Goal: Answer question/provide support: Share knowledge or assist other users

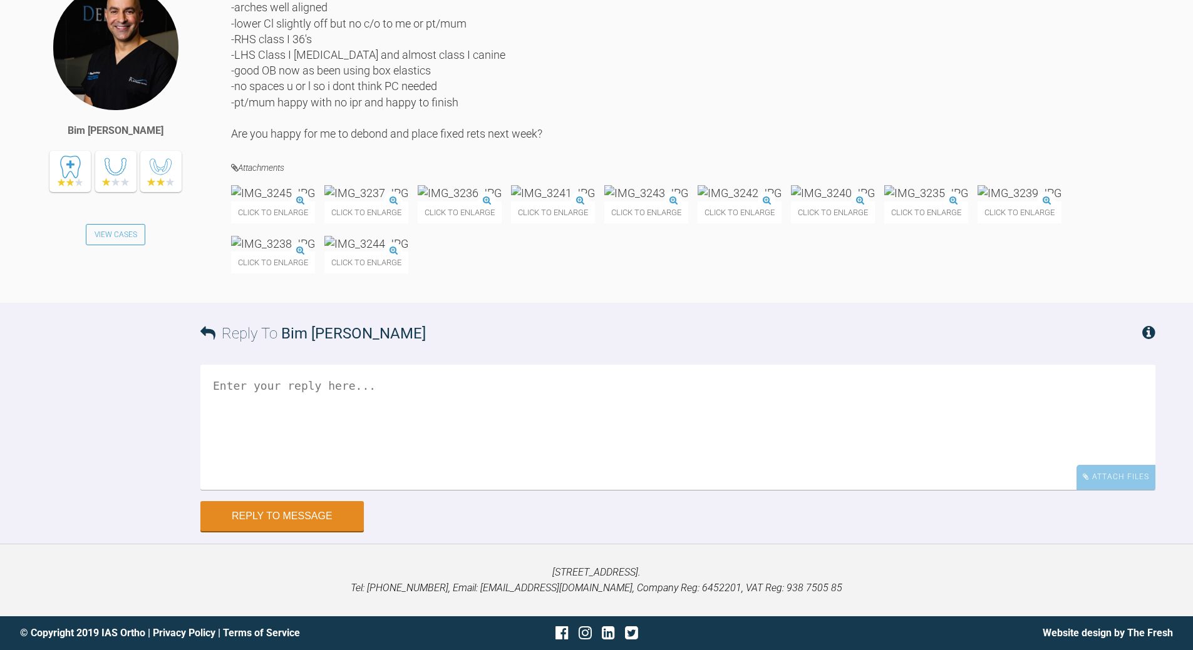
scroll to position [14113, 0]
click at [460, 415] on textarea at bounding box center [677, 427] width 955 height 125
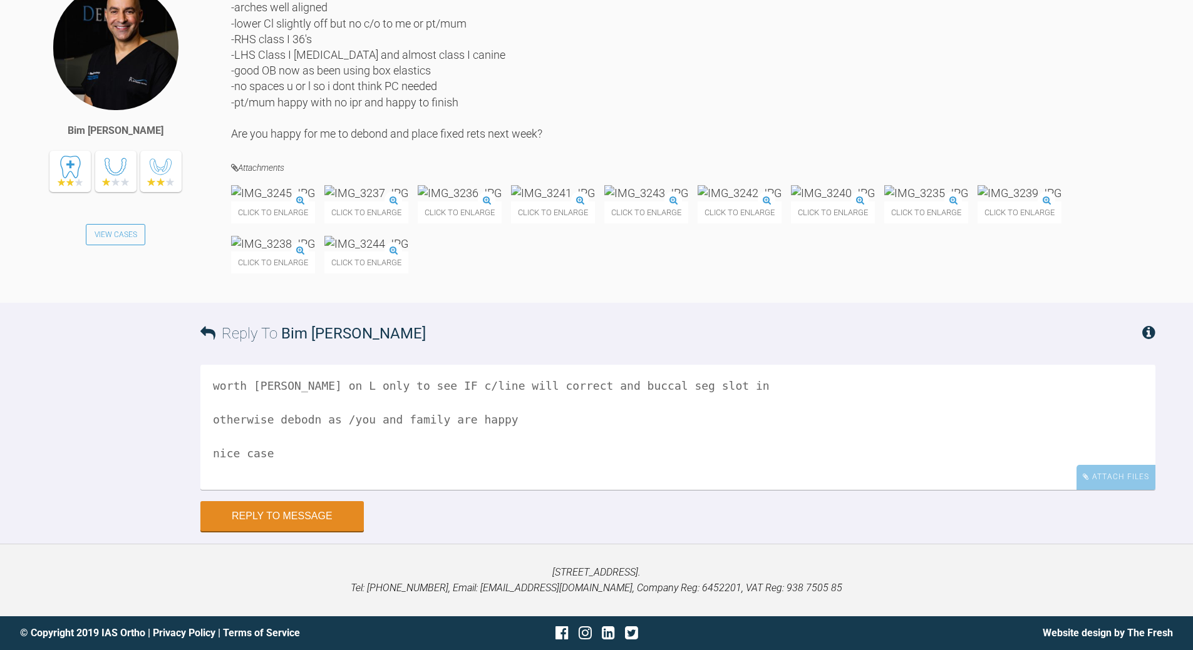
click at [298, 421] on textarea "worth [PERSON_NAME] on L only to see IF c/line will correct and buccal seg slot…" at bounding box center [677, 427] width 955 height 125
click at [335, 419] on textarea "worth [PERSON_NAME] on L only to see IF c/line will correct and buccal seg slot…" at bounding box center [677, 427] width 955 height 125
click at [684, 390] on textarea "worth [PERSON_NAME] on L only to see IF c/line will correct and buccal seg slot…" at bounding box center [677, 427] width 955 height 125
click at [623, 386] on textarea "worth [PERSON_NAME] on L only to see IF c/line will correct and buccal seg slot…" at bounding box center [677, 427] width 955 height 125
type textarea "worth [PERSON_NAME] on L only to see IF c/line will correct and buccal seg slot…"
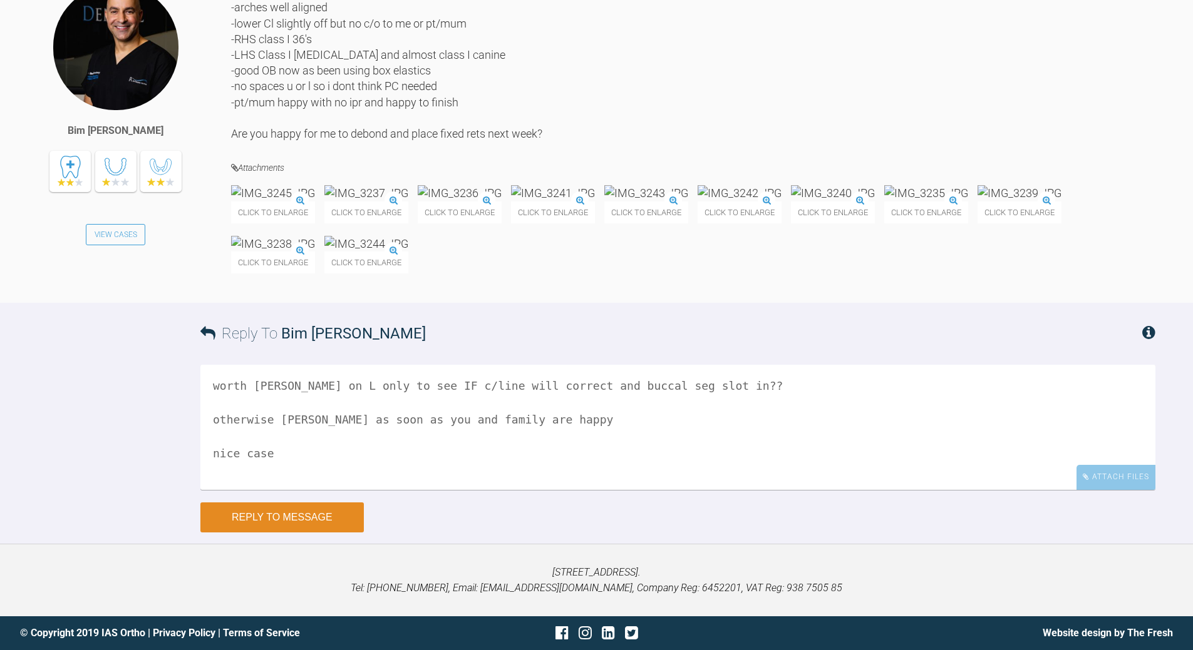
click at [336, 513] on button "Reply to Message" at bounding box center [281, 518] width 163 height 30
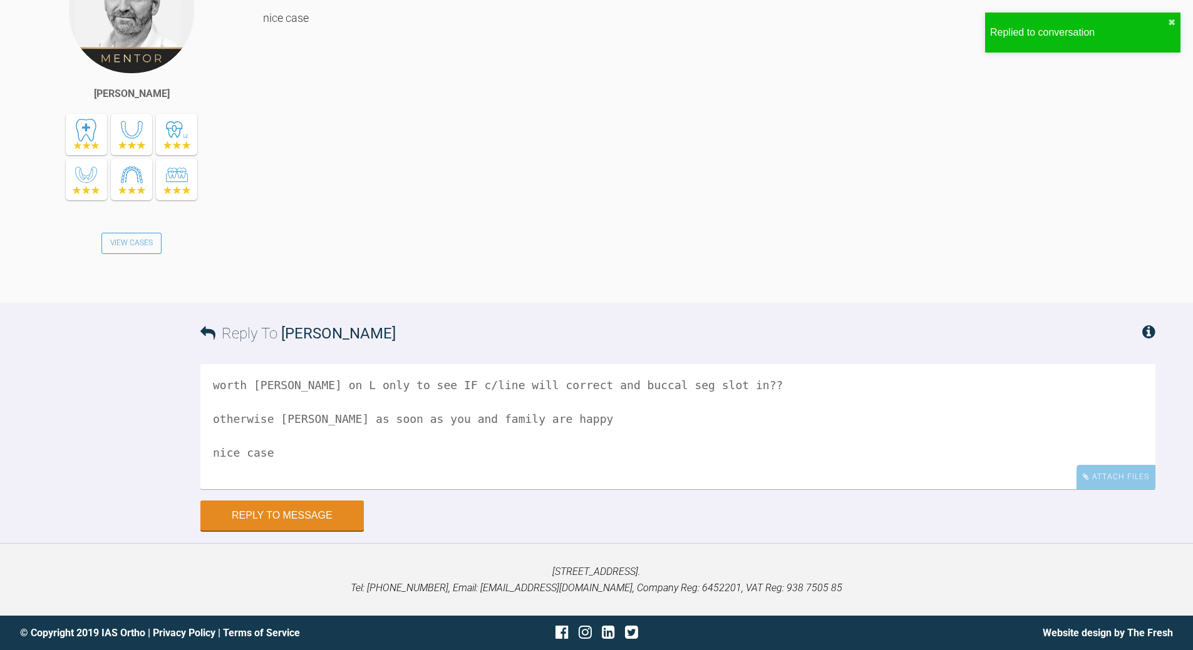
scroll to position [14399, 0]
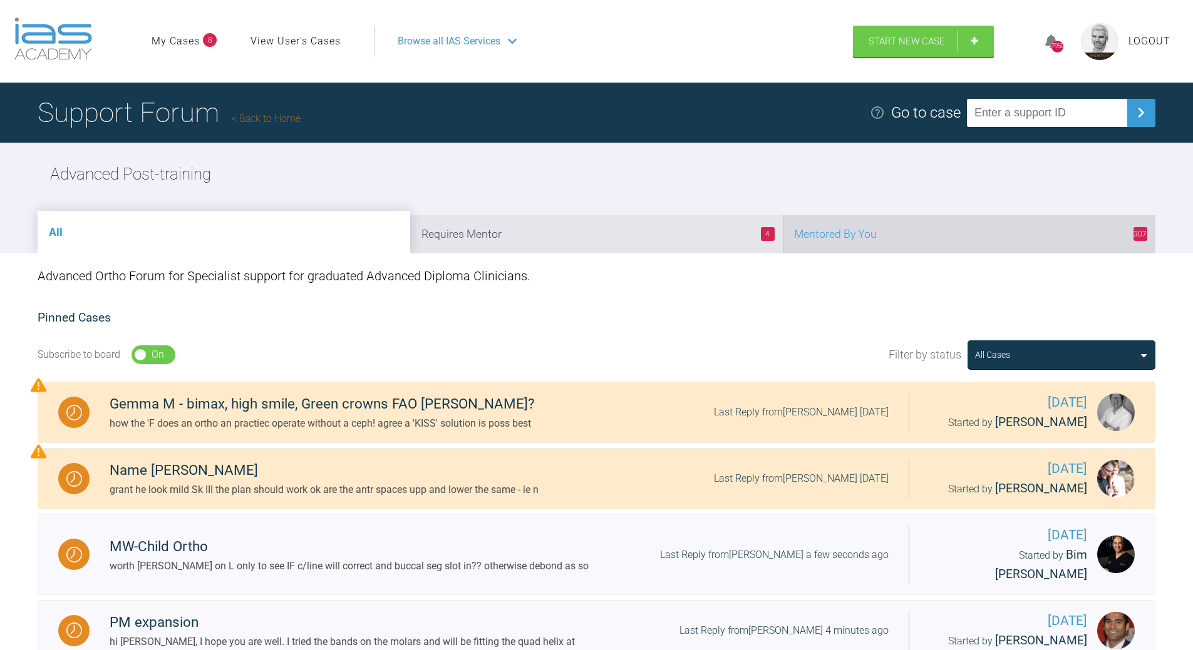
click at [943, 234] on li "307 Mentored By You" at bounding box center [969, 234] width 372 height 38
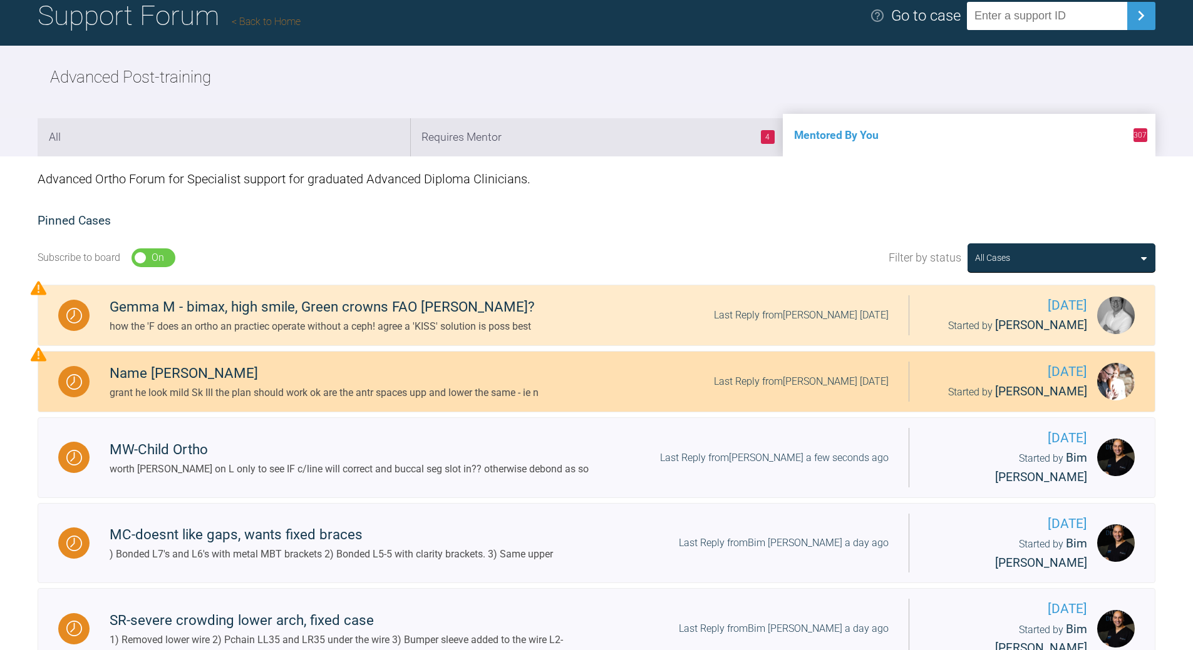
scroll to position [250, 0]
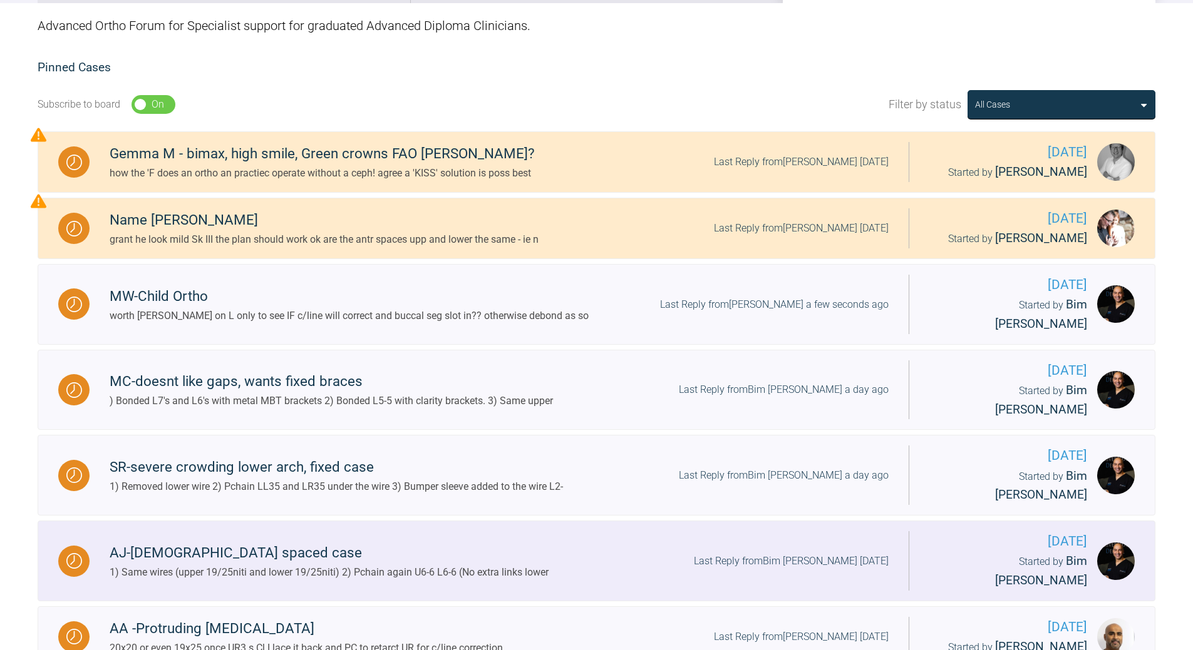
click at [820, 553] on div "Last Reply from Bim [PERSON_NAME] [DATE]" at bounding box center [791, 561] width 195 height 16
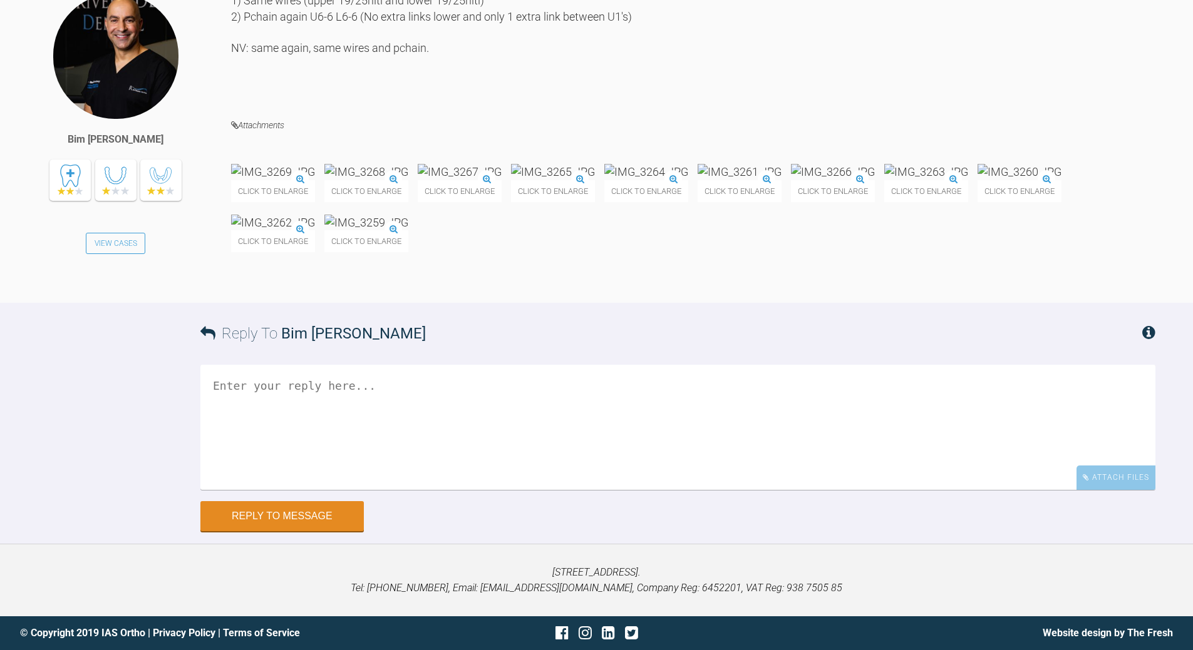
scroll to position [10743, 0]
click at [448, 401] on textarea at bounding box center [677, 427] width 955 height 125
drag, startPoint x: 246, startPoint y: 384, endPoint x: 265, endPoint y: 376, distance: 20.5
click at [247, 383] on textarea "as Ul seem to be slipping to teh R - suggest lace UL1-6 o hold c/line as space …" at bounding box center [677, 427] width 955 height 125
click at [408, 379] on textarea "as UL1 seem to be slipping to teh R - suggest lace UL1-6 o hold c/line as space…" at bounding box center [677, 427] width 955 height 125
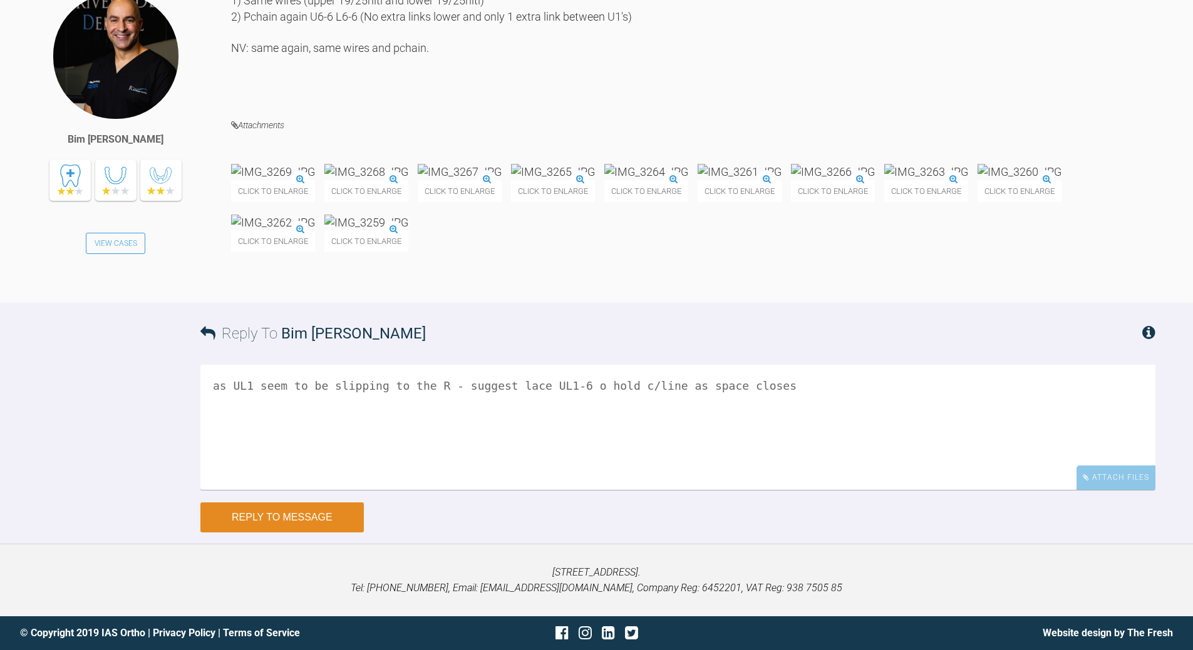
type textarea "as UL1 seem to be slipping to the R - suggest lace UL1-6 o hold c/line as space…"
click at [284, 517] on button "Reply to Message" at bounding box center [281, 518] width 163 height 30
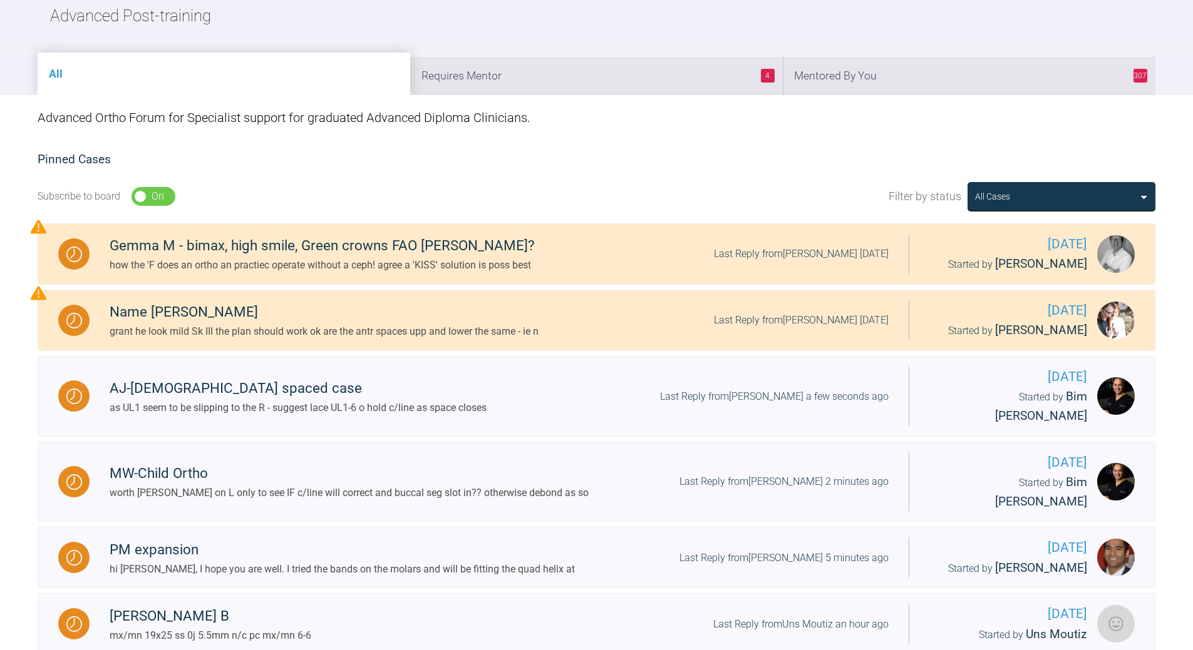
scroll to position [34, 0]
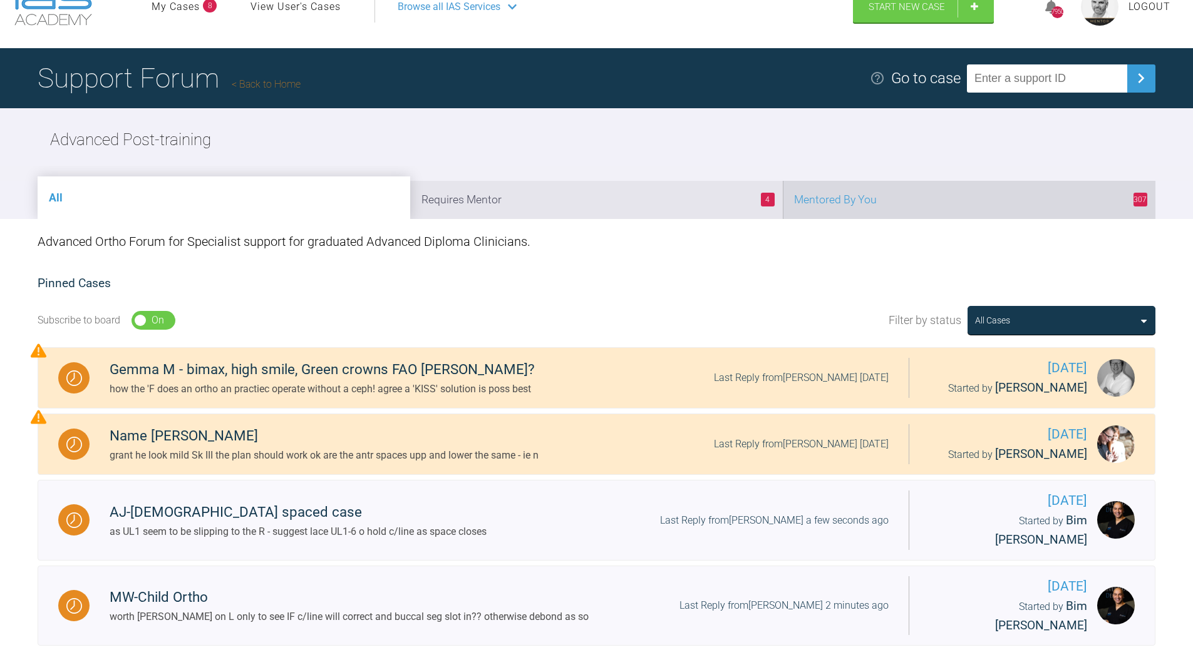
click at [881, 196] on li "307 Mentored By You" at bounding box center [969, 200] width 372 height 38
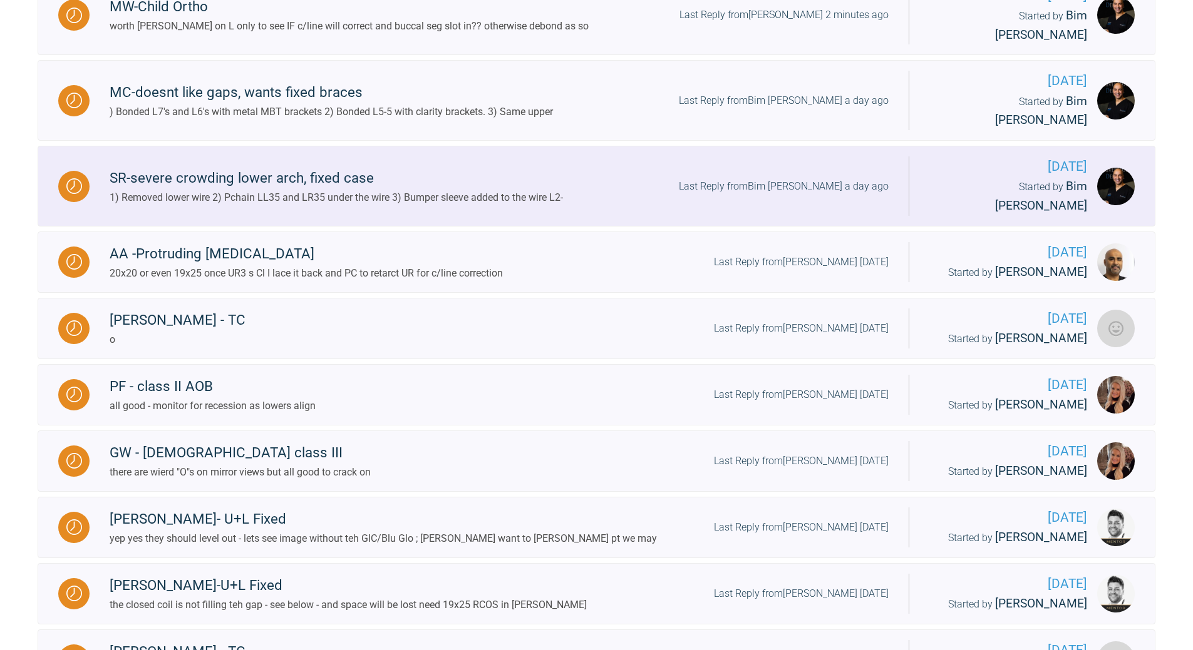
scroll to position [473, 0]
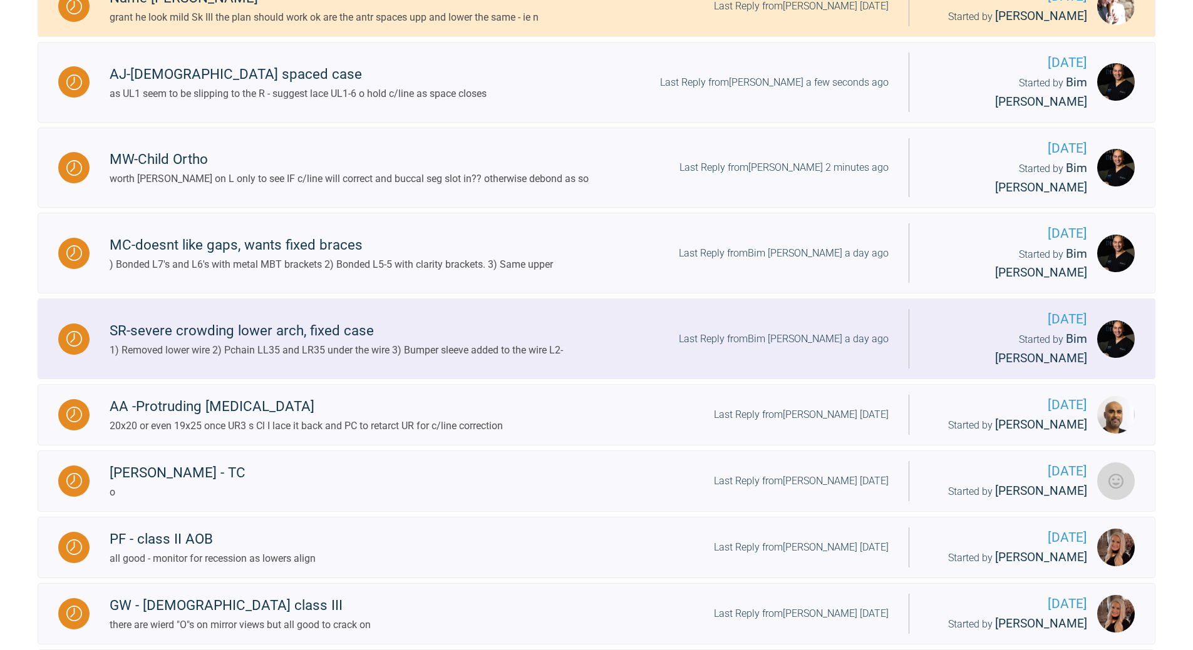
click at [812, 331] on div "Last Reply from Bim [PERSON_NAME] a day ago" at bounding box center [784, 339] width 210 height 16
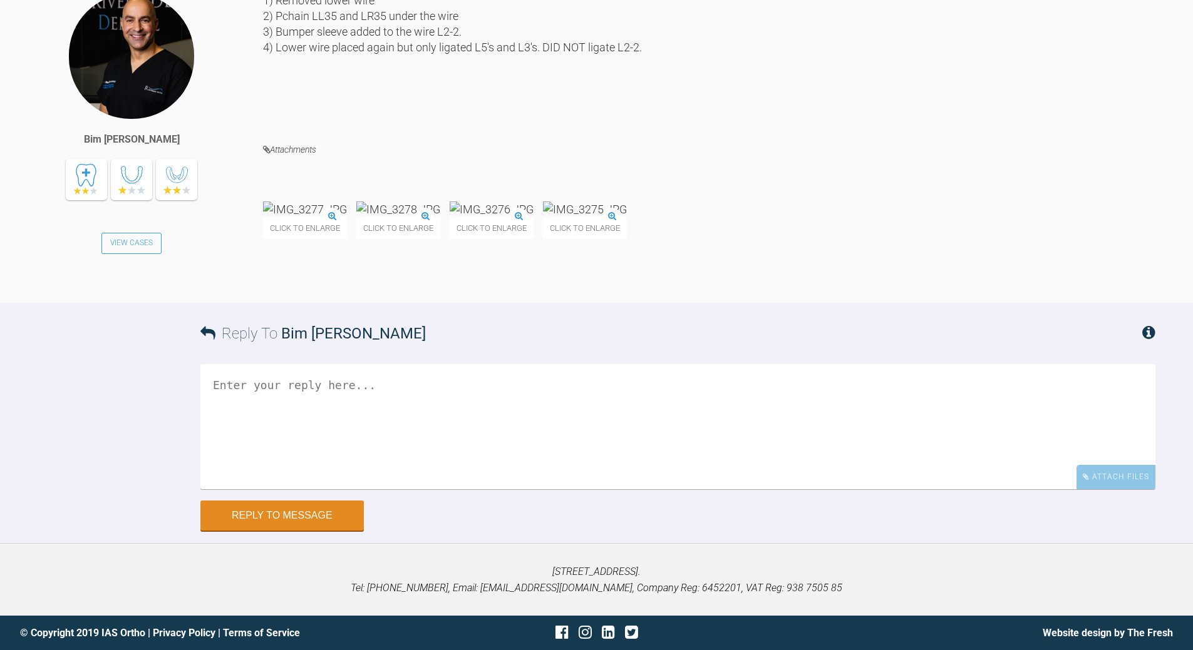
scroll to position [5755, 0]
click at [307, 490] on textarea at bounding box center [677, 426] width 955 height 125
click at [363, 490] on textarea "all good - get the low 3 back ... will be a while before you will be ready toe …" at bounding box center [677, 426] width 955 height 125
click at [280, 490] on textarea "all good - get the low 3s back ... will be a while before you will be ready toe…" at bounding box center [677, 426] width 955 height 125
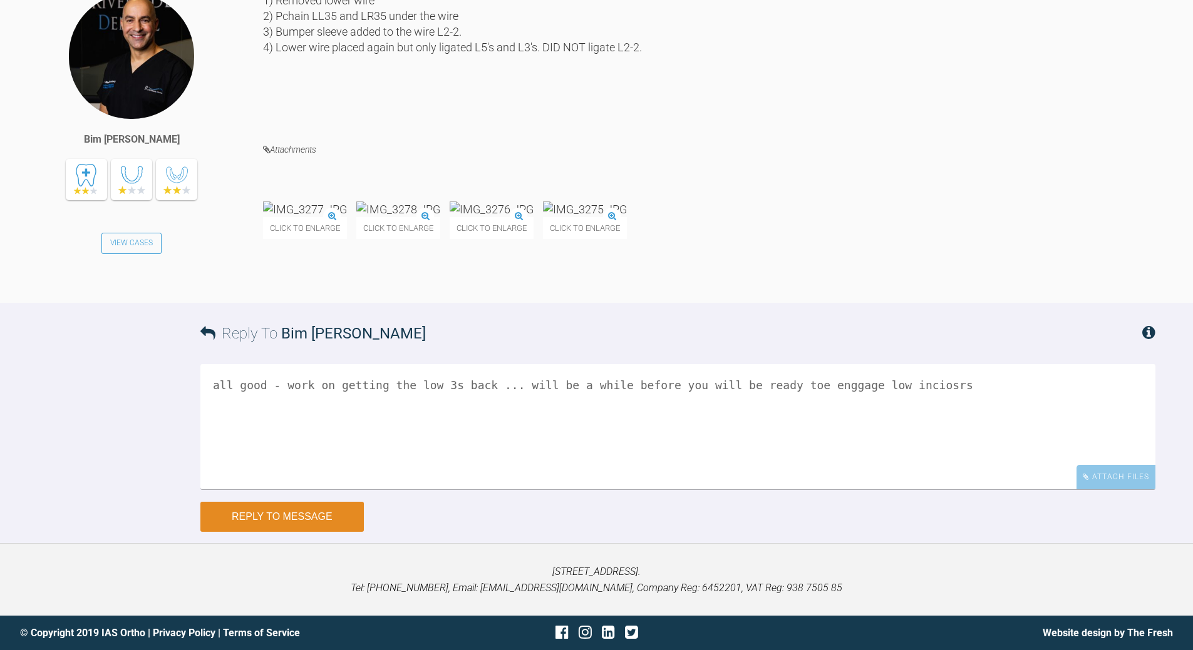
type textarea "all good - work on getting the low 3s back ... will be a while before you will …"
click at [331, 508] on button "Reply to Message" at bounding box center [281, 517] width 163 height 30
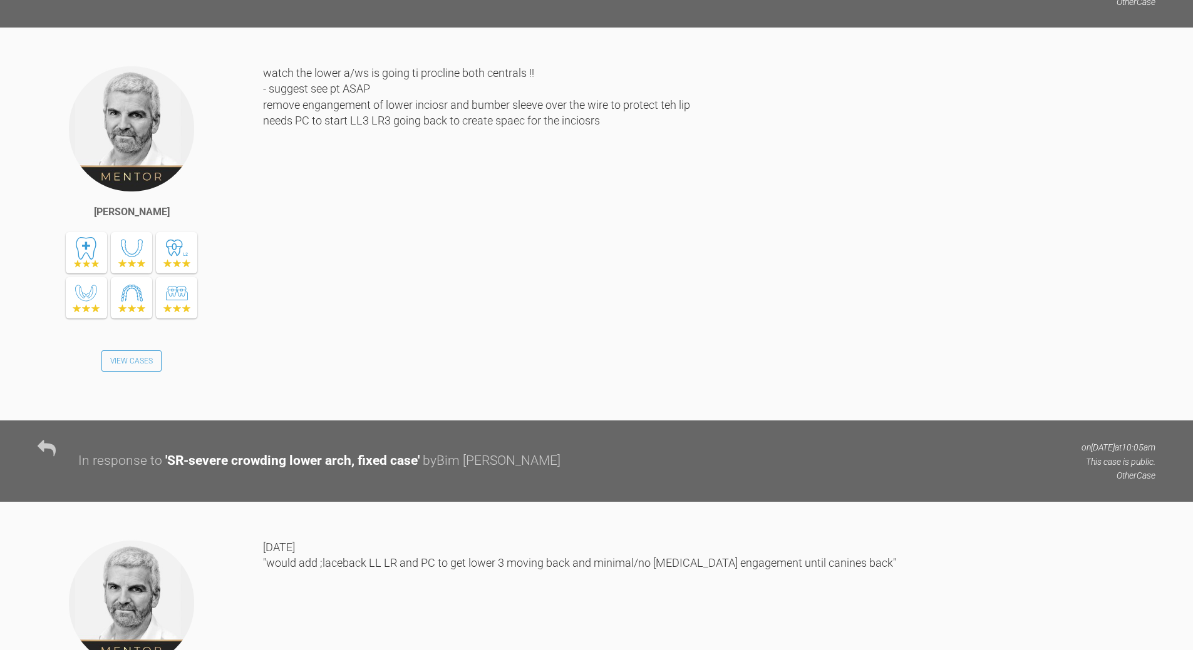
scroll to position [3493, 0]
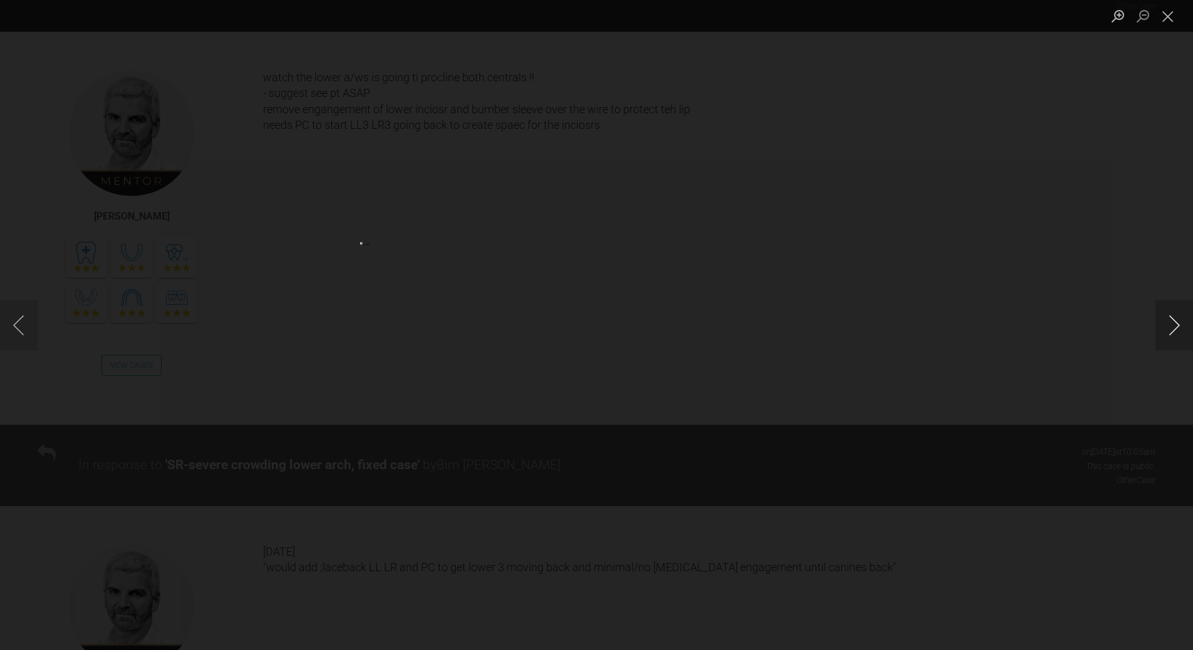
click at [1177, 328] on button "Next image" at bounding box center [1174, 325] width 38 height 50
click at [1168, 325] on button "Next image" at bounding box center [1174, 325] width 38 height 50
click at [1173, 324] on button "Next image" at bounding box center [1174, 325] width 38 height 50
click at [1176, 319] on button "Next image" at bounding box center [1174, 325] width 38 height 50
click at [1163, 322] on button "Next image" at bounding box center [1174, 325] width 38 height 50
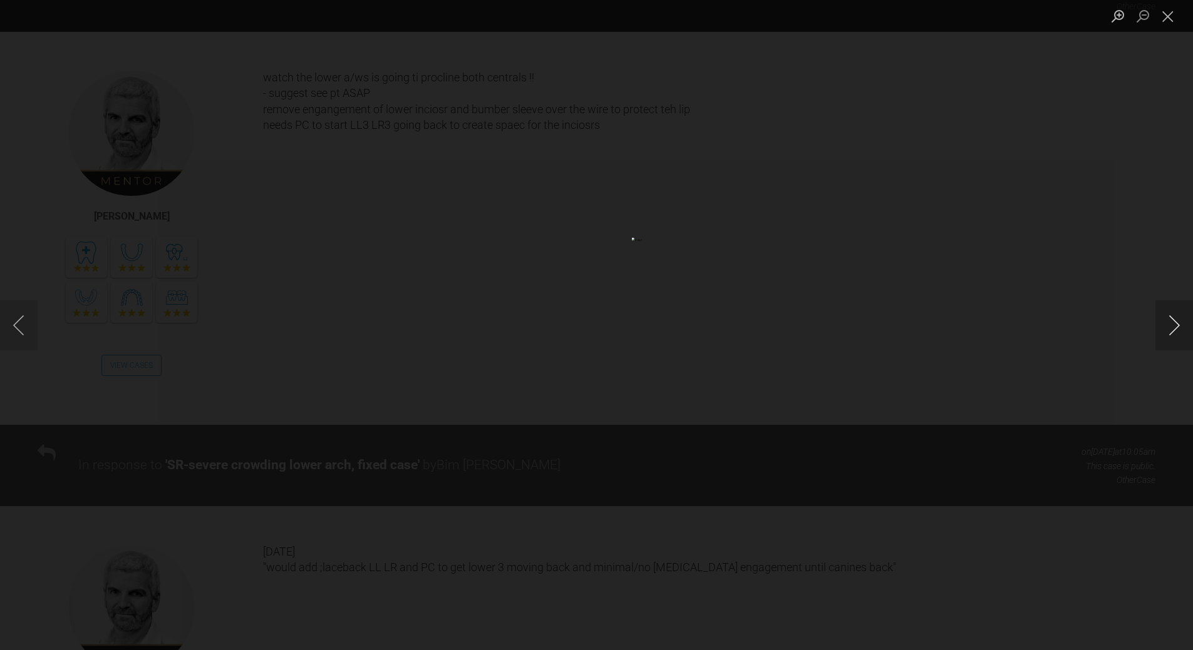
click at [1171, 321] on button "Next image" at bounding box center [1174, 325] width 38 height 50
click at [1166, 330] on button "Next image" at bounding box center [1174, 325] width 38 height 50
click at [1166, 326] on button "Next image" at bounding box center [1174, 325] width 38 height 50
click at [1179, 316] on button "Next image" at bounding box center [1174, 325] width 38 height 50
click at [1174, 322] on button "Next image" at bounding box center [1174, 325] width 38 height 50
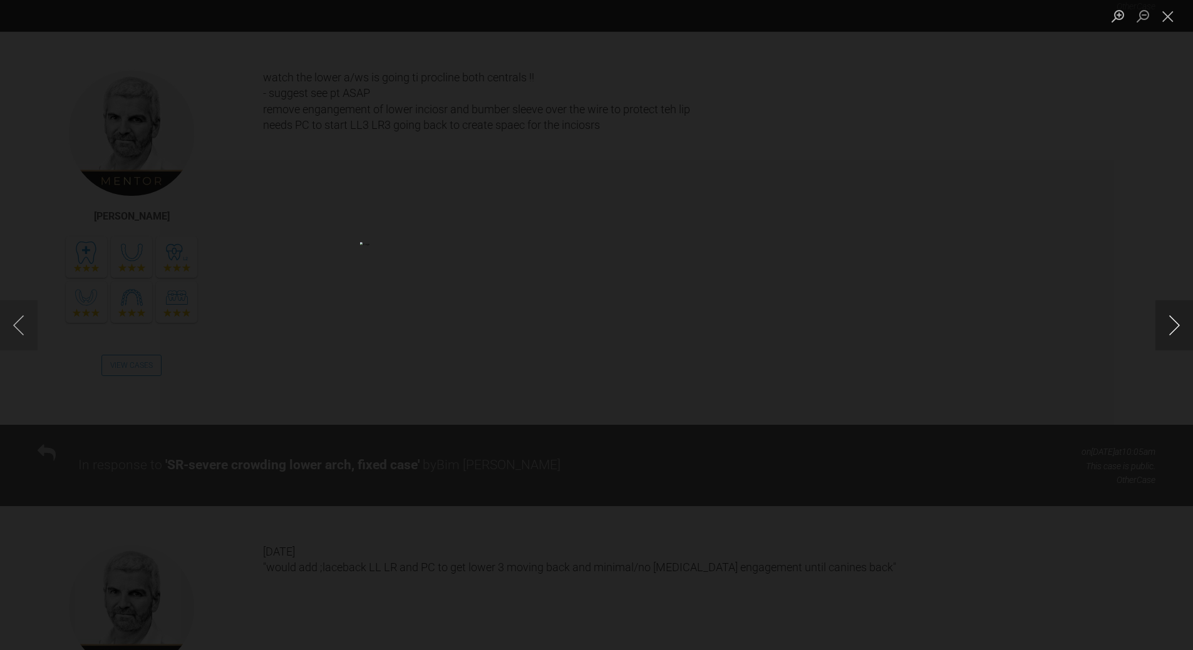
click at [1174, 322] on button "Next image" at bounding box center [1174, 325] width 38 height 50
click at [1164, 19] on button "Close lightbox" at bounding box center [1167, 16] width 25 height 22
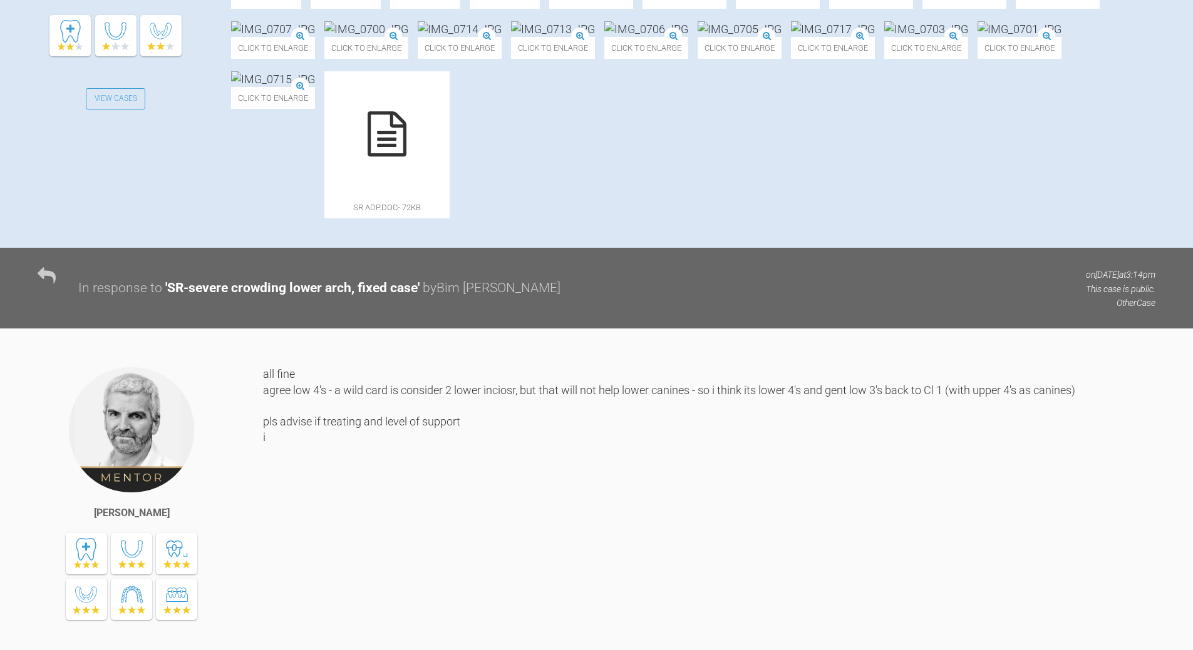
scroll to position [466, 0]
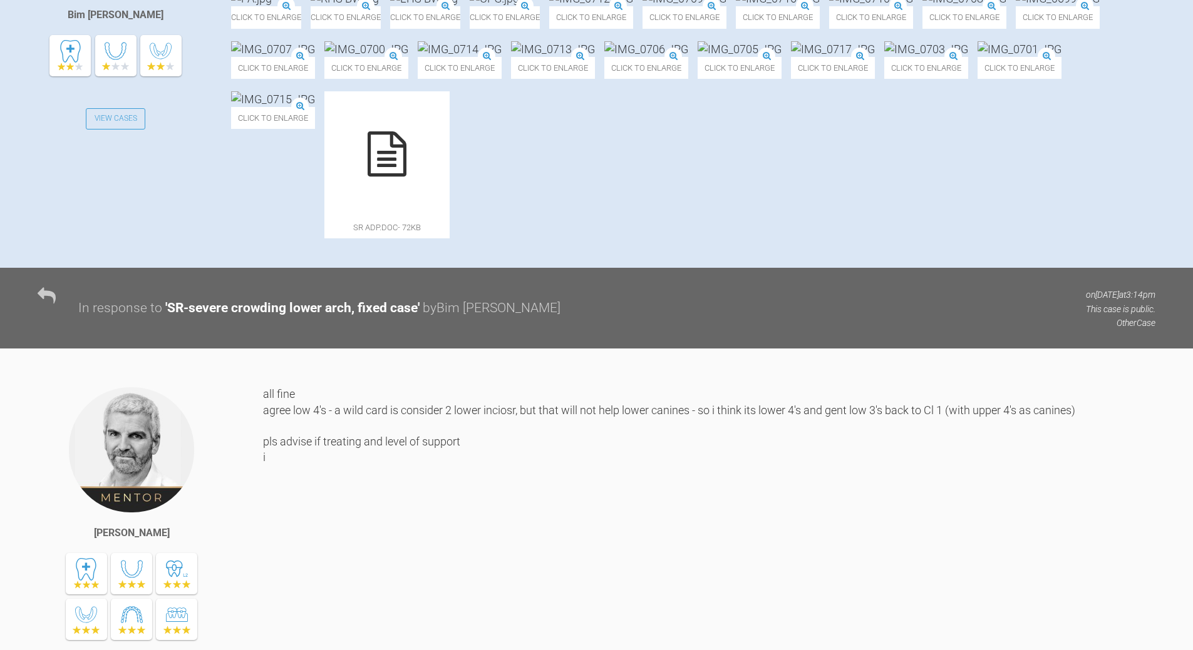
click at [315, 57] on img at bounding box center [273, 49] width 84 height 16
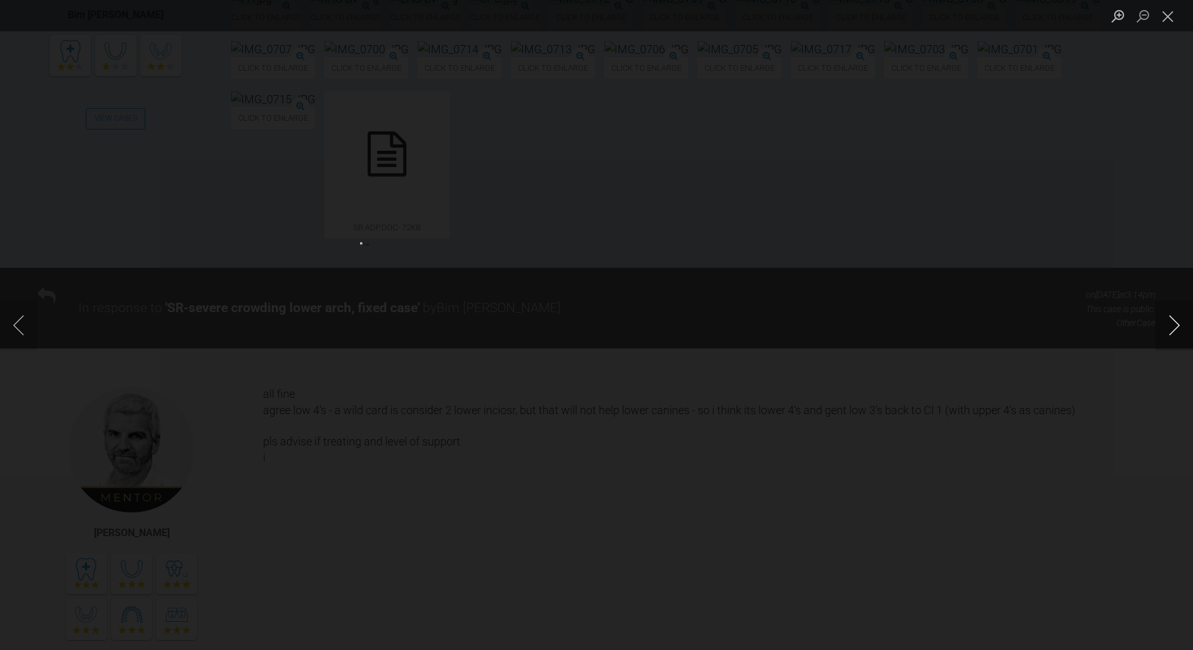
click at [1161, 324] on button "Next image" at bounding box center [1174, 325] width 38 height 50
click at [1173, 327] on button "Next image" at bounding box center [1174, 325] width 38 height 50
click at [1167, 331] on button "Next image" at bounding box center [1174, 325] width 38 height 50
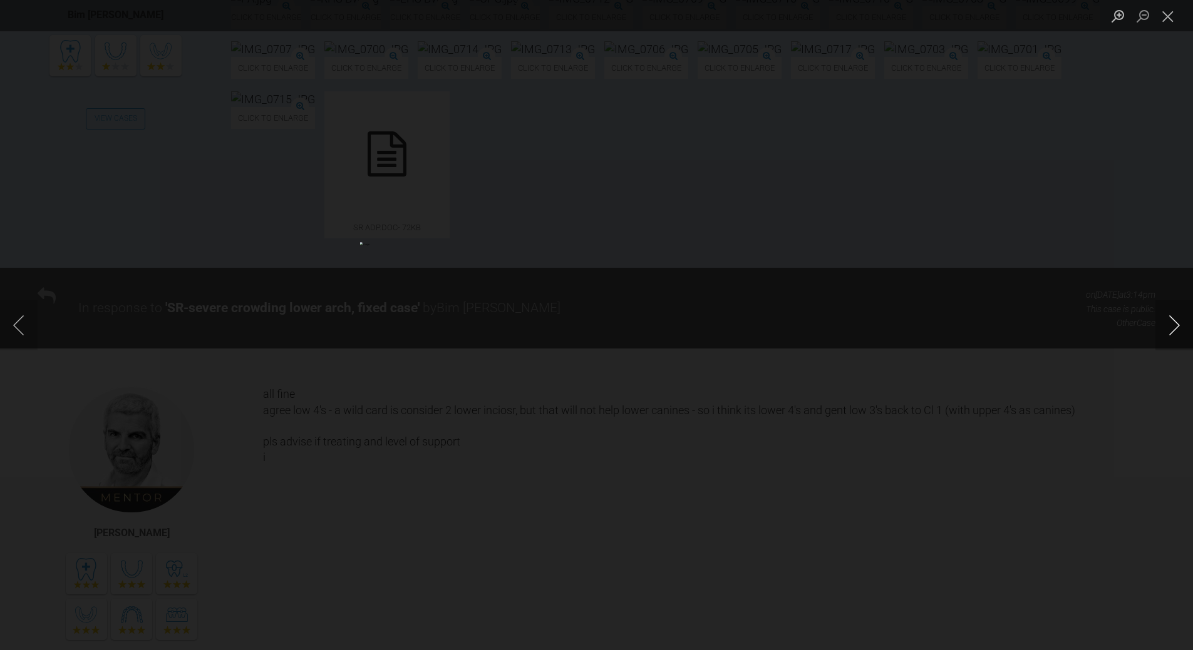
click at [1171, 327] on button "Next image" at bounding box center [1174, 325] width 38 height 50
click at [1151, 324] on div "Lightbox" at bounding box center [596, 325] width 1193 height 650
click at [1179, 325] on button "Next image" at bounding box center [1174, 325] width 38 height 50
click at [1177, 325] on button "Next image" at bounding box center [1174, 325] width 38 height 50
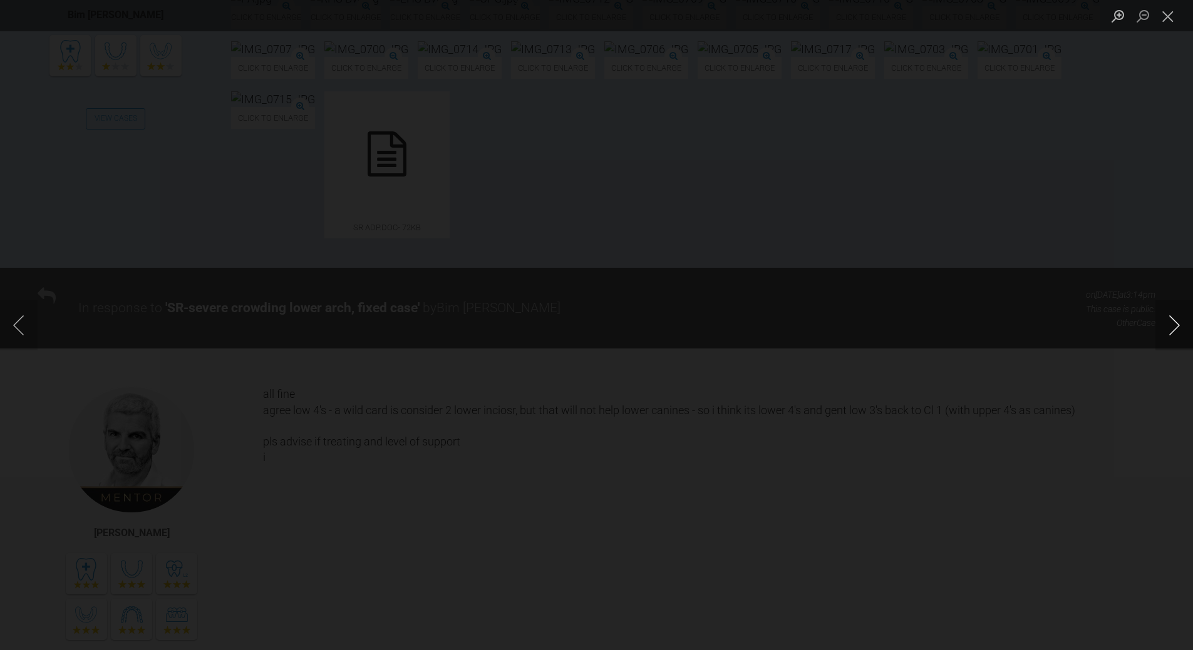
click at [1177, 325] on button "Next image" at bounding box center [1174, 325] width 38 height 50
click at [24, 324] on button "Previous image" at bounding box center [19, 325] width 38 height 50
click at [1174, 325] on button "Next image" at bounding box center [1174, 325] width 38 height 50
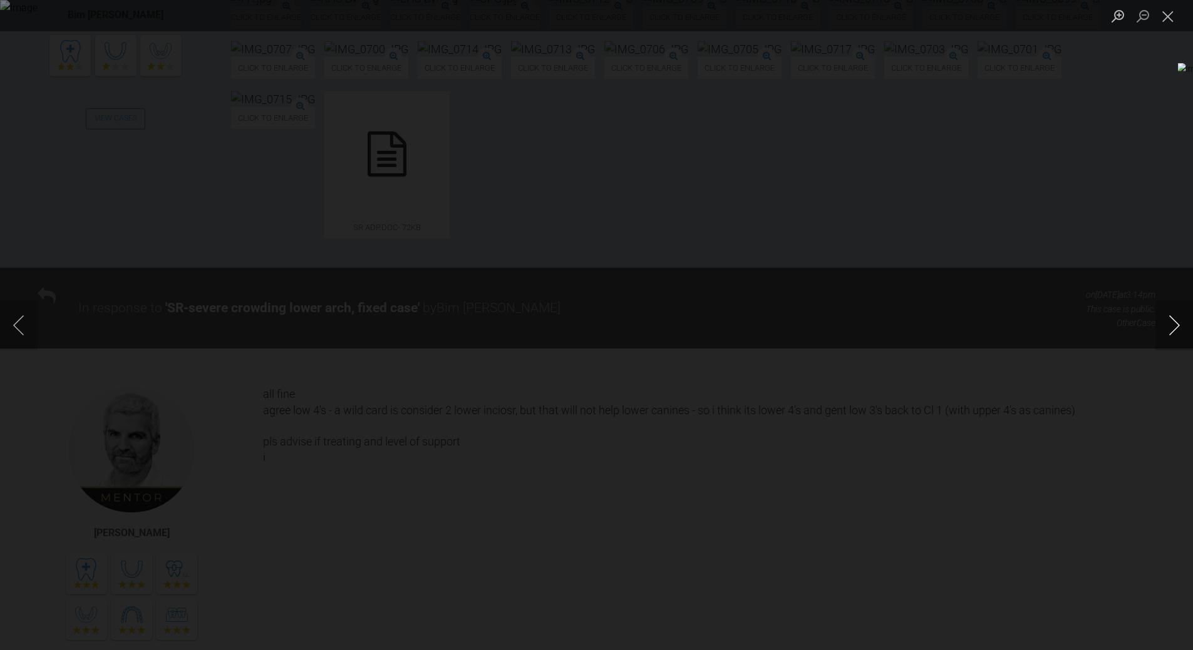
click at [1174, 325] on button "Next image" at bounding box center [1174, 325] width 38 height 50
click at [1173, 322] on button "Next image" at bounding box center [1174, 325] width 38 height 50
click at [1175, 329] on button "Next image" at bounding box center [1174, 325] width 38 height 50
click at [1175, 328] on button "Next image" at bounding box center [1174, 325] width 38 height 50
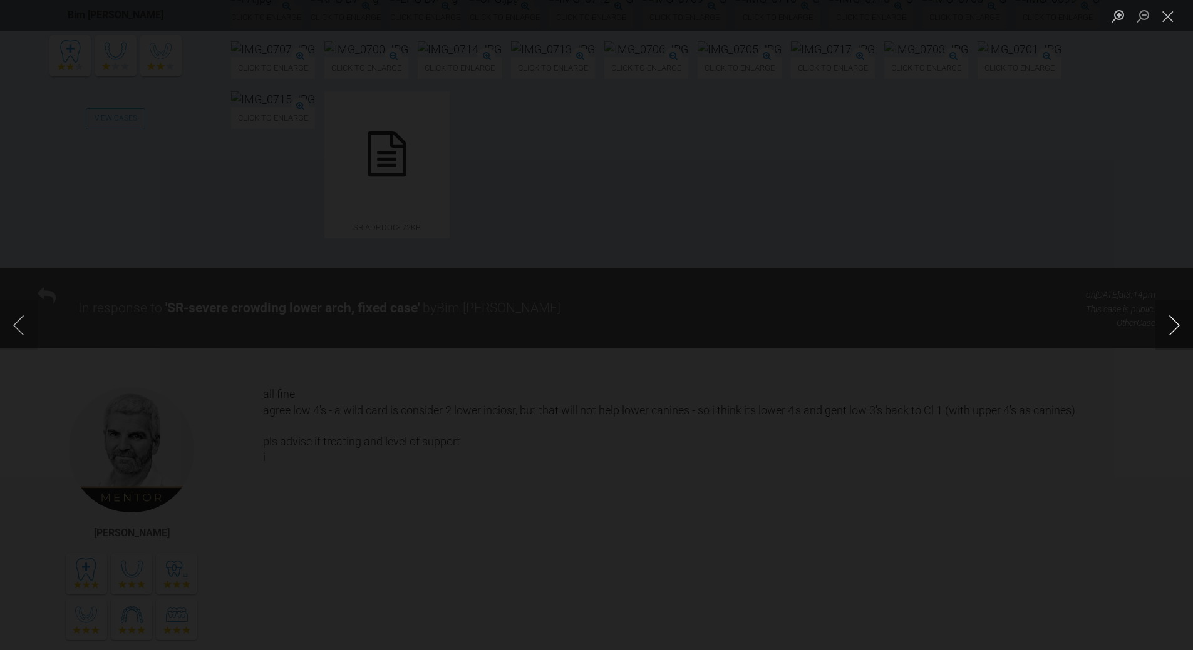
click at [1175, 328] on button "Next image" at bounding box center [1174, 325] width 38 height 50
click at [19, 324] on button "Previous image" at bounding box center [19, 325] width 38 height 50
click at [1178, 326] on button "Next image" at bounding box center [1174, 325] width 38 height 50
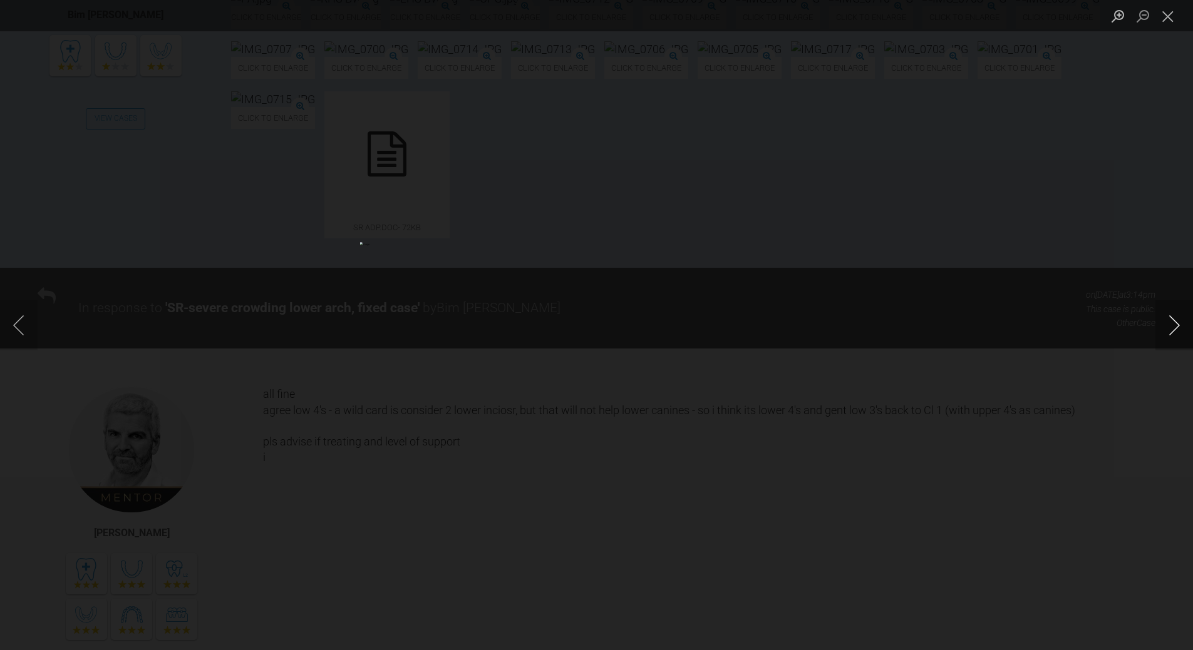
click at [1169, 330] on button "Next image" at bounding box center [1174, 325] width 38 height 50
click at [1166, 18] on button "Close lightbox" at bounding box center [1167, 16] width 25 height 22
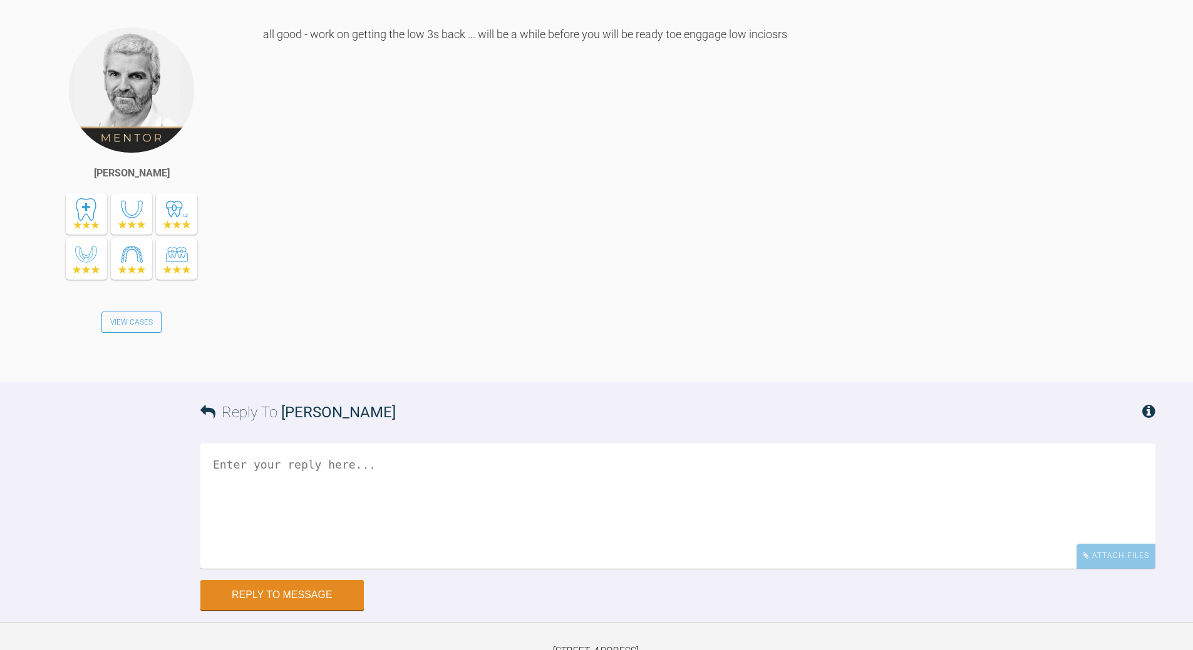
scroll to position [5976, 0]
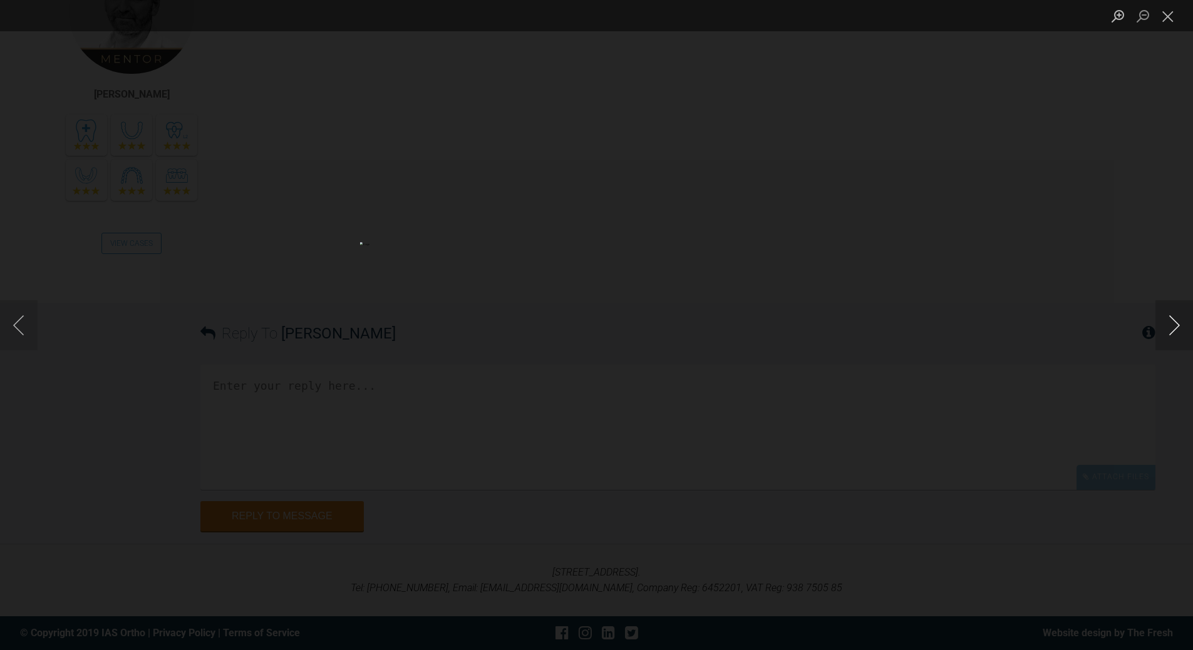
click at [1181, 329] on button "Next image" at bounding box center [1174, 325] width 38 height 50
click at [1174, 332] on button "Next image" at bounding box center [1174, 325] width 38 height 50
click at [1168, 326] on button "Next image" at bounding box center [1174, 325] width 38 height 50
click at [1183, 324] on button "Next image" at bounding box center [1174, 325] width 38 height 50
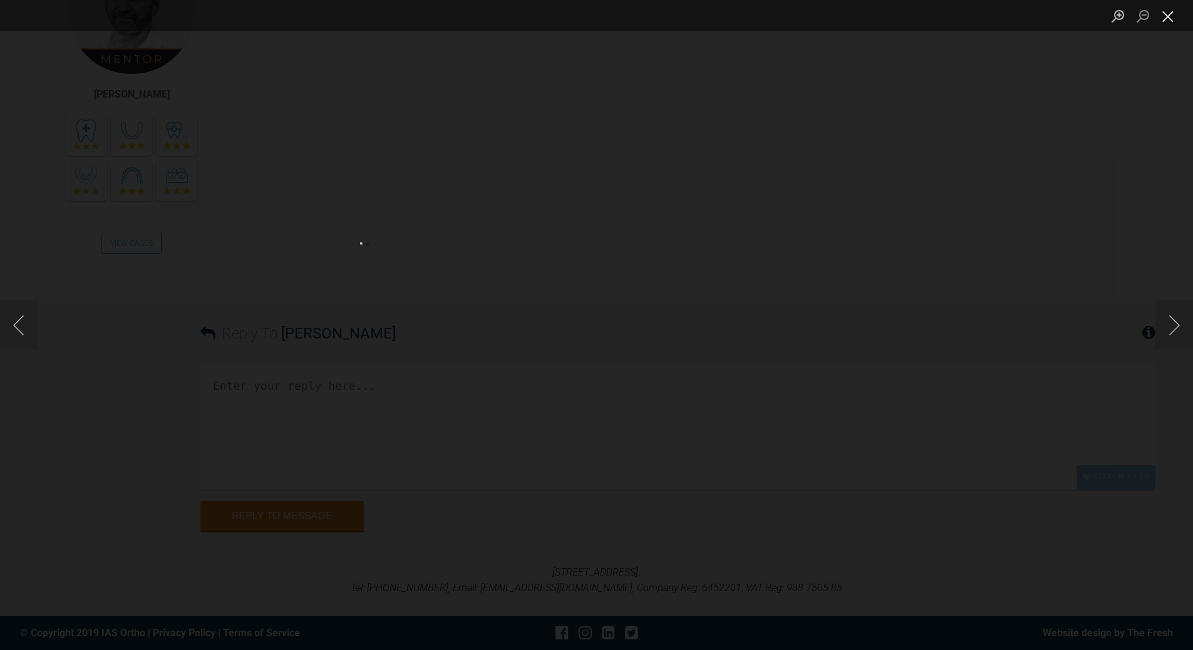
click at [1173, 23] on button "Close lightbox" at bounding box center [1167, 16] width 25 height 22
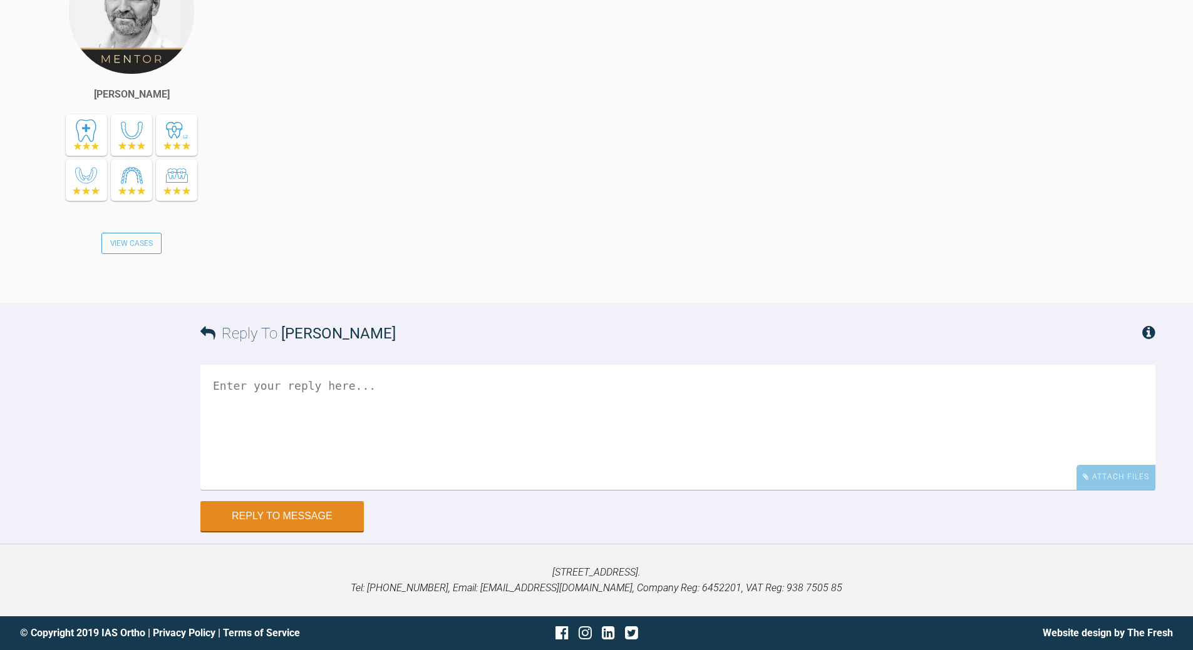
scroll to position [6000, 0]
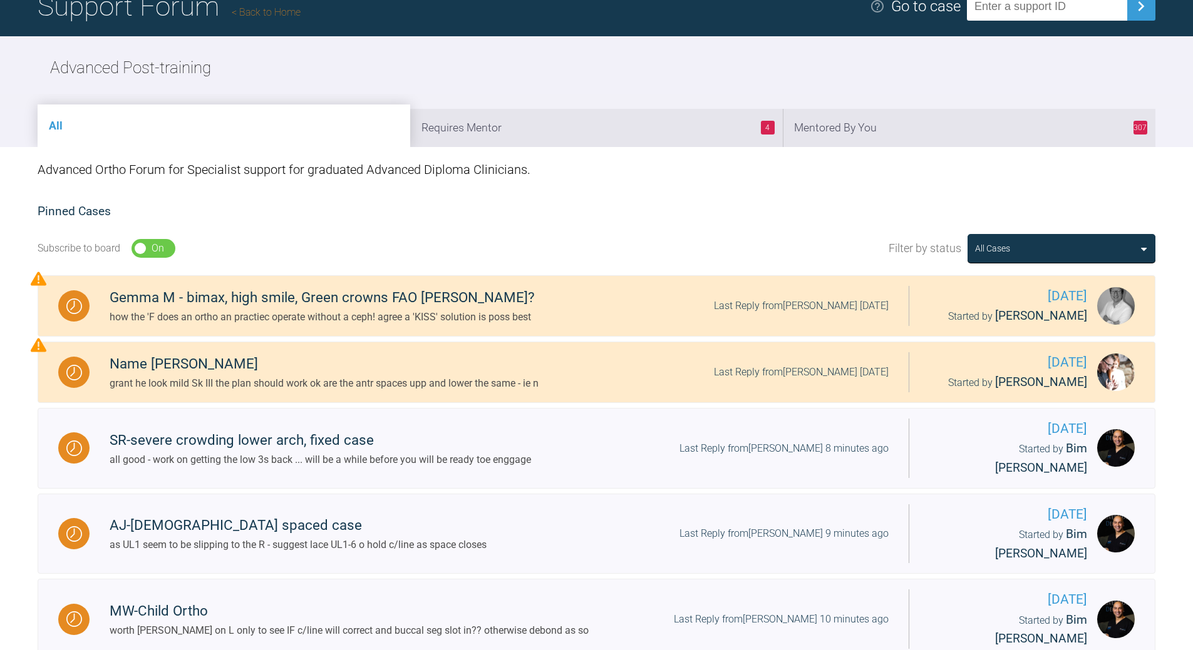
scroll to position [97, 0]
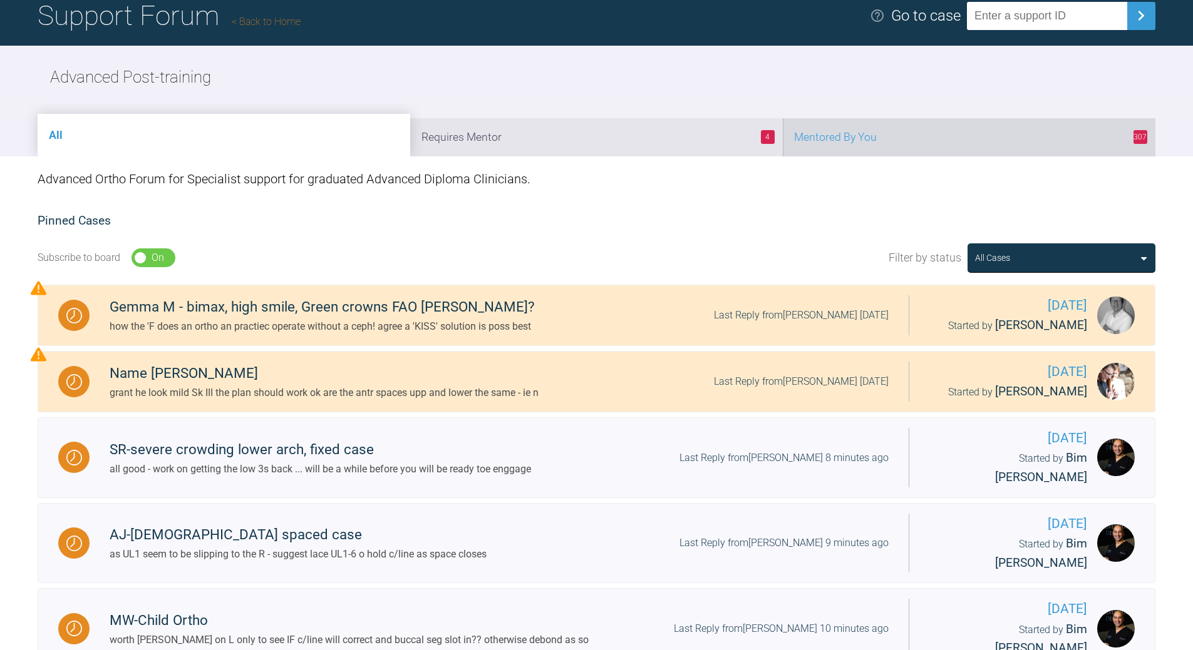
click at [907, 138] on li "307 Mentored By You" at bounding box center [969, 137] width 372 height 38
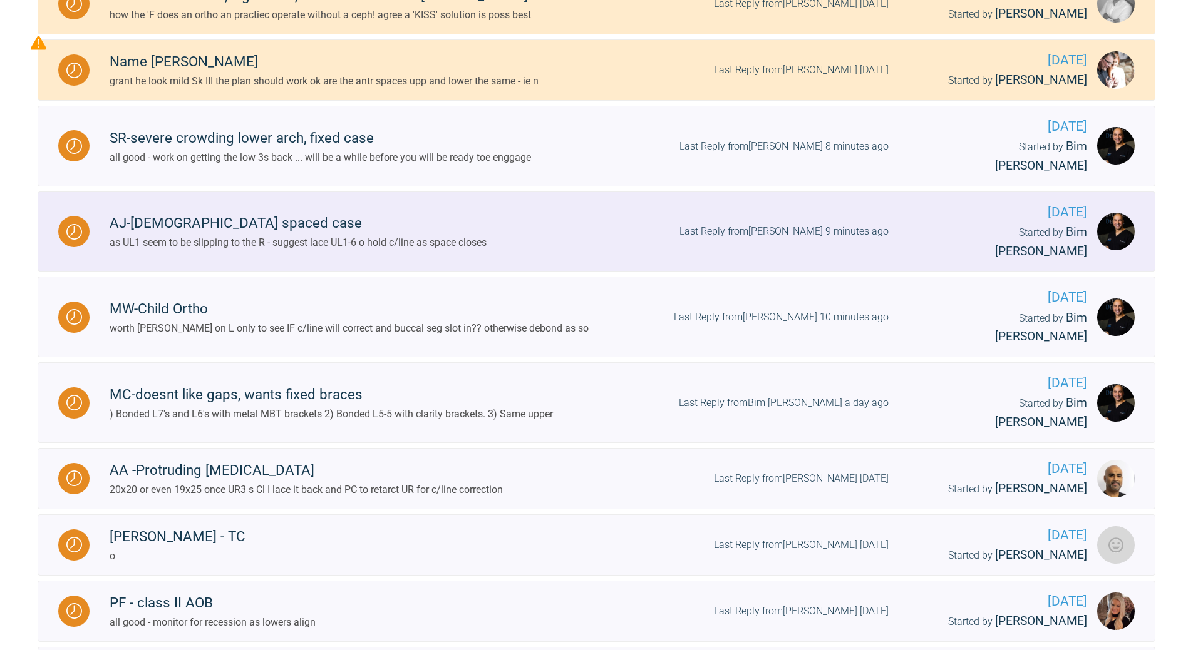
scroll to position [598, 0]
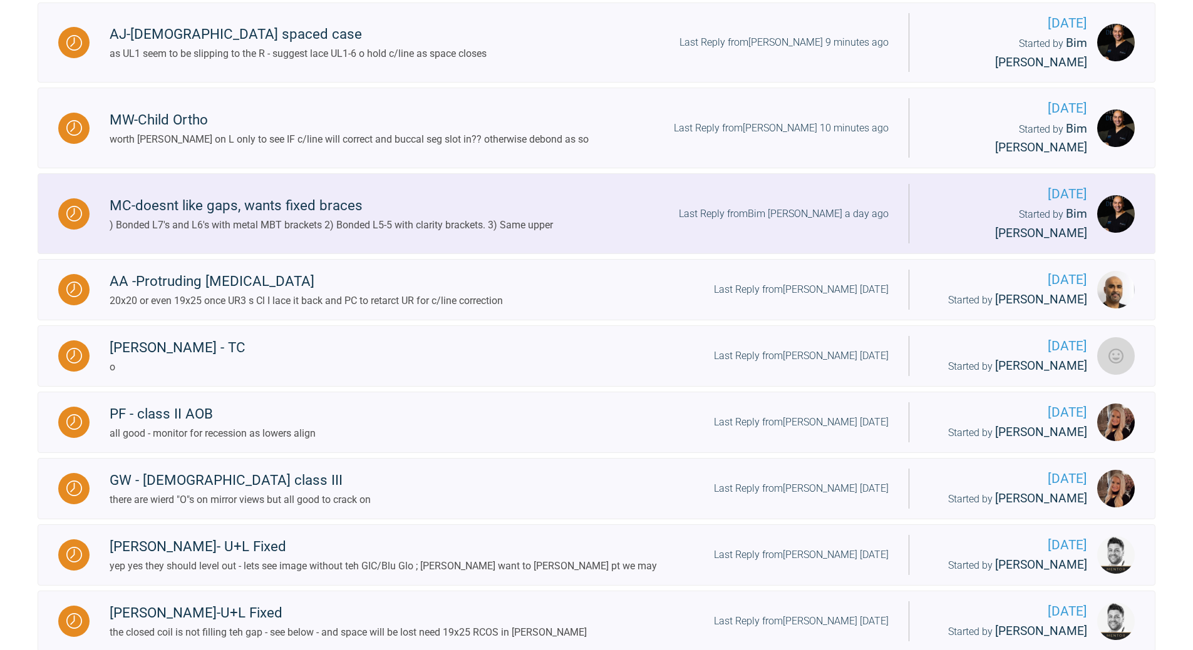
click at [815, 206] on div "Last Reply from Bim [PERSON_NAME] a day ago" at bounding box center [784, 214] width 210 height 16
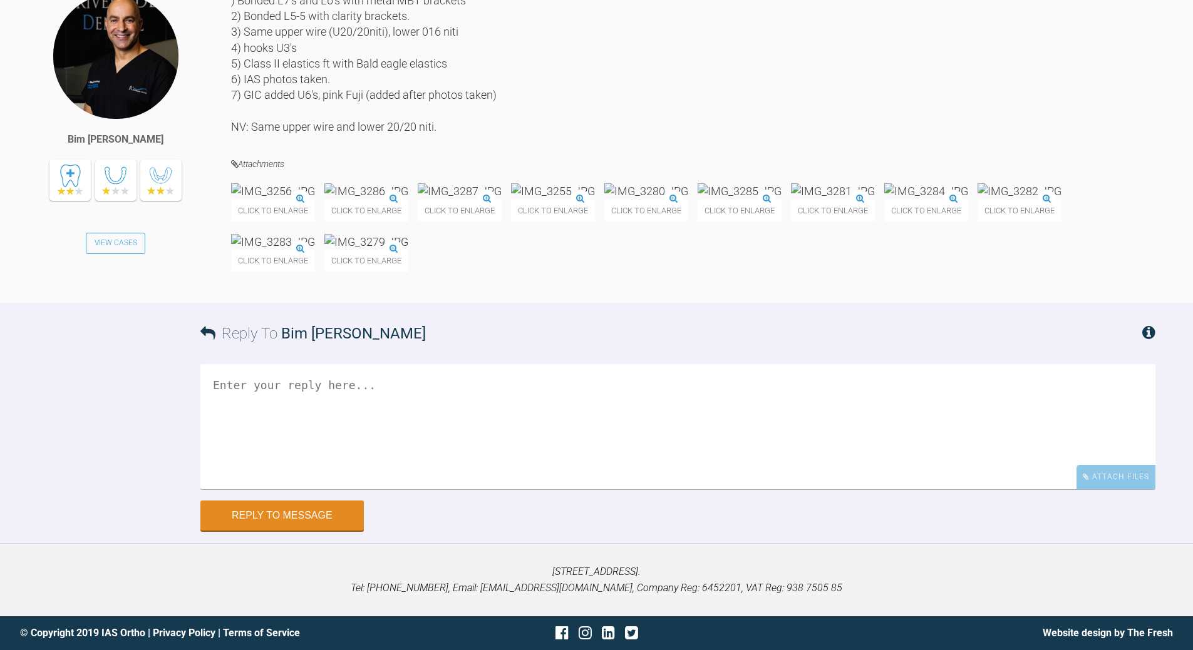
scroll to position [4338, 0]
click at [316, 490] on textarea at bounding box center [677, 426] width 955 height 125
click at [355, 490] on textarea "what size/force si 'bal;d eagle' elastics?" at bounding box center [677, 426] width 955 height 125
click at [317, 490] on textarea "what size/force si 'bald eagle' elastics?" at bounding box center [677, 426] width 955 height 125
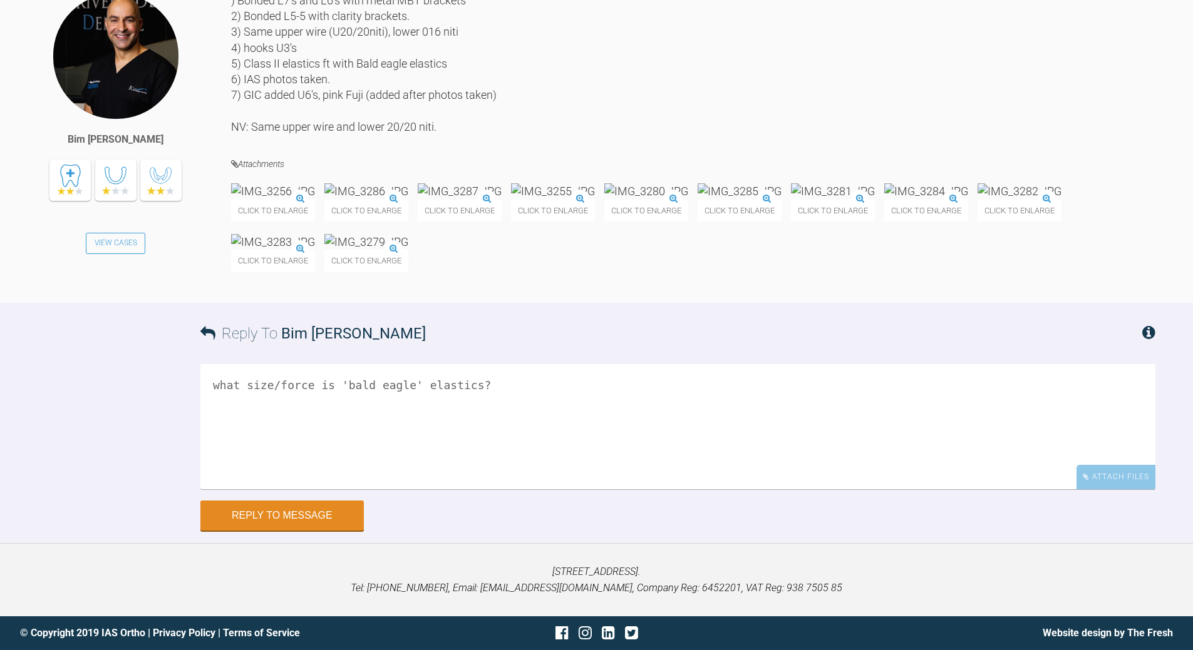
click at [342, 387] on textarea "what size/force is 'bald eagle' elastics?" at bounding box center [677, 426] width 955 height 125
click at [488, 448] on textarea "what size/force is 'bald eagle' elastics?" at bounding box center [677, 426] width 955 height 125
click at [223, 486] on textarea "what size/force is 'bald eagle' elastics? get into 19x25 with RCOS in lower" at bounding box center [677, 426] width 955 height 125
click at [223, 485] on textarea "what size/force is 'bald eagle' elastics? get into 19x25 with RCOS in lower" at bounding box center [677, 426] width 955 height 125
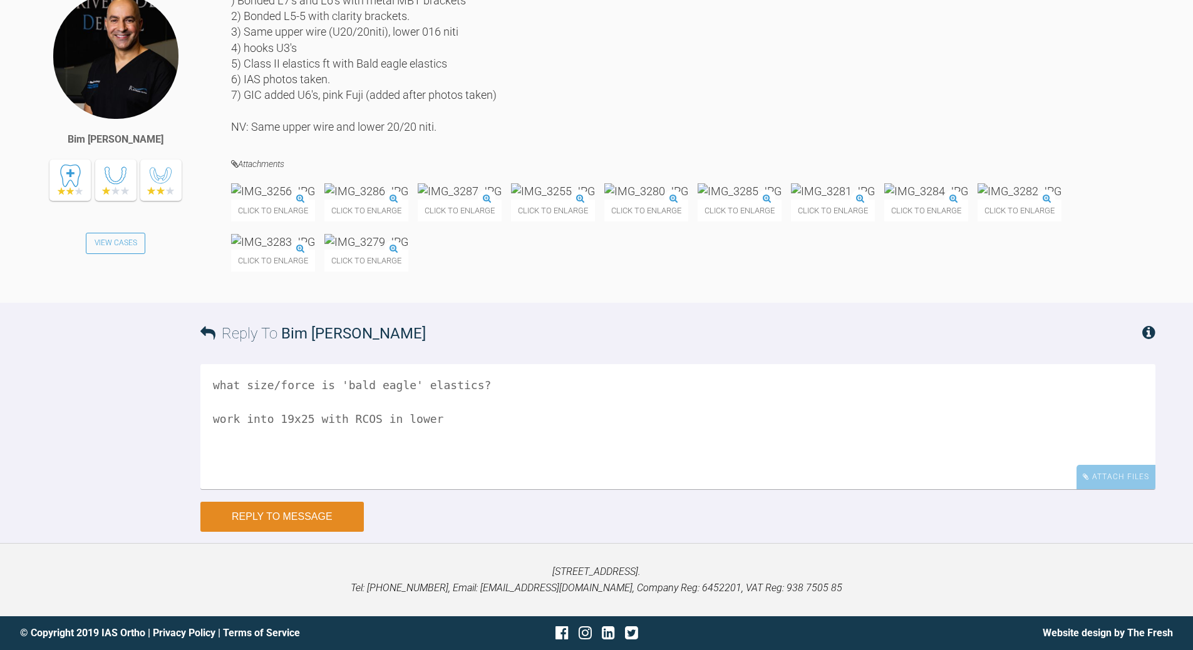
type textarea "what size/force is 'bald eagle' elastics? work into 19x25 with RCOS in lower"
click at [280, 532] on button "Reply to Message" at bounding box center [281, 517] width 163 height 30
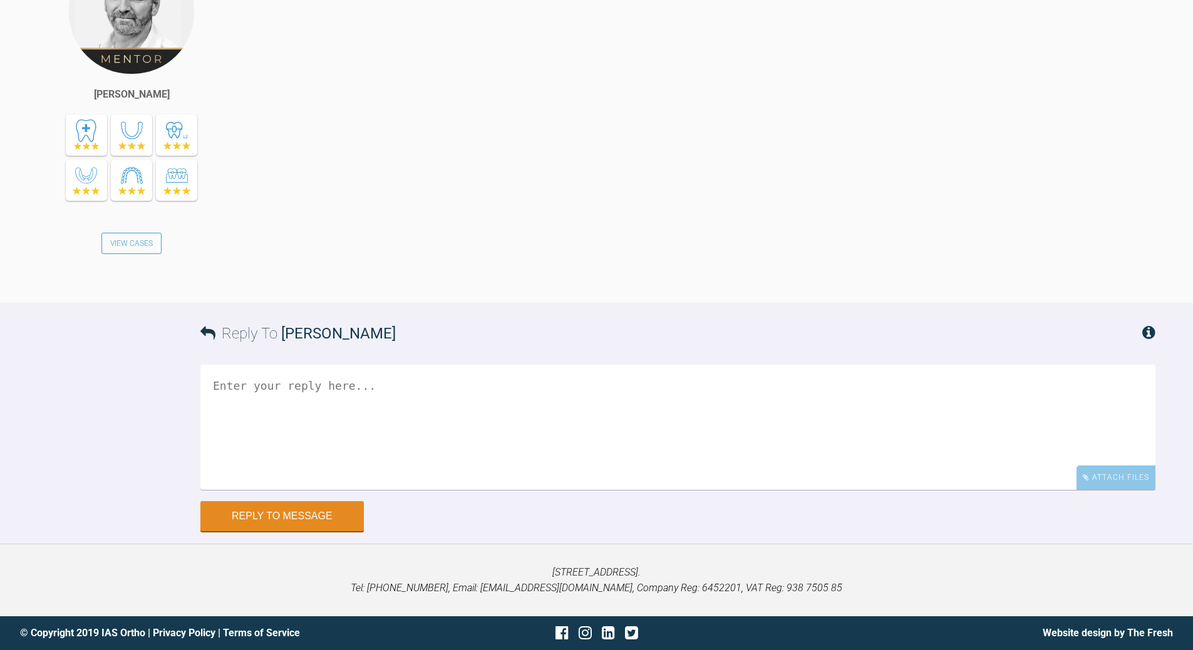
scroll to position [5015, 0]
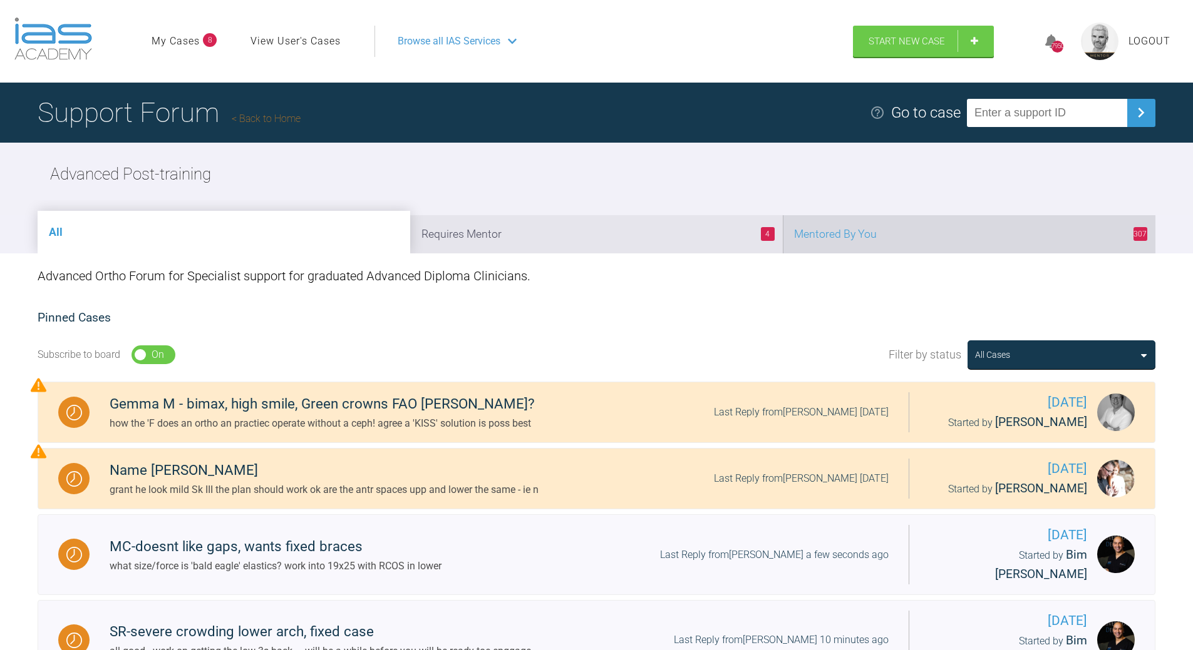
click at [951, 238] on li "307 Mentored By You" at bounding box center [969, 234] width 372 height 38
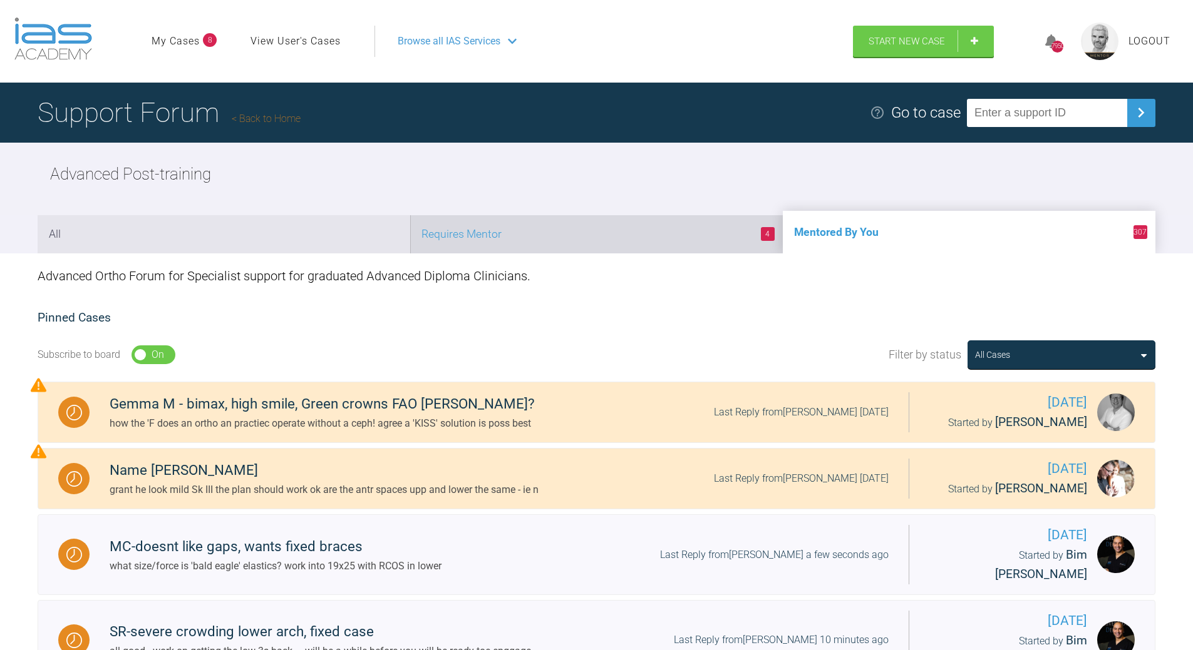
click at [630, 238] on li "4 Requires Mentor" at bounding box center [596, 234] width 372 height 38
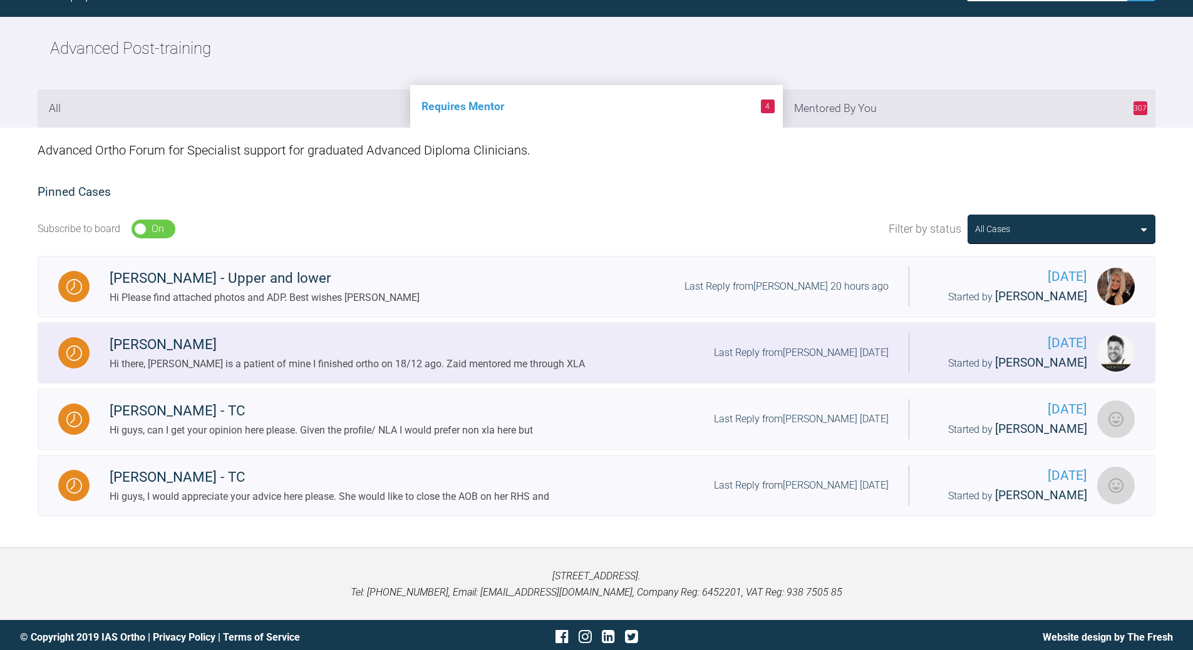
scroll to position [130, 0]
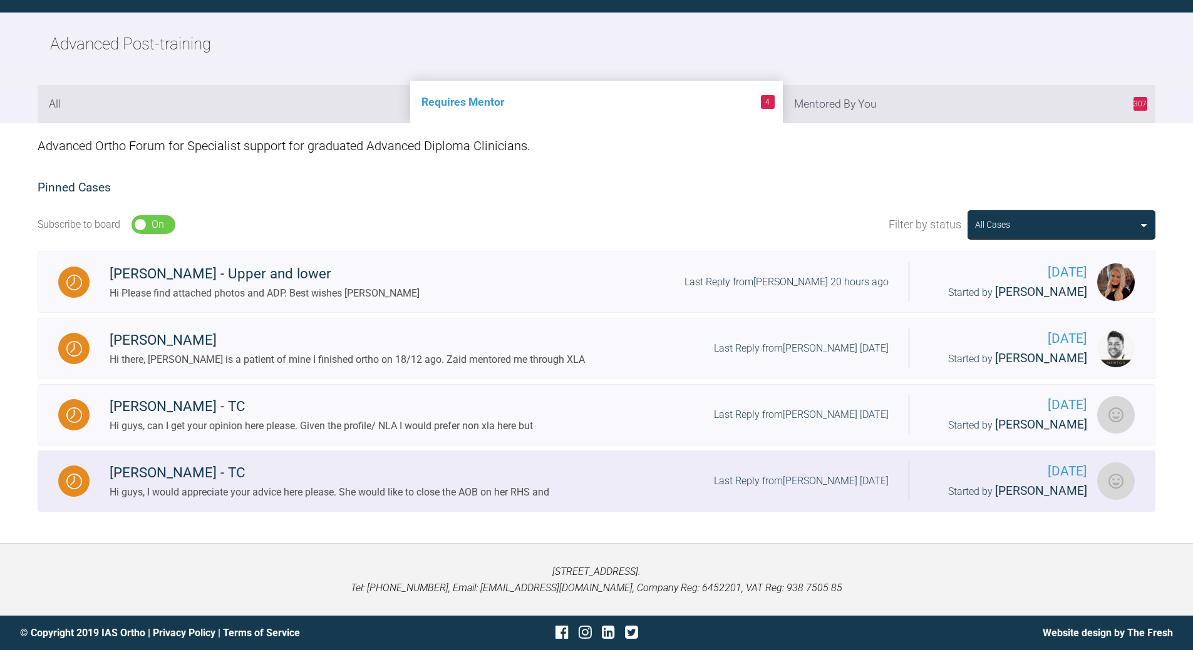
click at [476, 483] on div "[PERSON_NAME] - TC" at bounding box center [329, 473] width 439 height 23
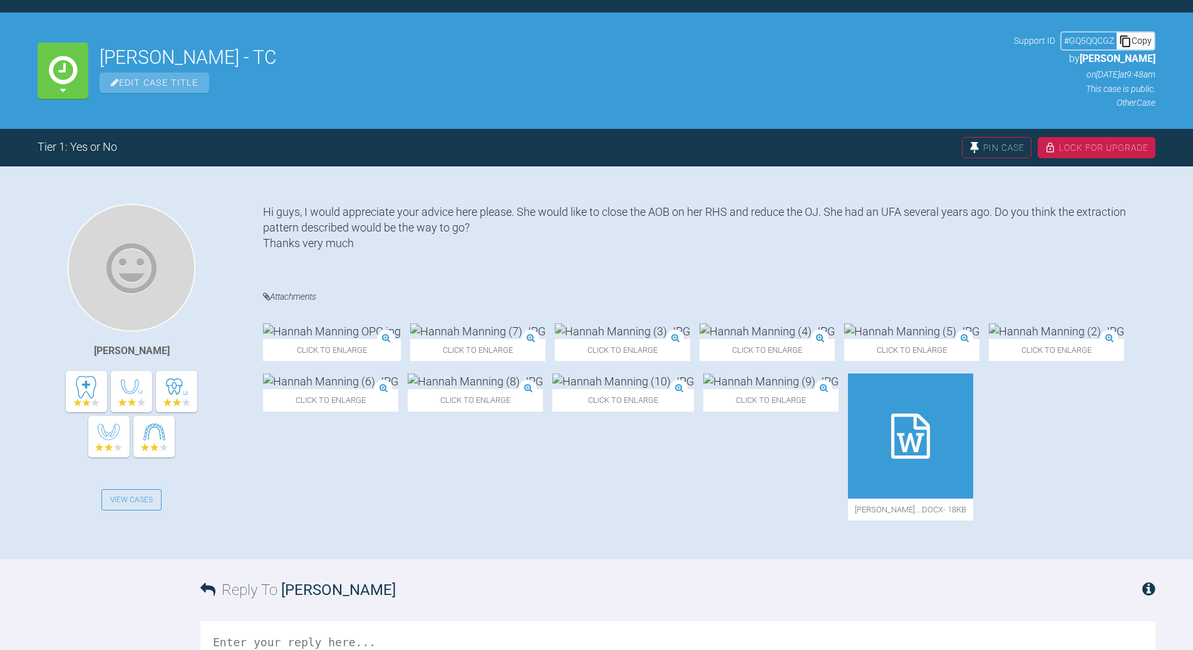
click at [741, 389] on img at bounding box center [770, 382] width 135 height 16
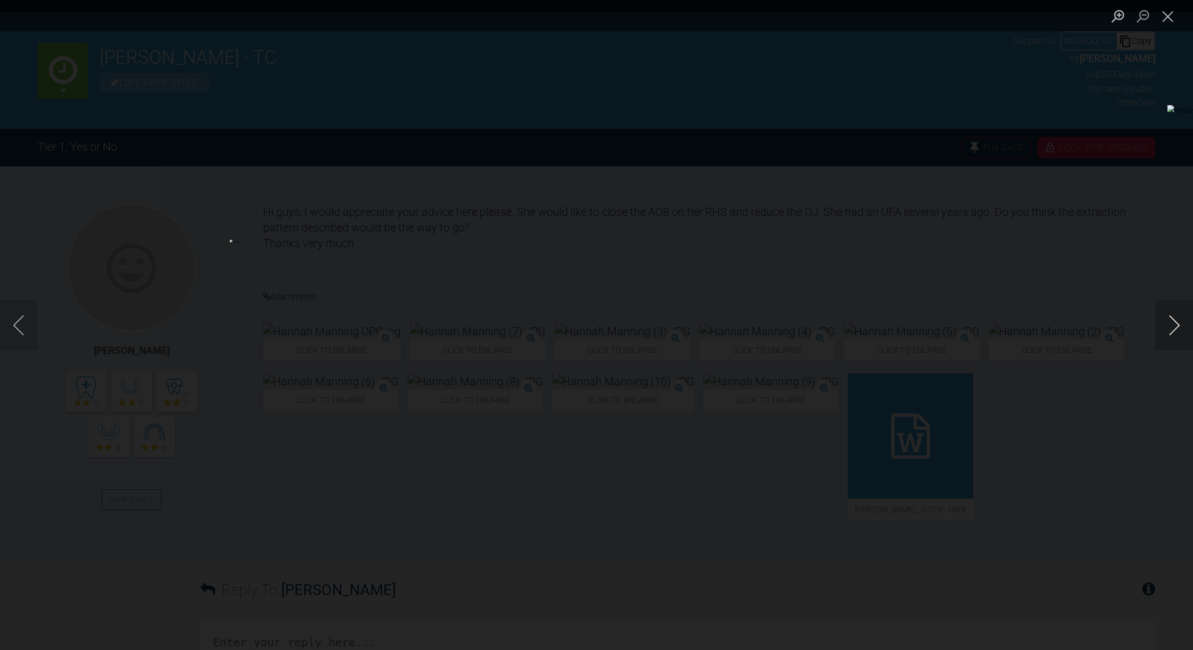
click at [1179, 322] on button "Next image" at bounding box center [1174, 325] width 38 height 50
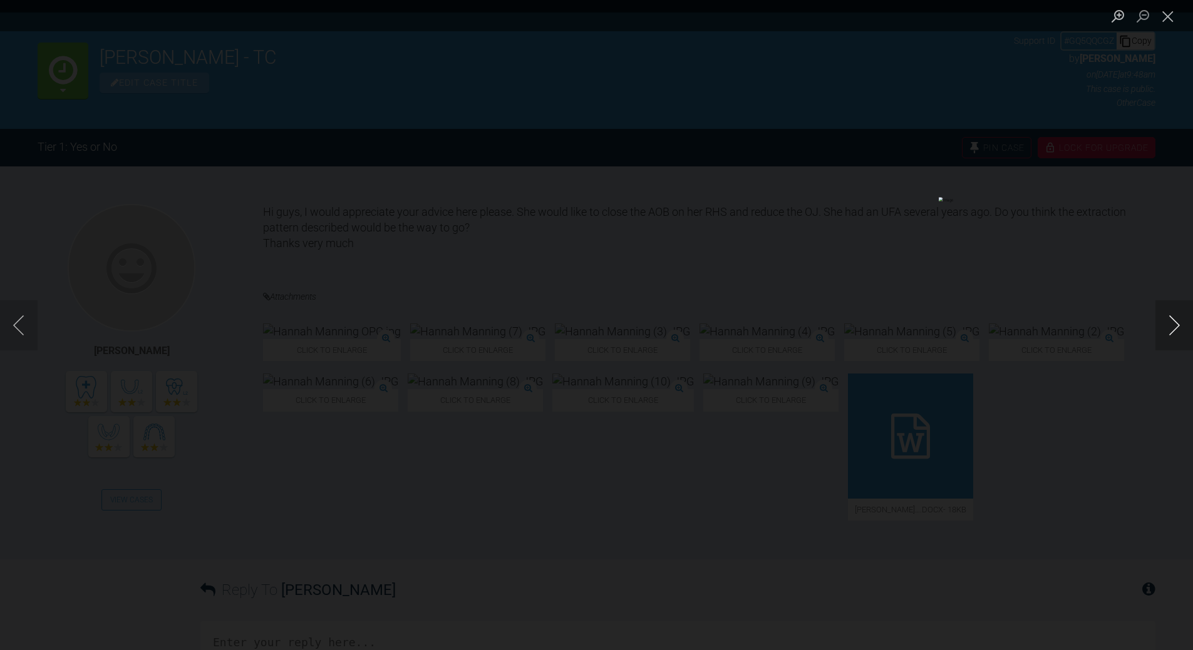
click at [1179, 322] on button "Next image" at bounding box center [1174, 325] width 38 height 50
drag, startPoint x: 1161, startPoint y: 16, endPoint x: 1157, endPoint y: 21, distance: 7.1
click at [1161, 18] on button "Close lightbox" at bounding box center [1167, 16] width 25 height 22
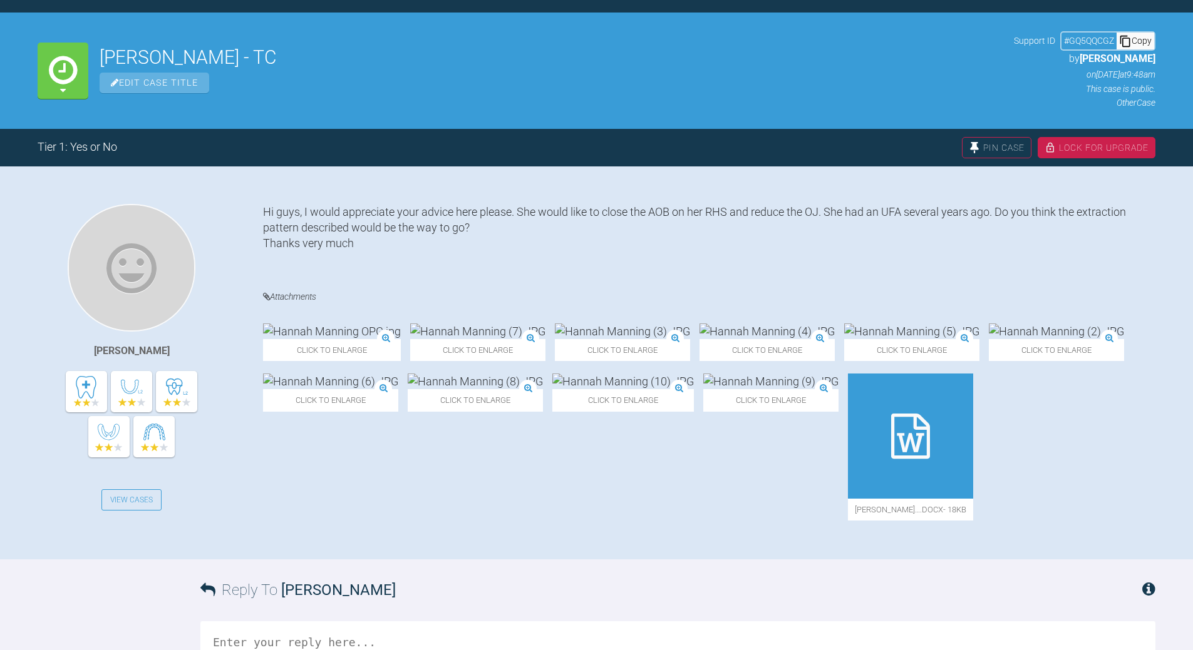
click at [891, 459] on icon at bounding box center [910, 436] width 39 height 45
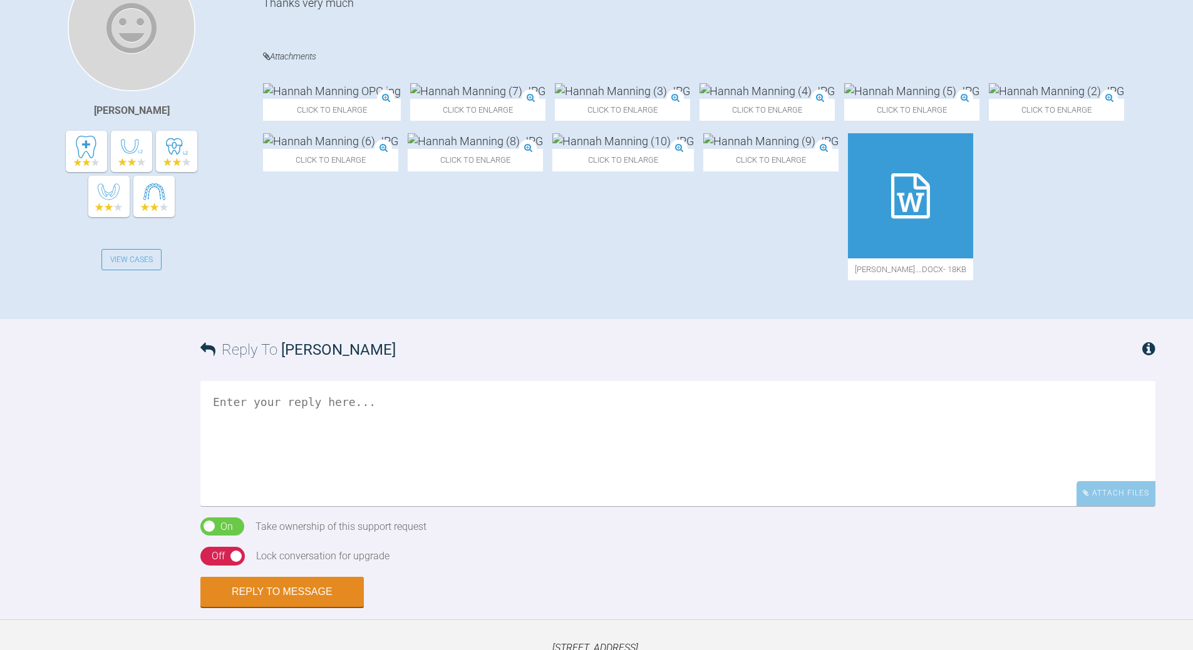
scroll to position [443, 0]
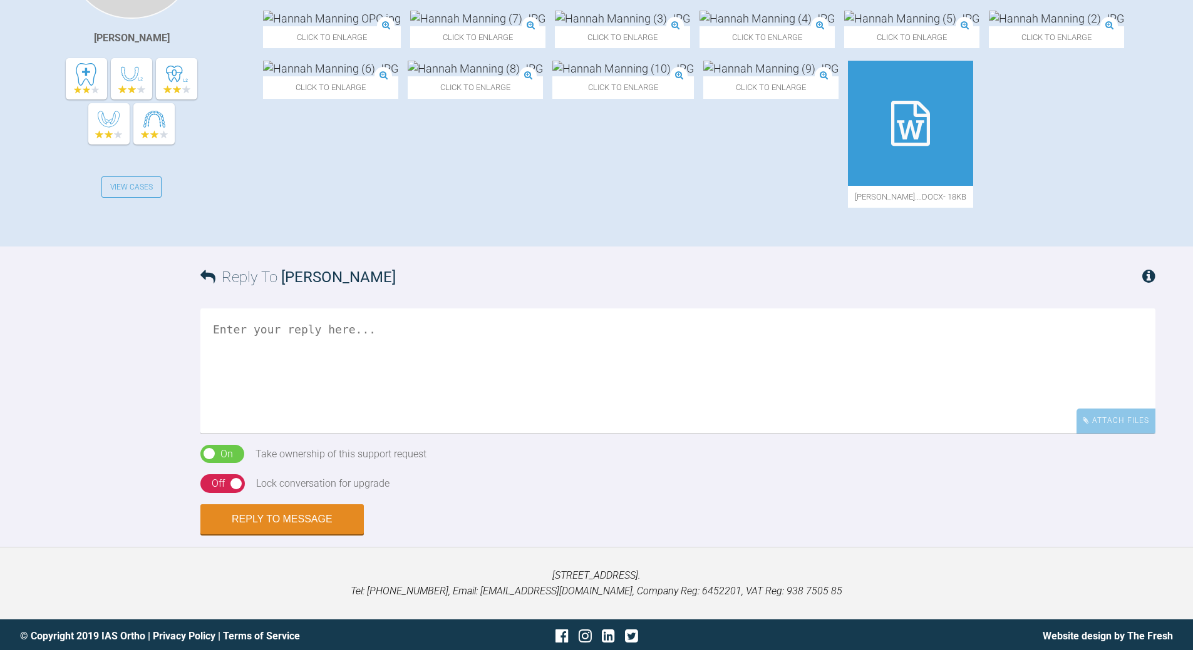
click at [316, 371] on textarea at bounding box center [677, 371] width 955 height 125
click at [418, 359] on textarea "lower look procline d- can we geta ceph" at bounding box center [677, 371] width 955 height 125
drag, startPoint x: 332, startPoint y: 357, endPoint x: 339, endPoint y: 351, distance: 9.3
click at [333, 356] on textarea "lower look procline d- can we get a ceph" at bounding box center [677, 371] width 955 height 125
type textarea "lower look proclined- can we get a ceph"
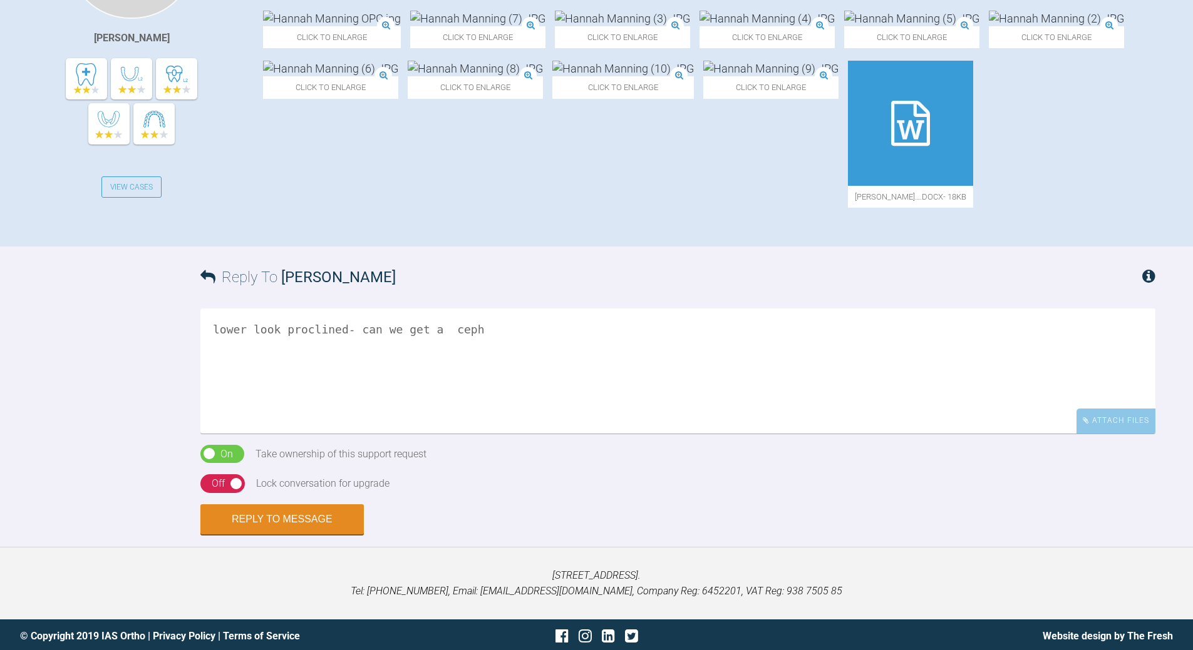
click at [210, 493] on div "On Off" at bounding box center [222, 484] width 44 height 19
click at [229, 492] on div "On" at bounding box center [226, 484] width 13 height 16
click at [259, 536] on button "Reply to Message" at bounding box center [281, 521] width 163 height 30
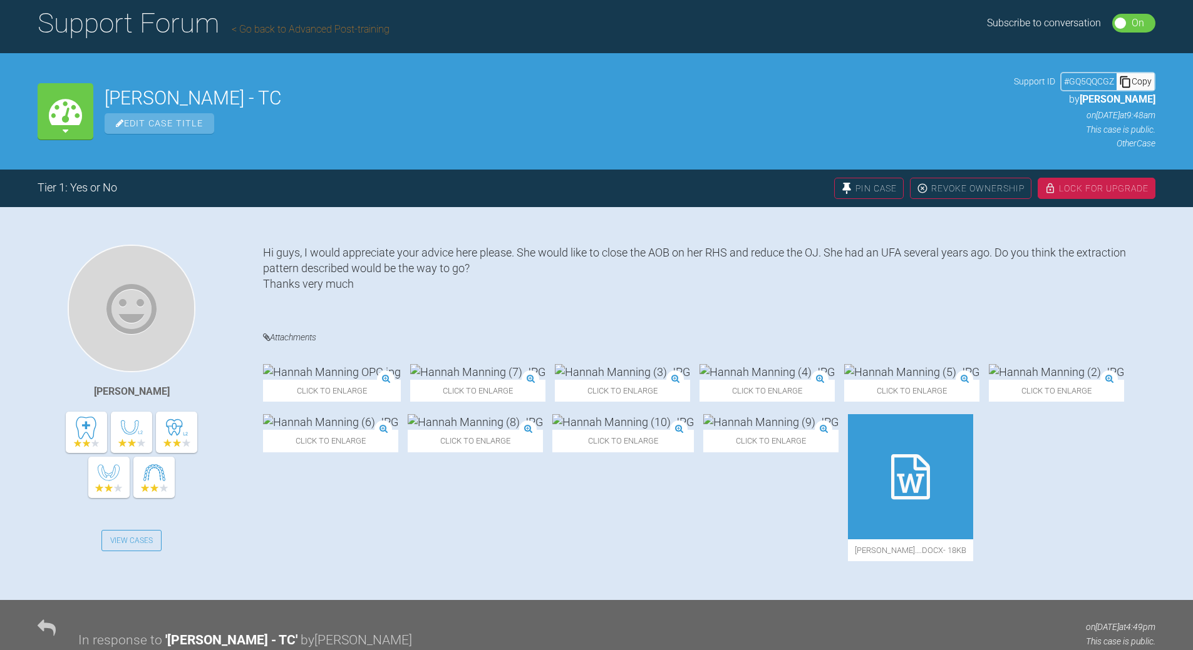
scroll to position [91, 0]
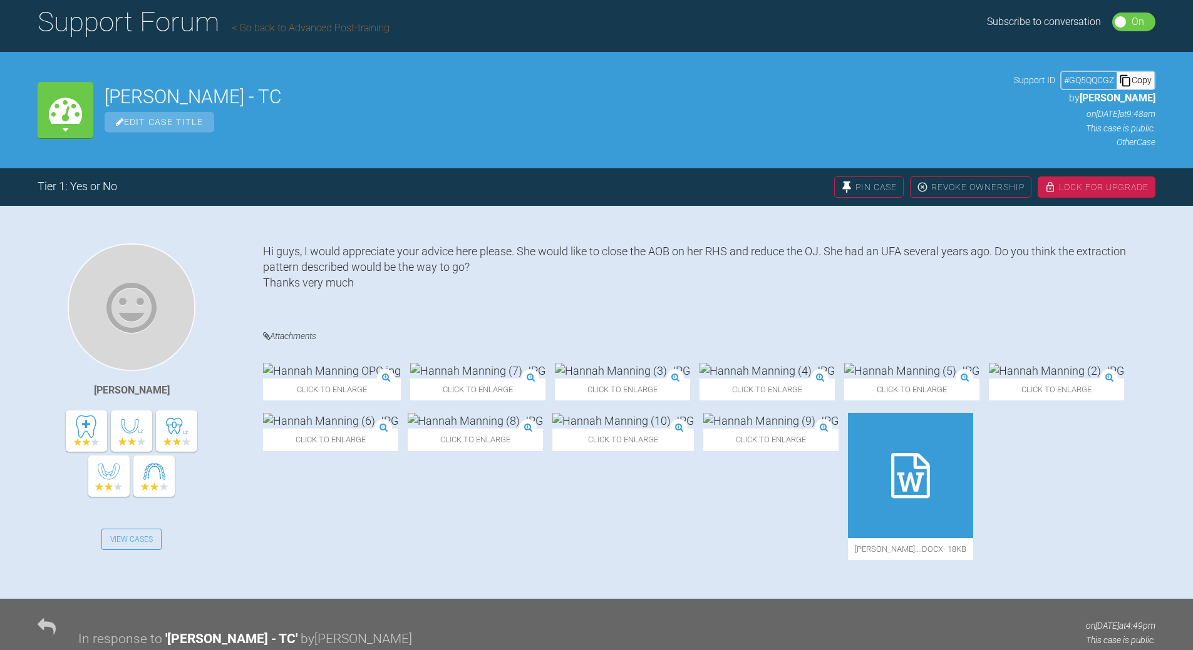
drag, startPoint x: 1138, startPoint y: 76, endPoint x: 567, endPoint y: 181, distance: 579.9
click at [1137, 76] on div "Copy" at bounding box center [1135, 80] width 38 height 16
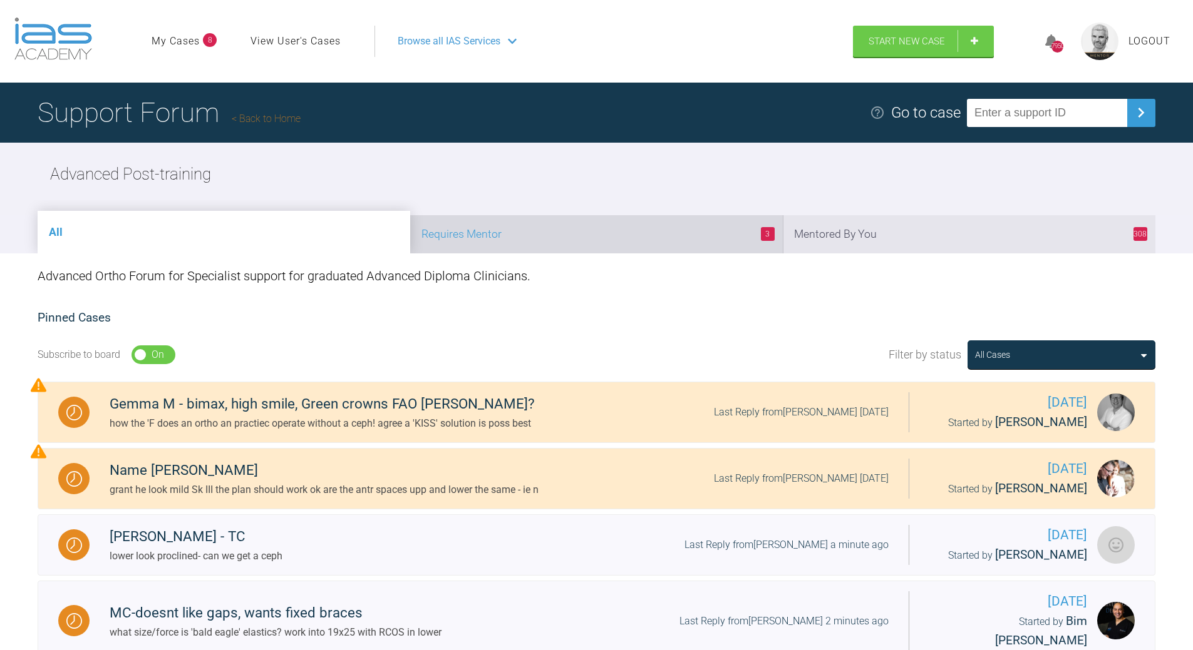
click at [698, 230] on li "3 Requires Mentor" at bounding box center [596, 234] width 372 height 38
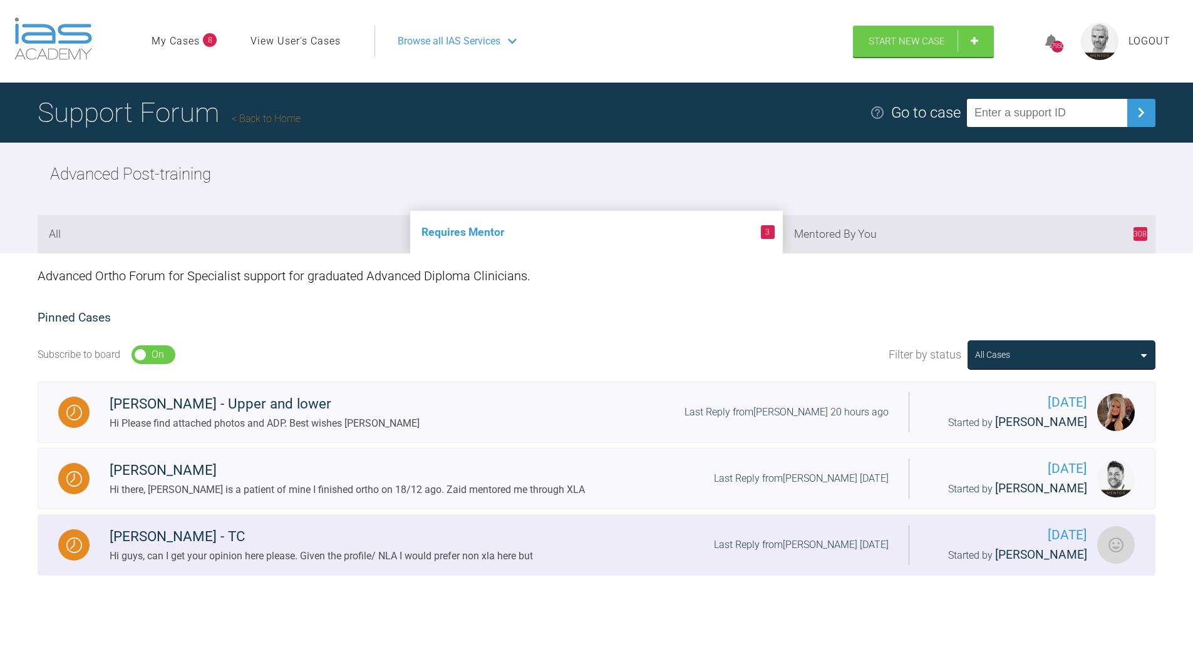
click at [807, 542] on div "Last Reply from [PERSON_NAME] [DATE]" at bounding box center [801, 545] width 175 height 16
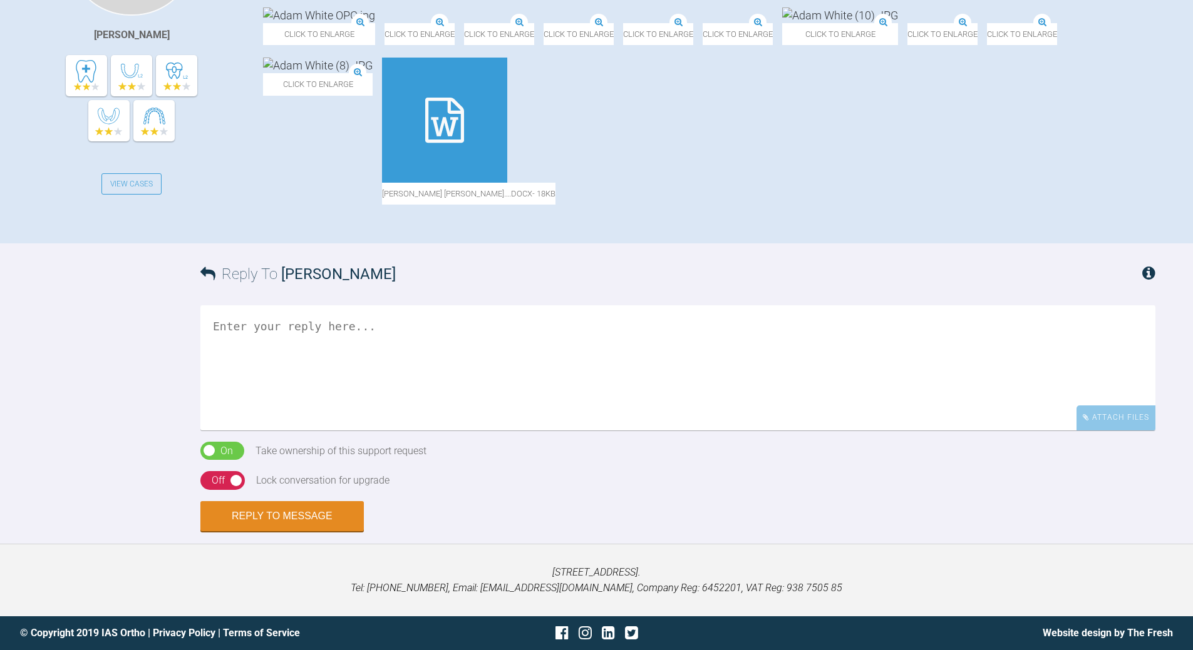
scroll to position [227, 0]
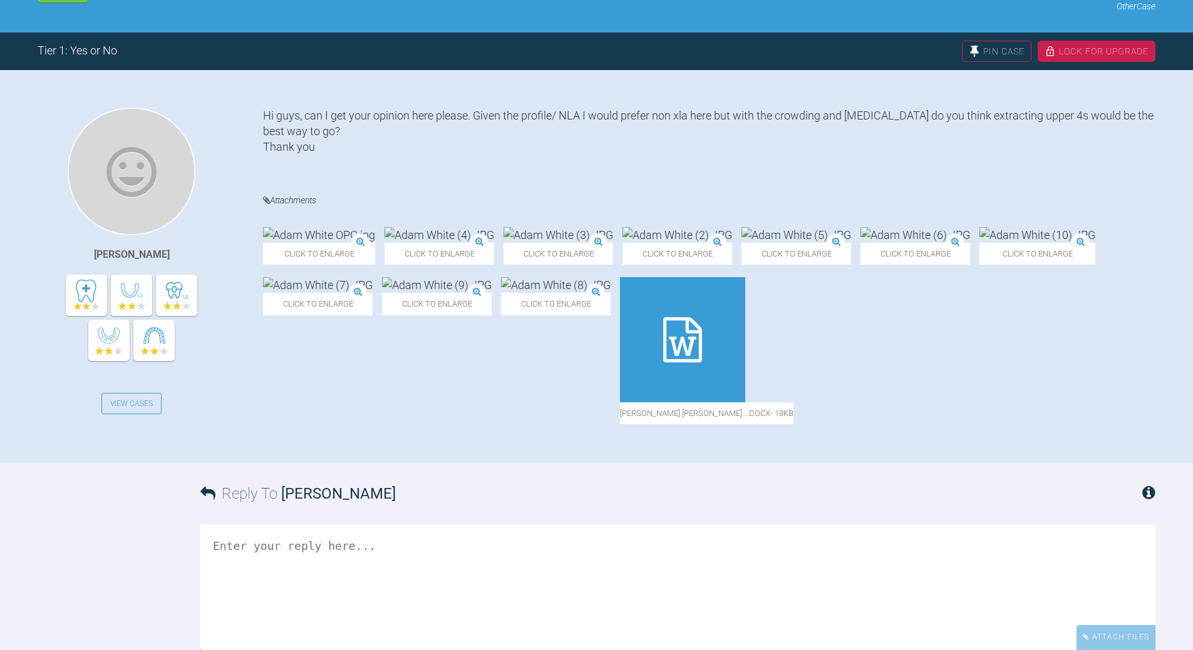
click at [702, 362] on icon at bounding box center [682, 339] width 39 height 45
click at [340, 243] on img at bounding box center [319, 235] width 112 height 16
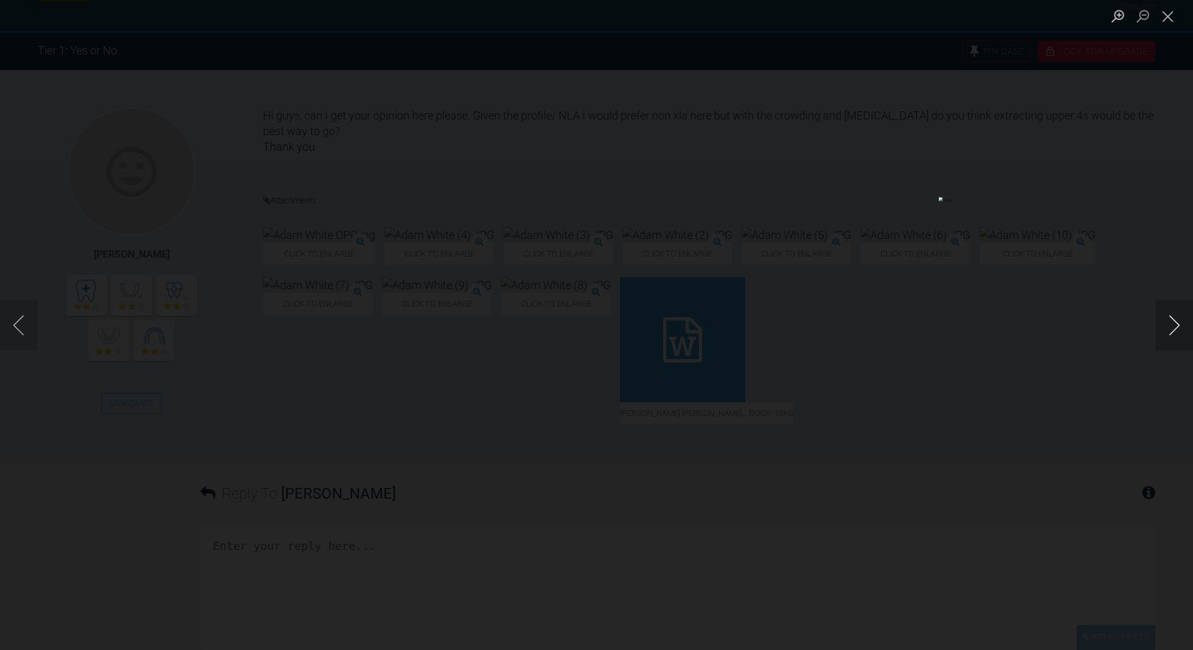
click at [1179, 315] on button "Next image" at bounding box center [1174, 325] width 38 height 50
click at [1176, 321] on button "Next image" at bounding box center [1174, 325] width 38 height 50
click at [19, 316] on button "Previous image" at bounding box center [19, 325] width 38 height 50
click at [1174, 322] on button "Next image" at bounding box center [1174, 325] width 38 height 50
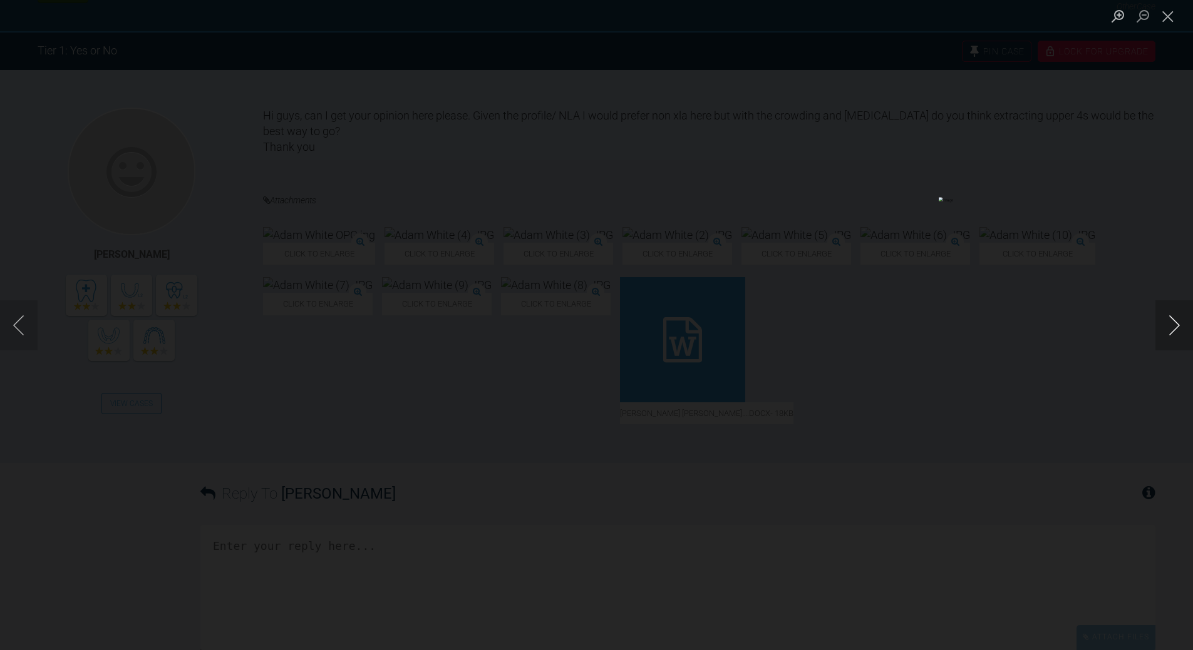
click at [1174, 322] on button "Next image" at bounding box center [1174, 325] width 38 height 50
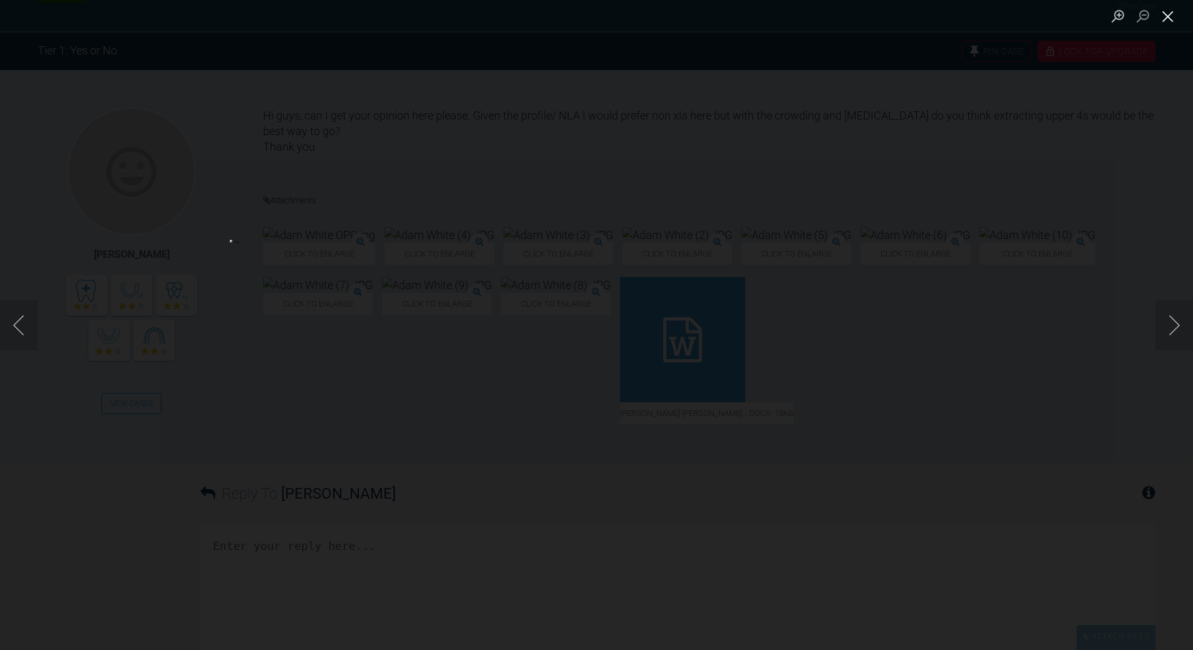
click at [1168, 16] on button "Close lightbox" at bounding box center [1167, 16] width 25 height 22
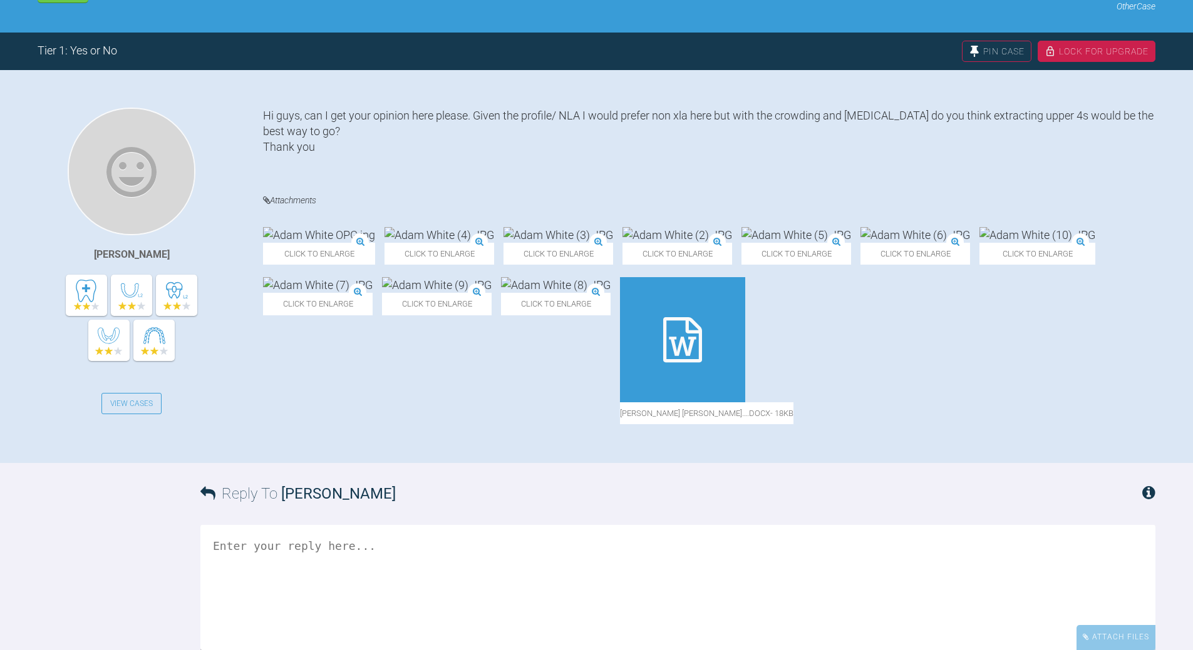
click at [491, 293] on img at bounding box center [437, 285] width 110 height 16
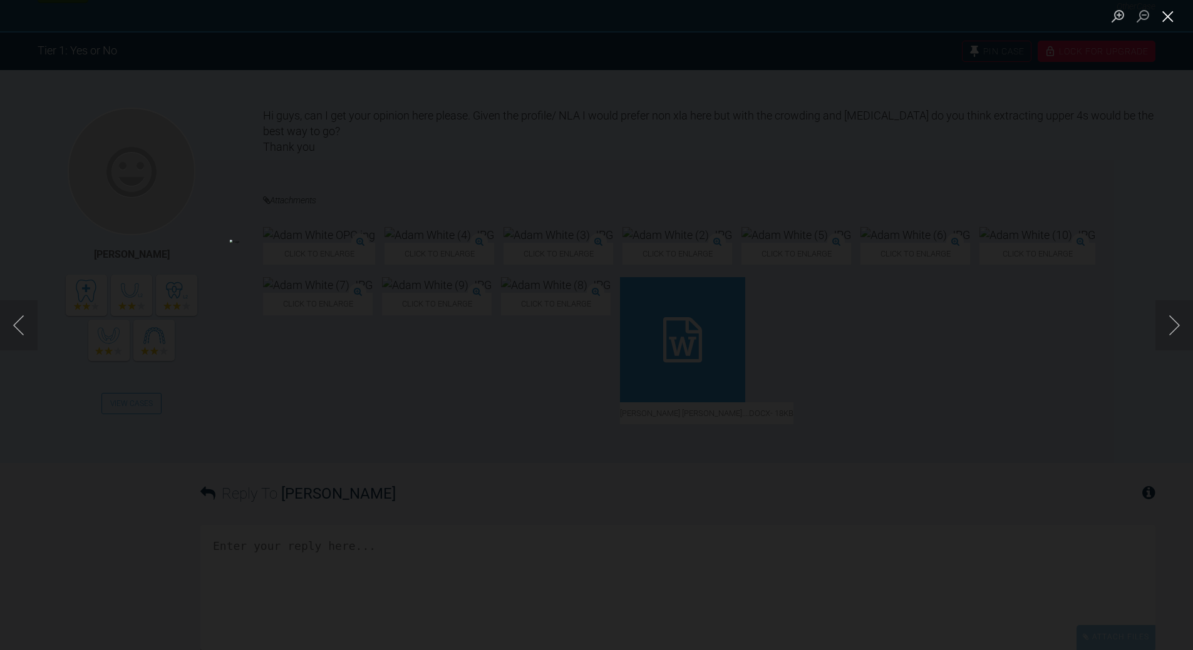
click at [1171, 19] on button "Close lightbox" at bounding box center [1167, 16] width 25 height 22
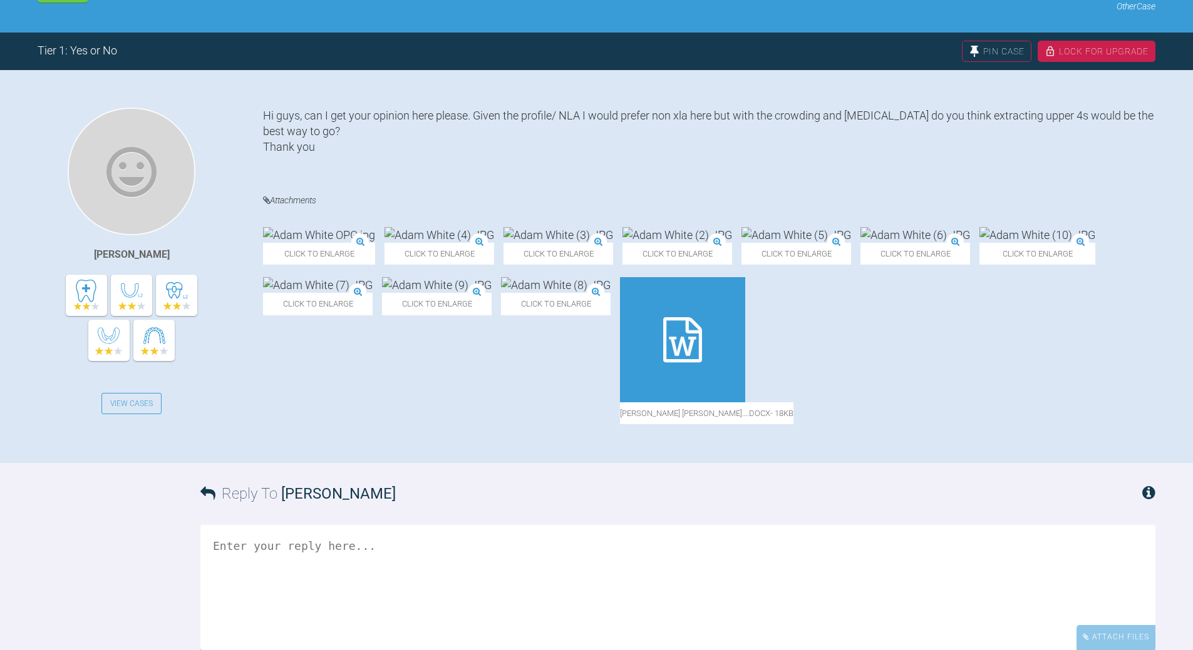
click at [350, 579] on textarea at bounding box center [677, 587] width 955 height 125
drag, startPoint x: 294, startPoint y: 576, endPoint x: 302, endPoint y: 570, distance: 9.9
click at [295, 575] on textarea "again a ceph o checK pbu prob upp 4's and mainatin upp central position" at bounding box center [677, 587] width 955 height 125
click at [223, 597] on textarea "again a ceph to checK pbu prob upp 4's and mainatin upp central position" at bounding box center [677, 587] width 955 height 125
click at [223, 595] on textarea "again a ceph to checK pbu prob upp 4's and mainatin upp central position" at bounding box center [677, 587] width 955 height 125
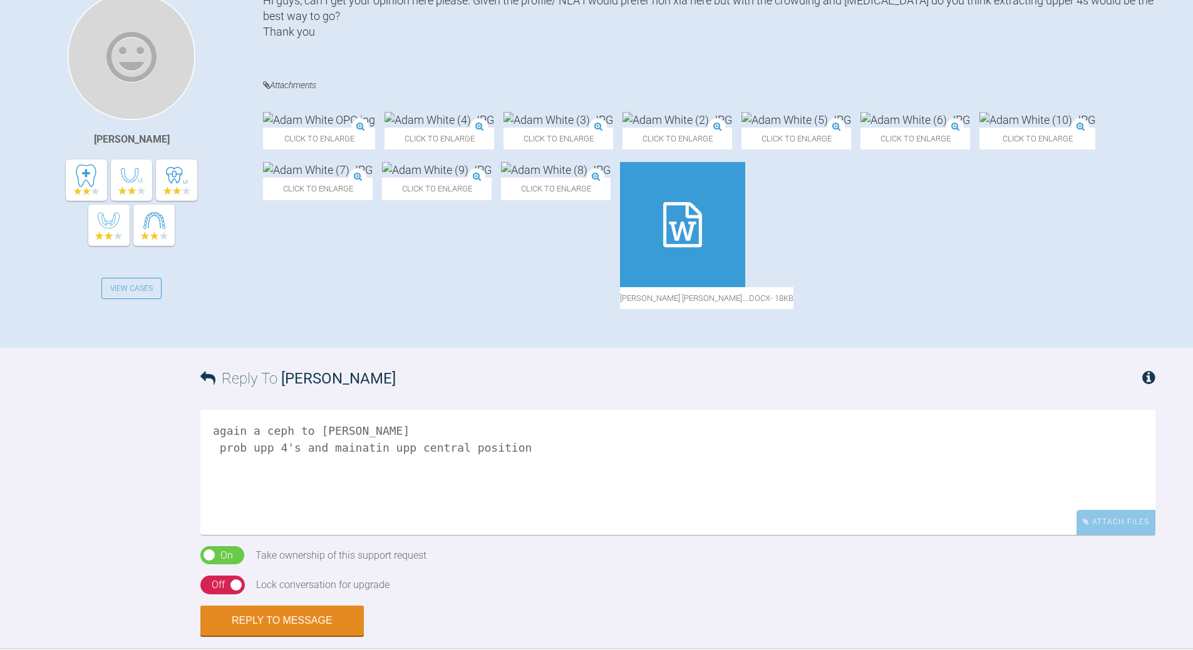
scroll to position [352, 0]
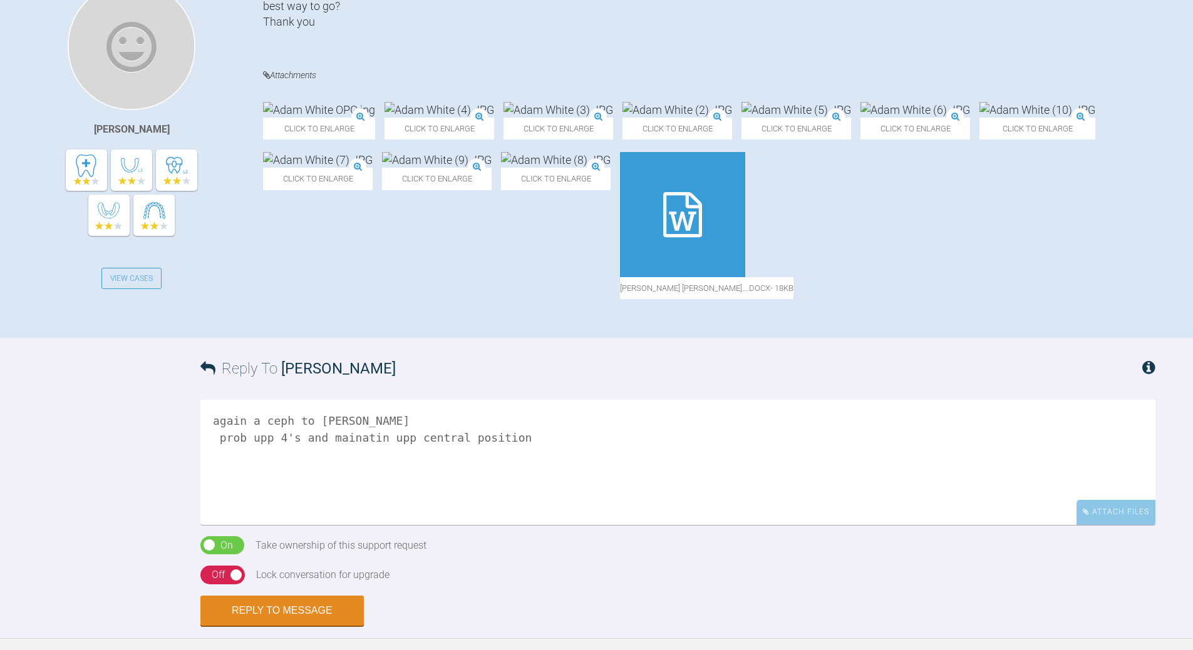
type textarea "again a ceph to [PERSON_NAME] prob upp 4's and mainatin upp central position"
click at [314, 627] on button "Reply to Message" at bounding box center [281, 612] width 163 height 30
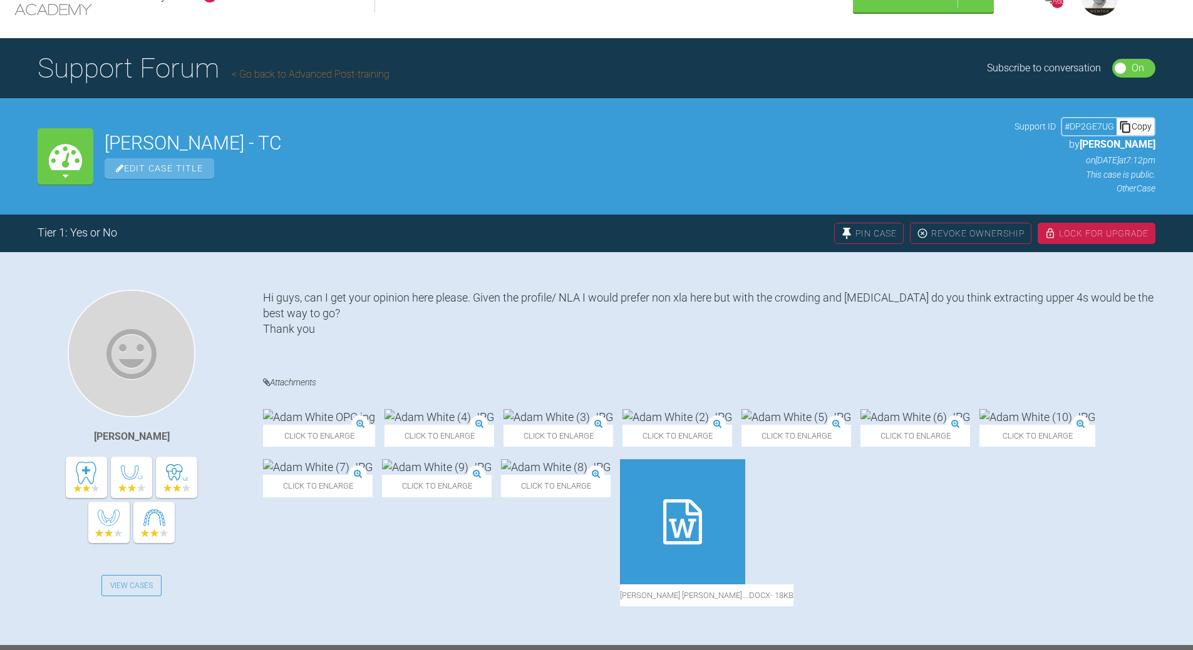
scroll to position [0, 0]
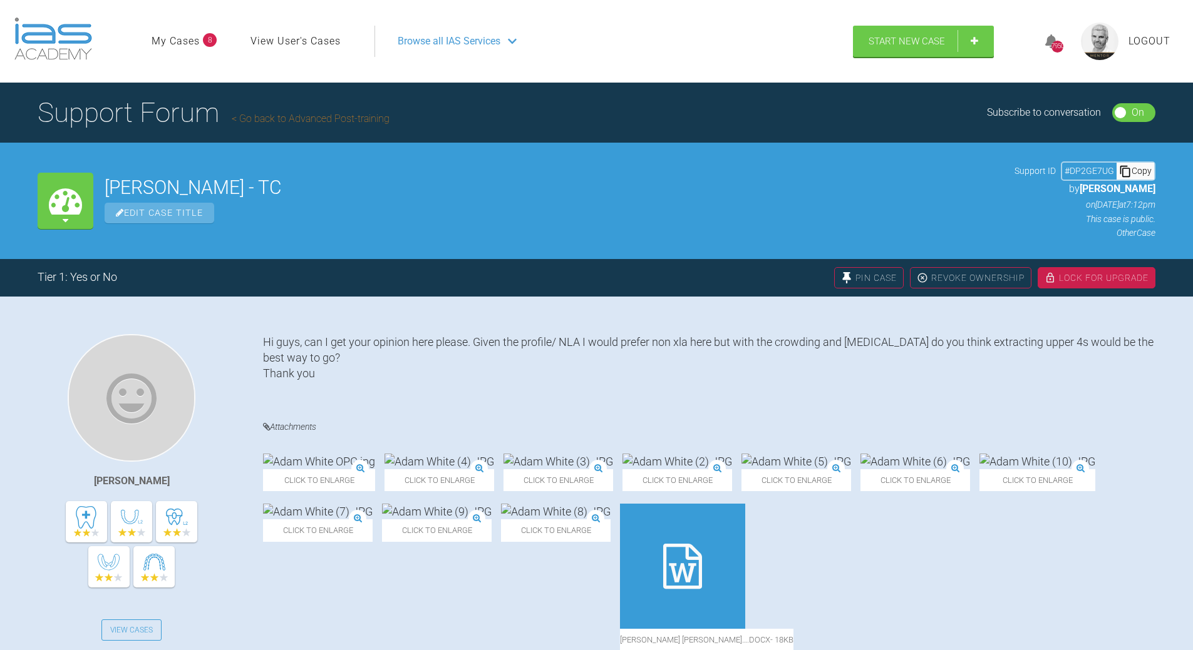
click at [1149, 165] on div "Copy" at bounding box center [1135, 171] width 38 height 16
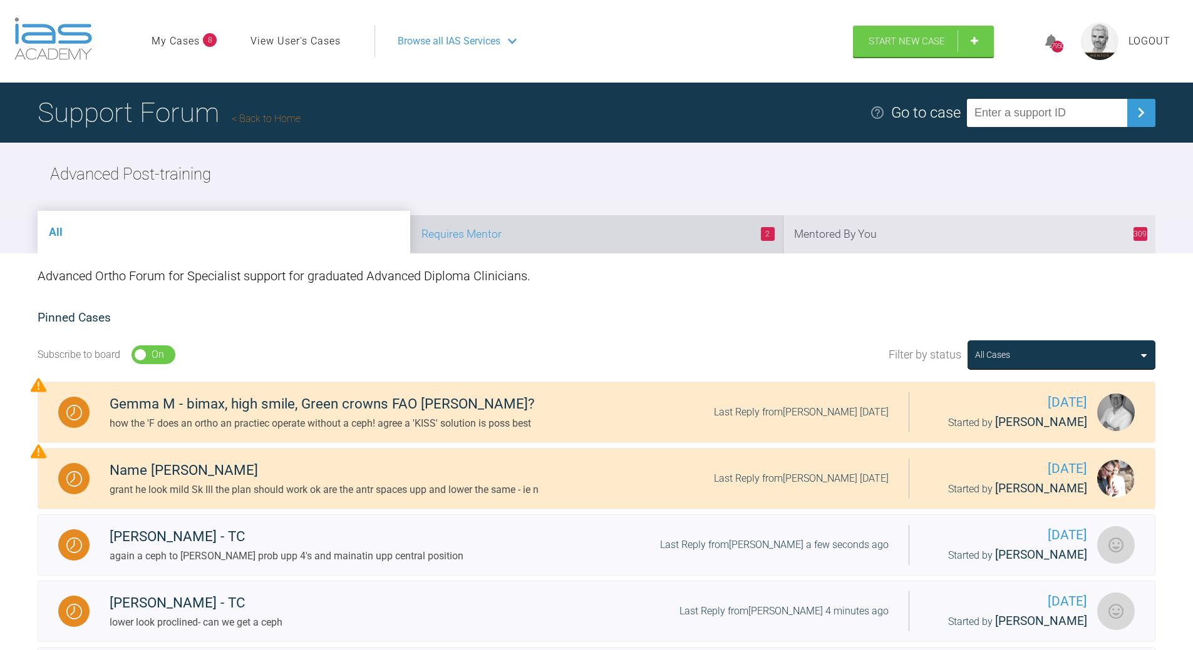
click at [670, 234] on li "2 Requires Mentor" at bounding box center [596, 234] width 372 height 38
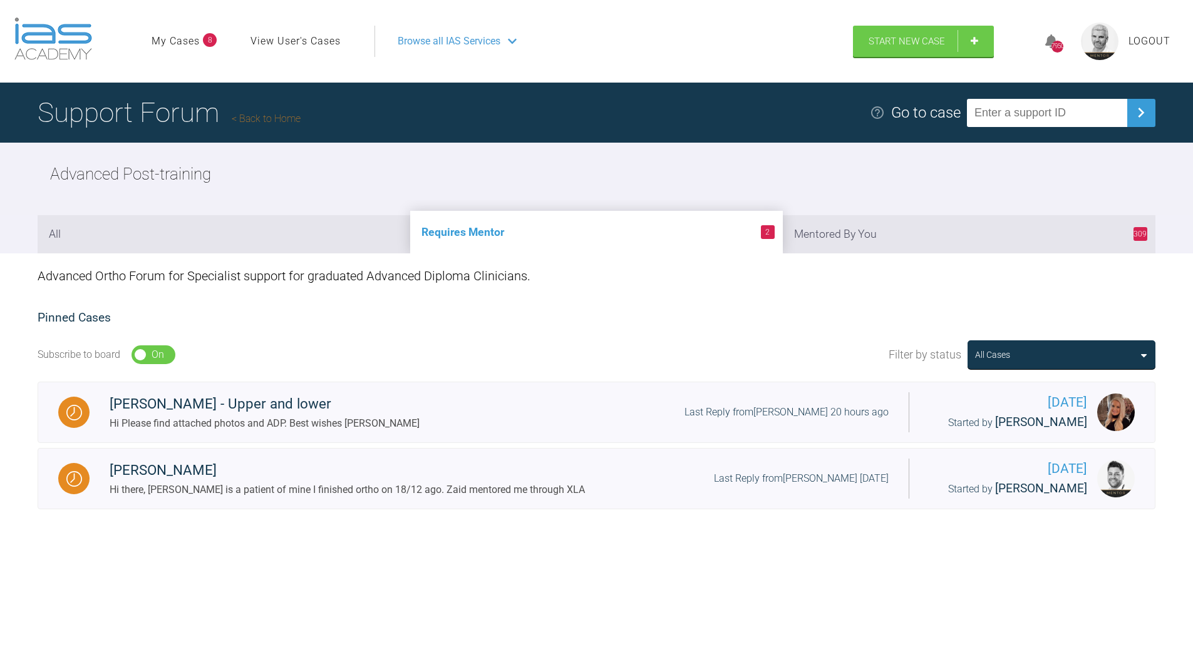
click at [264, 112] on h1 "Support Forum Back to Home" at bounding box center [169, 113] width 263 height 44
click at [287, 120] on link "Back to Home" at bounding box center [266, 119] width 69 height 12
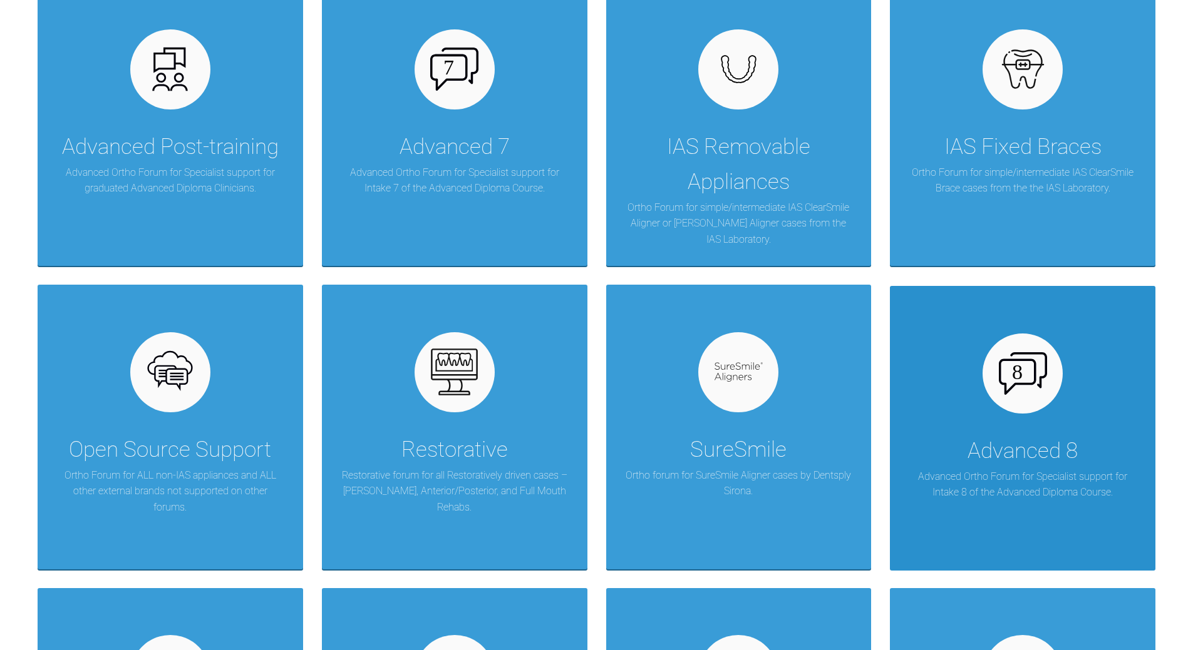
scroll to position [751, 0]
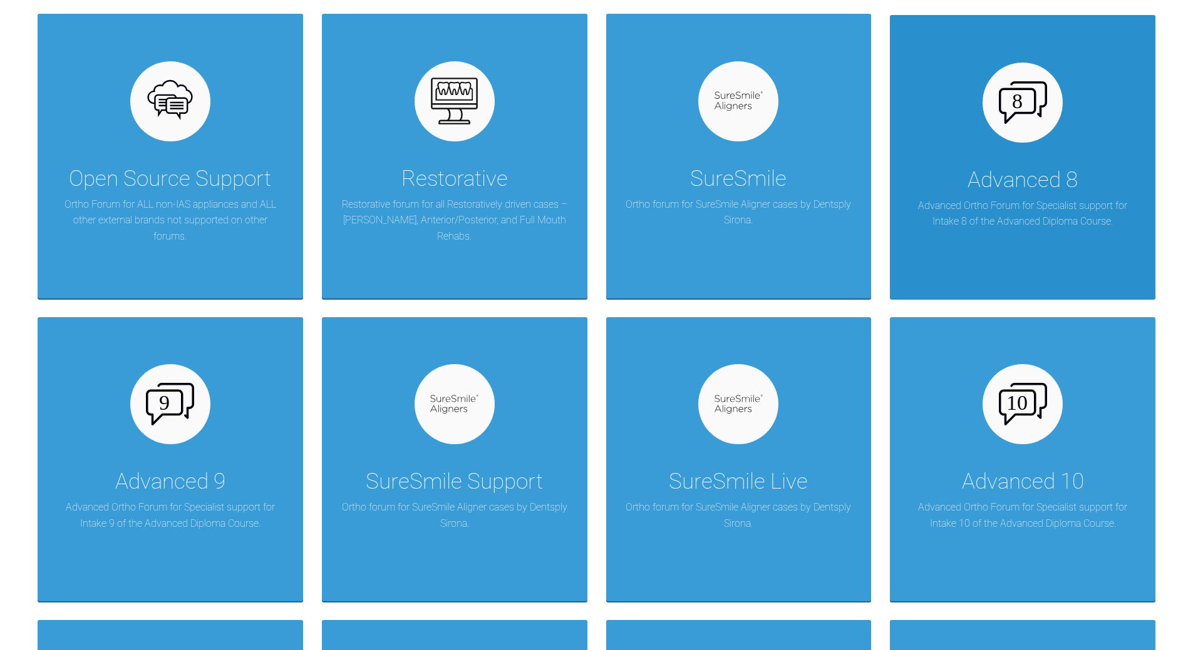
click at [998, 197] on div "Advanced 8" at bounding box center [1022, 180] width 110 height 35
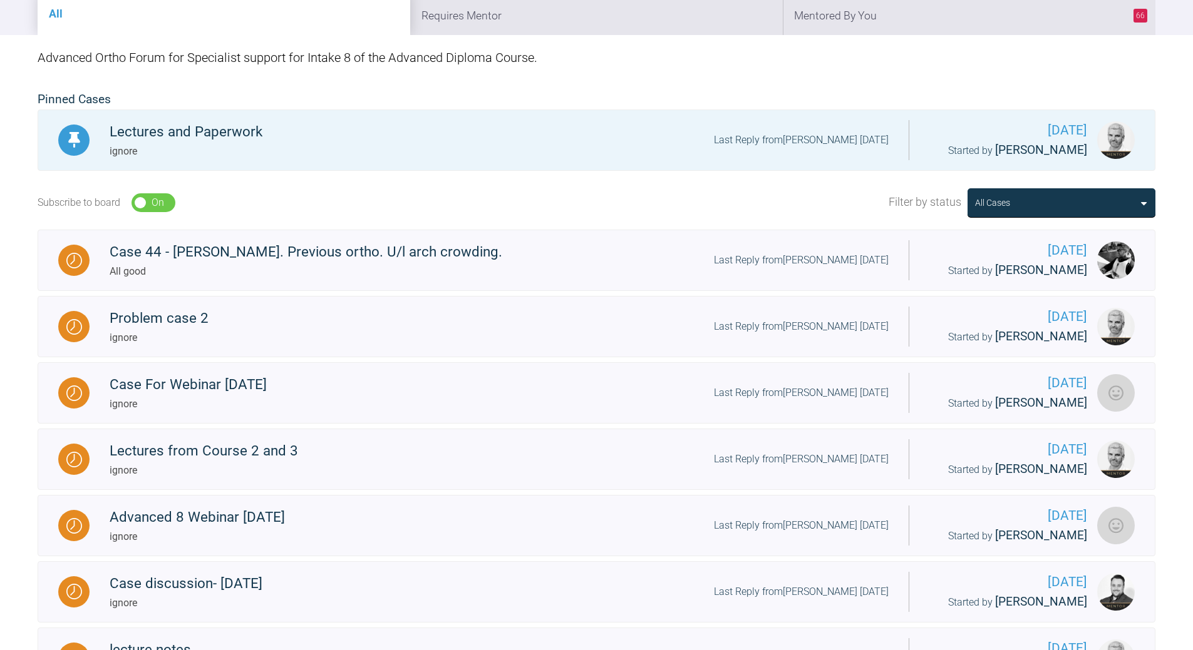
scroll to position [63, 0]
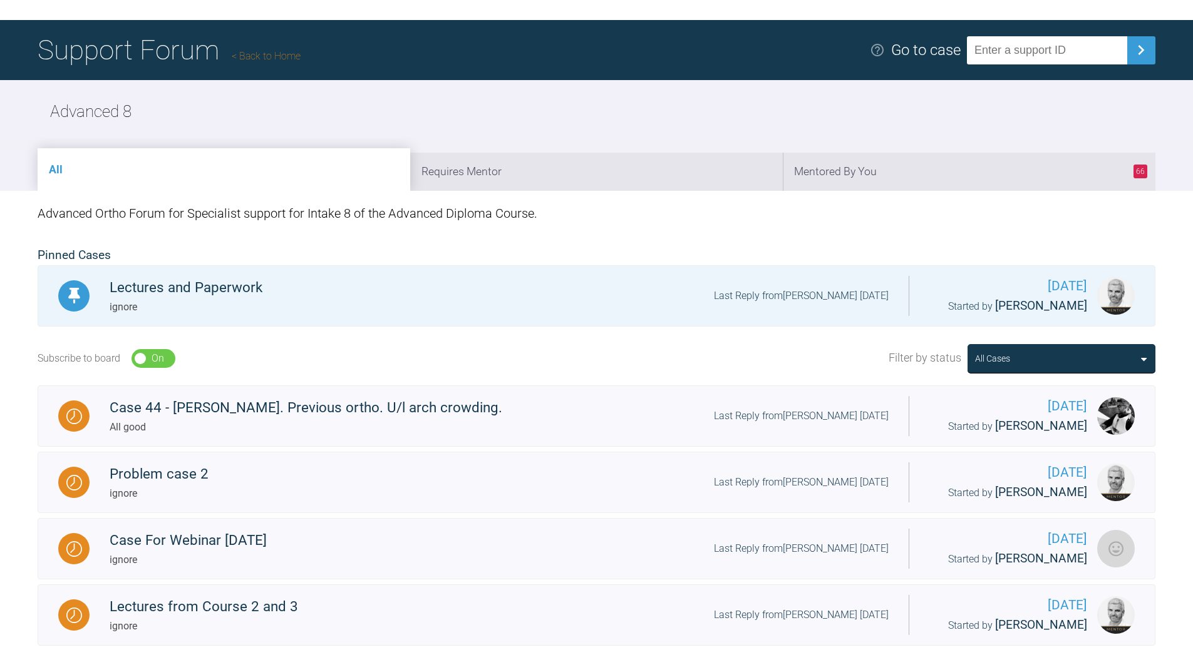
click at [270, 49] on h1 "Support Forum Back to Home" at bounding box center [169, 50] width 263 height 44
click at [290, 57] on link "Back to Home" at bounding box center [266, 56] width 69 height 12
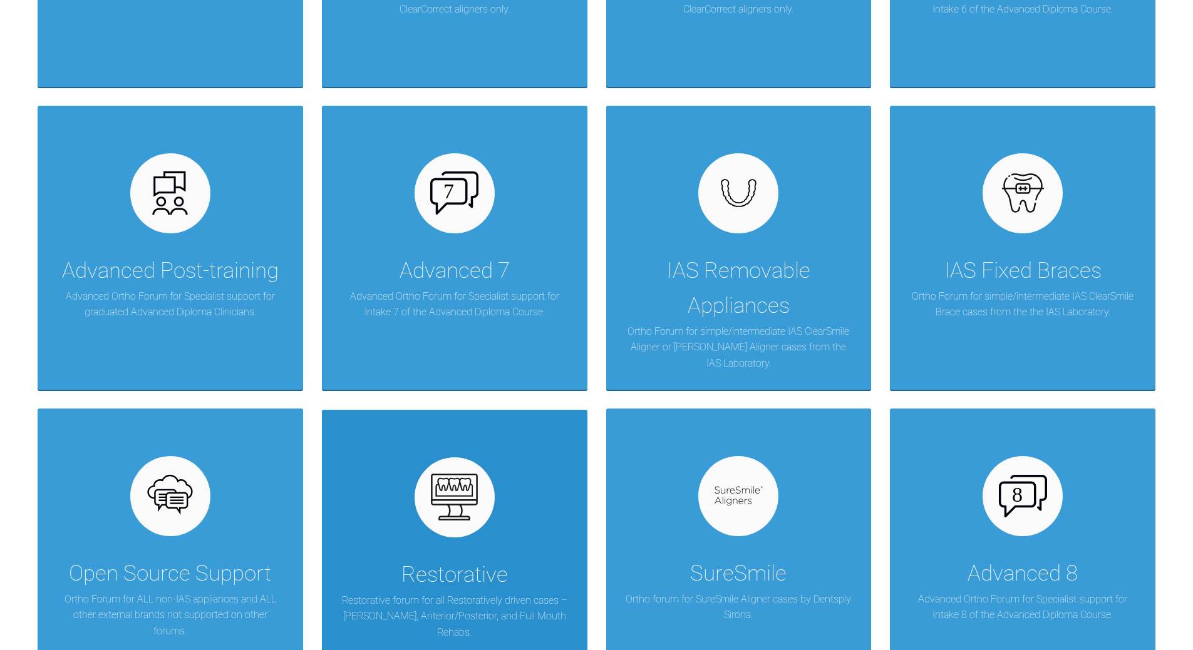
scroll to position [689, 0]
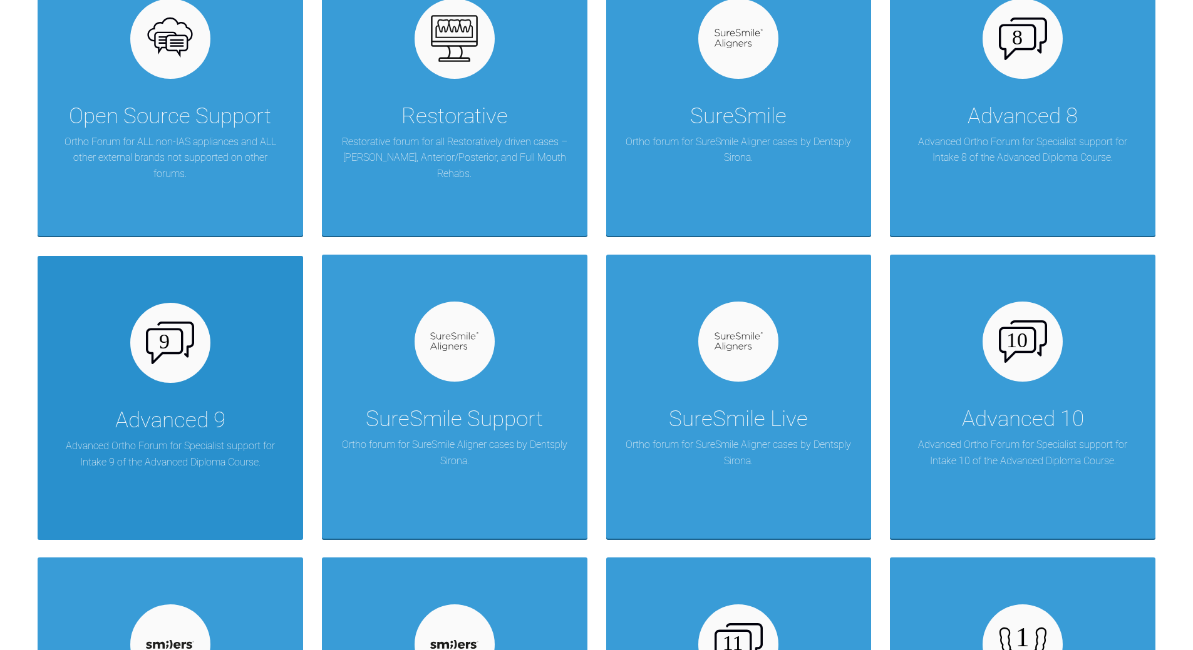
click at [172, 396] on div "Advanced 9 Advanced Ortho Forum for Specialist support for Intake 9 of the Adva…" at bounding box center [170, 398] width 265 height 284
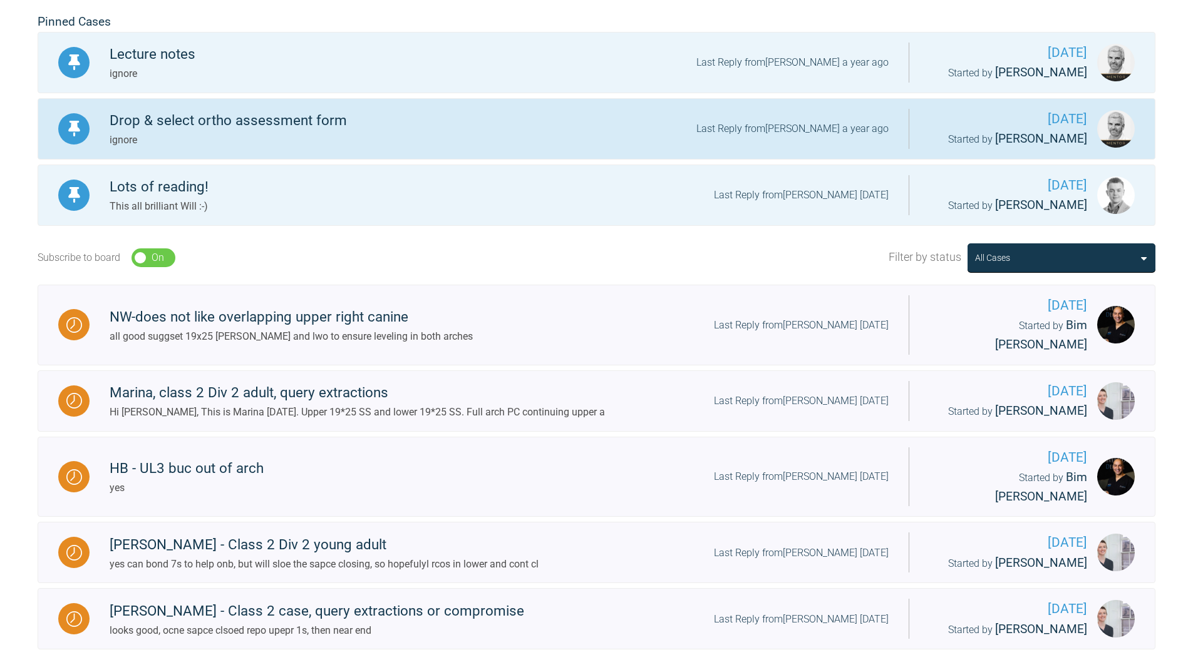
scroll to position [125, 0]
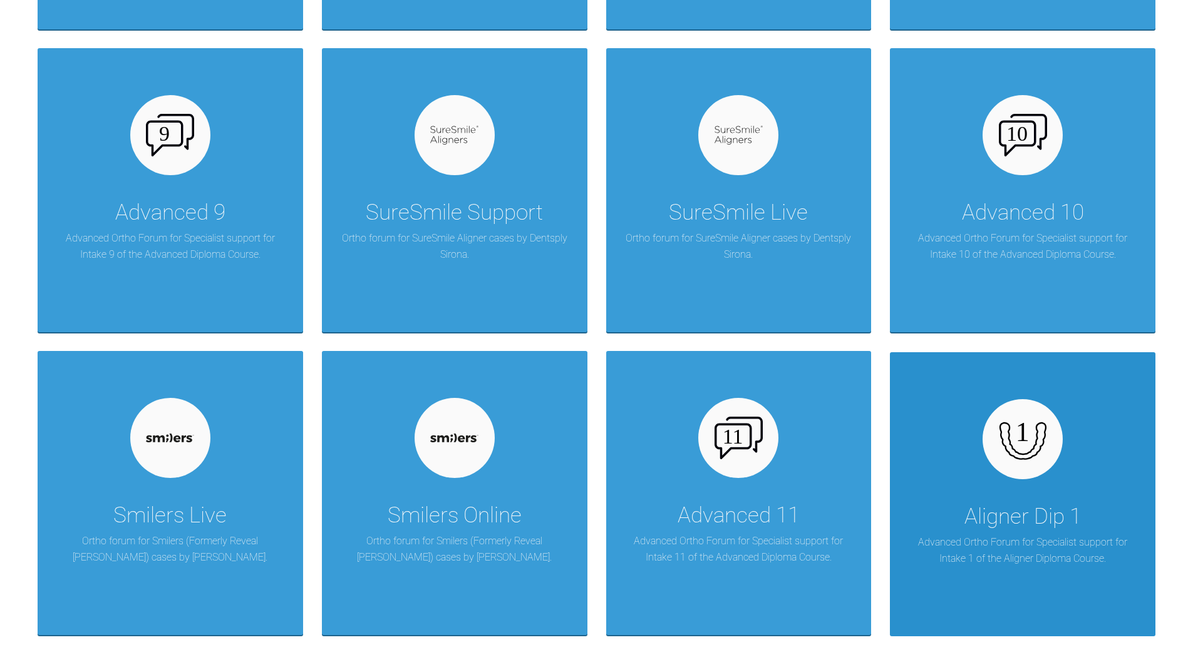
scroll to position [1320, 0]
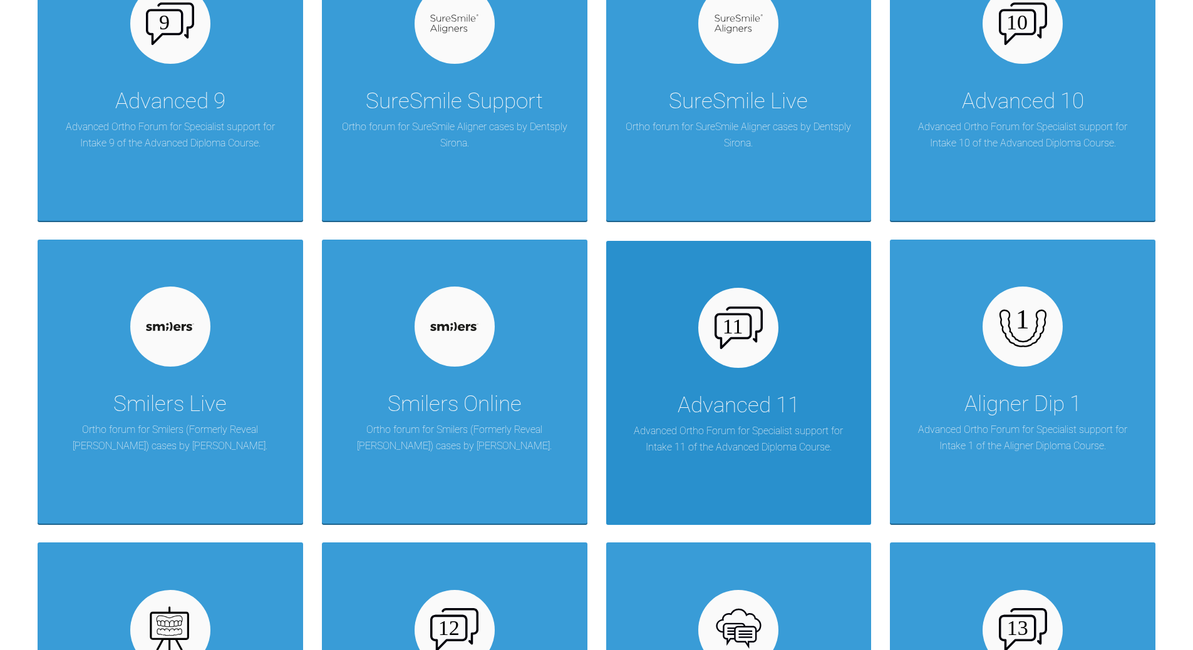
click at [726, 372] on div "Advanced 11 Advanced Ortho Forum for Specialist support for Intake 11 of the Ad…" at bounding box center [738, 383] width 265 height 284
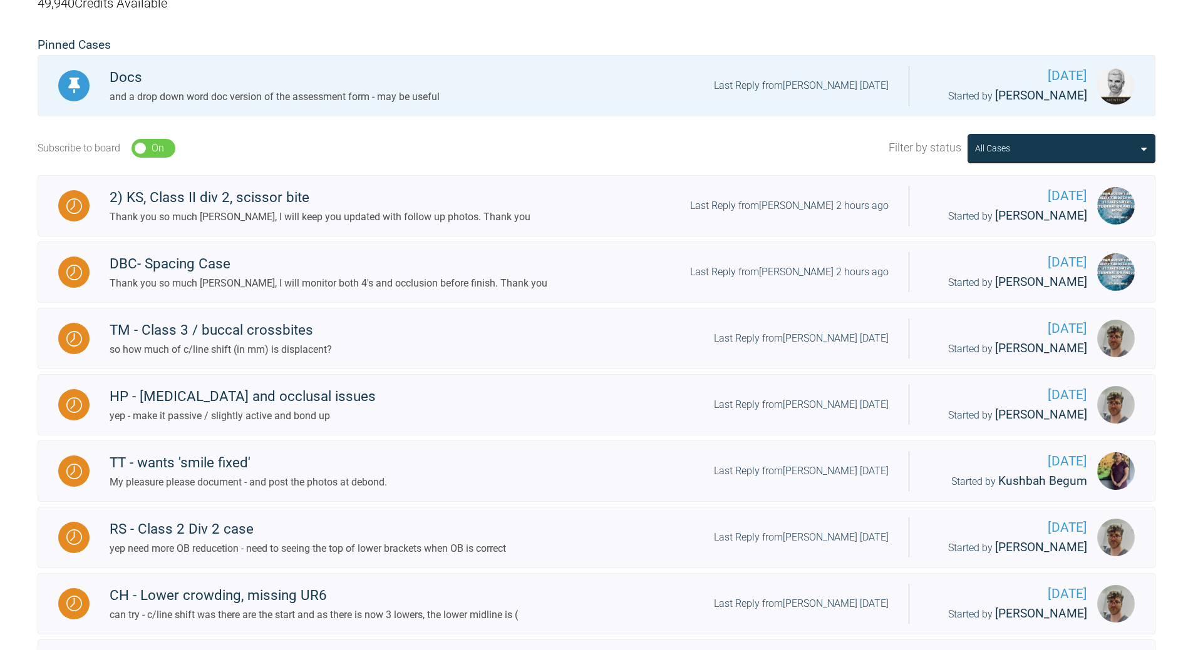
scroll to position [68, 0]
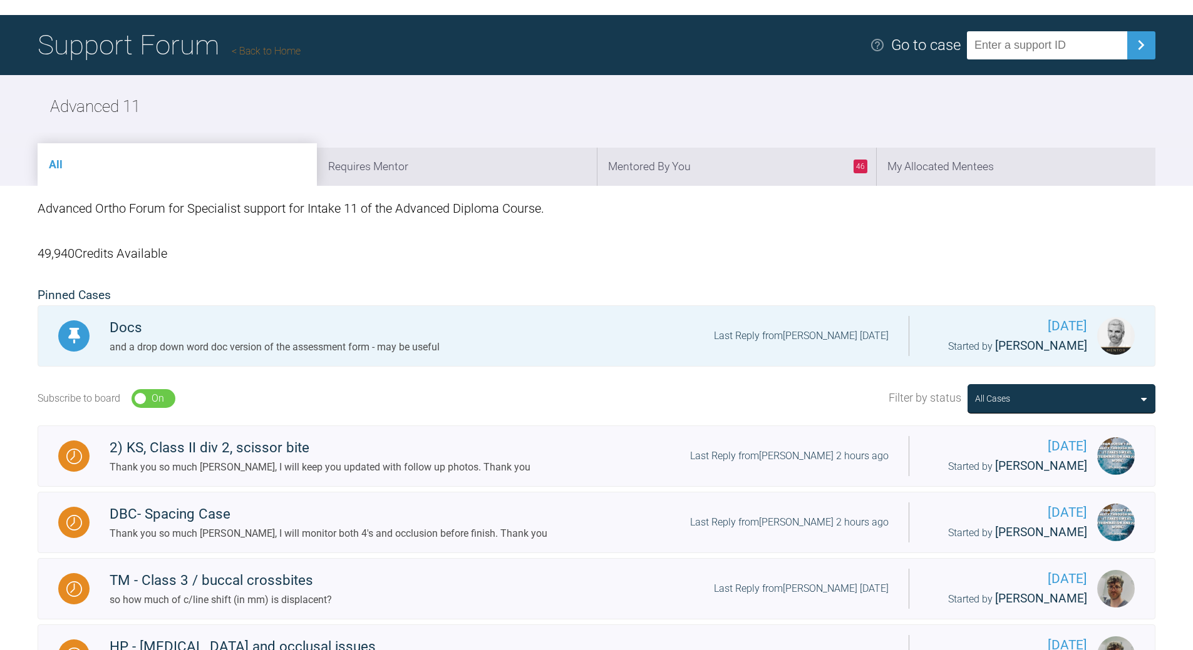
click at [259, 49] on link "Back to Home" at bounding box center [266, 51] width 69 height 12
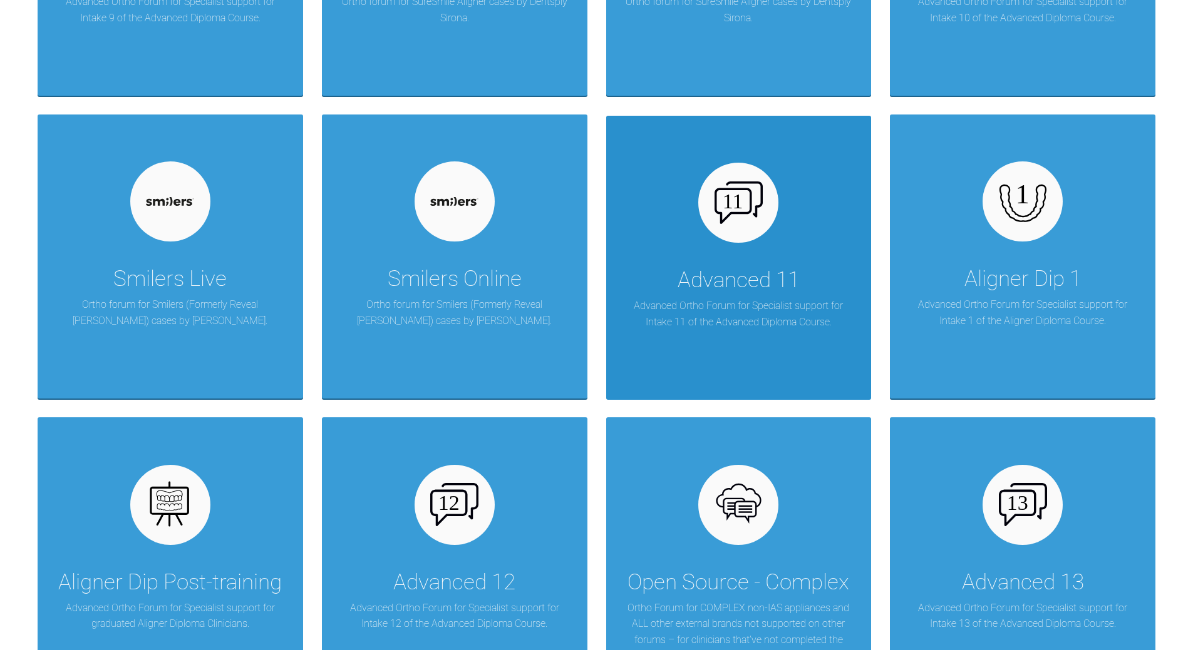
click at [759, 247] on div "Advanced 11 Advanced Ortho Forum for Specialist support for Intake 11 of the Ad…" at bounding box center [738, 258] width 265 height 284
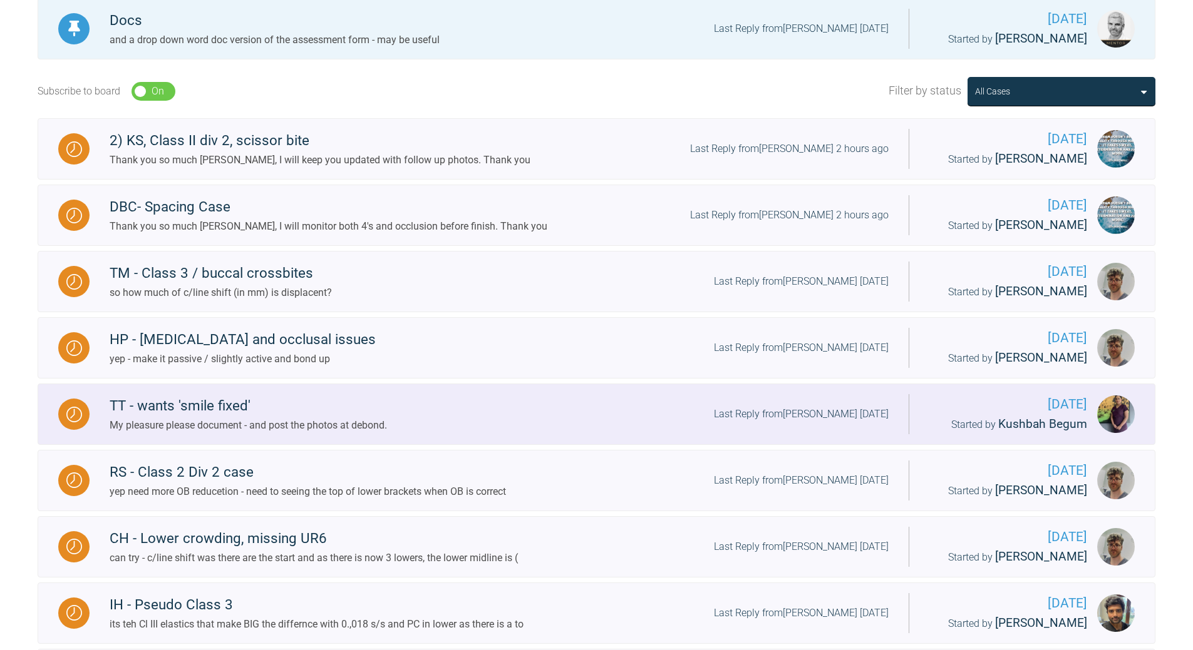
scroll to position [205, 0]
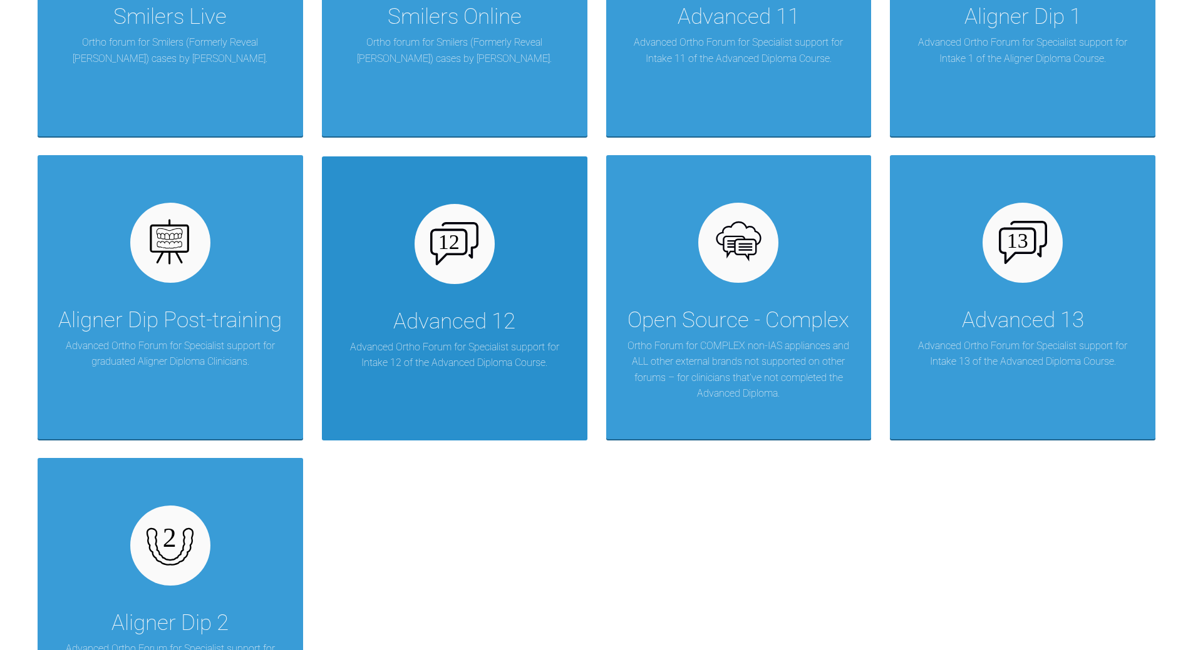
click at [460, 305] on div "Advanced 12" at bounding box center [454, 321] width 122 height 35
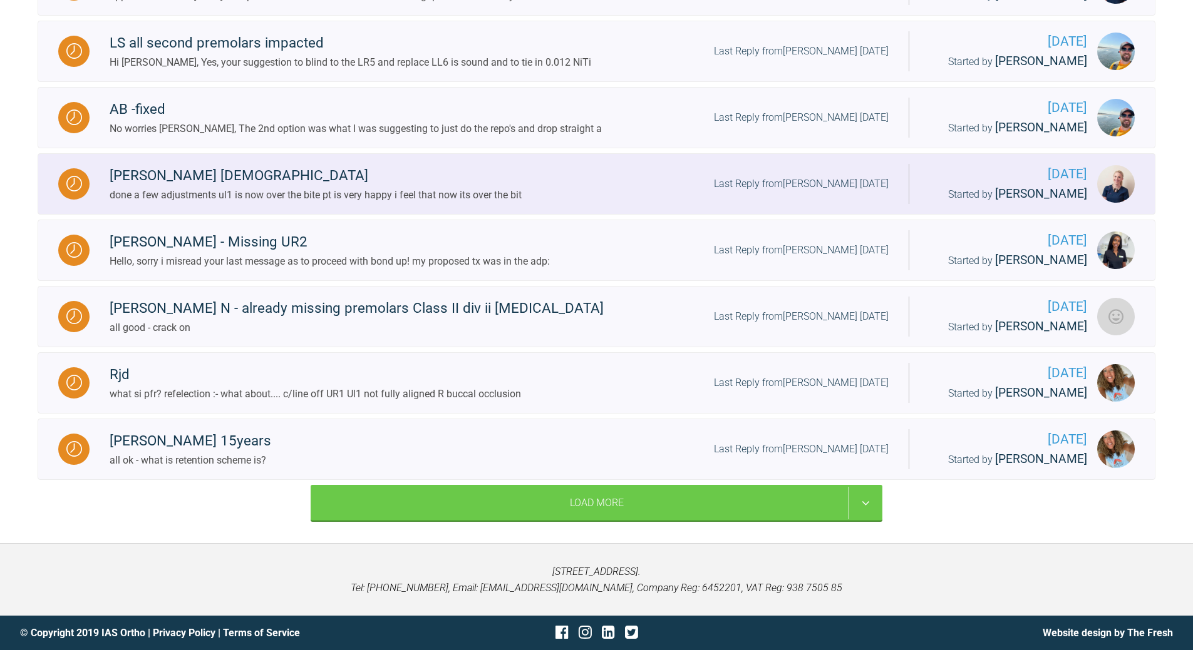
scroll to position [1365, 0]
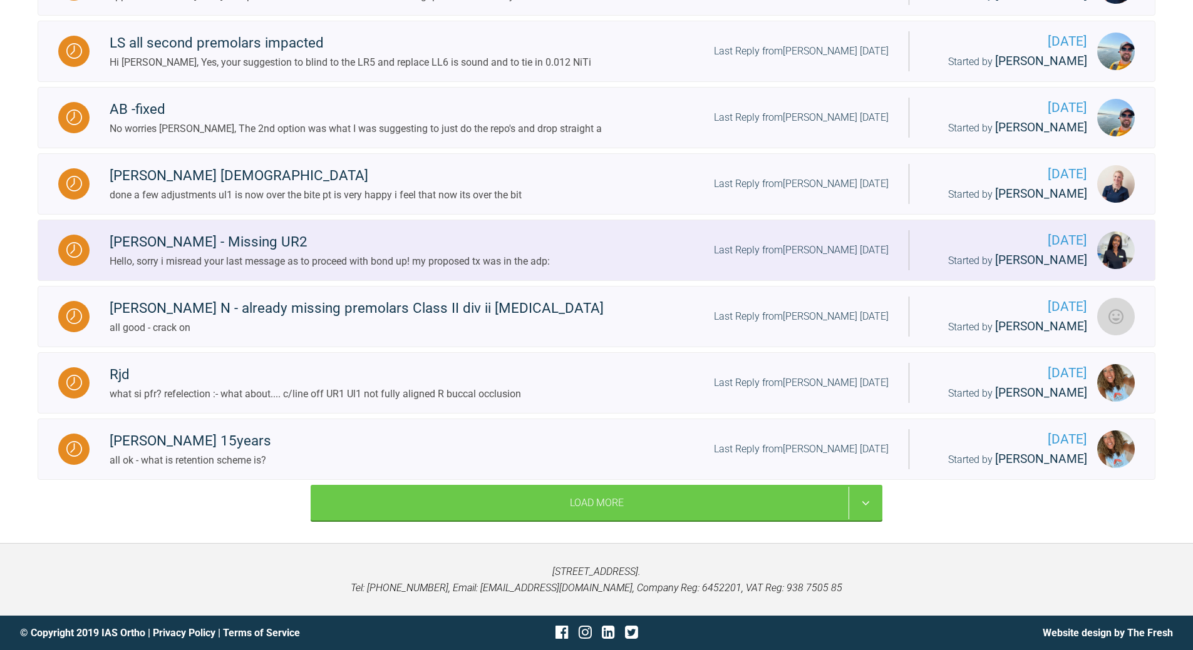
click at [810, 242] on div "Last Reply from [PERSON_NAME] [DATE]" at bounding box center [801, 250] width 175 height 16
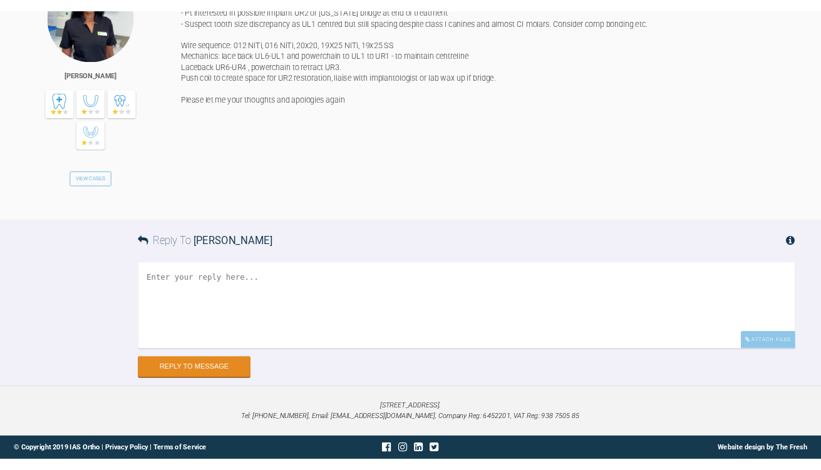
scroll to position [2429, 0]
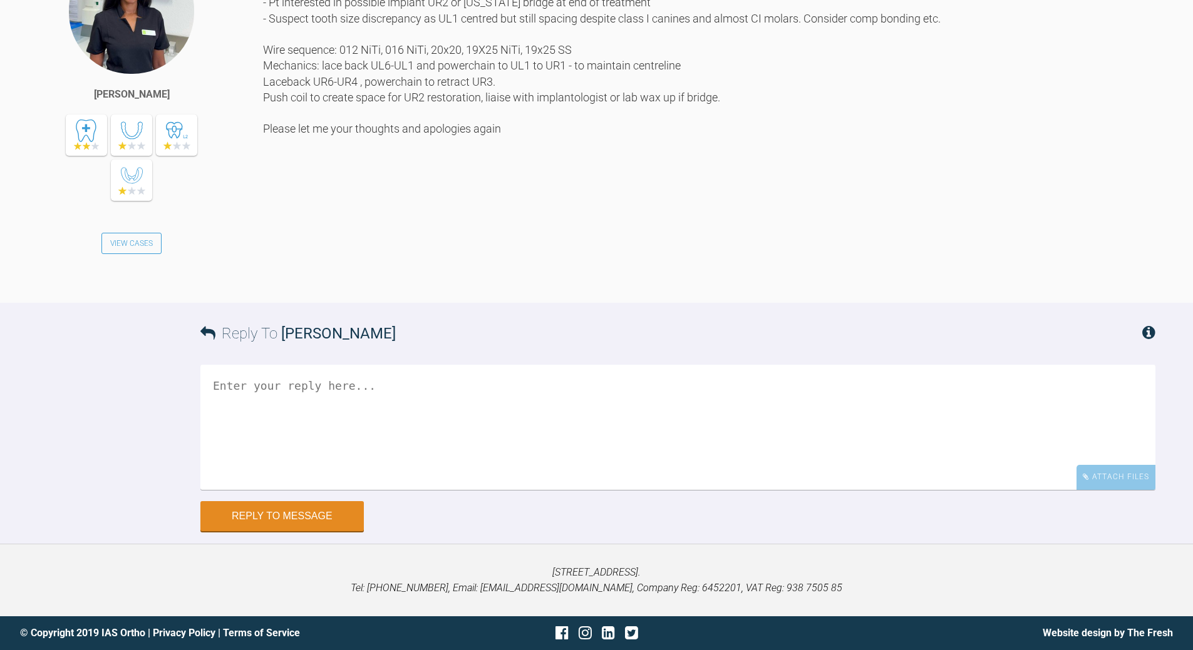
click at [510, 490] on textarea at bounding box center [677, 427] width 955 height 125
click at [239, 490] on textarea "so is plan to open space and to what size?" at bounding box center [677, 427] width 955 height 125
type textarea "so plan to open space and to what size?"
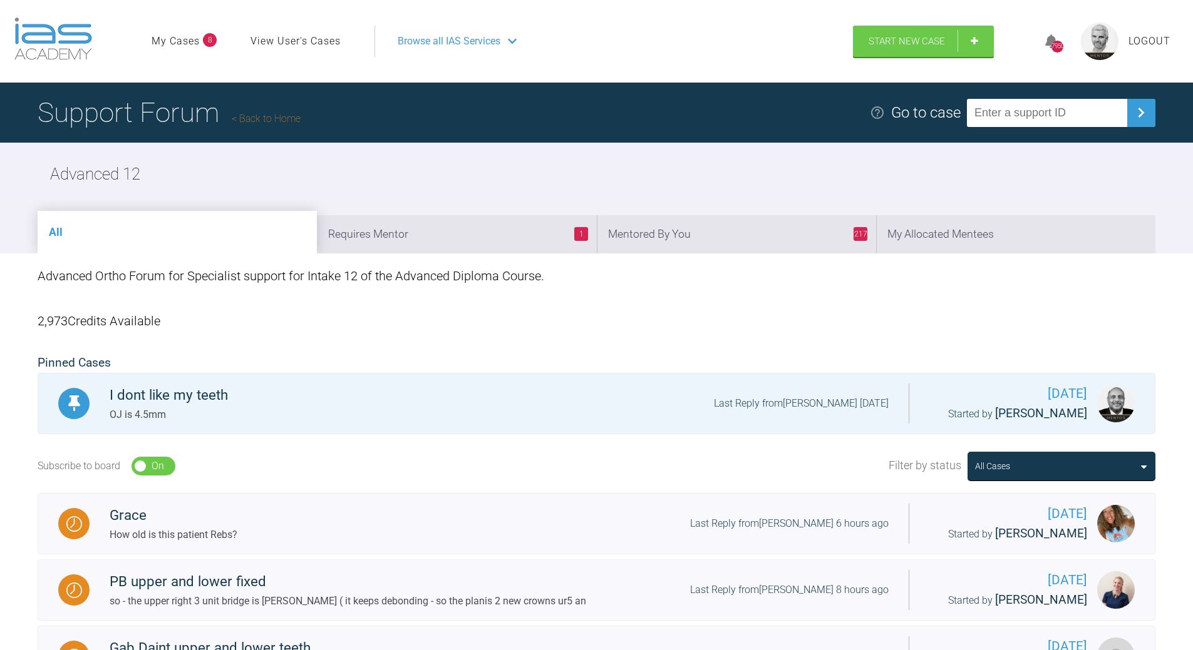
click at [1002, 106] on input "text" at bounding box center [1047, 113] width 160 height 28
paste input "CDAG5UXT"
type input "CDAG5UXT"
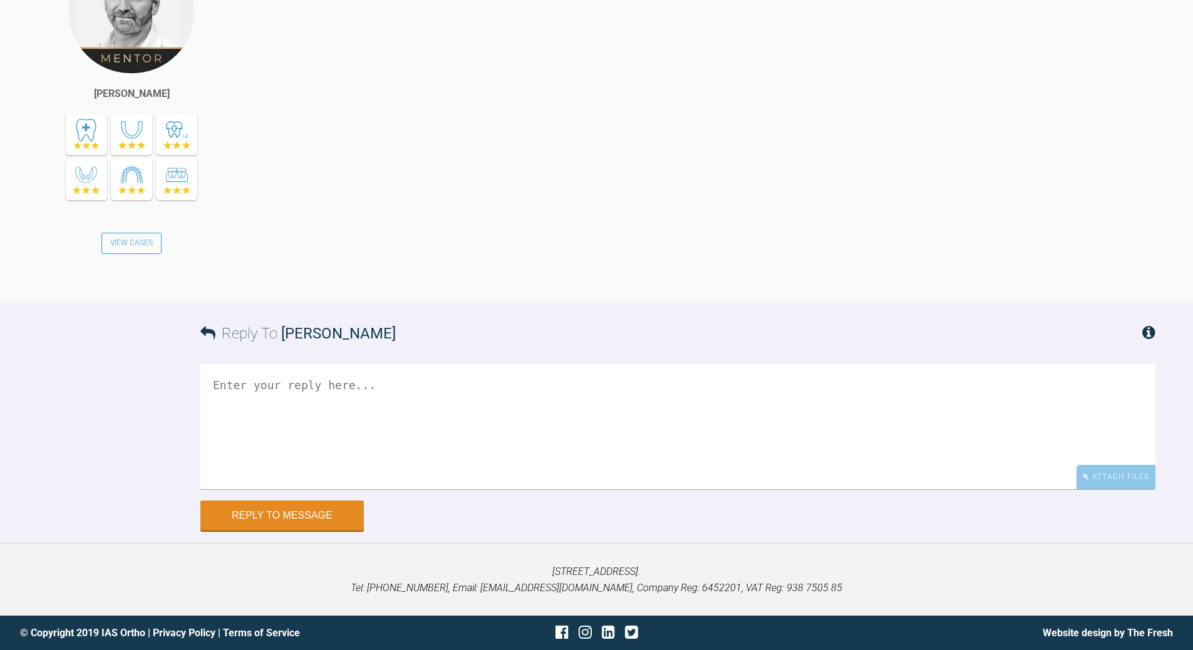
scroll to position [3761, 0]
click at [255, 490] on textarea at bounding box center [677, 426] width 955 height 125
click at [453, 490] on textarea "pls advise lab what which are teh land =mark tete ie the one you dont want to m…" at bounding box center [677, 426] width 955 height 125
type textarea "pls advise lab what which are teh land mark tete ie the one you dont want to mo…"
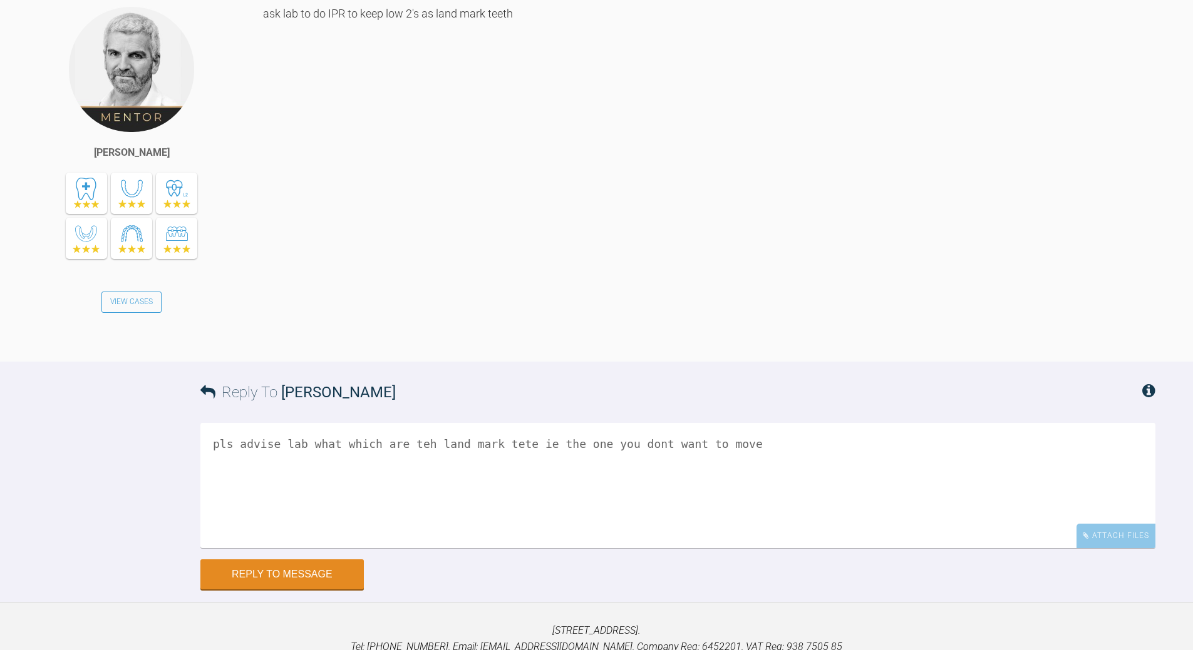
scroll to position [3886, 0]
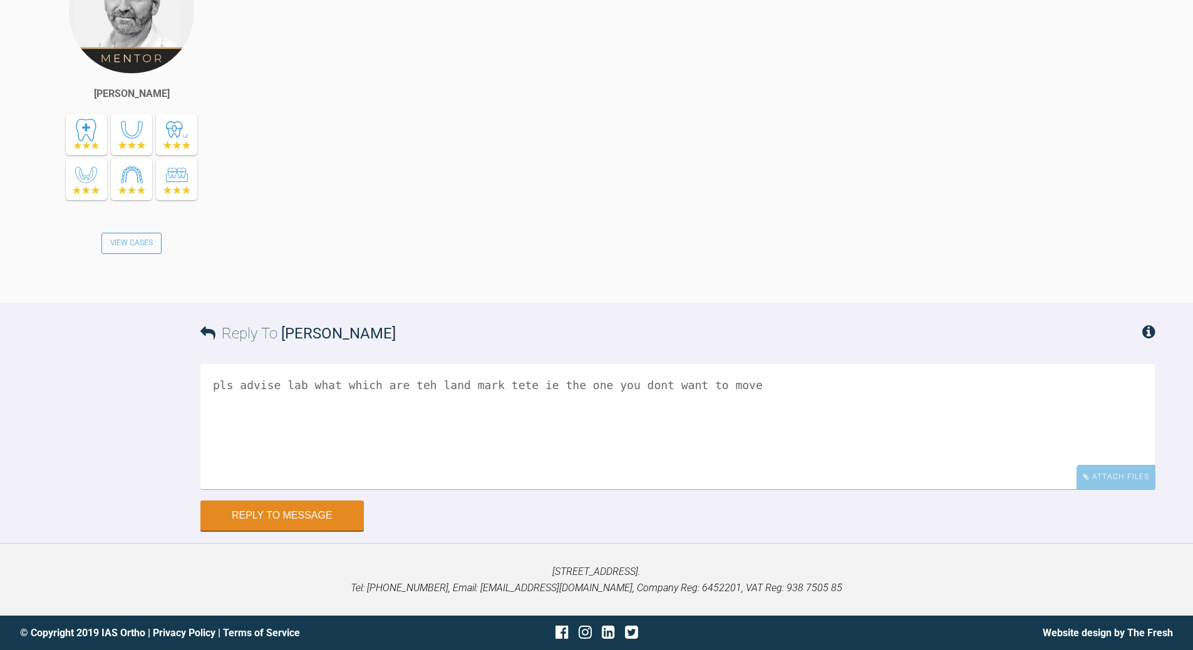
drag, startPoint x: 670, startPoint y: 385, endPoint x: 156, endPoint y: 383, distance: 514.6
click at [156, 383] on div "Reply To [PERSON_NAME] pls advise lab what which are teh land mark tete ie the …" at bounding box center [596, 417] width 1193 height 228
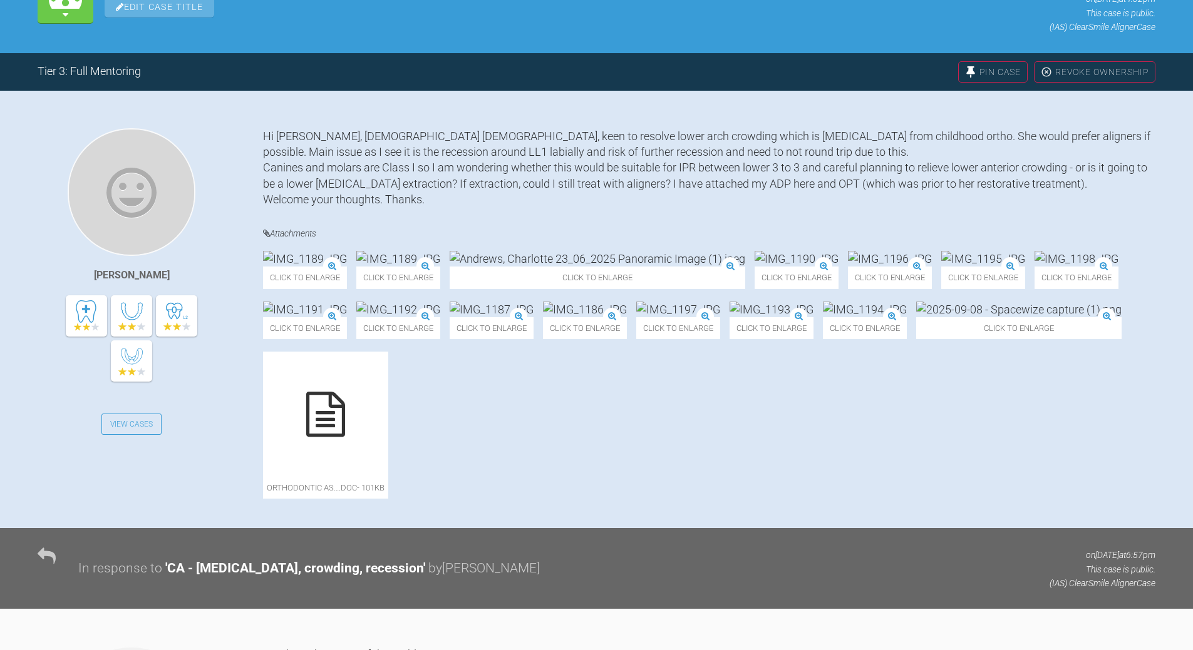
scroll to position [193, 0]
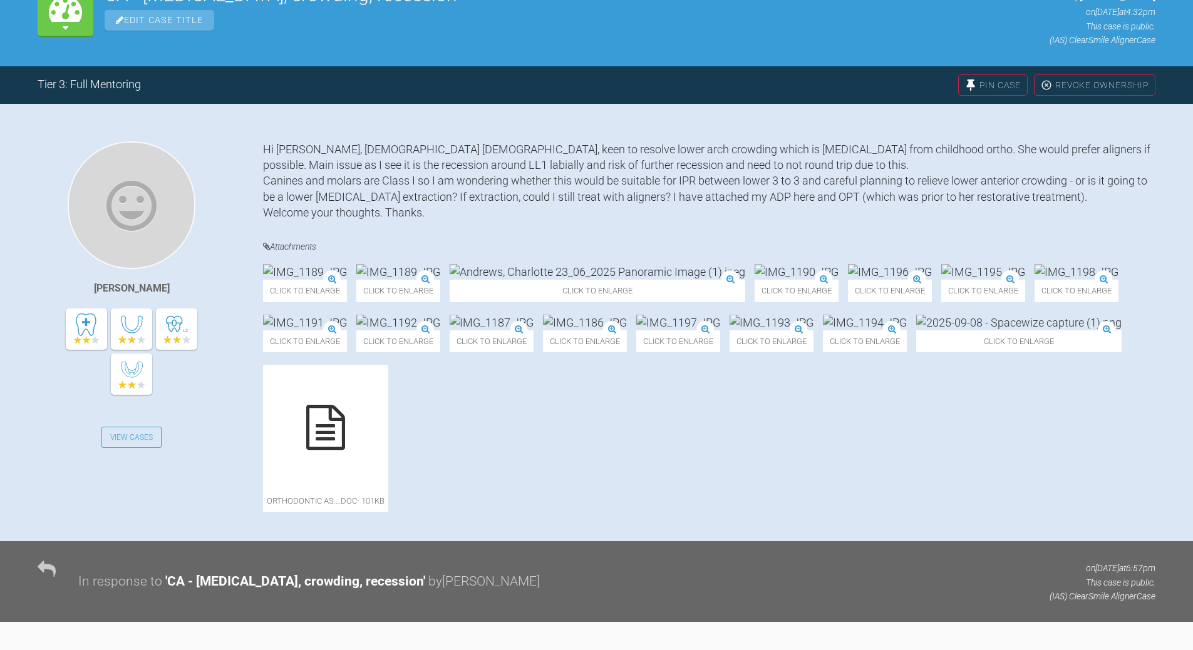
click at [823, 331] on img at bounding box center [865, 323] width 84 height 16
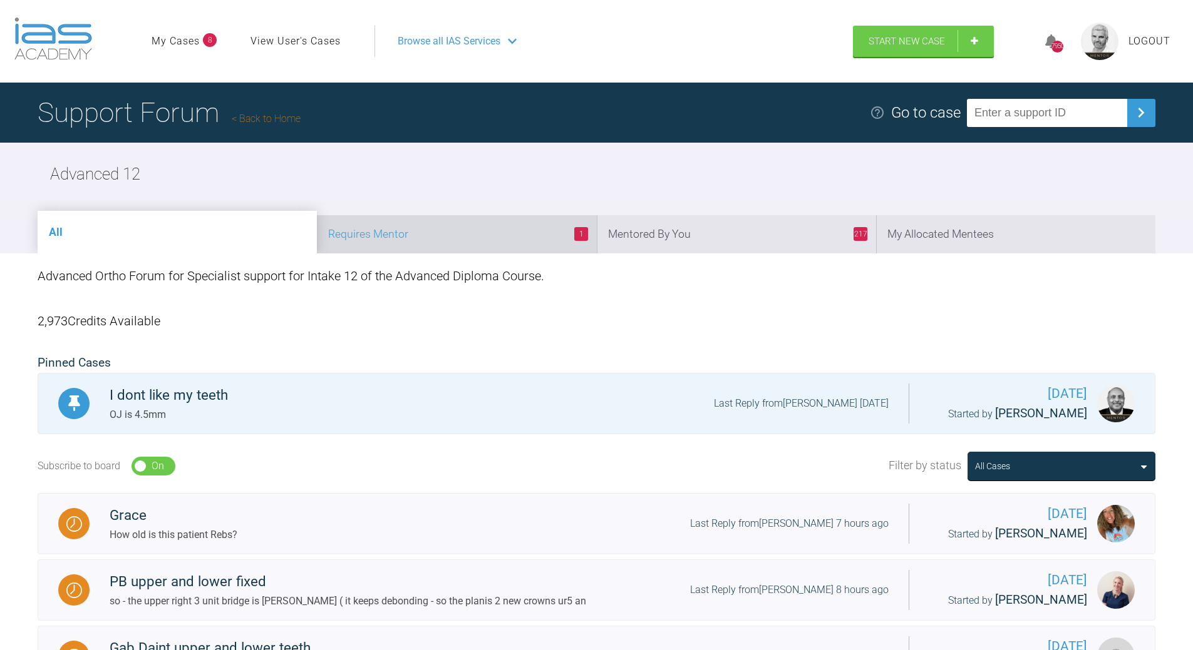
click at [450, 232] on li "1 Requires Mentor" at bounding box center [456, 234] width 279 height 38
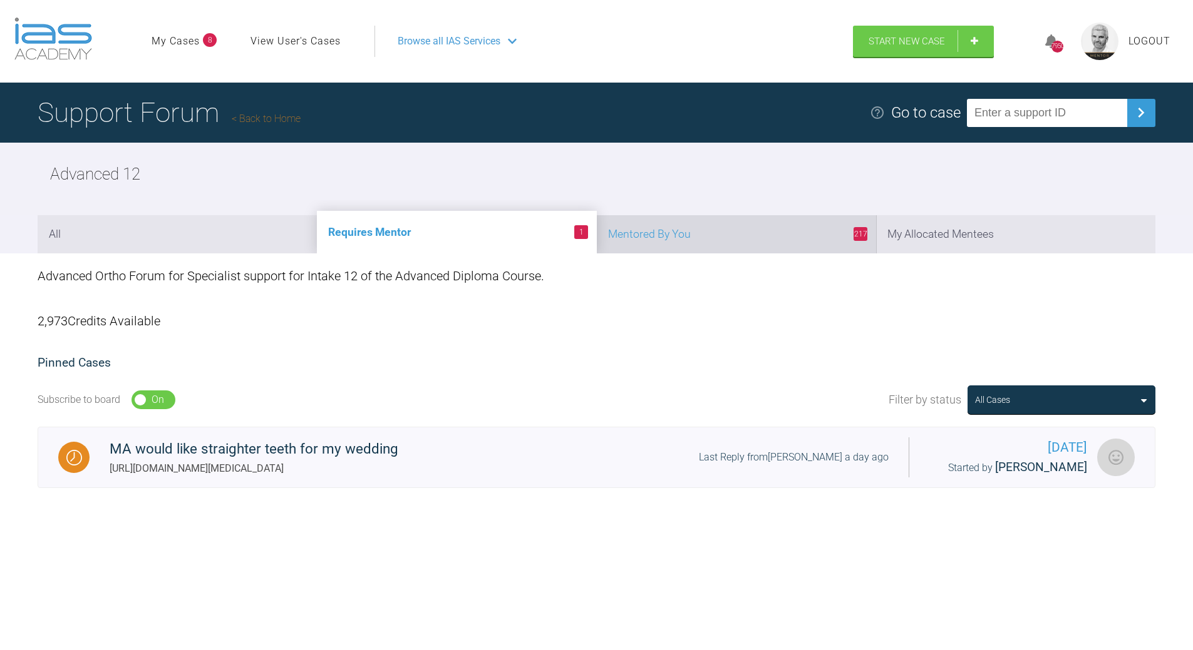
click at [722, 243] on li "217 Mentored By You" at bounding box center [736, 234] width 279 height 38
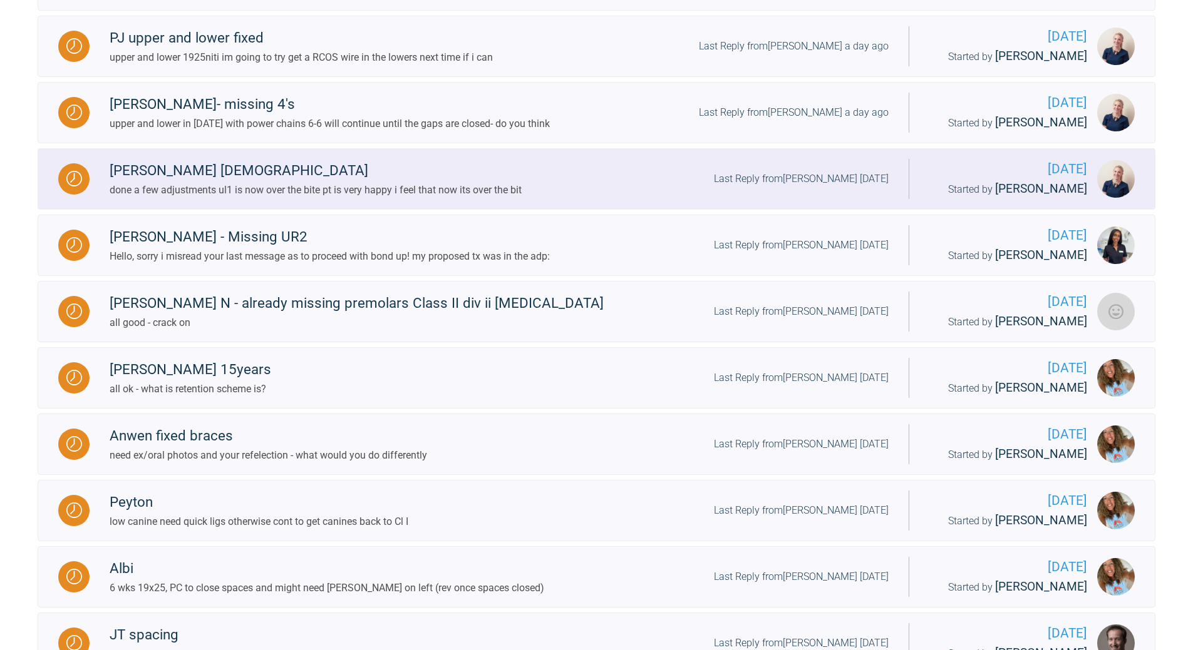
scroll to position [939, 0]
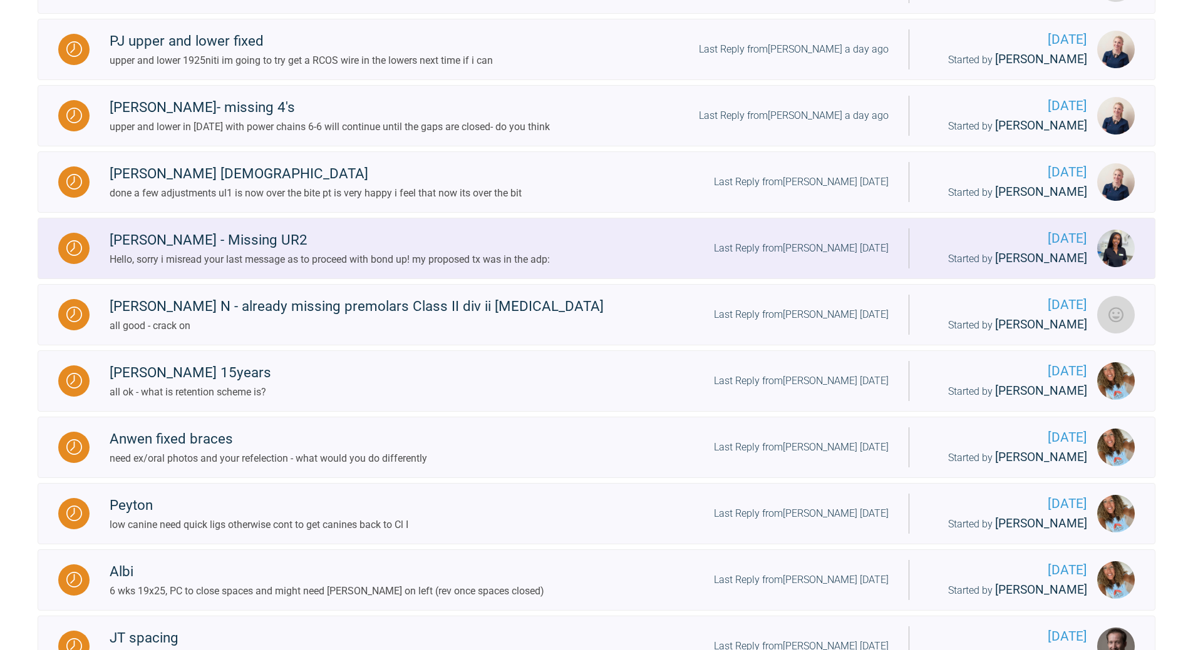
click at [795, 267] on div "[PERSON_NAME] - Missing UR2 Hello, sorry i misread your last message as to proc…" at bounding box center [499, 248] width 819 height 38
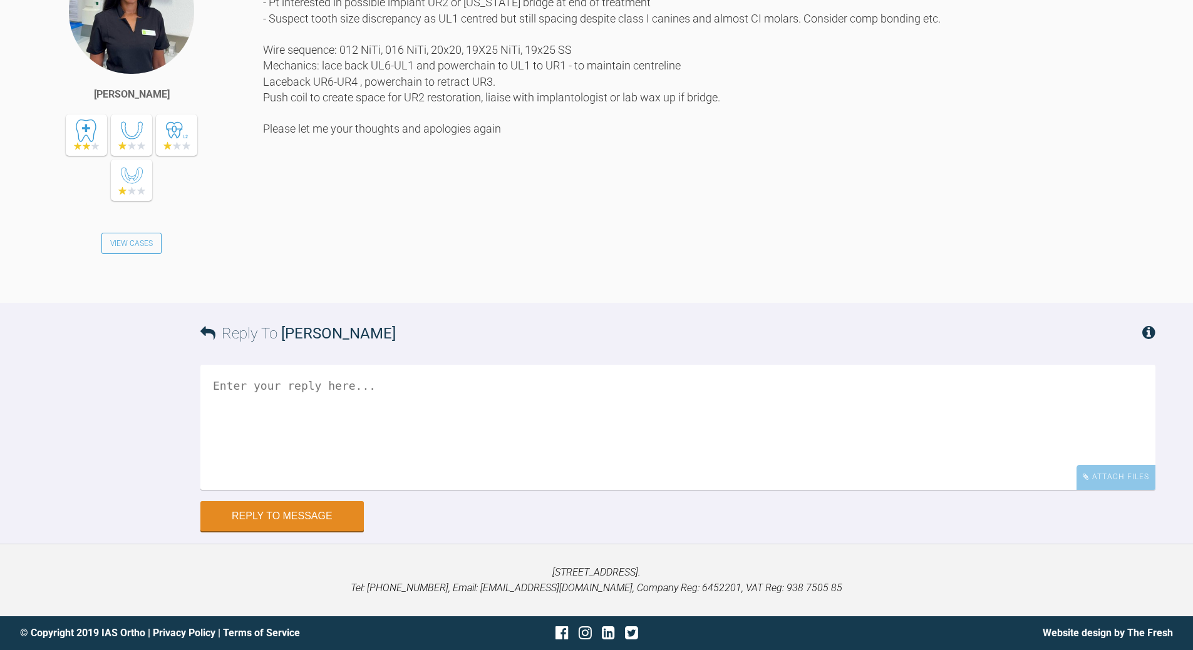
scroll to position [2546, 0]
click at [308, 383] on textarea at bounding box center [677, 427] width 955 height 125
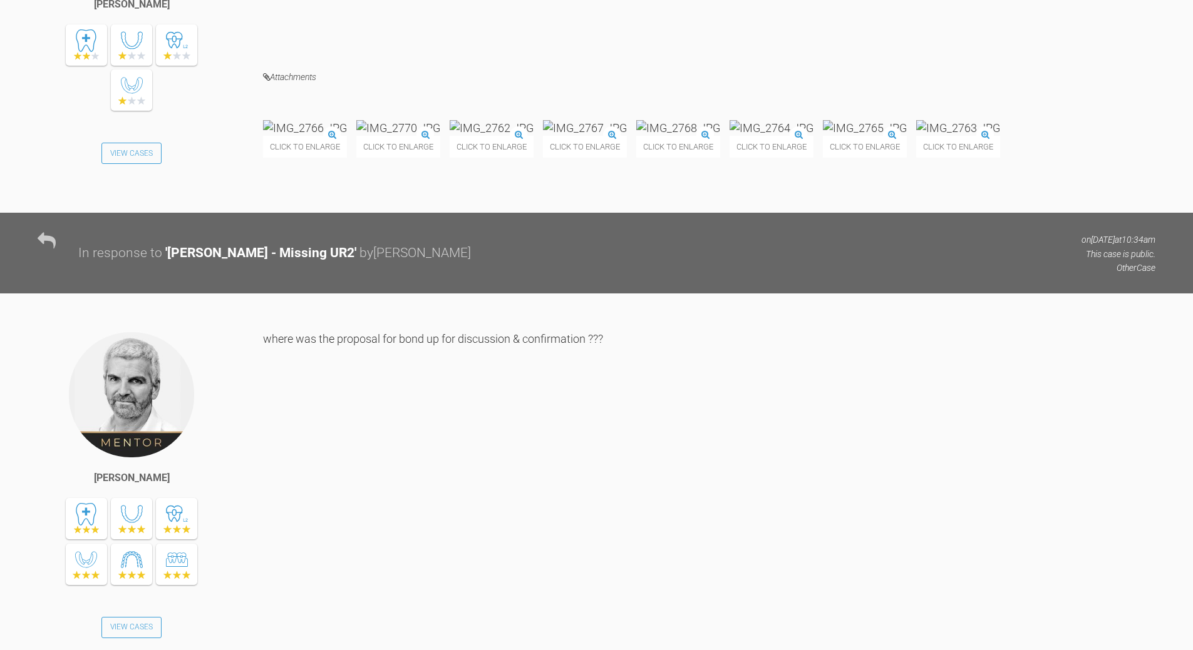
scroll to position [1419, 0]
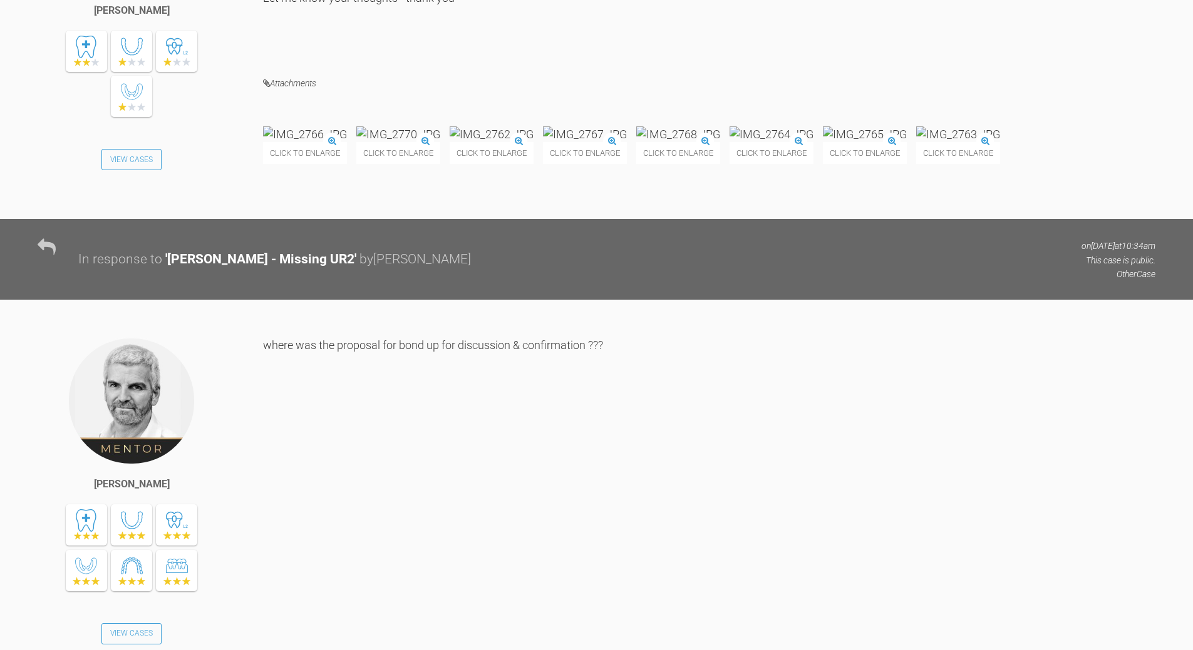
click at [533, 142] on img at bounding box center [491, 134] width 84 height 16
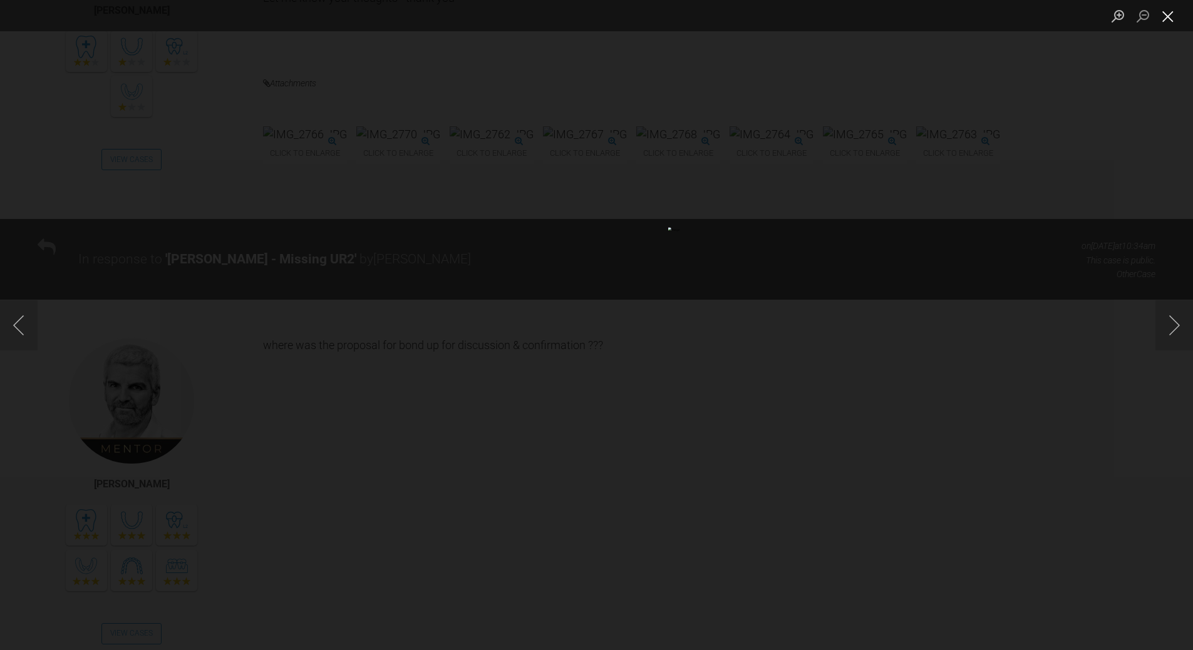
click at [1168, 15] on button "Close lightbox" at bounding box center [1167, 16] width 25 height 22
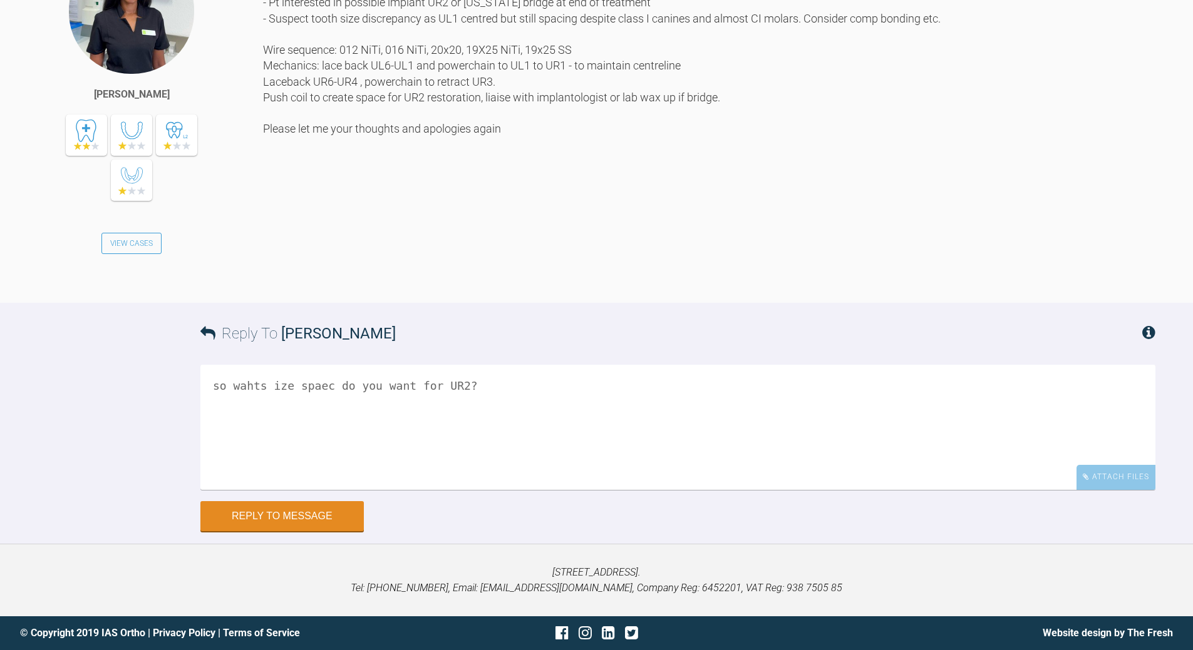
scroll to position [2546, 0]
click at [241, 386] on textarea "so wahts ize spaec do you want for UR2?" at bounding box center [677, 427] width 955 height 125
type textarea "so what size spaec do you want for UR2?"
click at [312, 521] on button "Reply to Message" at bounding box center [281, 518] width 163 height 30
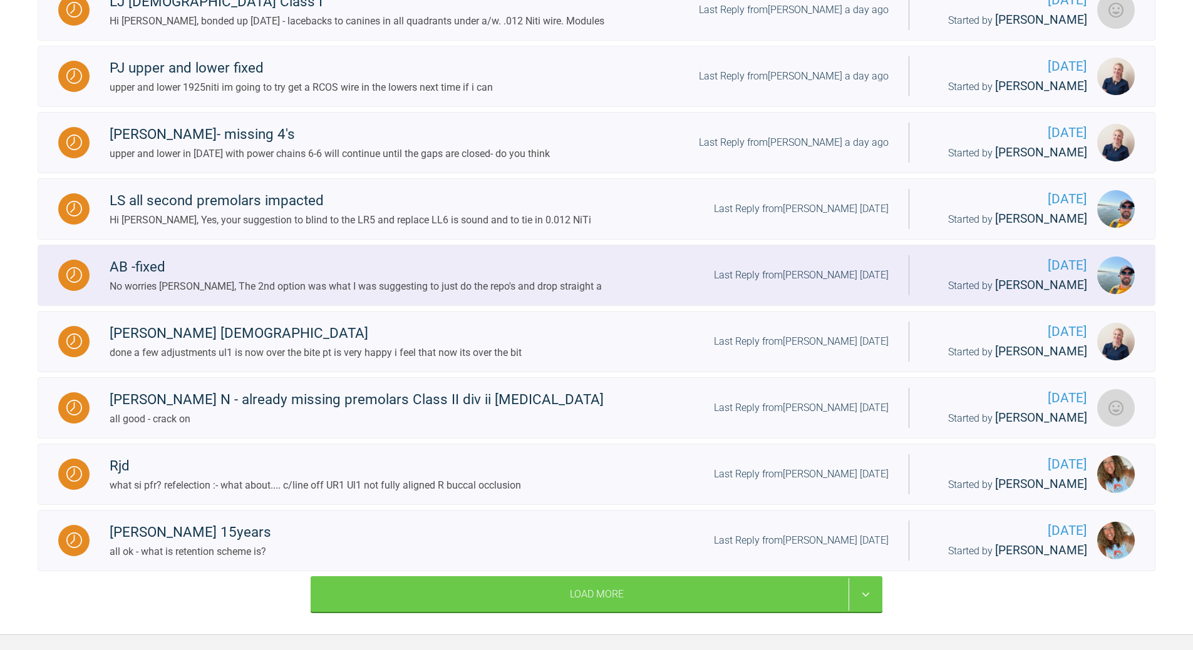
scroll to position [1177, 0]
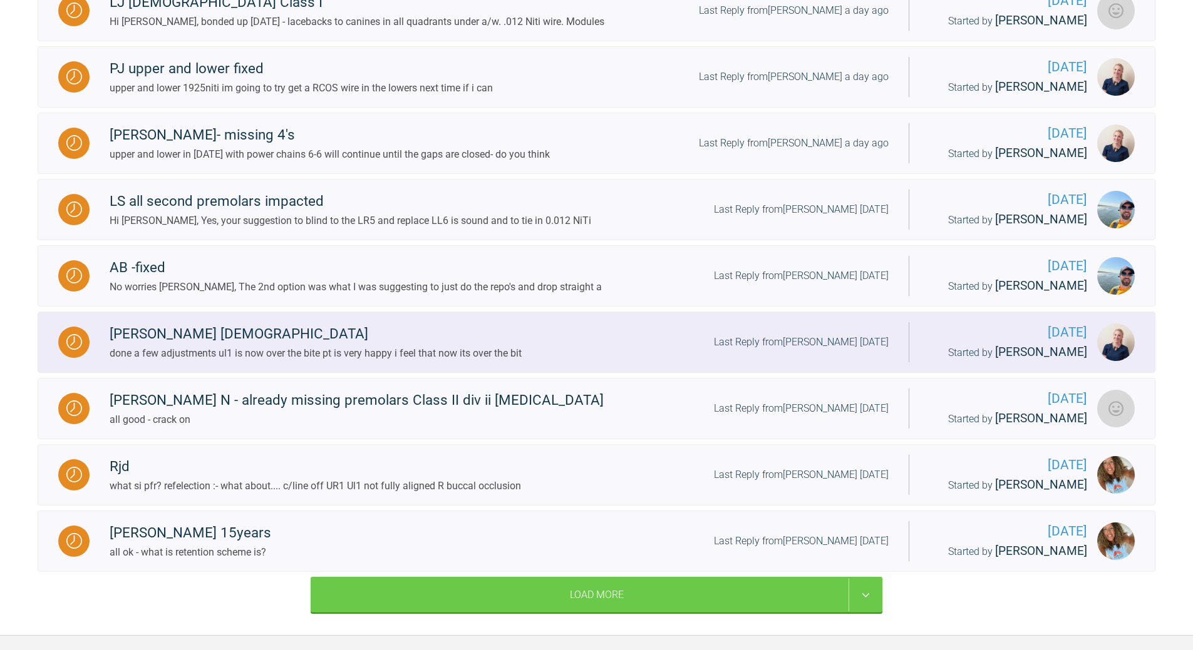
click at [816, 351] on div "Last Reply from [PERSON_NAME] [DATE]" at bounding box center [801, 342] width 175 height 16
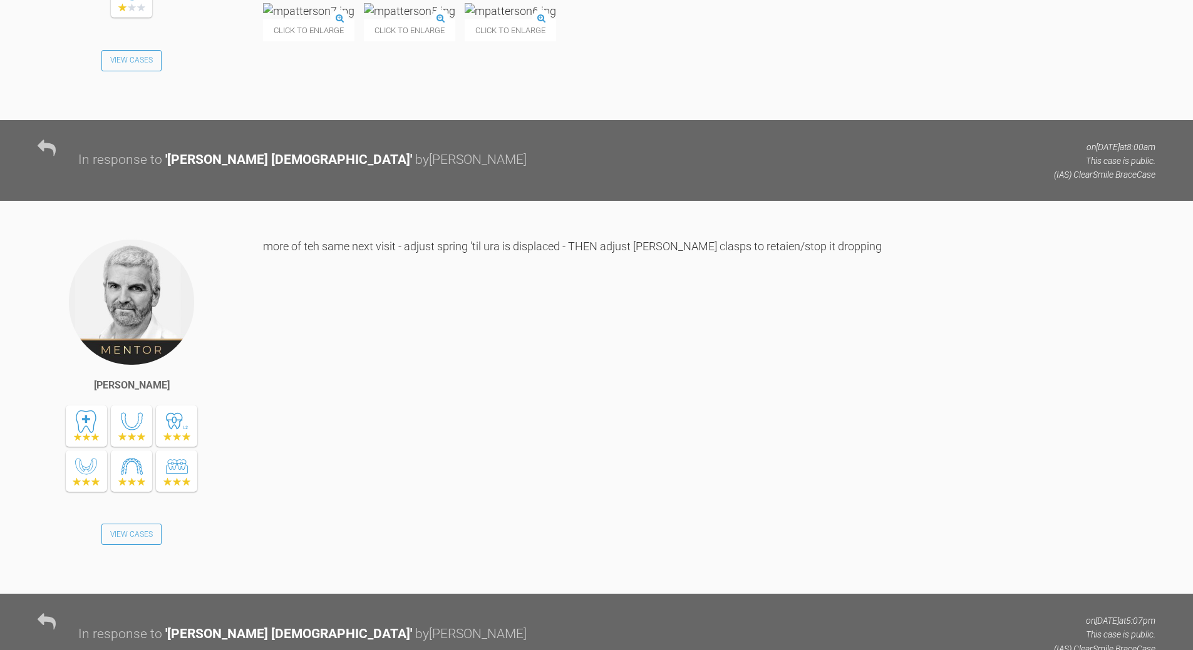
scroll to position [6332, 0]
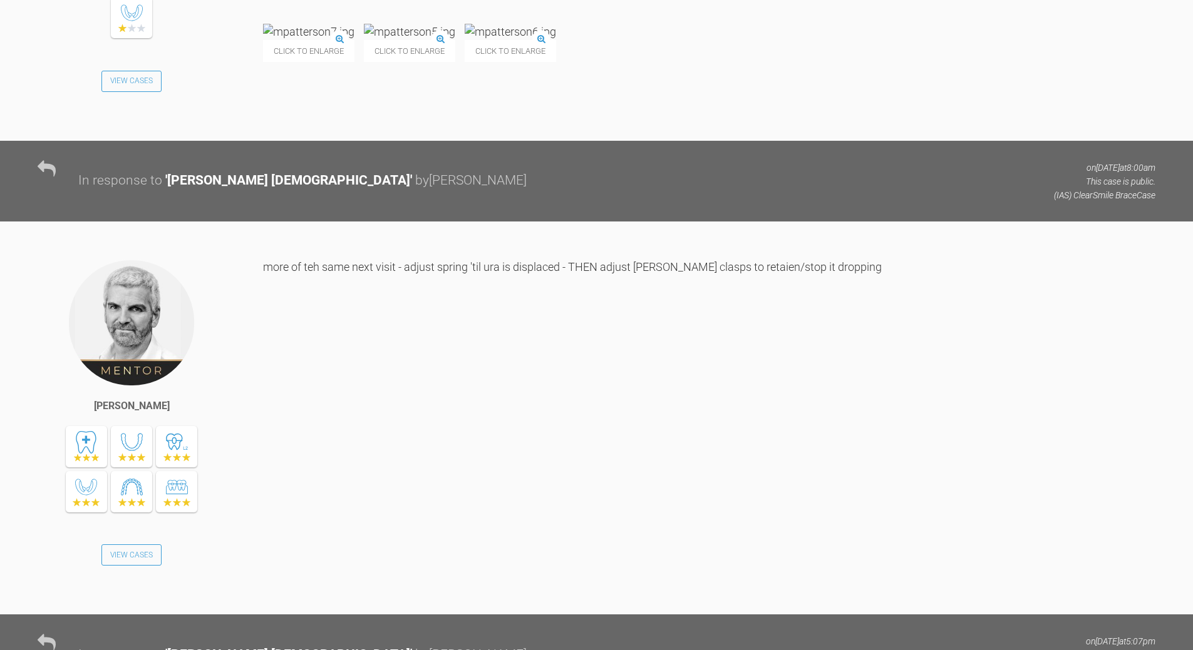
click at [317, 39] on img at bounding box center [308, 32] width 91 height 16
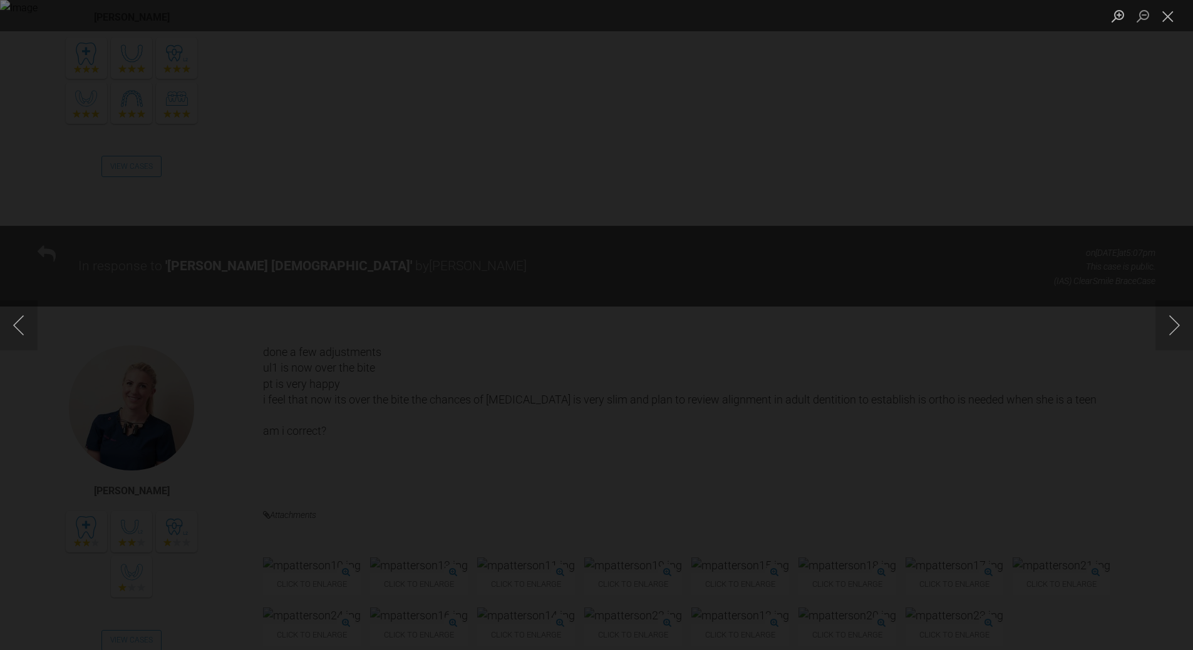
scroll to position [6895, 0]
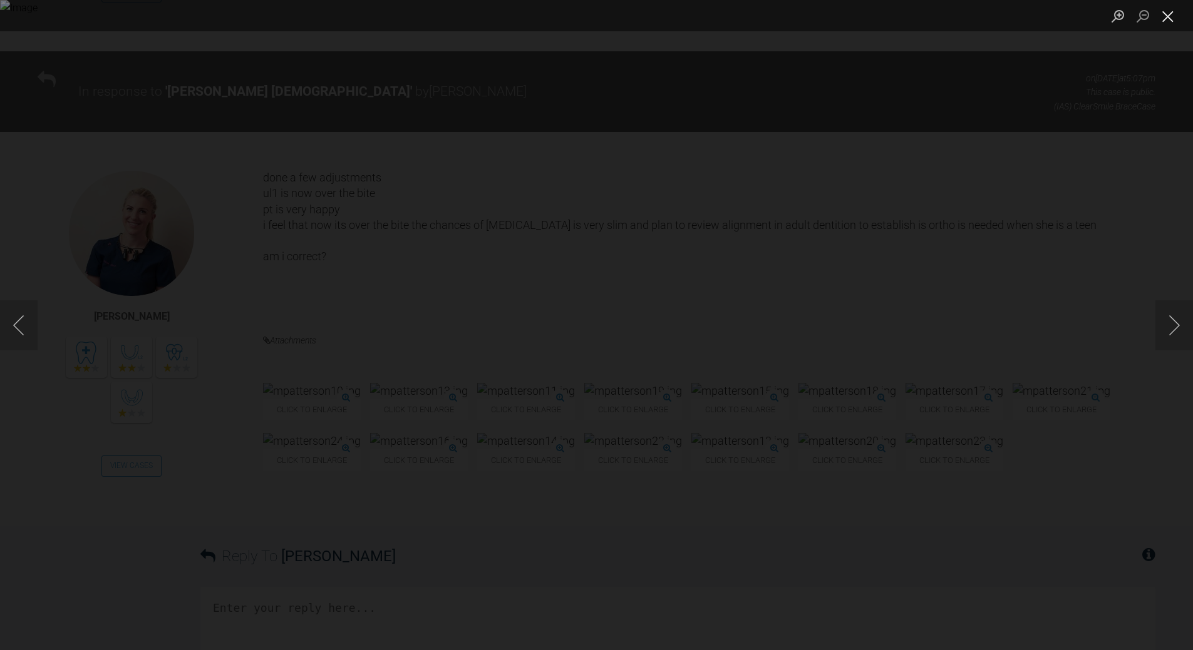
click at [1163, 16] on button "Close lightbox" at bounding box center [1167, 16] width 25 height 22
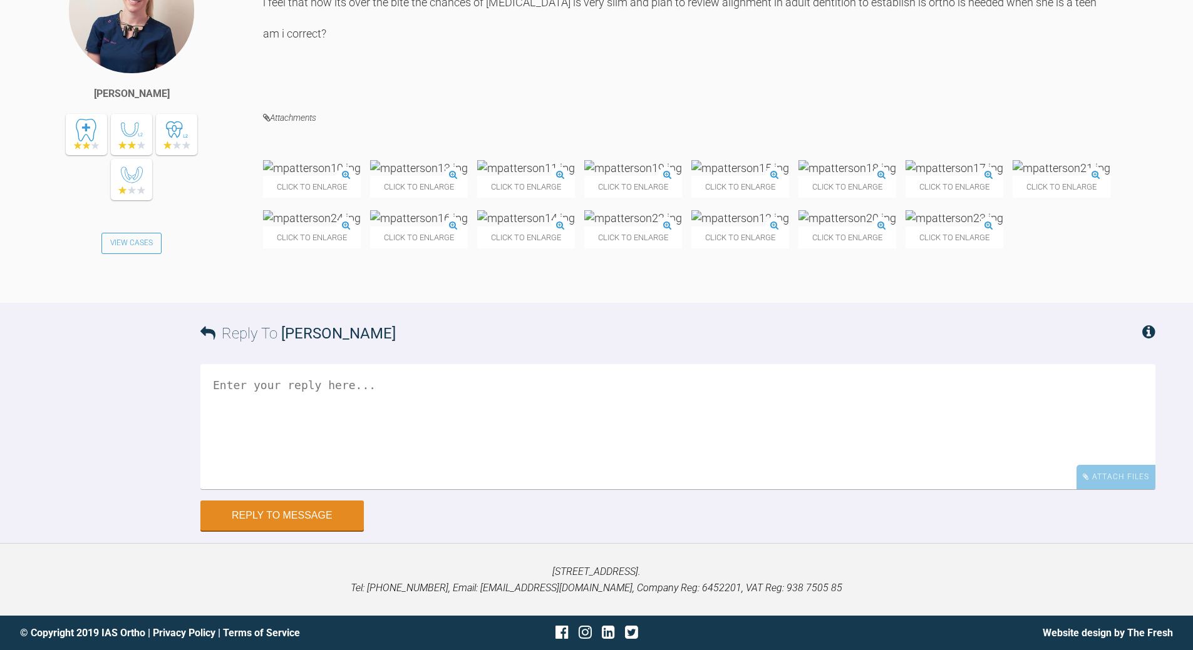
scroll to position [7709, 0]
click at [343, 442] on textarea at bounding box center [677, 426] width 955 height 125
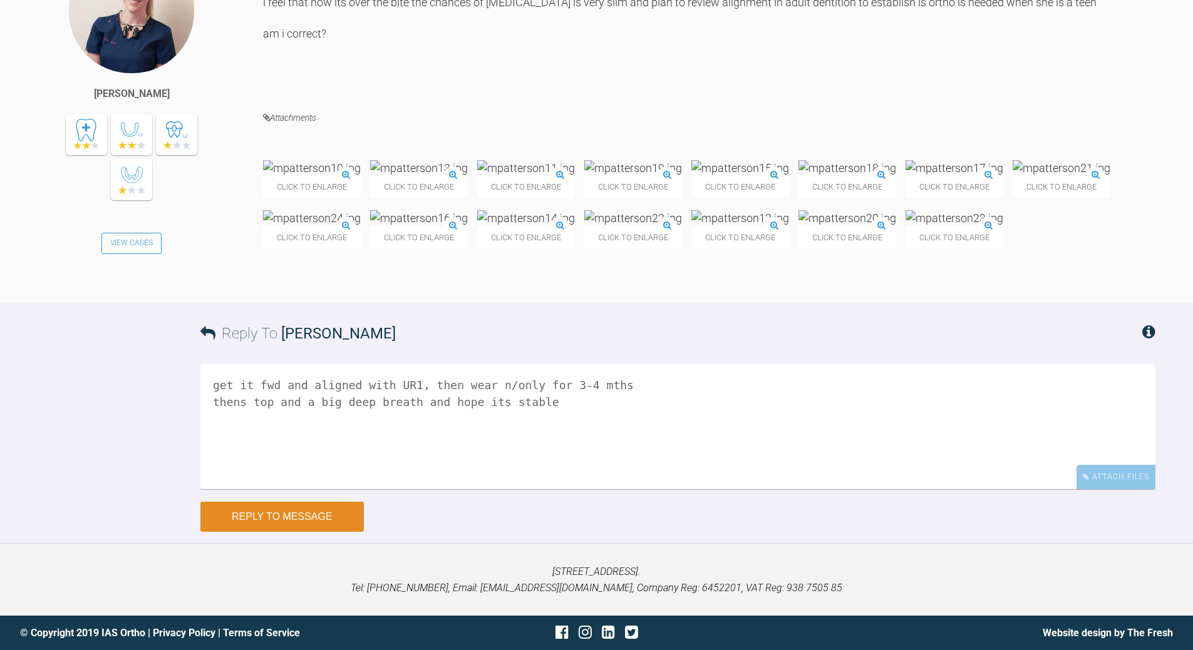
type textarea "get it fwd and aligned with UR1, then wear n/only for 3-4 mths thens top and a …"
click at [293, 532] on button "Reply to Message" at bounding box center [281, 517] width 163 height 30
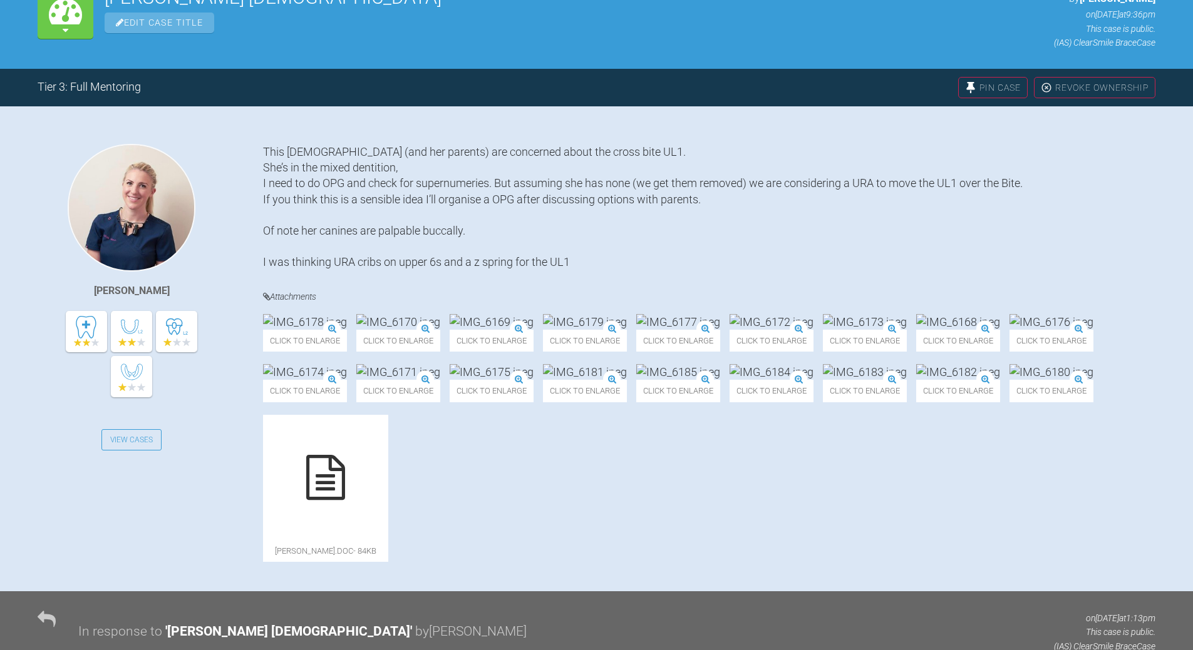
scroll to position [380, 0]
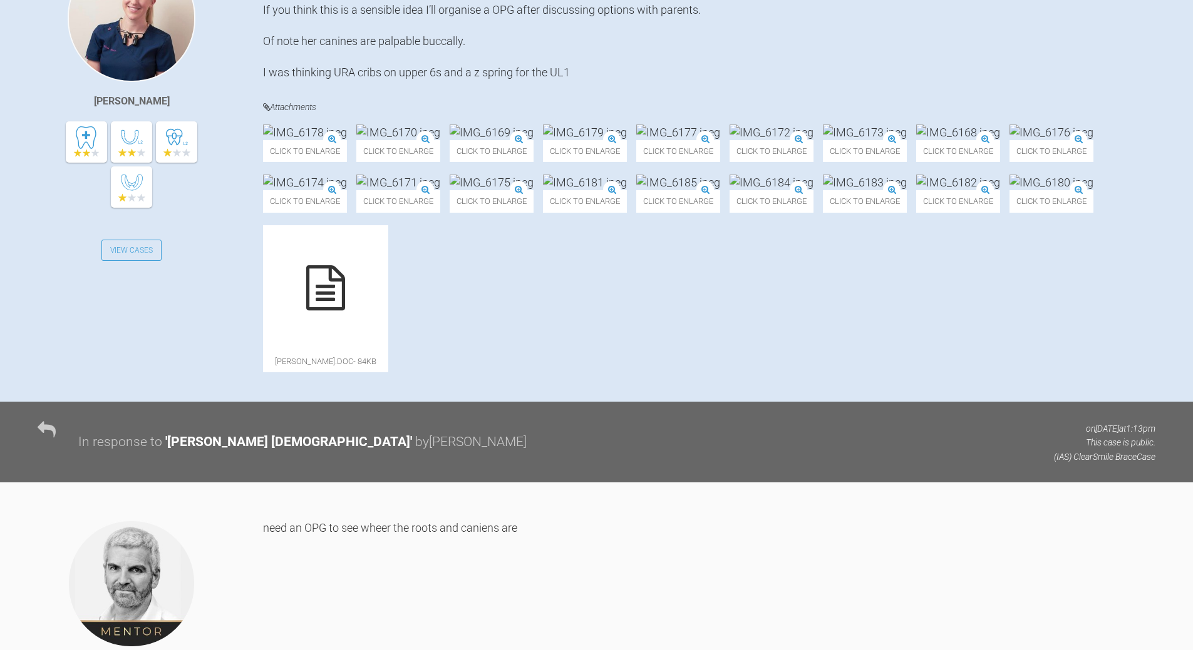
click at [627, 140] on img at bounding box center [585, 133] width 84 height 16
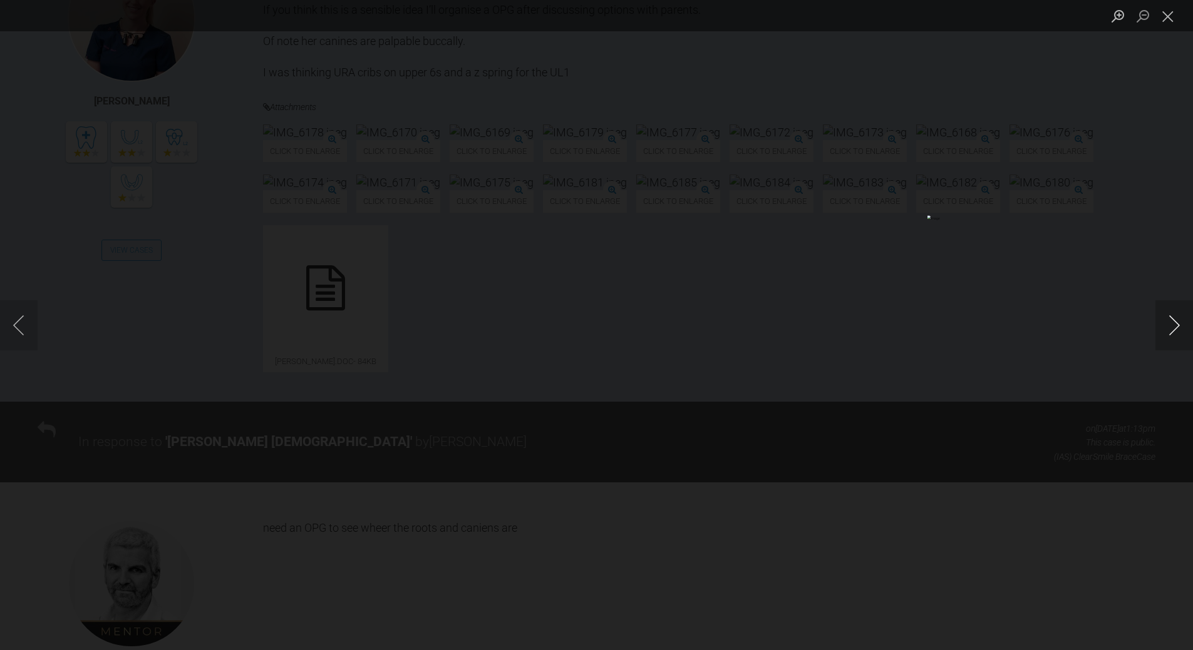
drag, startPoint x: 1176, startPoint y: 336, endPoint x: 1173, endPoint y: 330, distance: 7.0
click at [1173, 331] on button "Next image" at bounding box center [1174, 325] width 38 height 50
click at [1173, 325] on button "Next image" at bounding box center [1174, 325] width 38 height 50
click at [1176, 328] on button "Next image" at bounding box center [1174, 325] width 38 height 50
click at [1181, 329] on button "Next image" at bounding box center [1174, 325] width 38 height 50
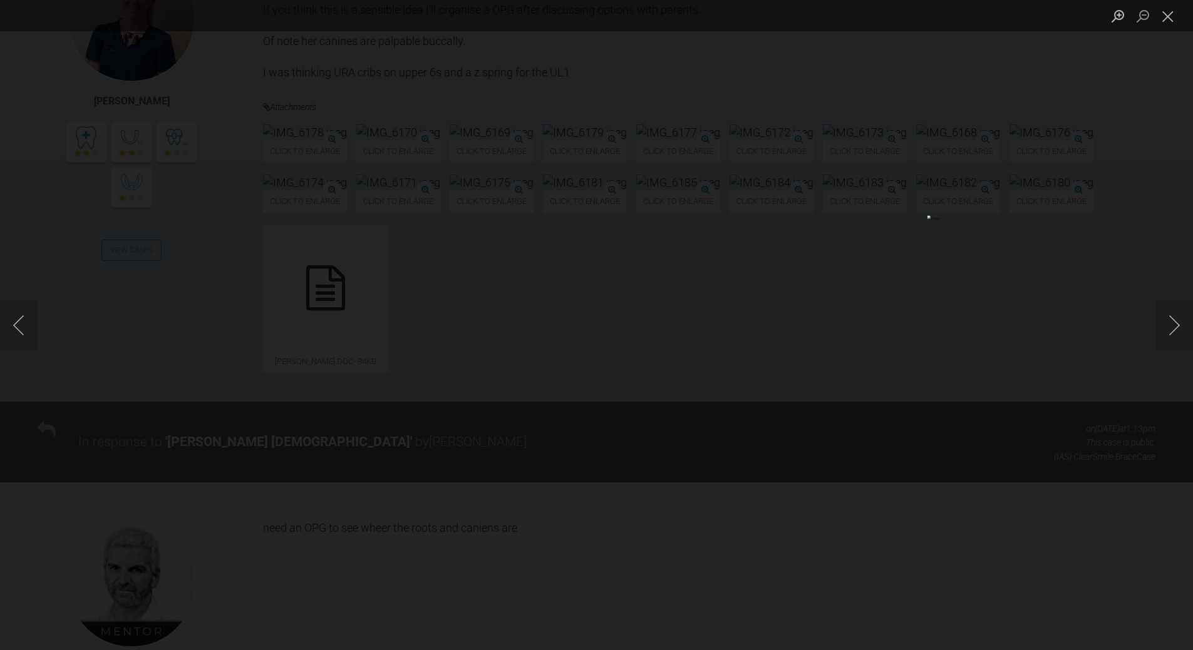
drag, startPoint x: 1171, startPoint y: 322, endPoint x: 1124, endPoint y: 326, distance: 47.1
click at [1171, 324] on button "Next image" at bounding box center [1174, 325] width 38 height 50
click at [1174, 327] on button "Next image" at bounding box center [1174, 325] width 38 height 50
click at [1181, 327] on button "Next image" at bounding box center [1174, 325] width 38 height 50
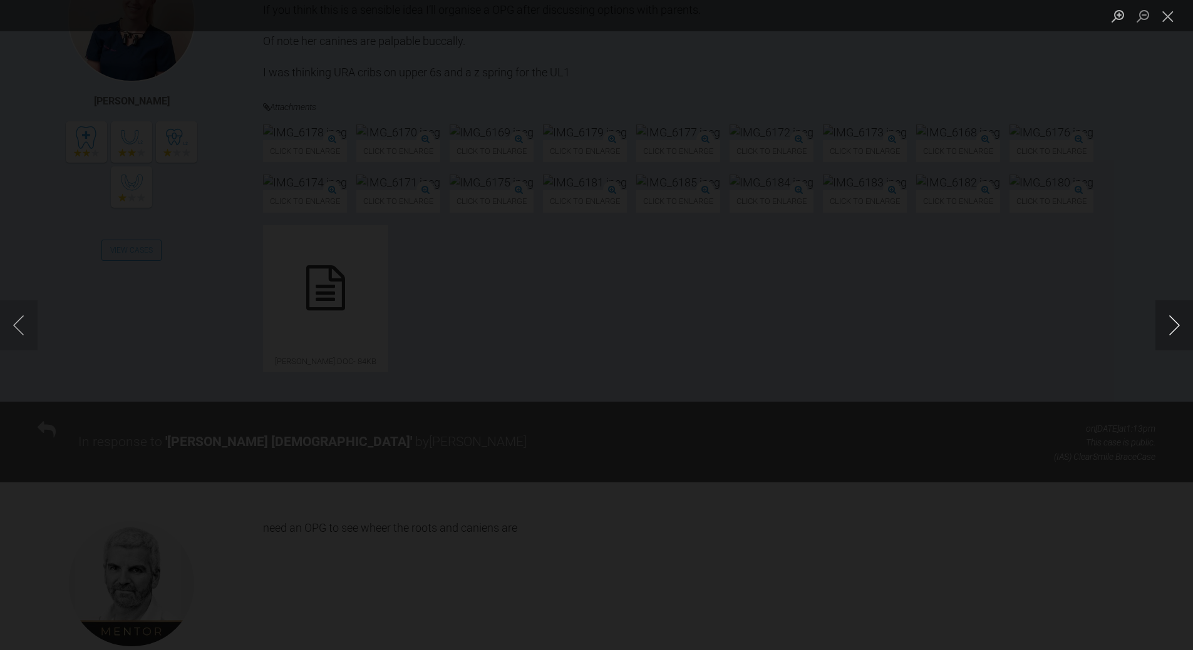
click at [1178, 321] on button "Next image" at bounding box center [1174, 325] width 38 height 50
click at [16, 322] on button "Previous image" at bounding box center [19, 325] width 38 height 50
click at [1179, 328] on button "Next image" at bounding box center [1174, 325] width 38 height 50
click at [1179, 327] on button "Next image" at bounding box center [1174, 325] width 38 height 50
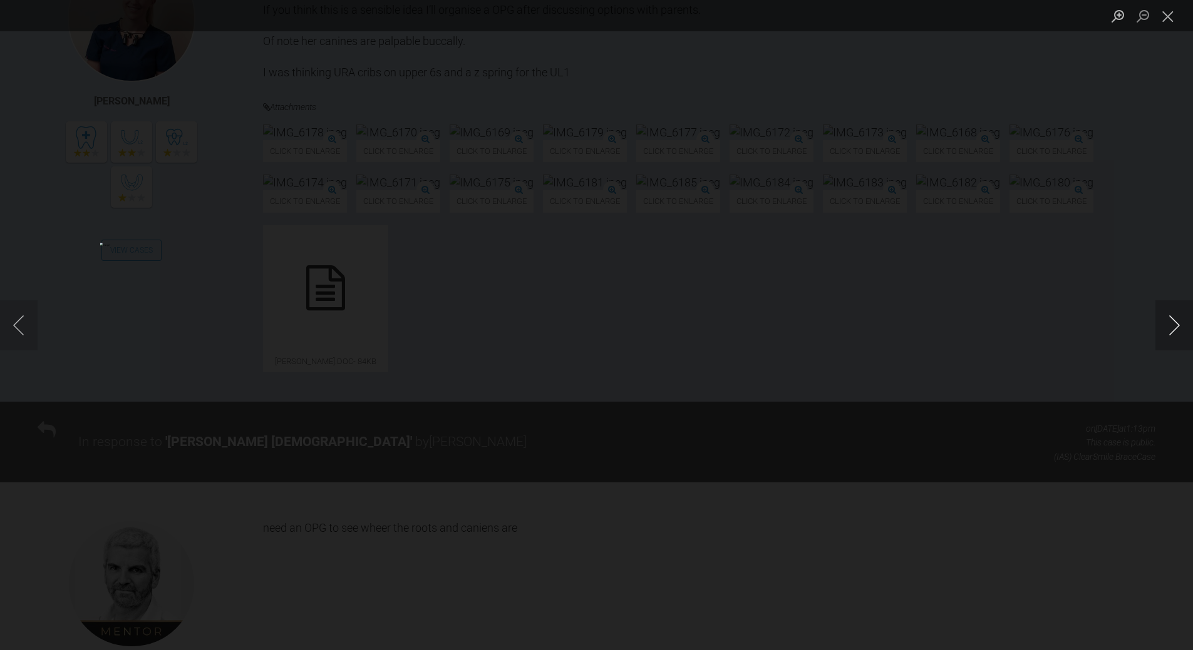
click at [1179, 327] on button "Next image" at bounding box center [1174, 325] width 38 height 50
click at [1169, 322] on button "Next image" at bounding box center [1174, 325] width 38 height 50
click at [1172, 327] on button "Next image" at bounding box center [1174, 325] width 38 height 50
click at [1173, 326] on button "Next image" at bounding box center [1174, 325] width 38 height 50
click at [13, 322] on button "Previous image" at bounding box center [19, 325] width 38 height 50
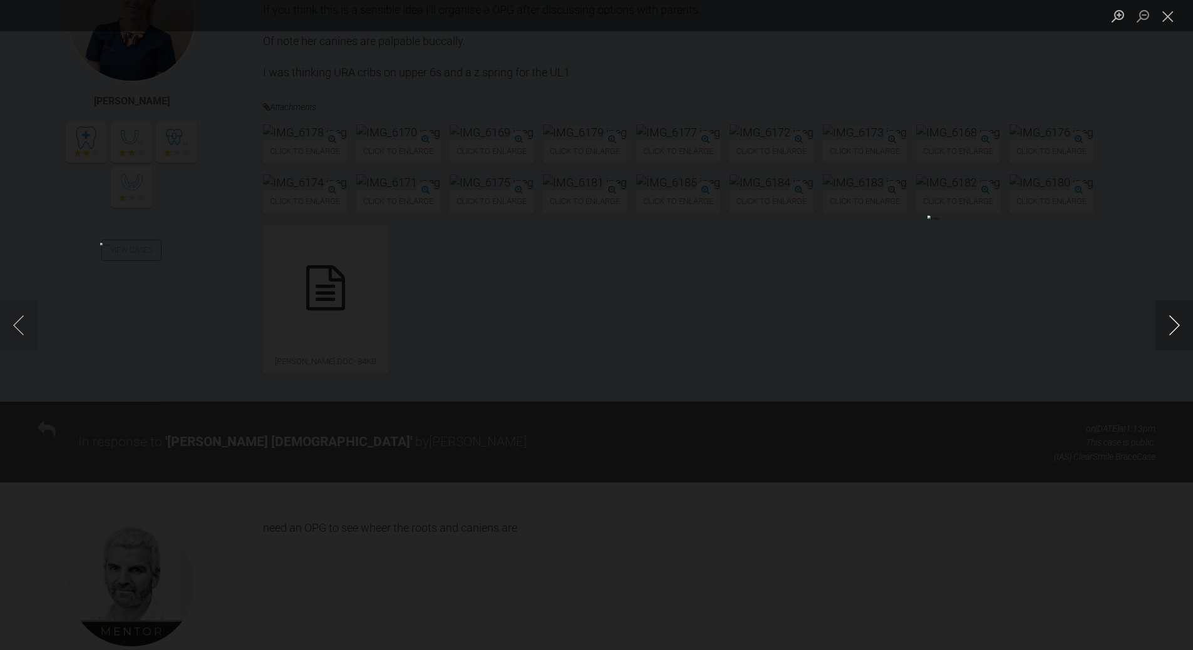
click at [1174, 321] on button "Next image" at bounding box center [1174, 325] width 38 height 50
click at [1174, 326] on button "Next image" at bounding box center [1174, 325] width 38 height 50
click at [1174, 322] on button "Next image" at bounding box center [1174, 325] width 38 height 50
click at [1169, 21] on button "Close lightbox" at bounding box center [1167, 16] width 25 height 22
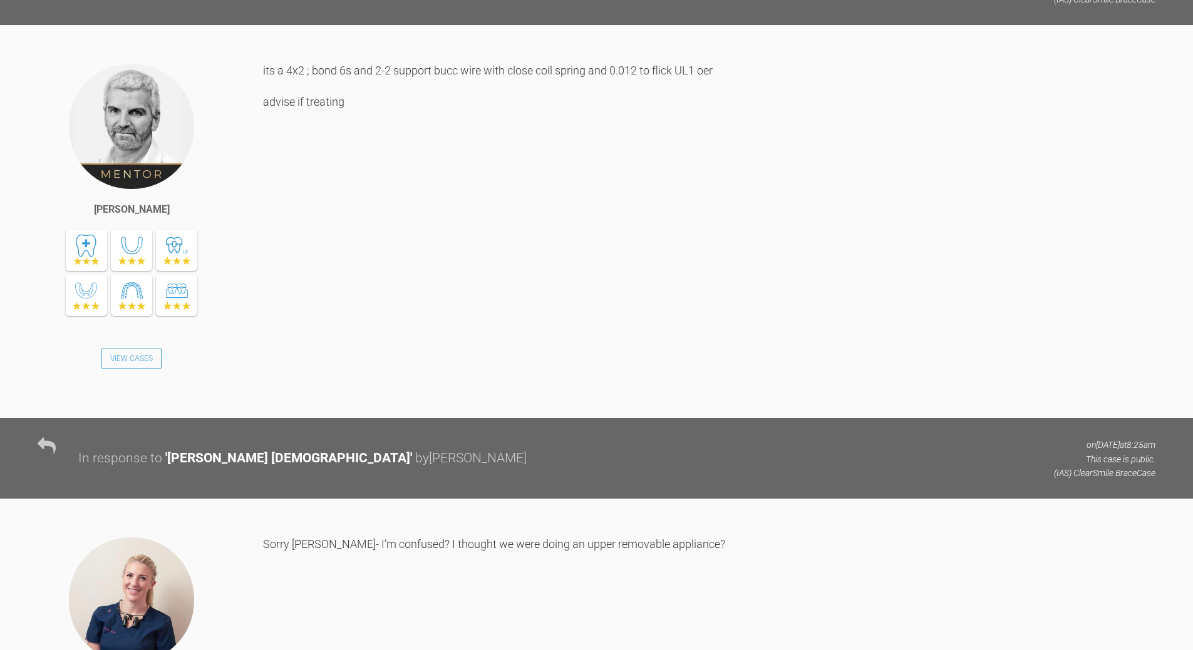
scroll to position [1695, 0]
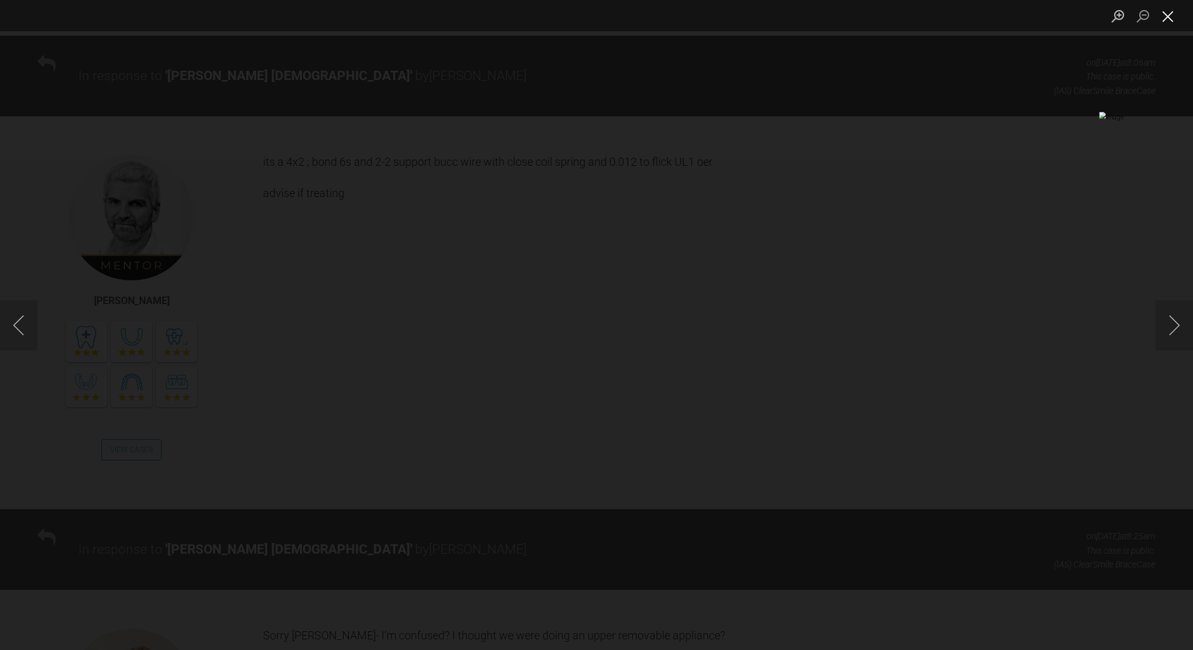
click at [1171, 19] on button "Close lightbox" at bounding box center [1167, 16] width 25 height 22
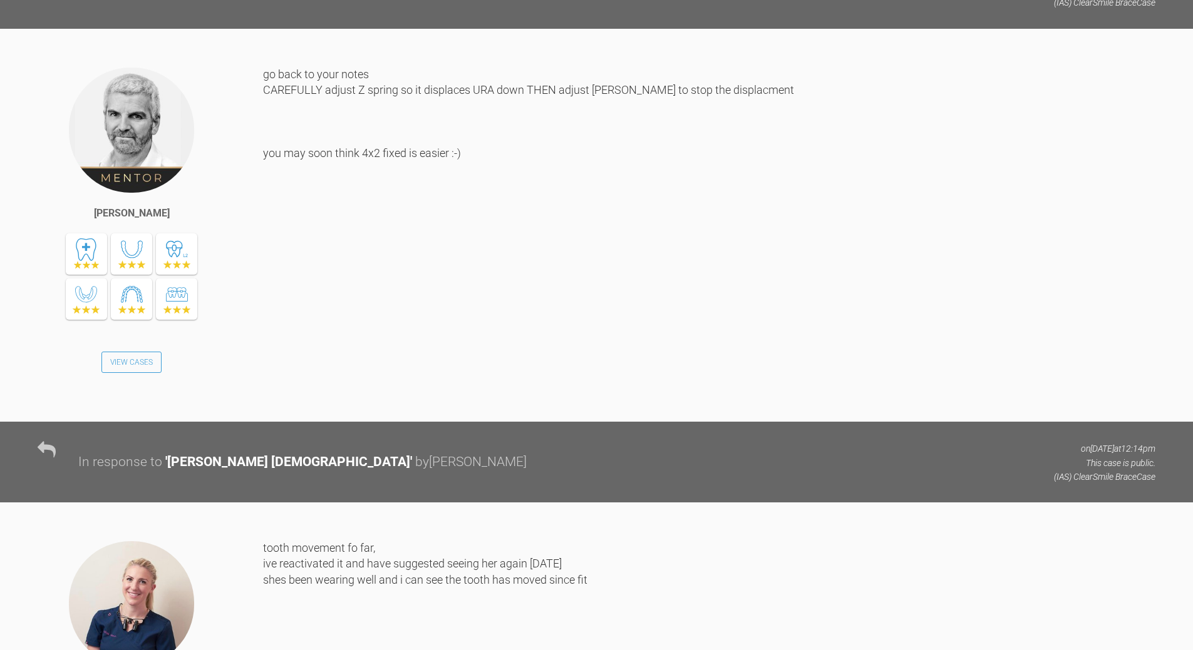
scroll to position [5388, 0]
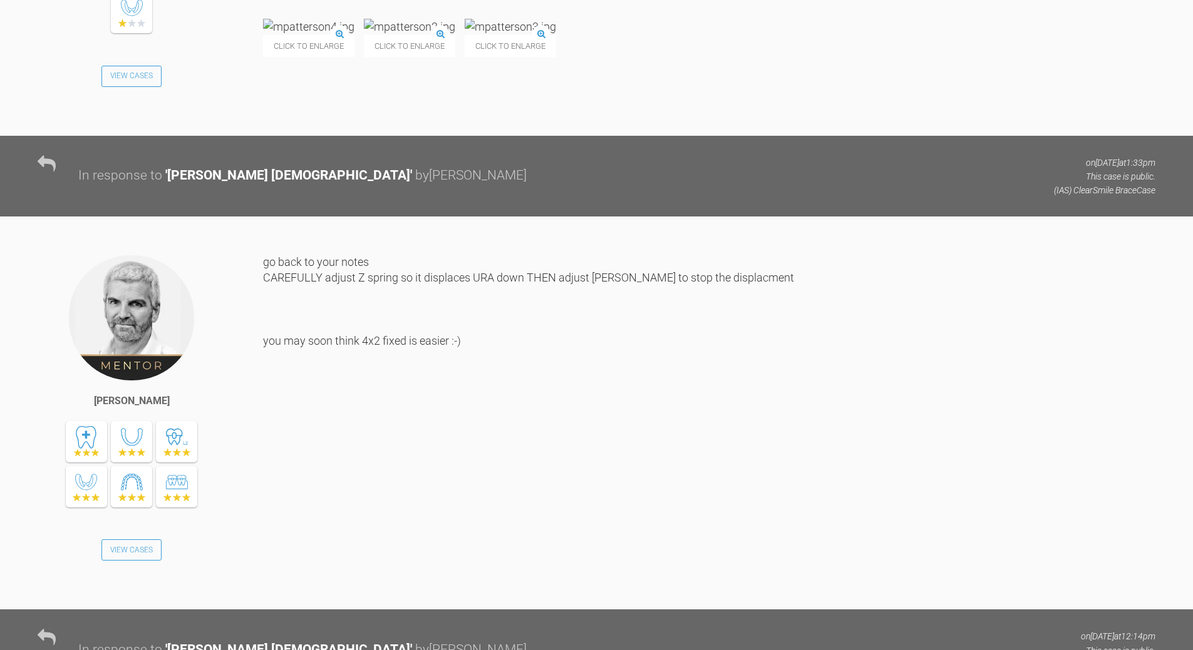
click at [335, 34] on img at bounding box center [308, 27] width 91 height 16
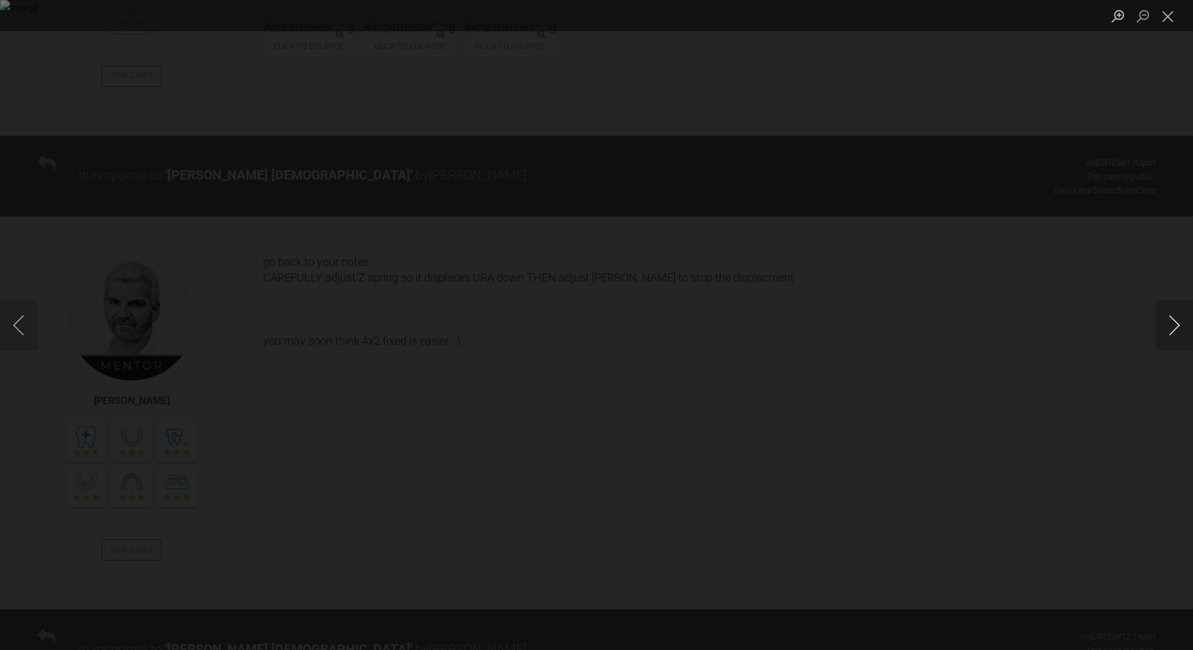
click at [1165, 326] on button "Next image" at bounding box center [1174, 325] width 38 height 50
click at [1179, 332] on button "Next image" at bounding box center [1174, 325] width 38 height 50
drag, startPoint x: 1169, startPoint y: 13, endPoint x: 1136, endPoint y: 21, distance: 33.6
click at [1169, 12] on button "Close lightbox" at bounding box center [1167, 16] width 25 height 22
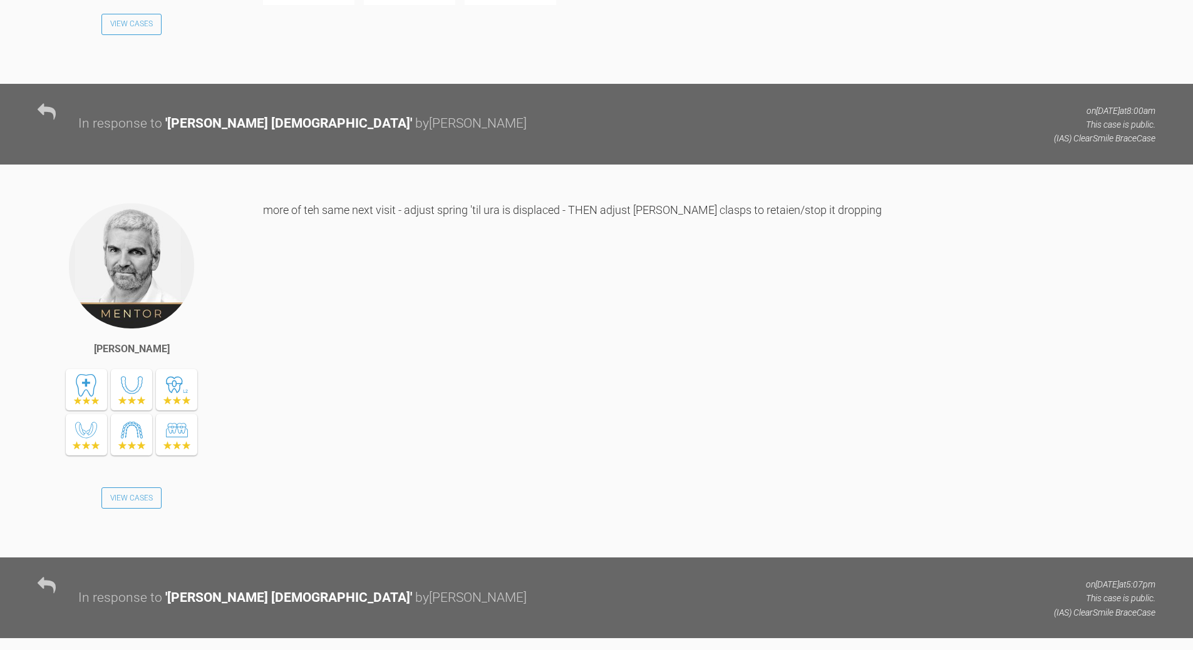
scroll to position [6390, 0]
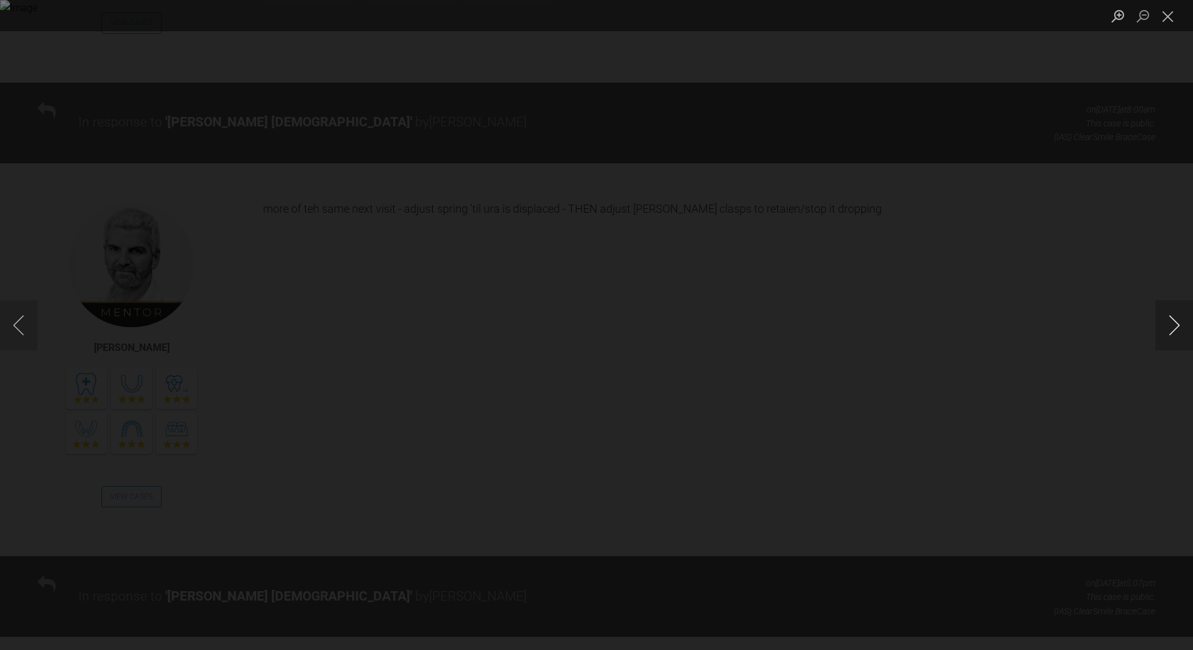
drag, startPoint x: 1171, startPoint y: 319, endPoint x: 1044, endPoint y: 302, distance: 128.9
click at [1171, 319] on button "Next image" at bounding box center [1174, 325] width 38 height 50
click at [1173, 331] on button "Next image" at bounding box center [1174, 325] width 38 height 50
click at [1168, 331] on button "Next image" at bounding box center [1174, 325] width 38 height 50
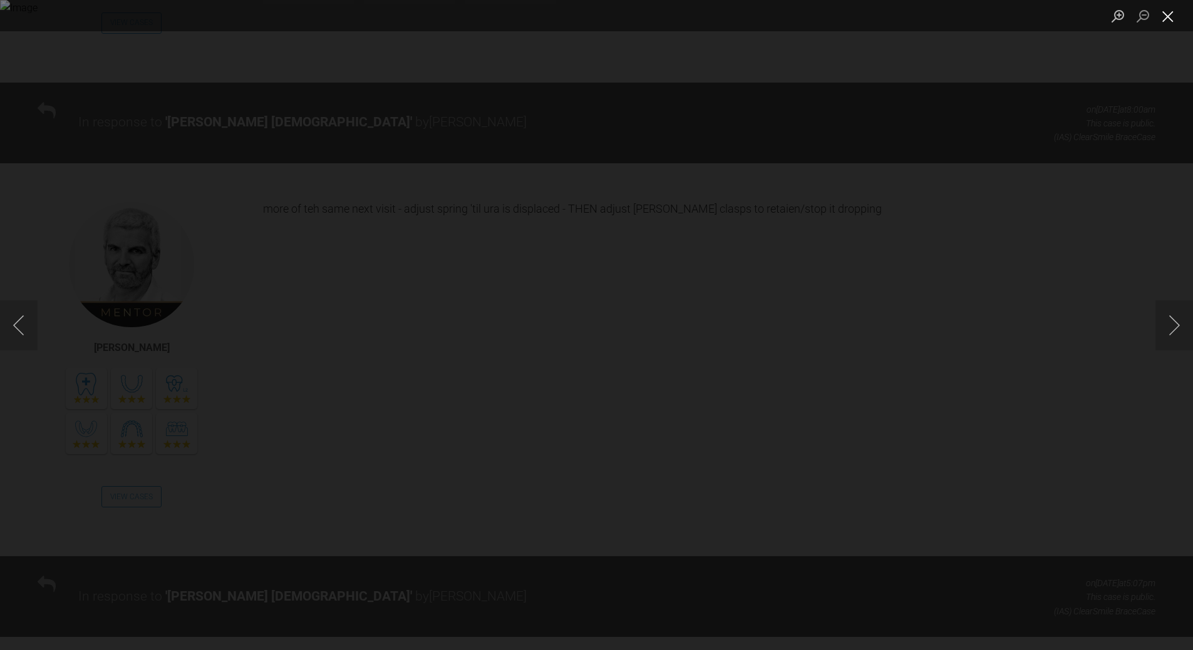
click at [1164, 15] on button "Close lightbox" at bounding box center [1167, 16] width 25 height 22
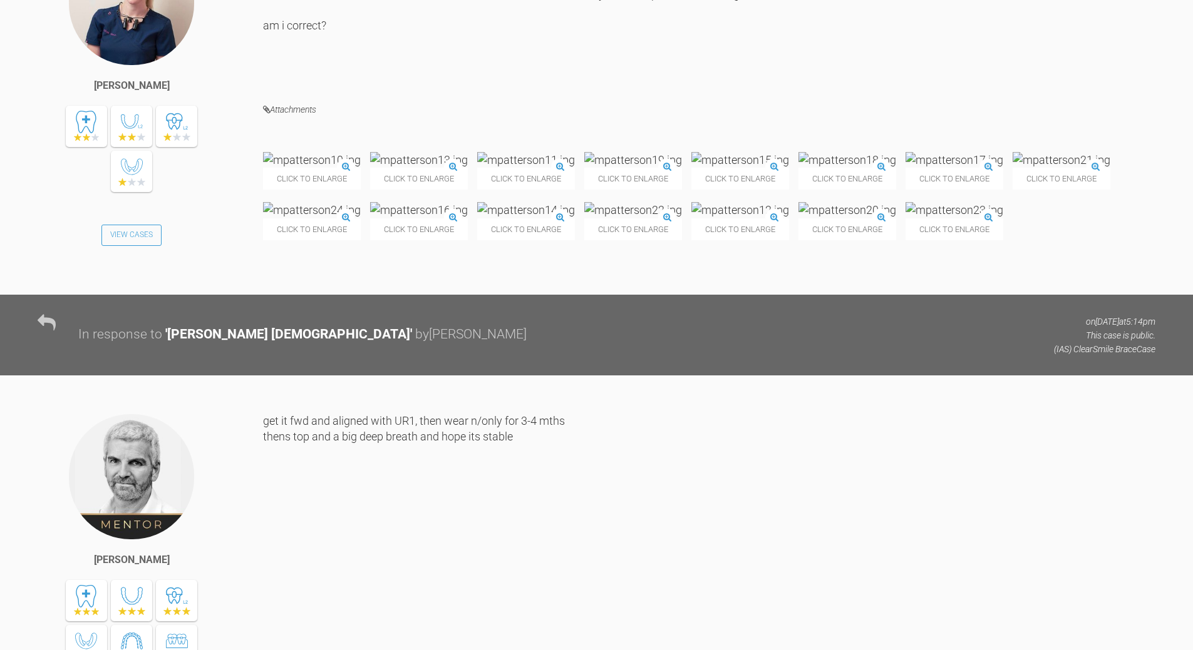
scroll to position [7266, 0]
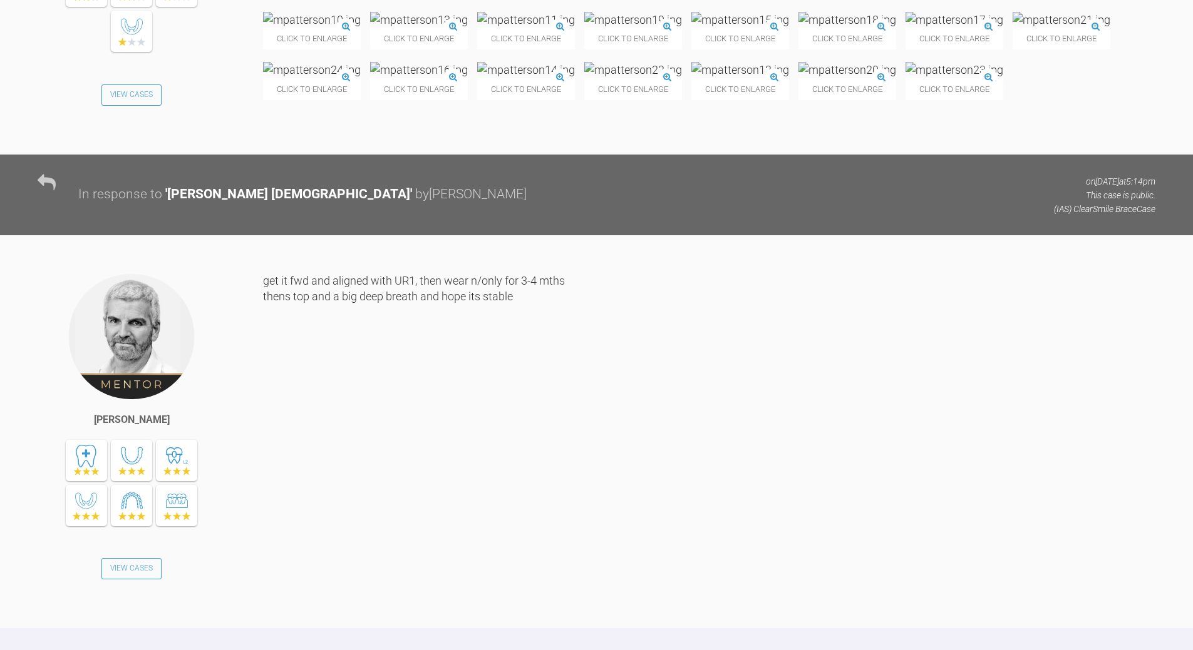
click at [327, 28] on img at bounding box center [312, 20] width 98 height 16
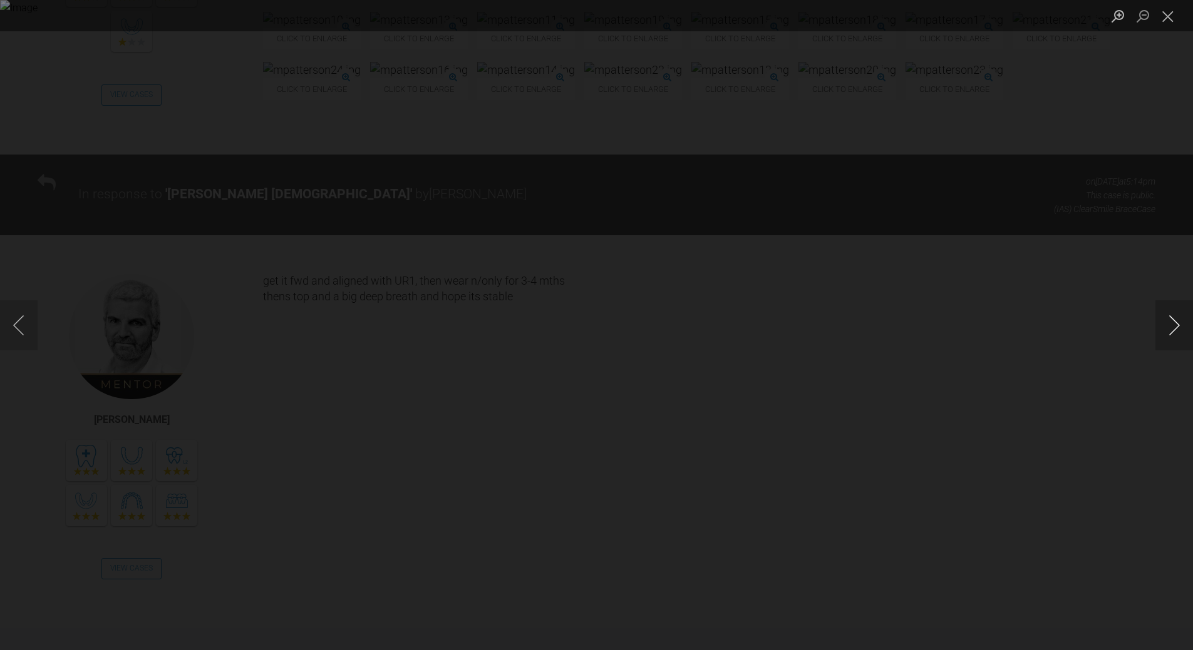
click at [1171, 327] on button "Next image" at bounding box center [1174, 325] width 38 height 50
click at [1171, 326] on button "Next image" at bounding box center [1174, 325] width 38 height 50
click at [1169, 329] on button "Next image" at bounding box center [1174, 325] width 38 height 50
click at [1168, 329] on button "Next image" at bounding box center [1174, 325] width 38 height 50
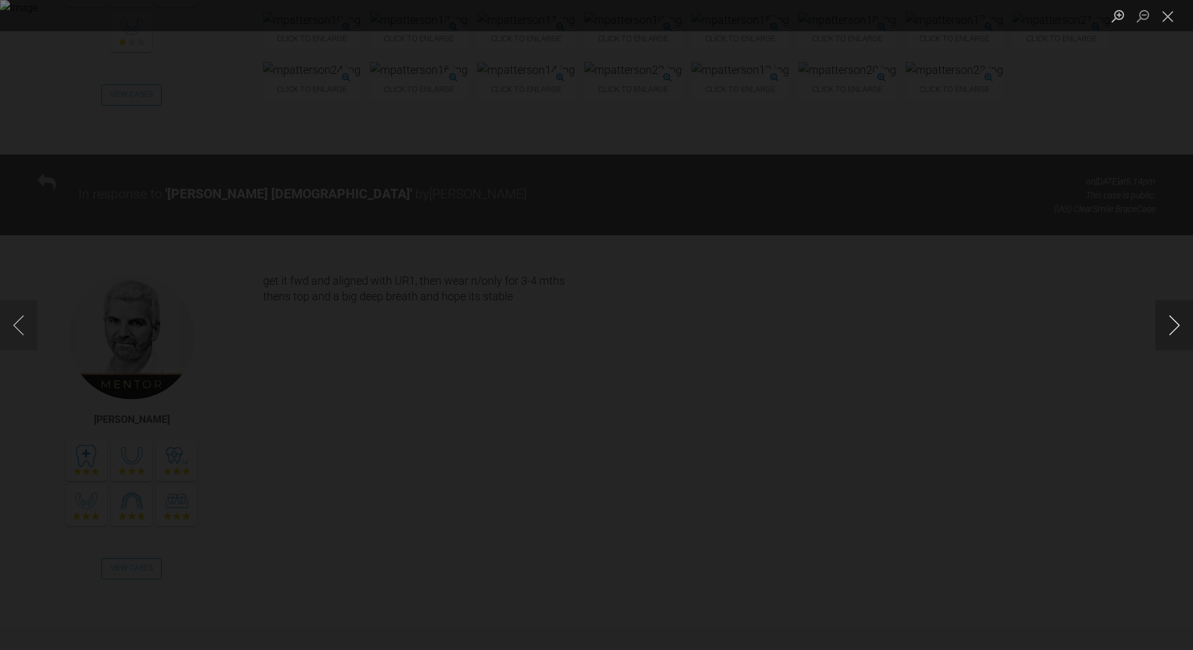
click at [1168, 329] on button "Next image" at bounding box center [1174, 325] width 38 height 50
click at [1168, 326] on button "Next image" at bounding box center [1174, 325] width 38 height 50
click at [1165, 325] on button "Next image" at bounding box center [1174, 325] width 38 height 50
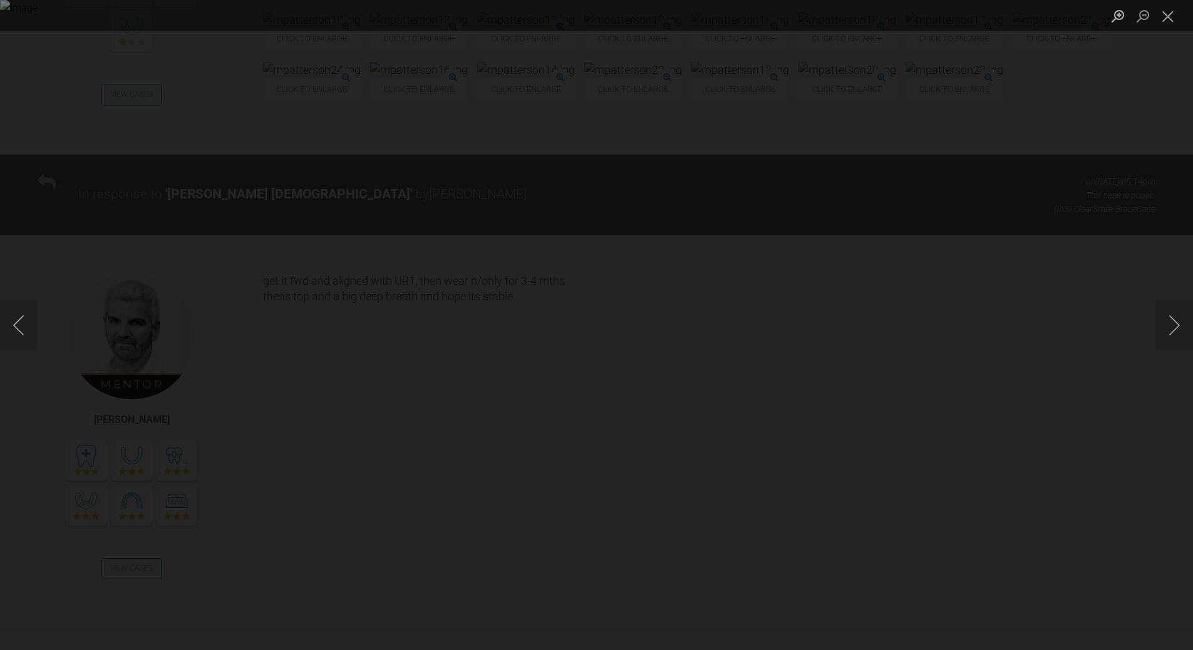
drag, startPoint x: 17, startPoint y: 320, endPoint x: 108, endPoint y: 304, distance: 92.7
click at [18, 319] on button "Previous image" at bounding box center [19, 325] width 38 height 50
click at [1161, 332] on button "Next image" at bounding box center [1174, 325] width 38 height 50
click at [1170, 329] on button "Next image" at bounding box center [1174, 325] width 38 height 50
click at [1176, 321] on button "Next image" at bounding box center [1174, 325] width 38 height 50
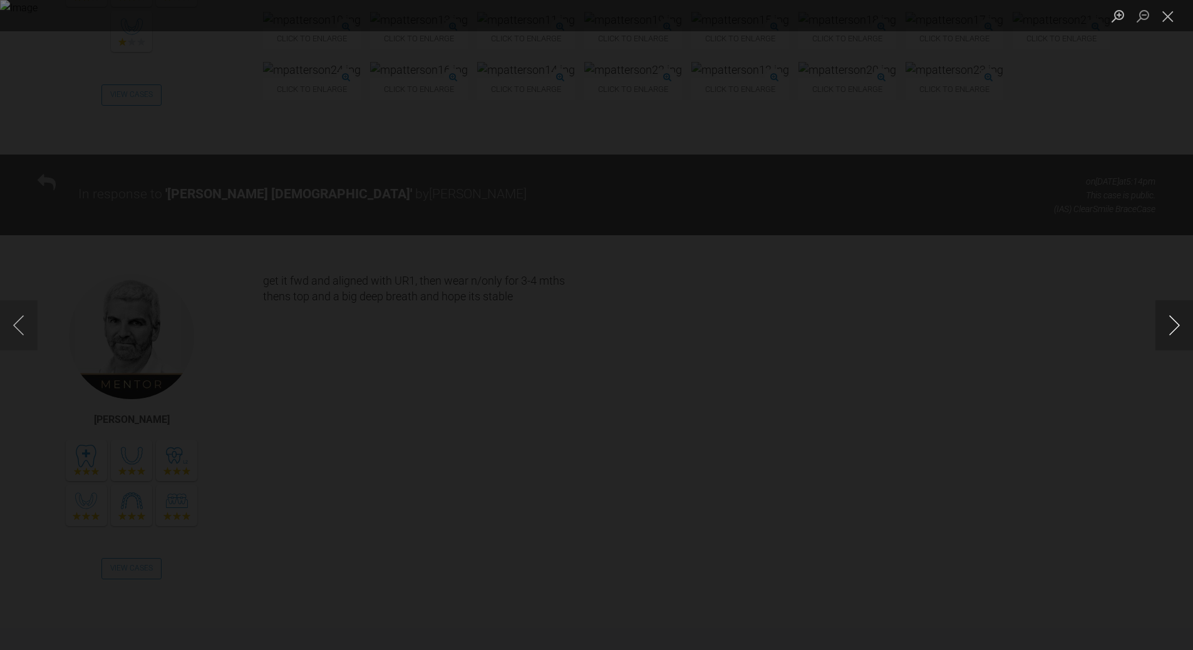
click at [1161, 322] on button "Next image" at bounding box center [1174, 325] width 38 height 50
click at [1183, 319] on button "Next image" at bounding box center [1174, 325] width 38 height 50
click at [1164, 24] on button "Close lightbox" at bounding box center [1167, 16] width 25 height 22
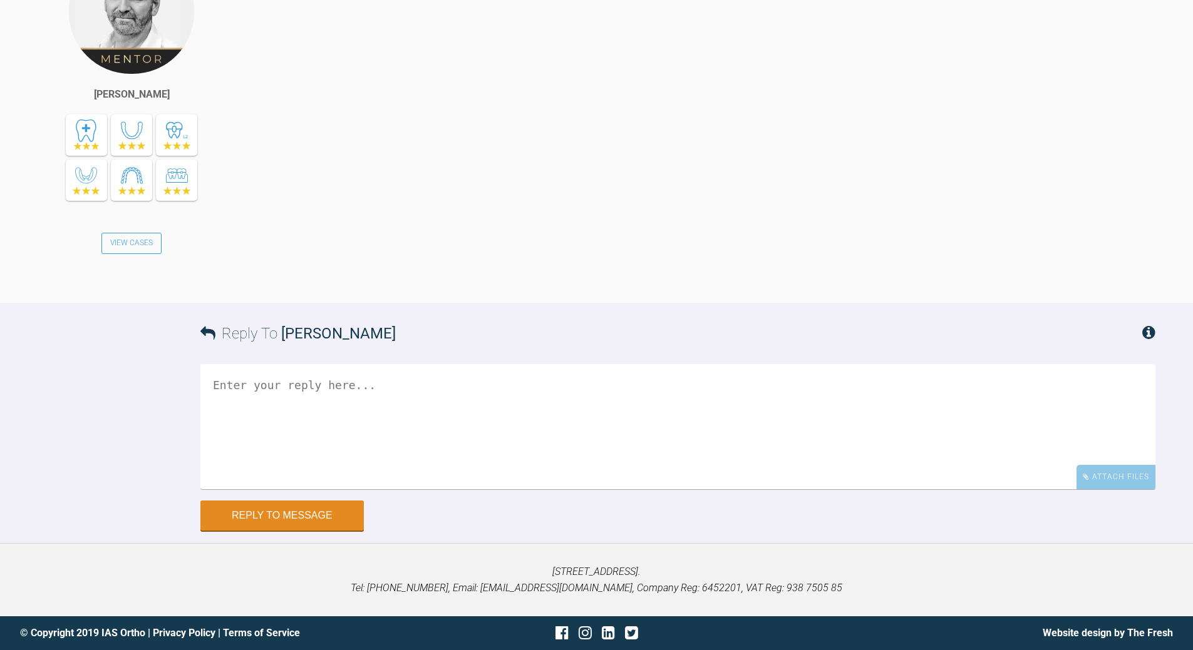
scroll to position [7958, 0]
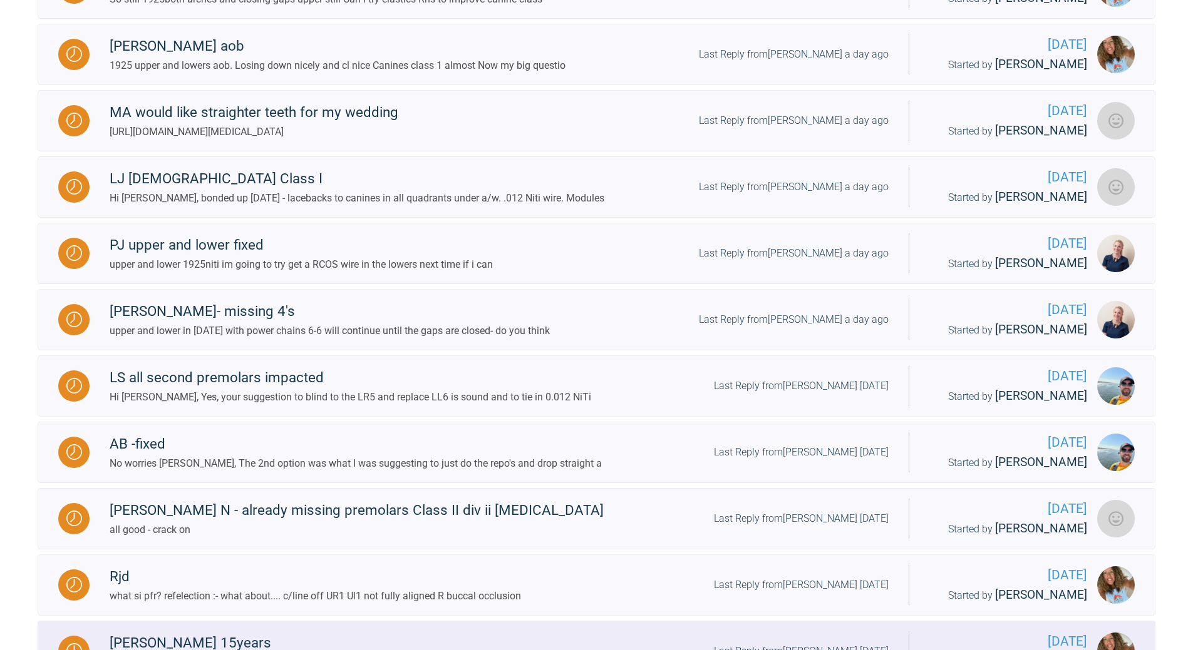
scroll to position [1052, 0]
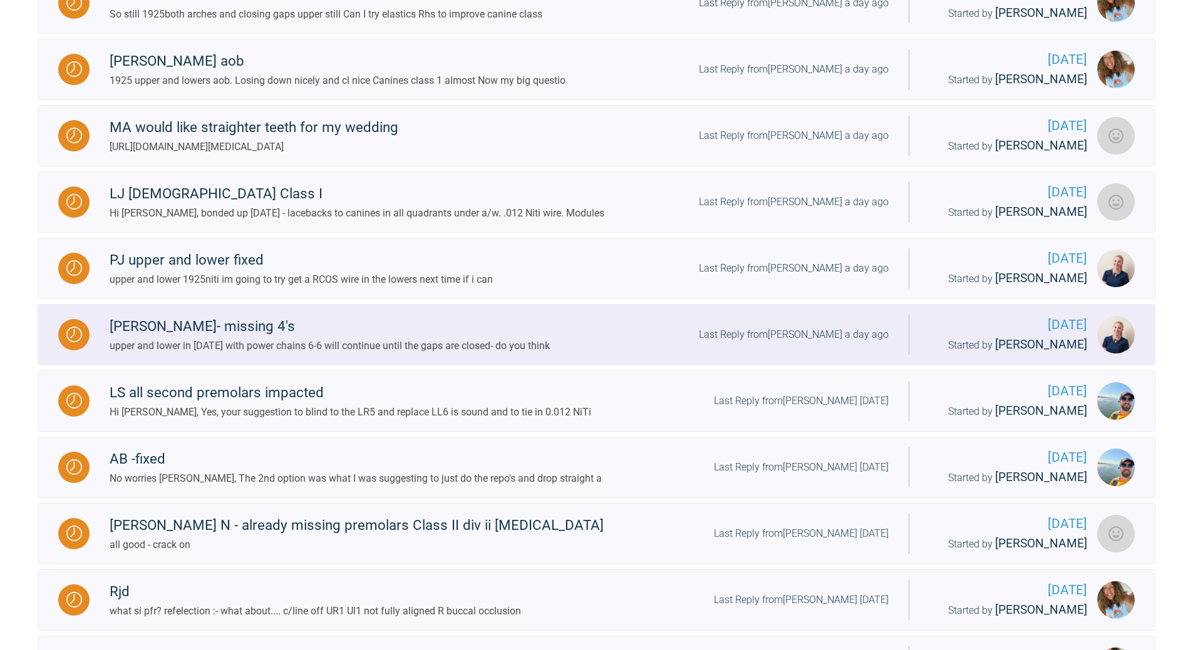
click at [830, 343] on div "Last Reply from [PERSON_NAME] a day ago" at bounding box center [794, 335] width 190 height 16
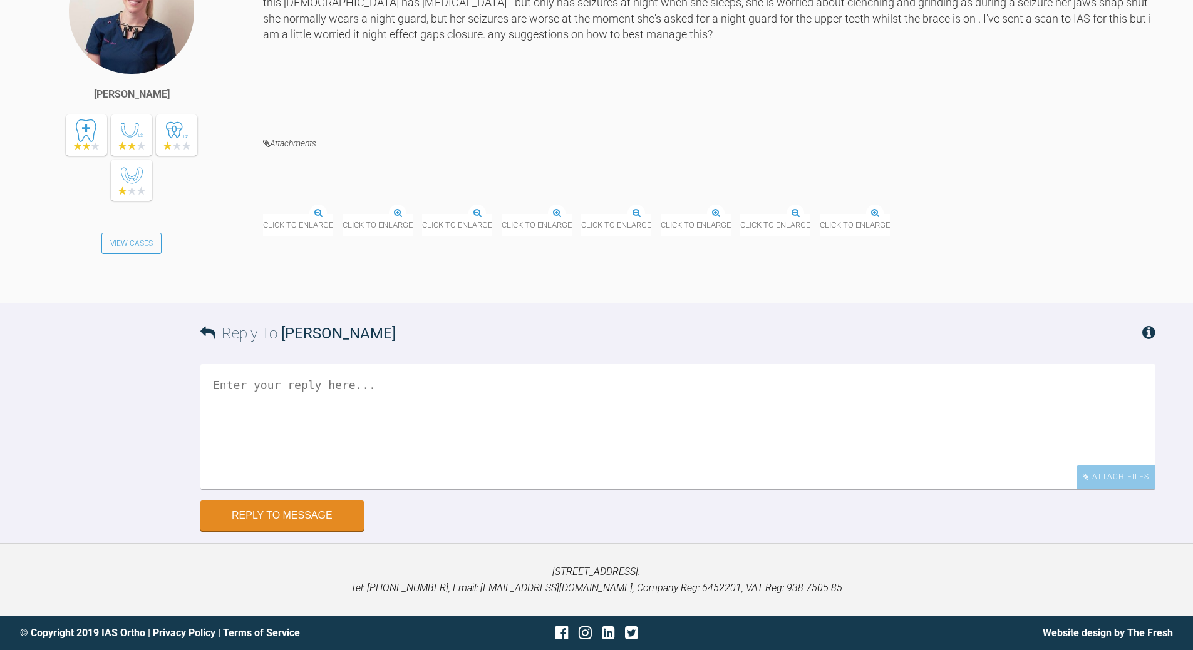
scroll to position [5599, 0]
click at [336, 214] on img at bounding box center [299, 206] width 73 height 16
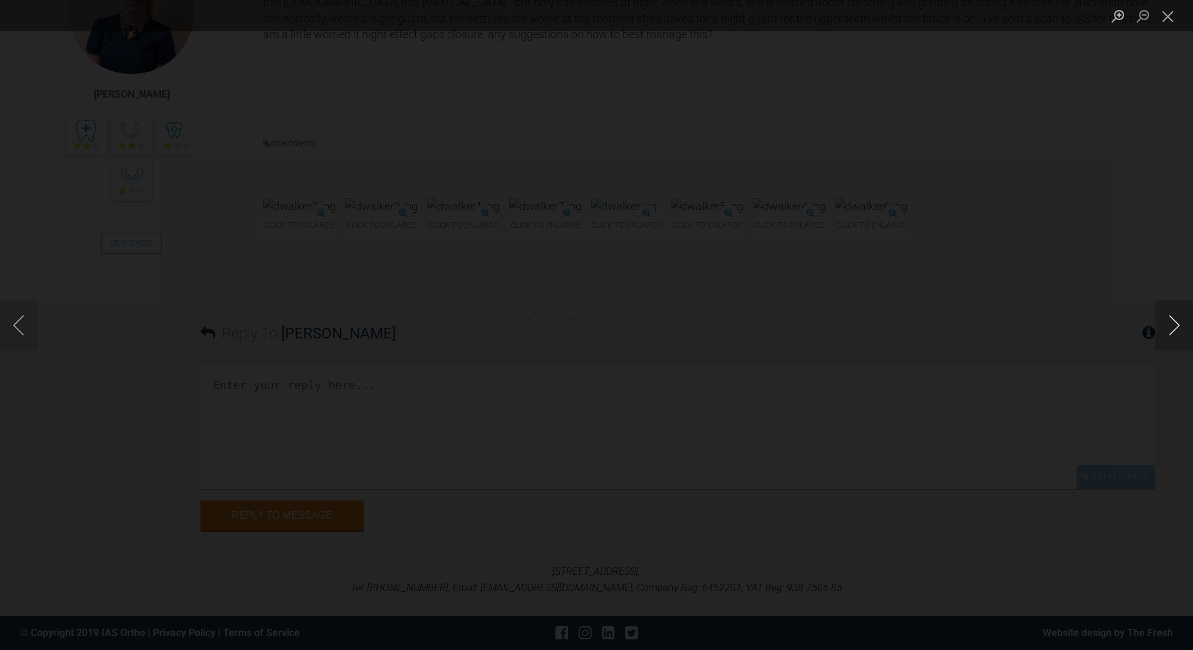
click at [1176, 327] on button "Next image" at bounding box center [1174, 325] width 38 height 50
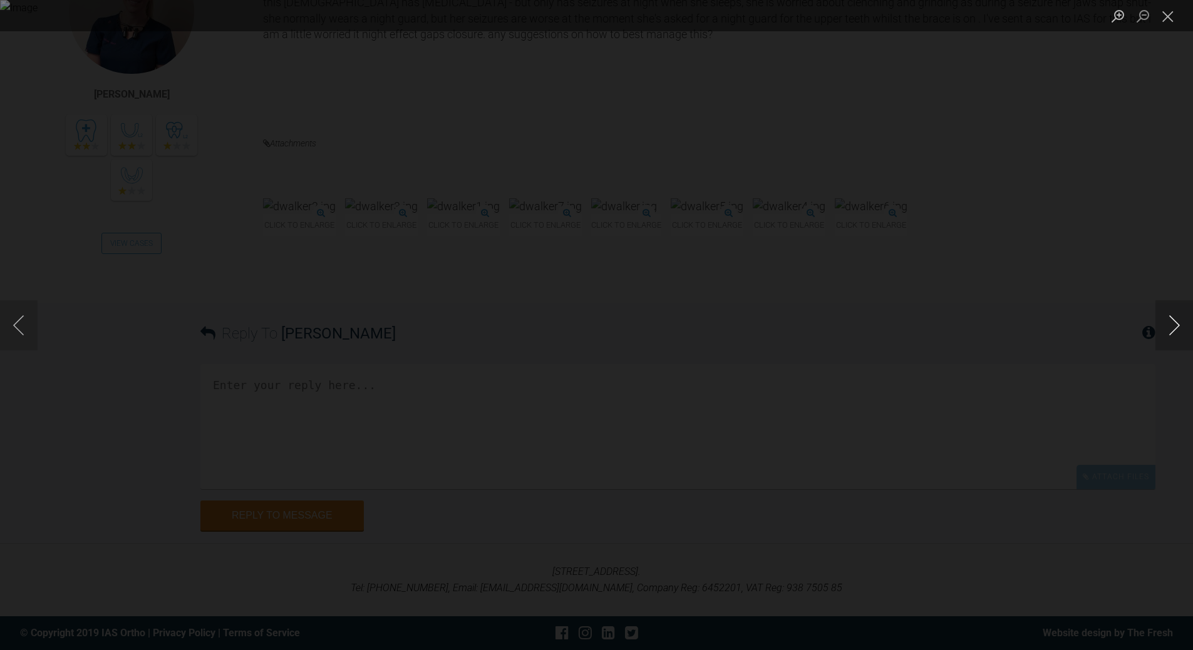
click at [1176, 327] on button "Next image" at bounding box center [1174, 325] width 38 height 50
click at [1176, 328] on button "Next image" at bounding box center [1174, 325] width 38 height 50
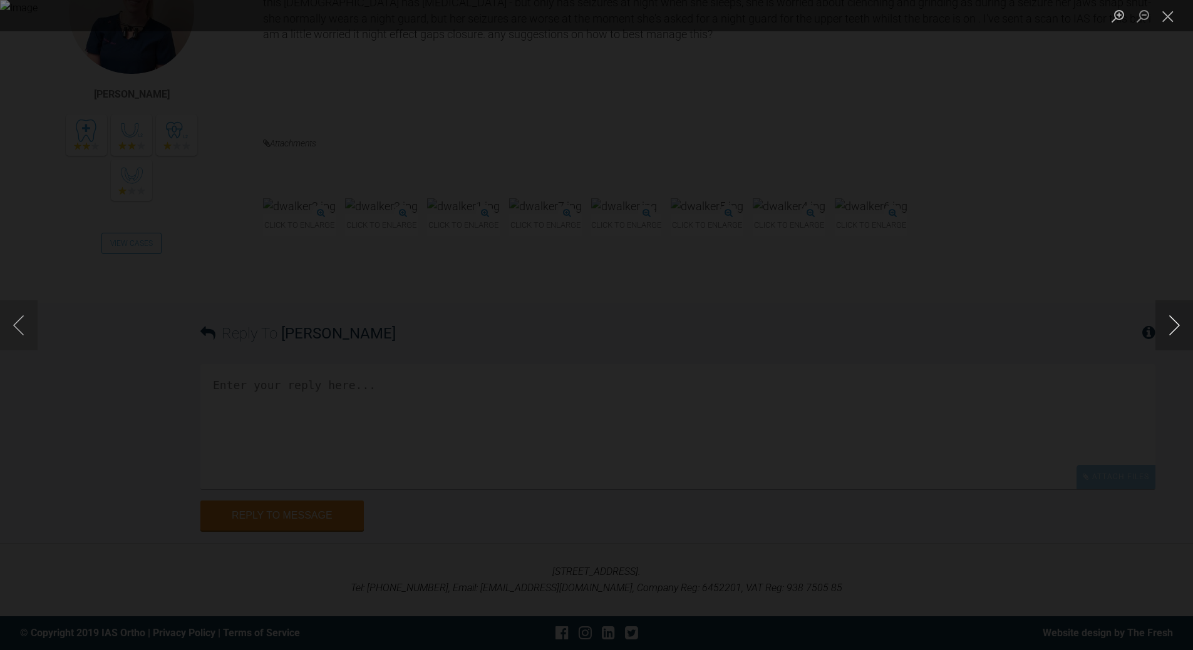
click at [1176, 328] on button "Next image" at bounding box center [1174, 325] width 38 height 50
click at [1168, 16] on button "Close lightbox" at bounding box center [1167, 16] width 25 height 22
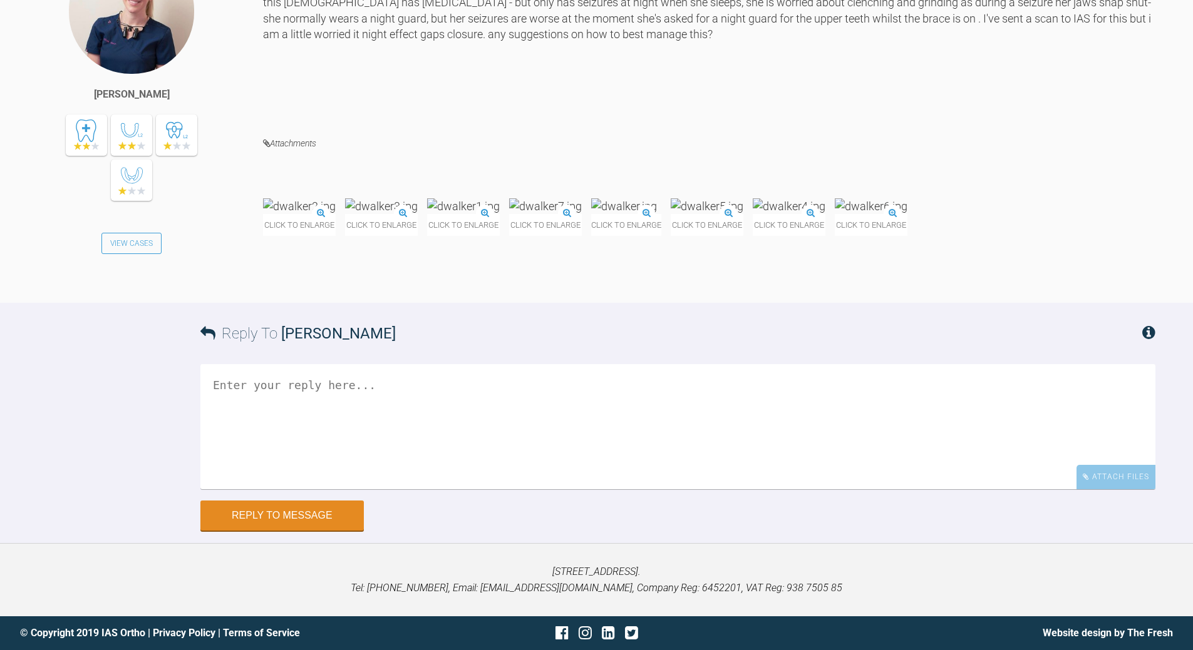
click at [416, 490] on textarea at bounding box center [677, 426] width 955 height 125
type textarea "if guard is on upp shuld be ok RCOS in low and cont PC"
click at [298, 532] on button "Reply to Message" at bounding box center [281, 517] width 163 height 30
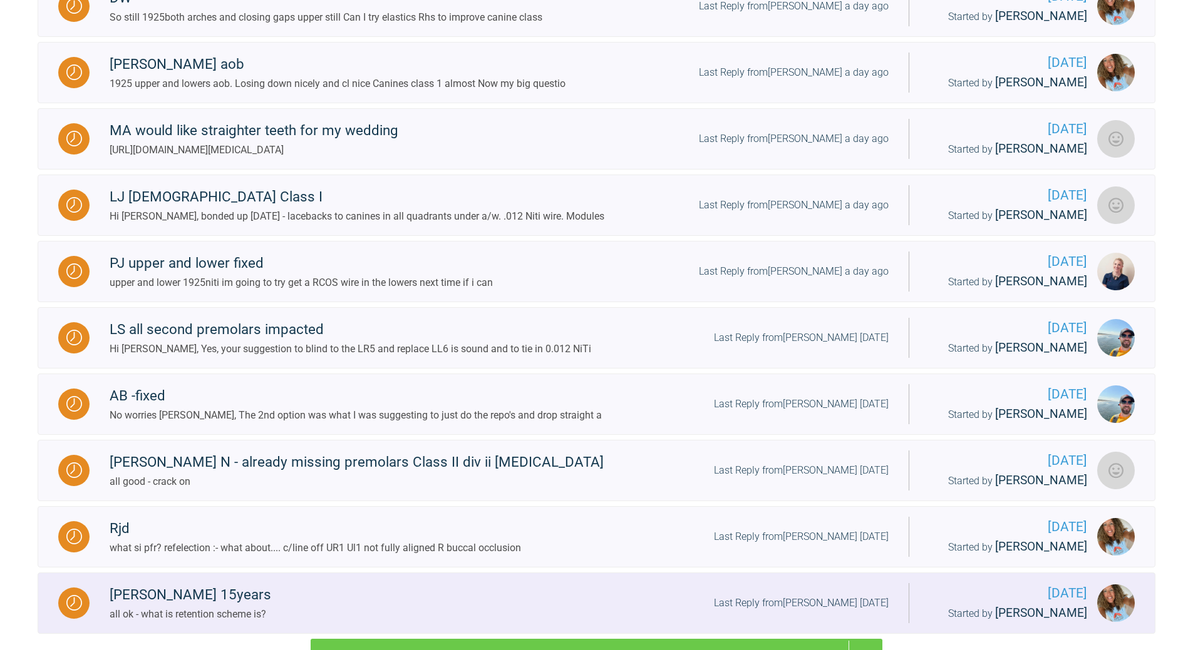
scroll to position [1114, 0]
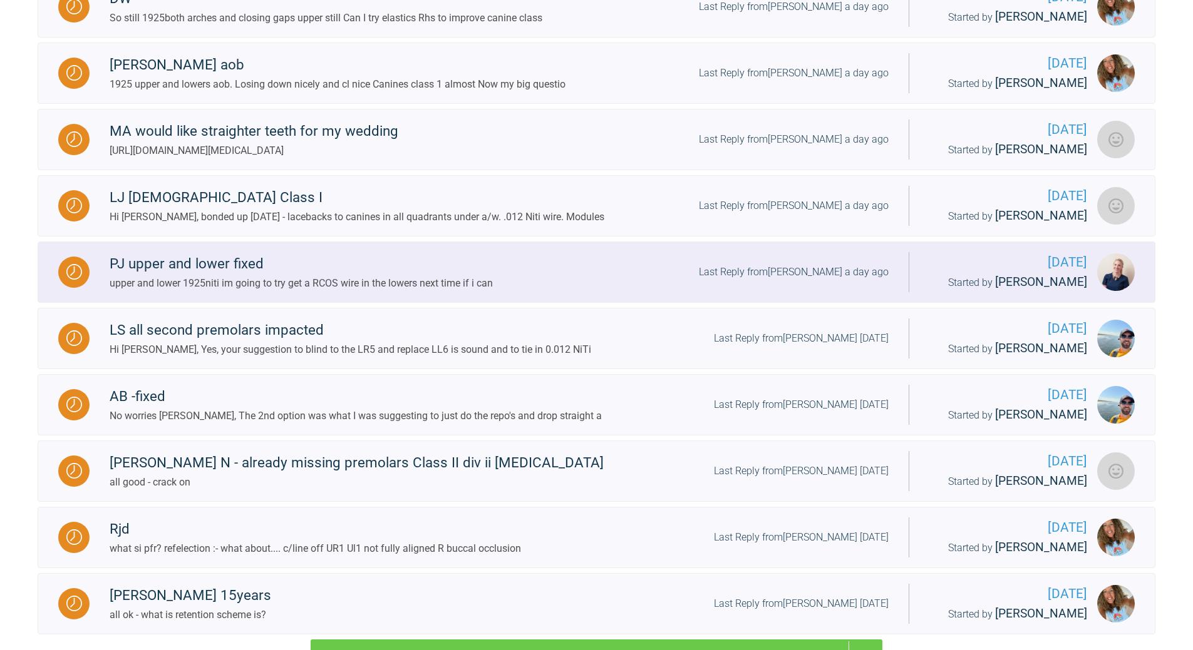
click at [813, 280] on div "Last Reply from [PERSON_NAME] a day ago" at bounding box center [794, 272] width 190 height 16
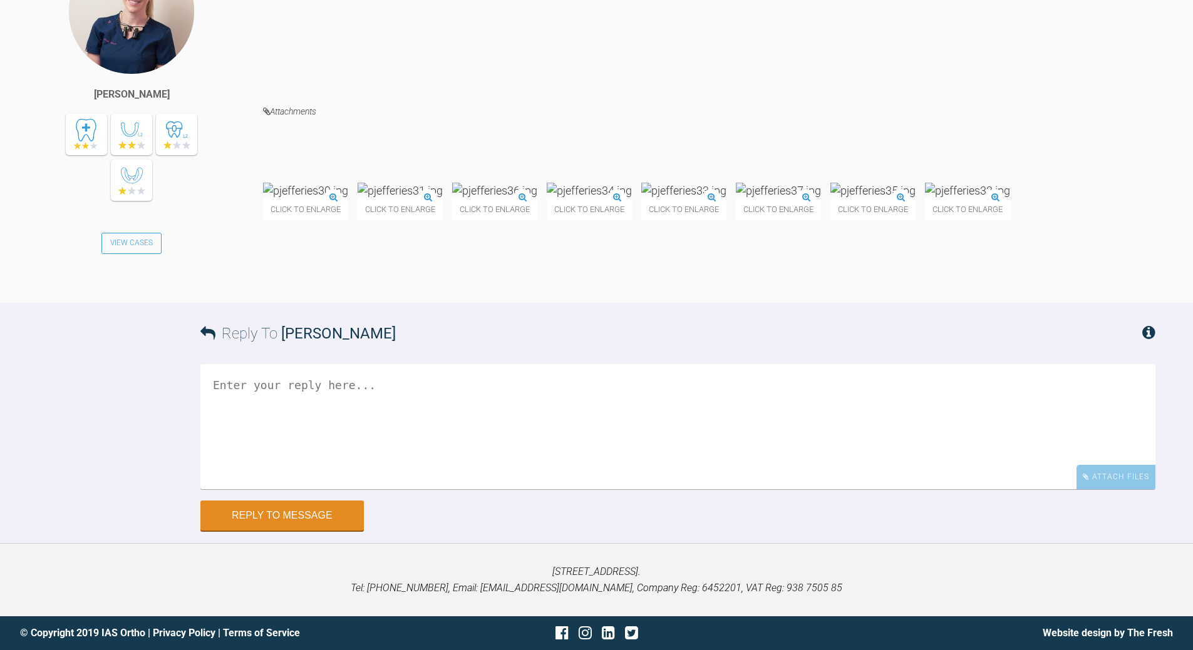
scroll to position [5240, 0]
click at [338, 198] on img at bounding box center [305, 191] width 85 height 16
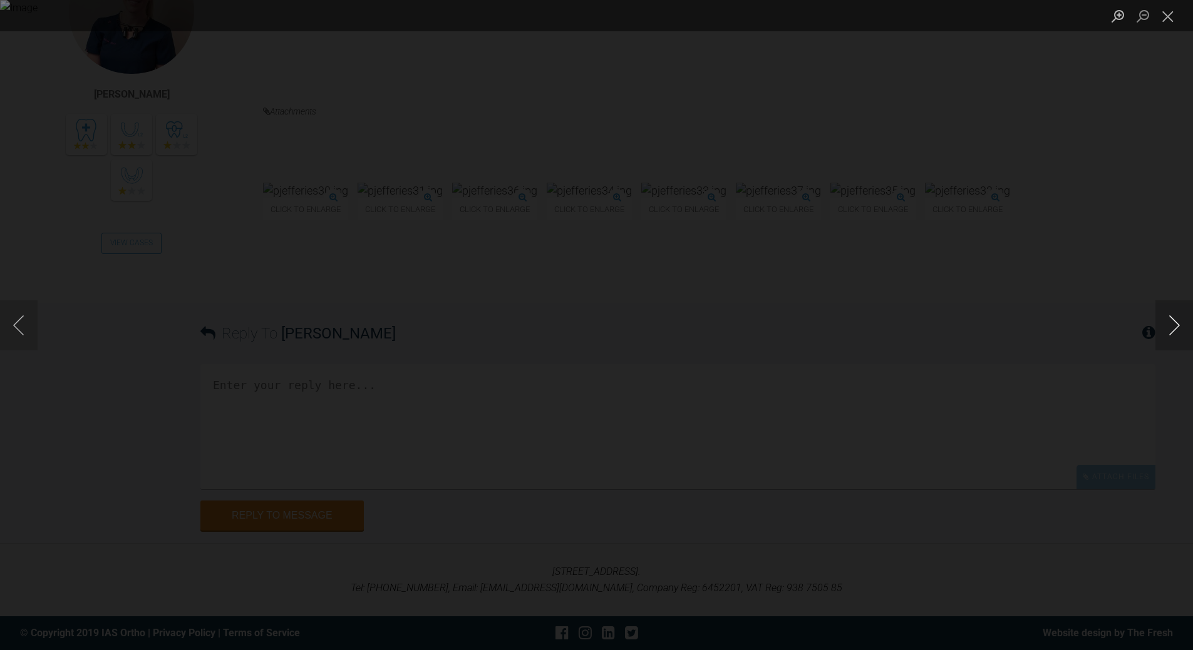
click at [1173, 326] on button "Next image" at bounding box center [1174, 325] width 38 height 50
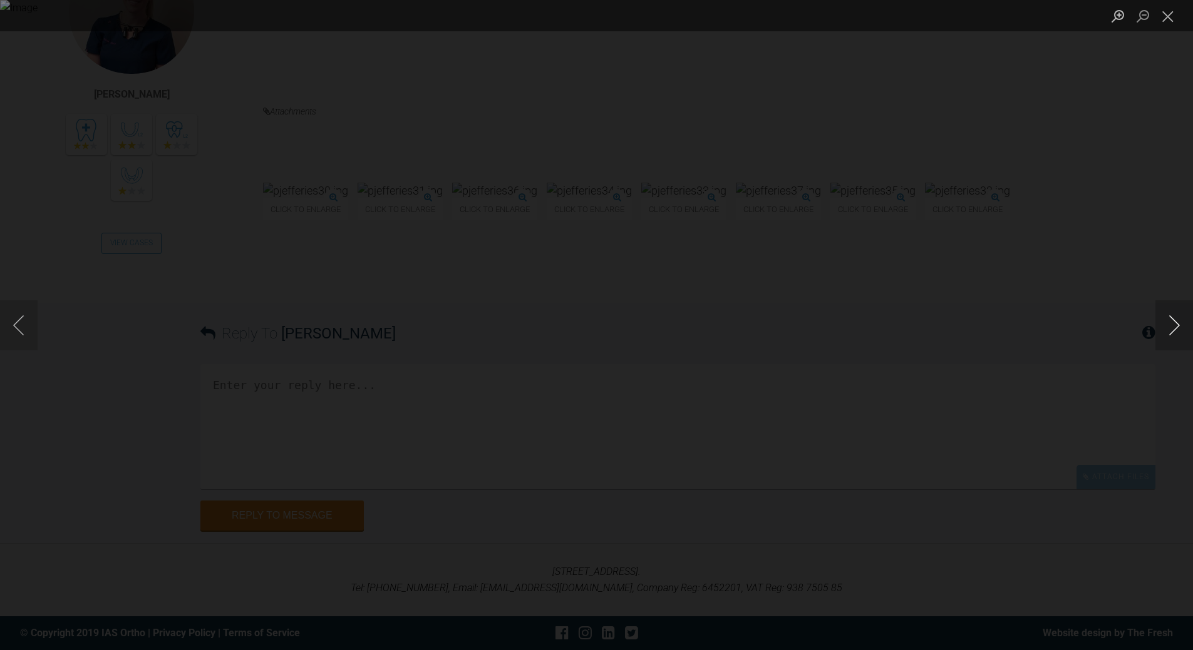
click at [1173, 326] on button "Next image" at bounding box center [1174, 325] width 38 height 50
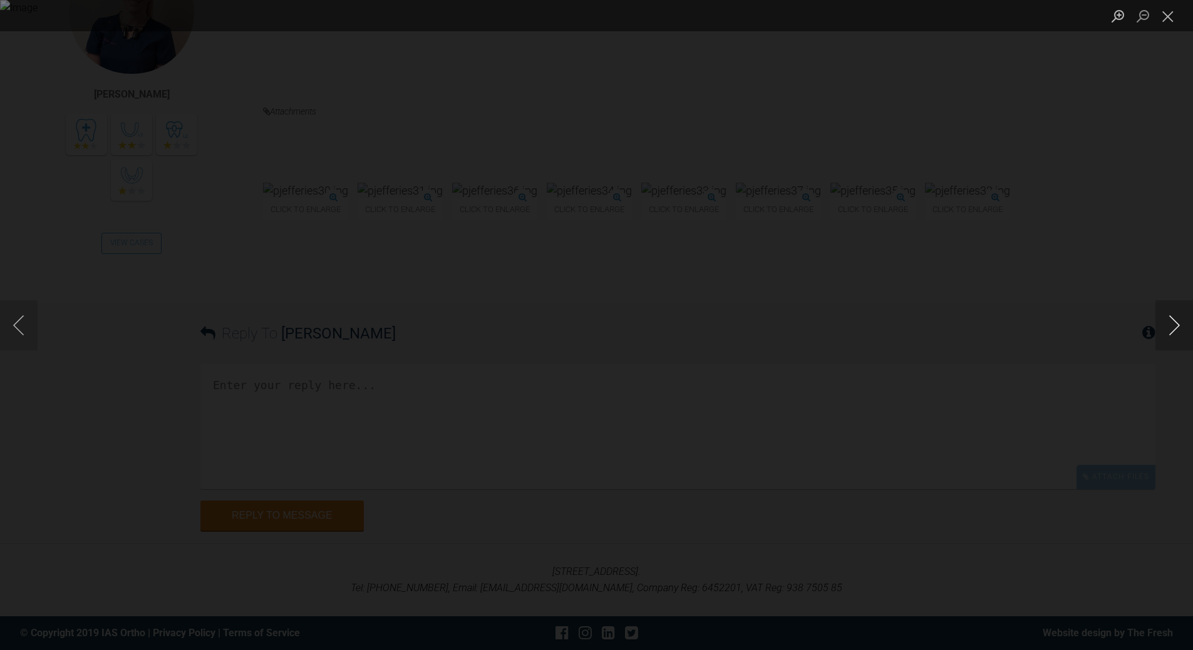
click at [1173, 326] on button "Next image" at bounding box center [1174, 325] width 38 height 50
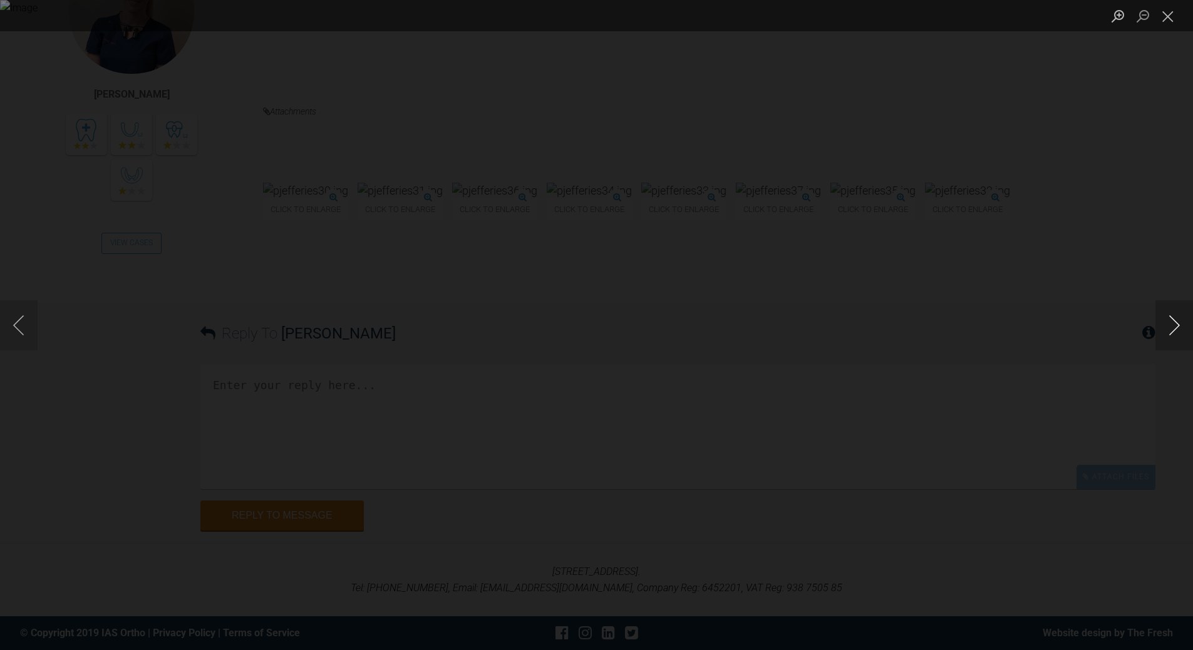
click at [1173, 326] on button "Next image" at bounding box center [1174, 325] width 38 height 50
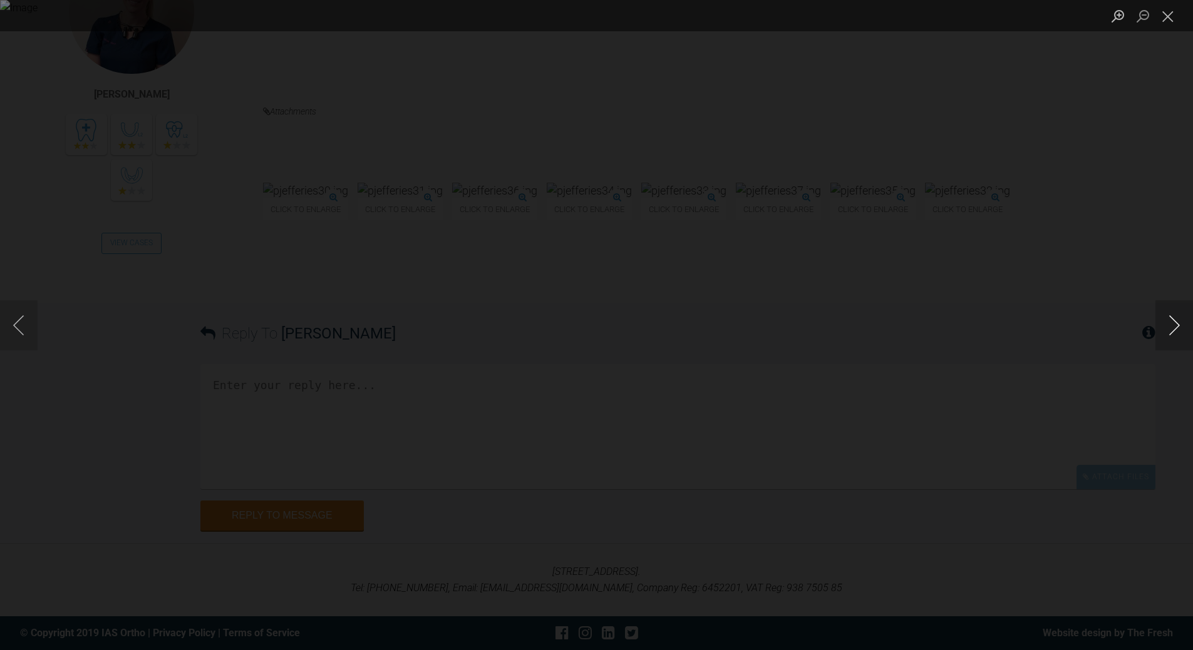
click at [1173, 326] on button "Next image" at bounding box center [1174, 325] width 38 height 50
drag, startPoint x: 1161, startPoint y: 18, endPoint x: 1141, endPoint y: 38, distance: 28.8
click at [1161, 18] on button "Close lightbox" at bounding box center [1167, 16] width 25 height 22
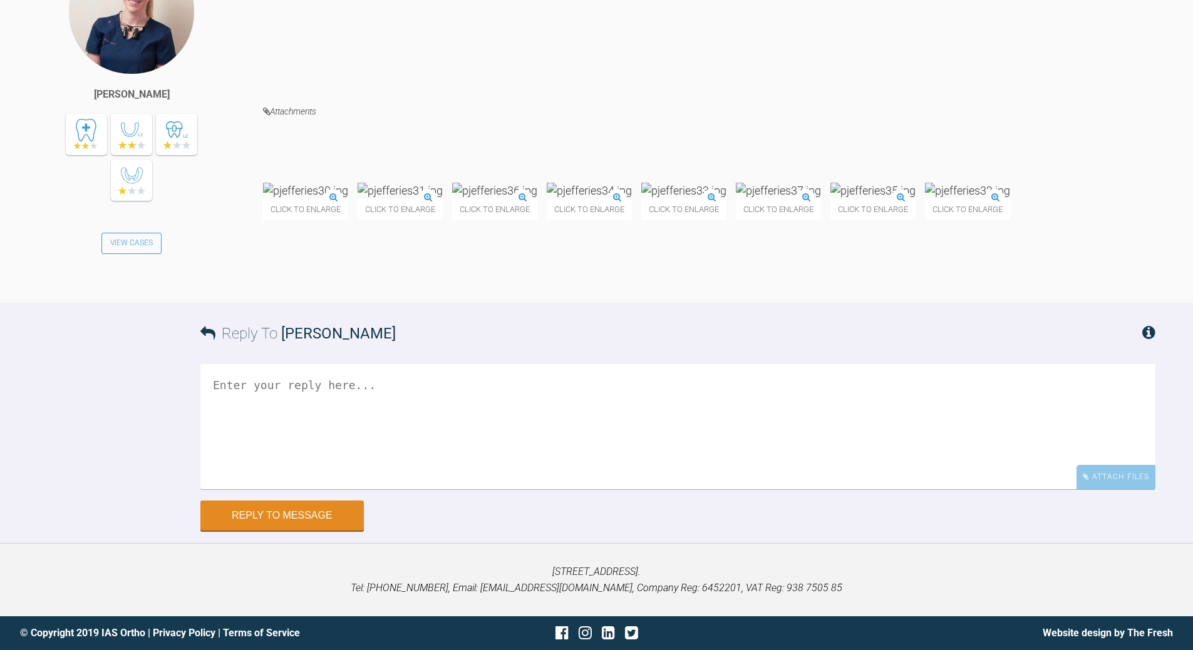
scroll to position [5428, 0]
click at [434, 490] on textarea at bounding box center [677, 426] width 955 height 125
click at [373, 490] on textarea "L side in occlusion" at bounding box center [677, 426] width 955 height 125
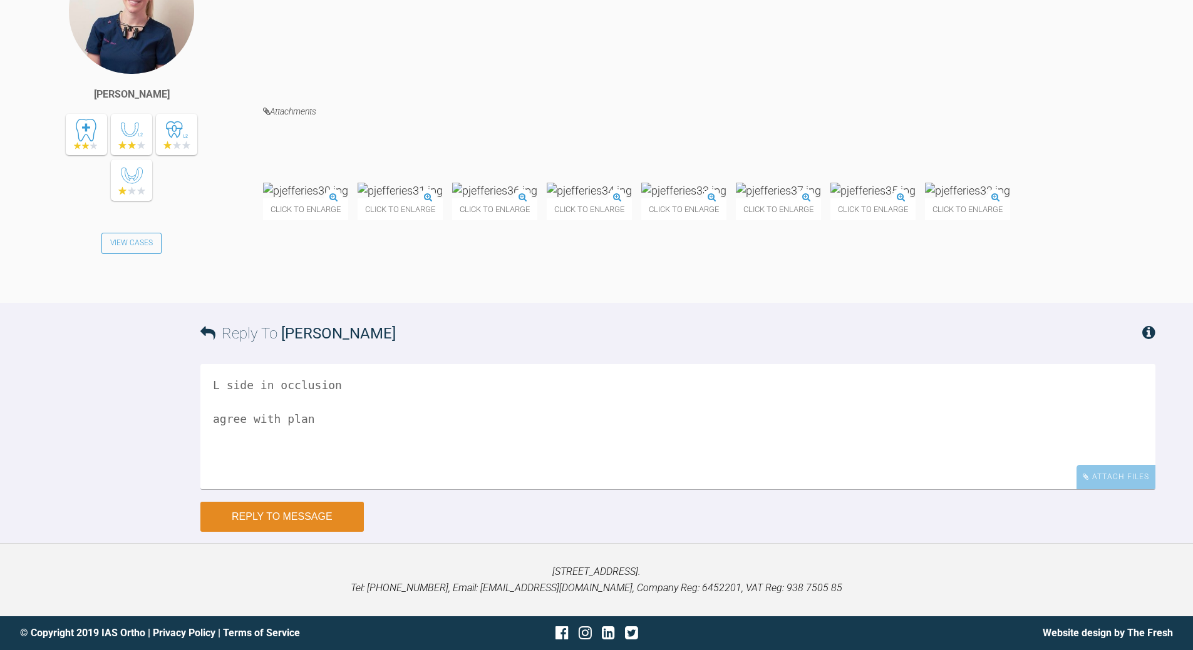
type textarea "L side in occlusion agree with plan"
click at [275, 515] on button "Reply to Message" at bounding box center [281, 517] width 163 height 30
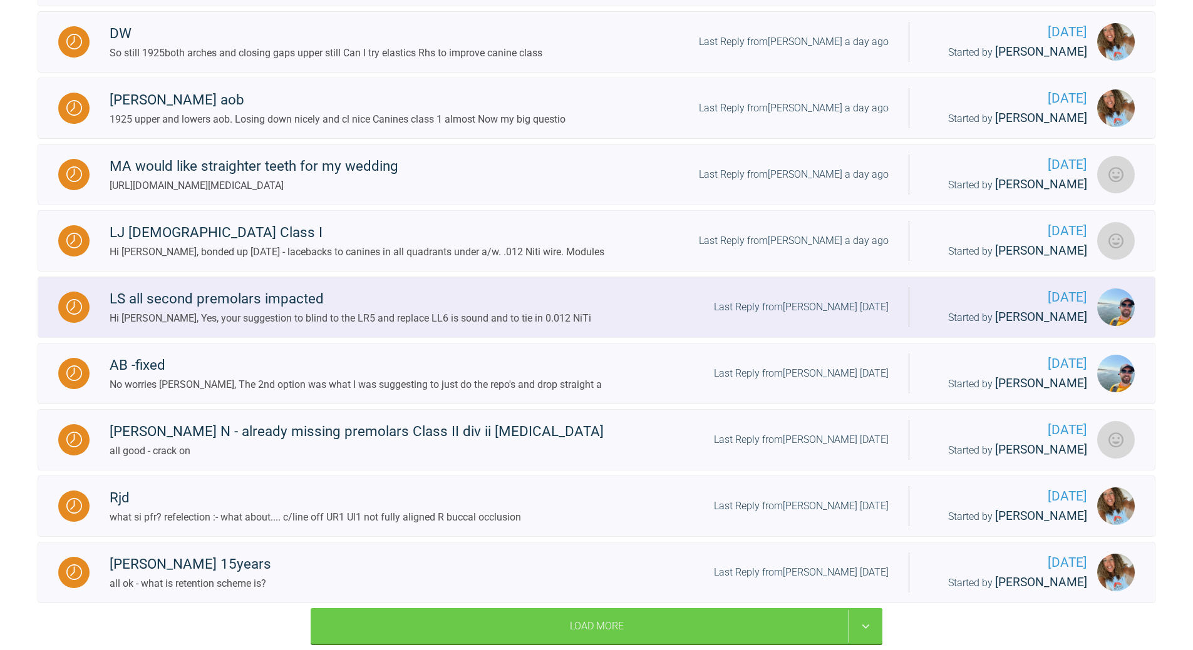
scroll to position [1052, 0]
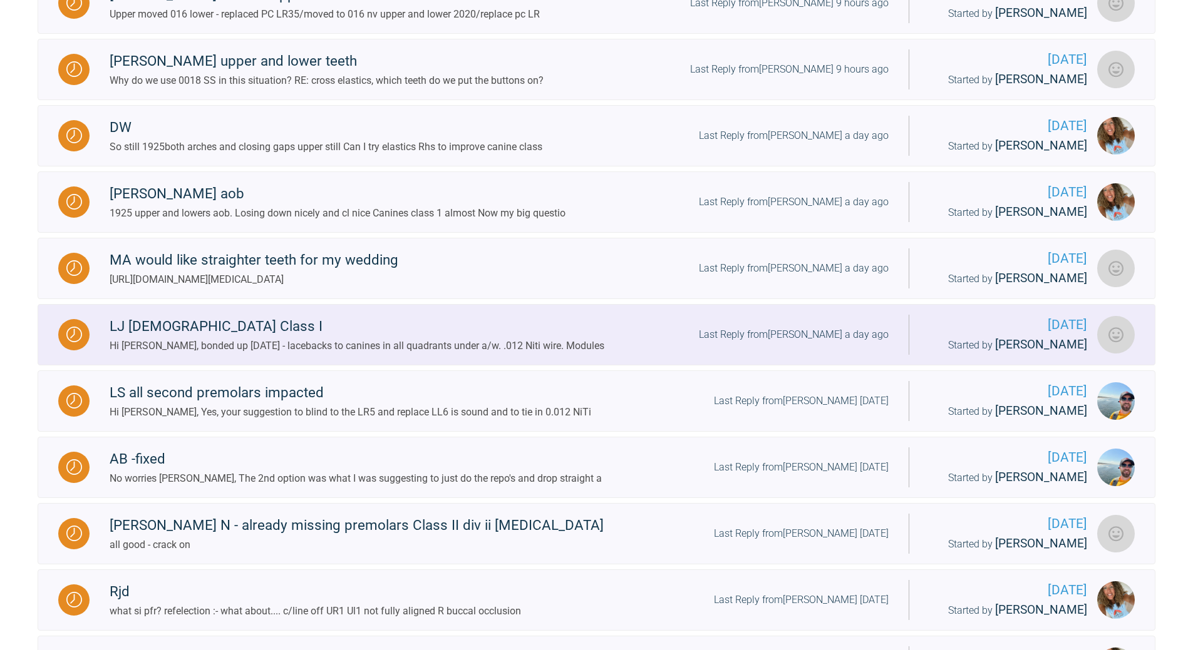
click at [826, 343] on div "Last Reply from [PERSON_NAME] a day ago" at bounding box center [794, 335] width 190 height 16
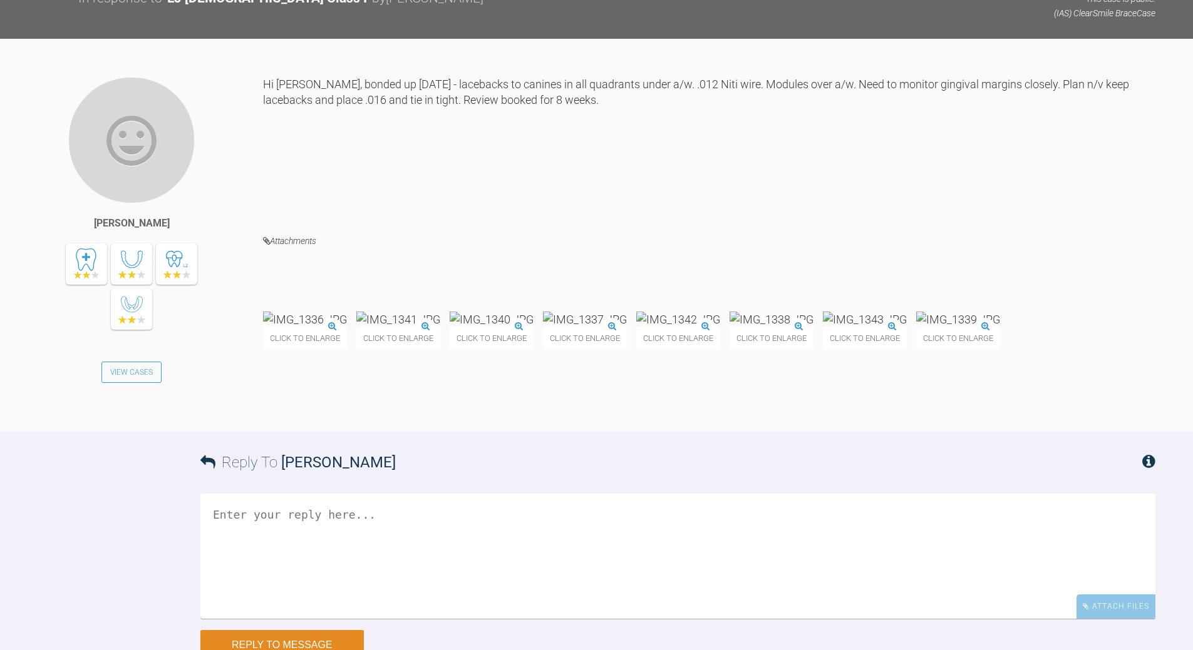
scroll to position [5073, 0]
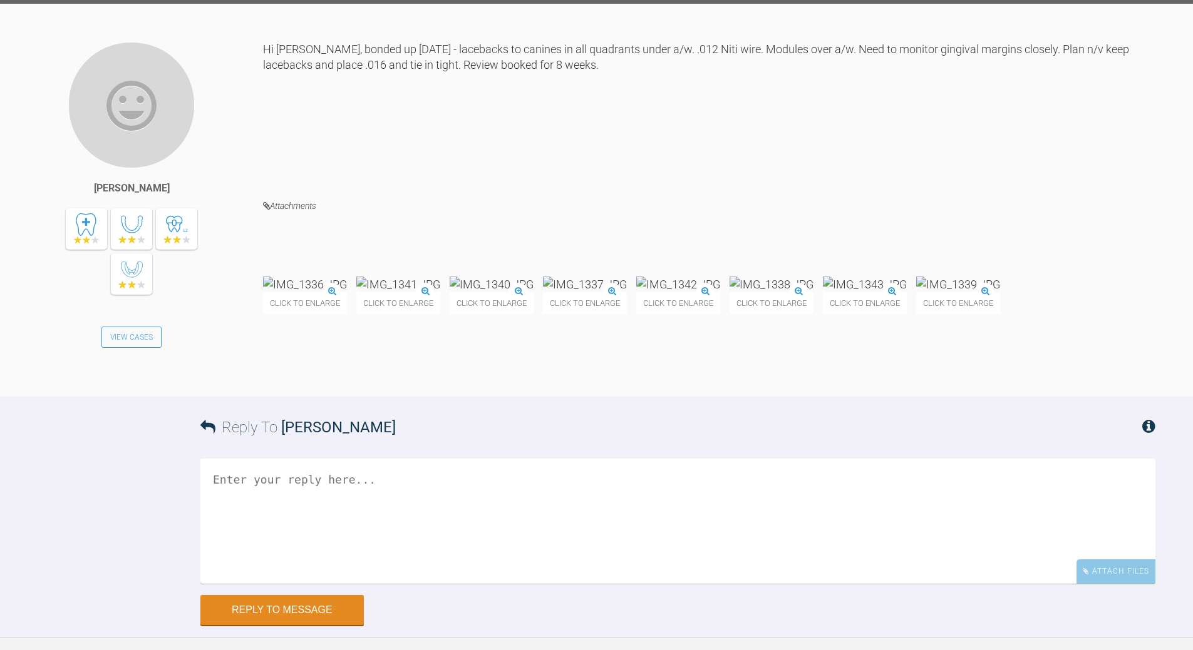
click at [408, 584] on textarea at bounding box center [677, 521] width 955 height 125
click at [327, 292] on img at bounding box center [305, 285] width 84 height 16
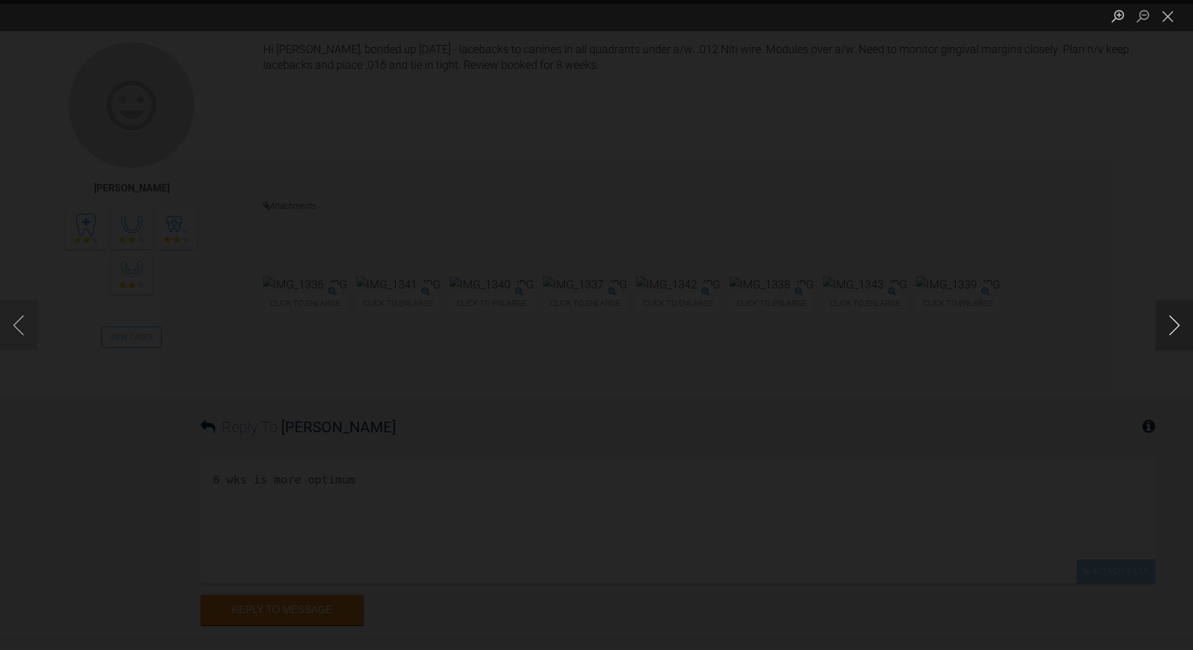
click at [1173, 325] on button "Next image" at bounding box center [1174, 325] width 38 height 50
click at [1172, 326] on button "Next image" at bounding box center [1174, 325] width 38 height 50
click at [1171, 327] on button "Next image" at bounding box center [1174, 325] width 38 height 50
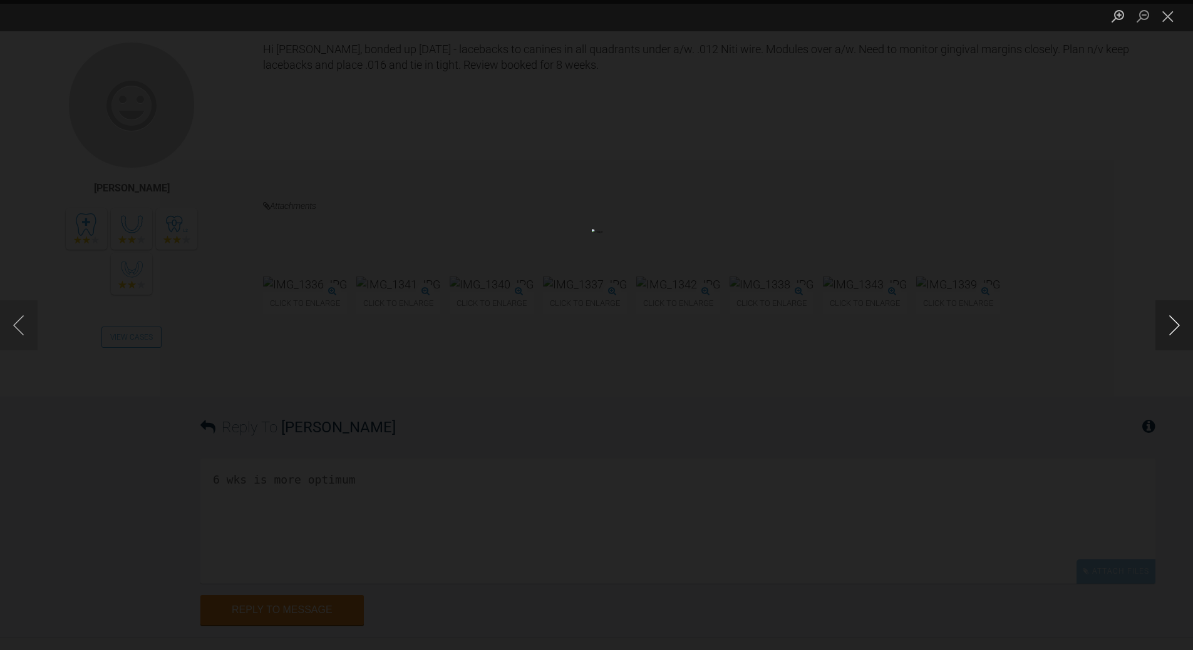
click at [1171, 327] on button "Next image" at bounding box center [1174, 325] width 38 height 50
click at [1171, 324] on button "Next image" at bounding box center [1174, 325] width 38 height 50
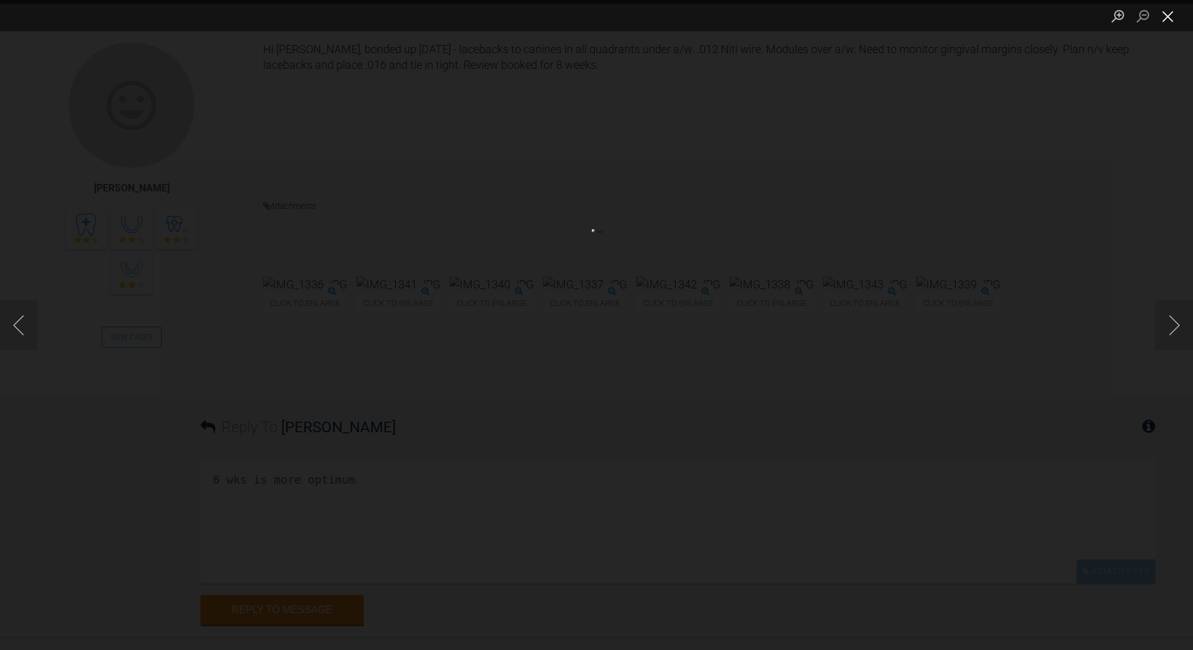
drag, startPoint x: 1169, startPoint y: 22, endPoint x: 1158, endPoint y: 39, distance: 20.5
click at [1169, 23] on button "Close lightbox" at bounding box center [1167, 16] width 25 height 22
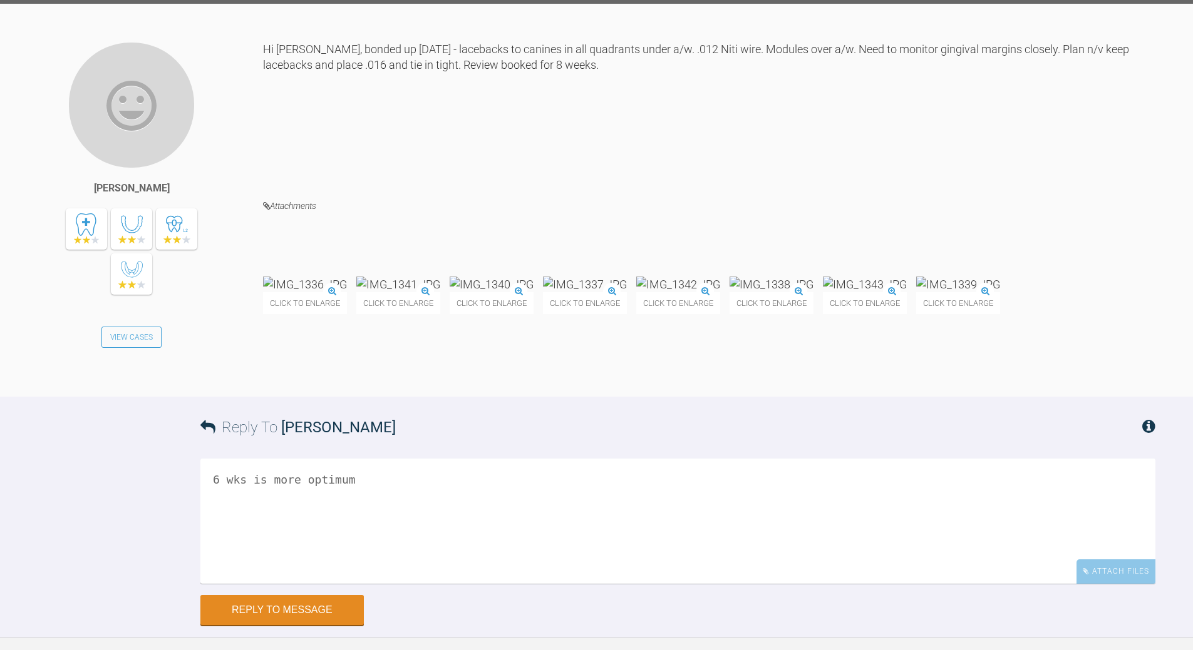
click at [455, 584] on textarea "6 wks is more optimum" at bounding box center [677, 521] width 955 height 125
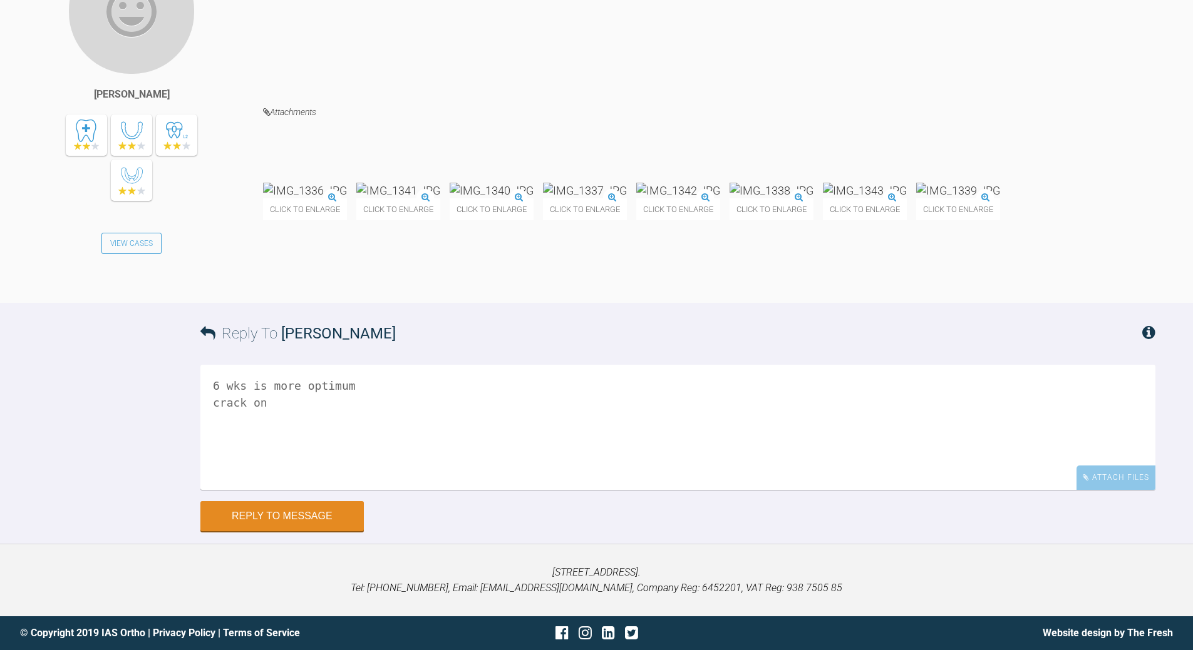
scroll to position [5274, 0]
type textarea "6 wks is more optimum crack on"
click at [286, 520] on button "Reply to Message" at bounding box center [281, 518] width 163 height 30
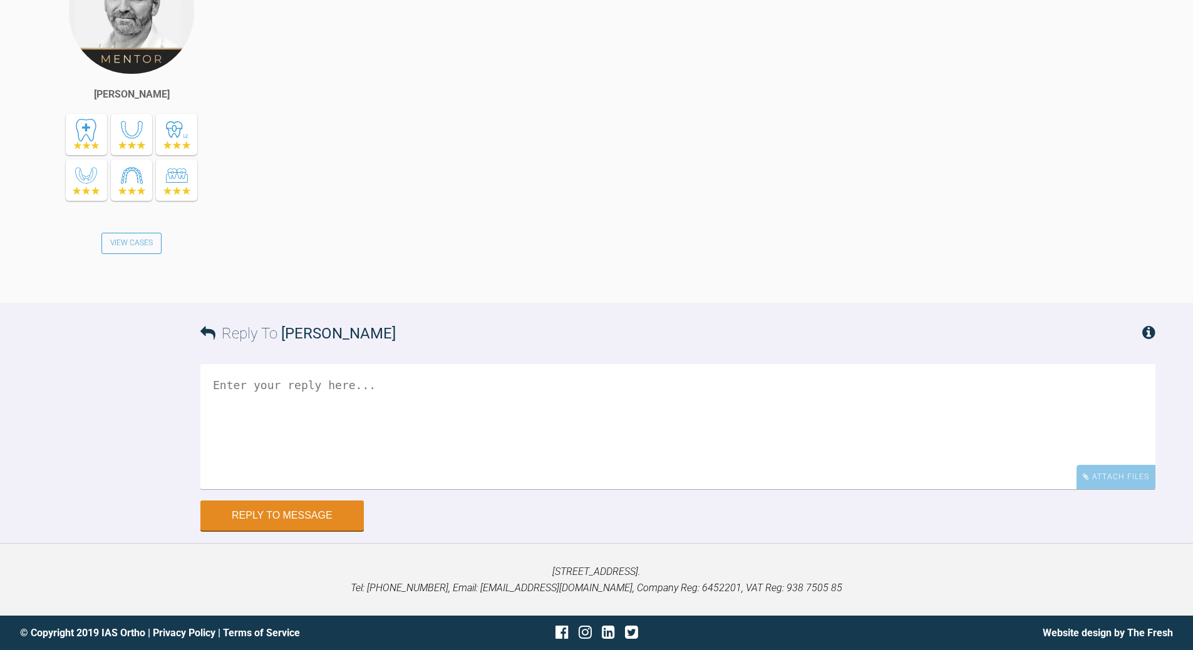
scroll to position [5748, 0]
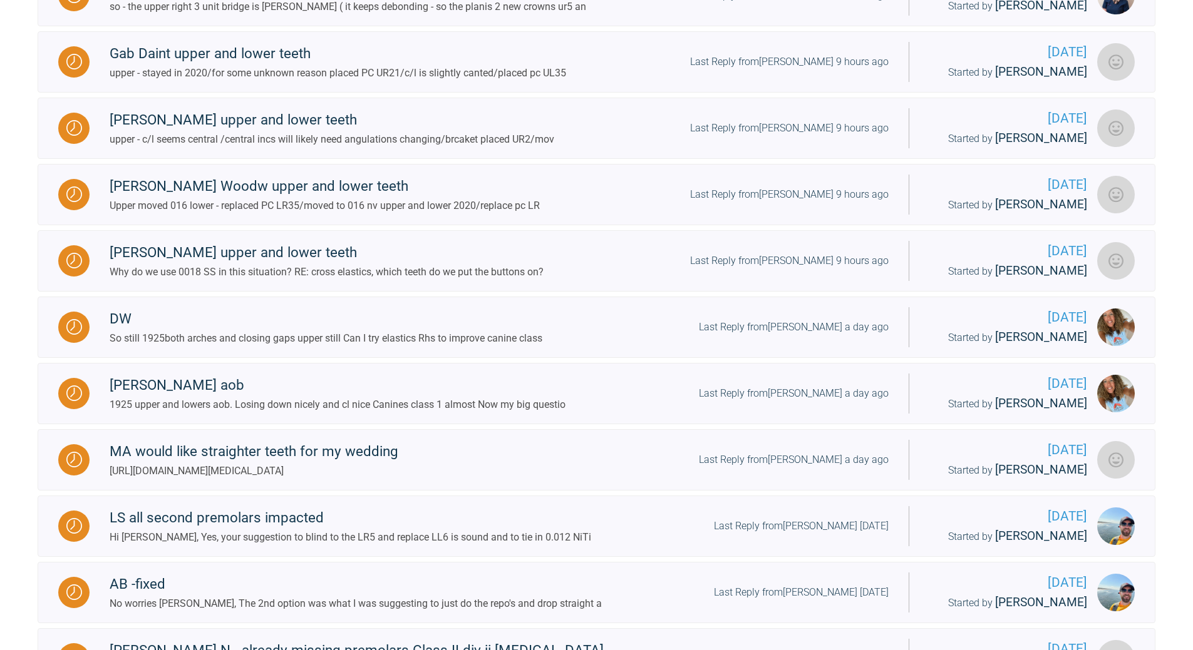
scroll to position [864, 0]
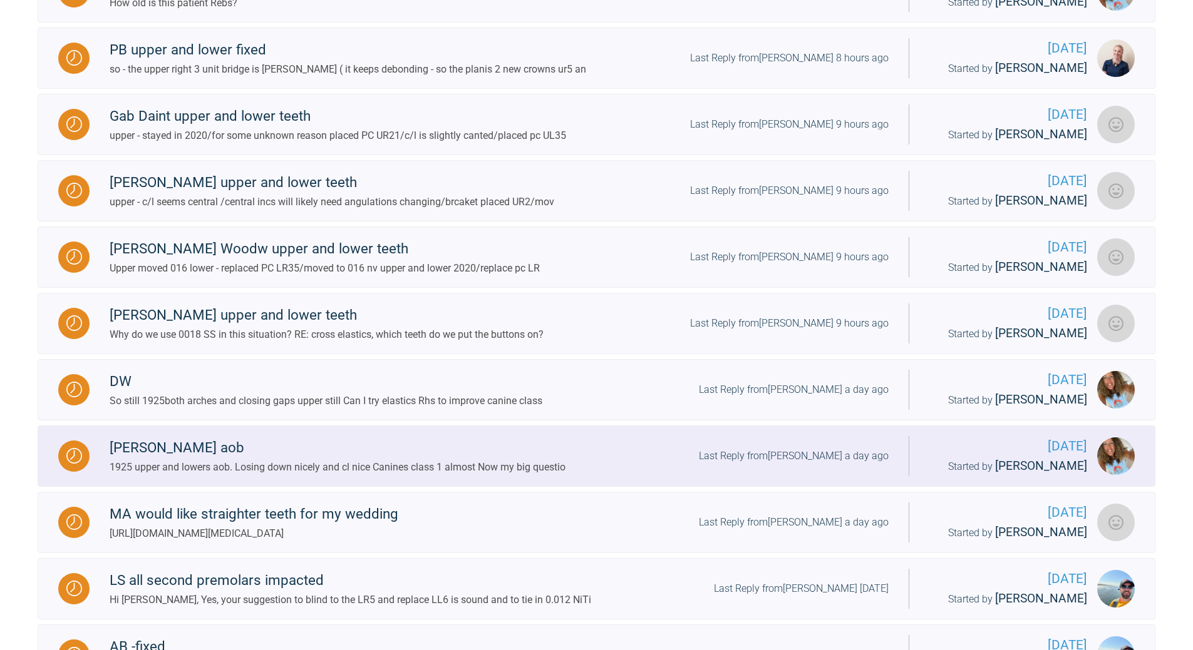
click at [819, 465] on div "Last Reply from [PERSON_NAME] a day ago" at bounding box center [794, 456] width 190 height 16
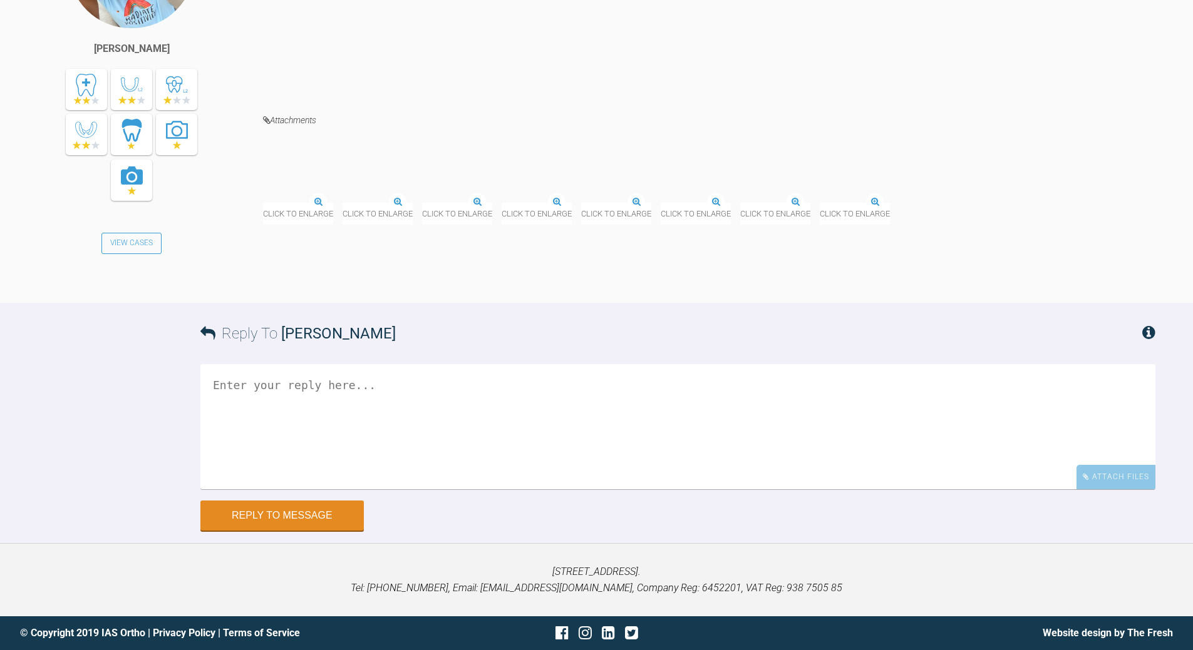
scroll to position [13105, 0]
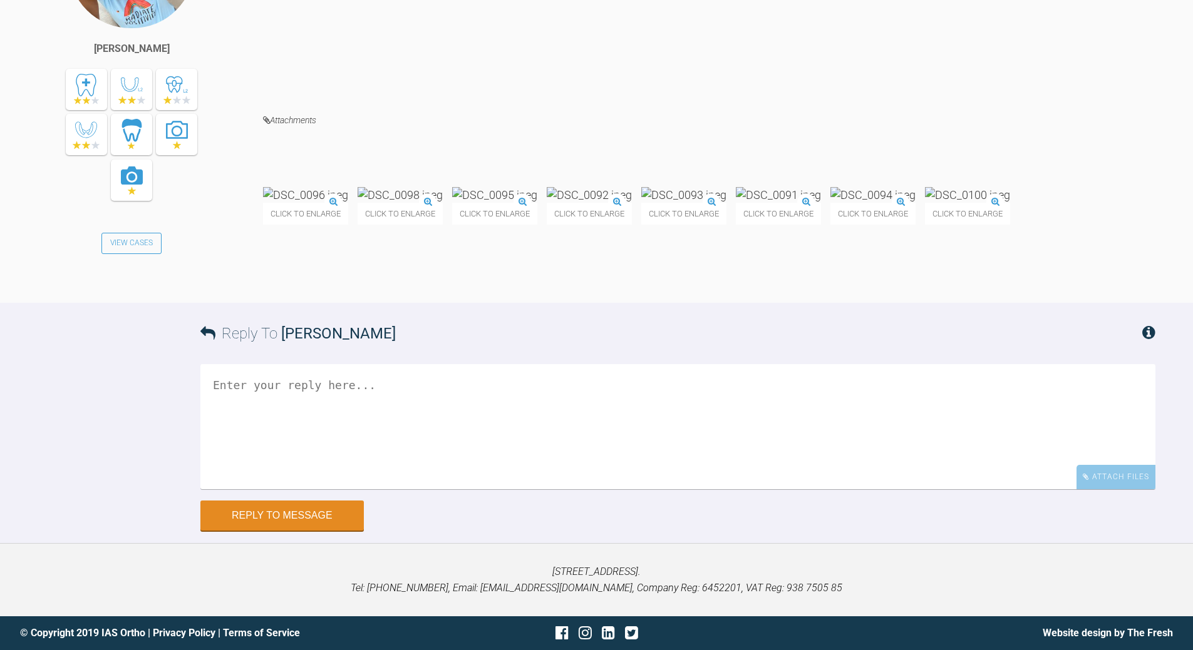
click at [342, 203] on img at bounding box center [305, 195] width 85 height 16
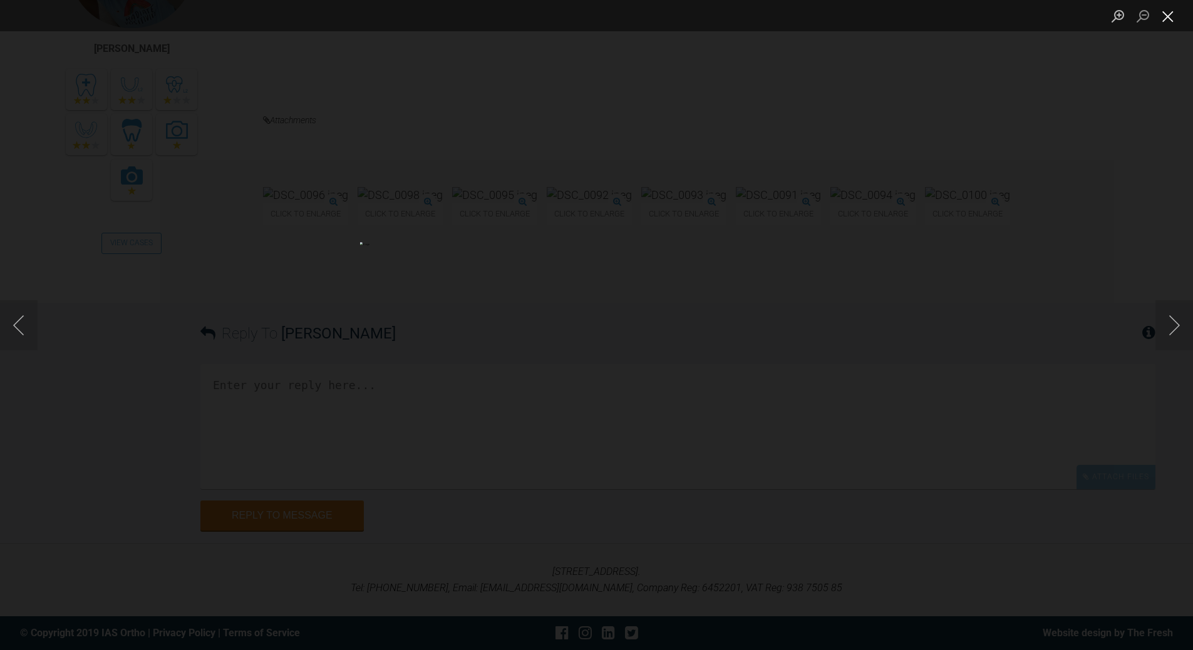
click at [1161, 22] on button "Close lightbox" at bounding box center [1167, 16] width 25 height 22
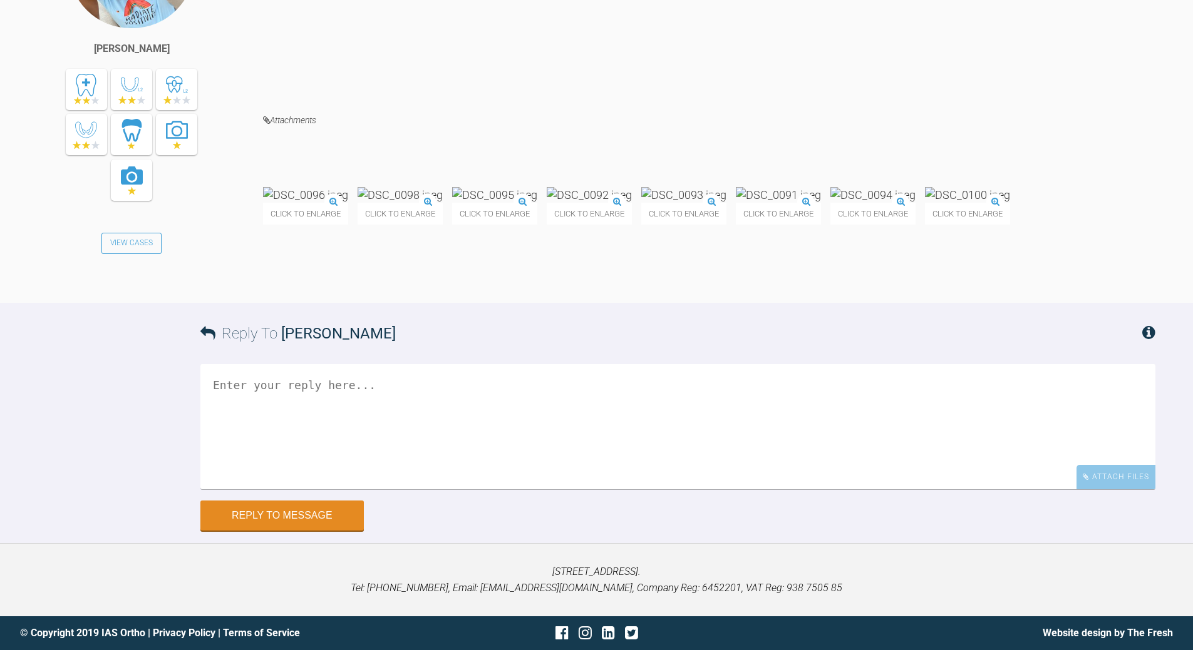
click at [327, 203] on img at bounding box center [305, 195] width 85 height 16
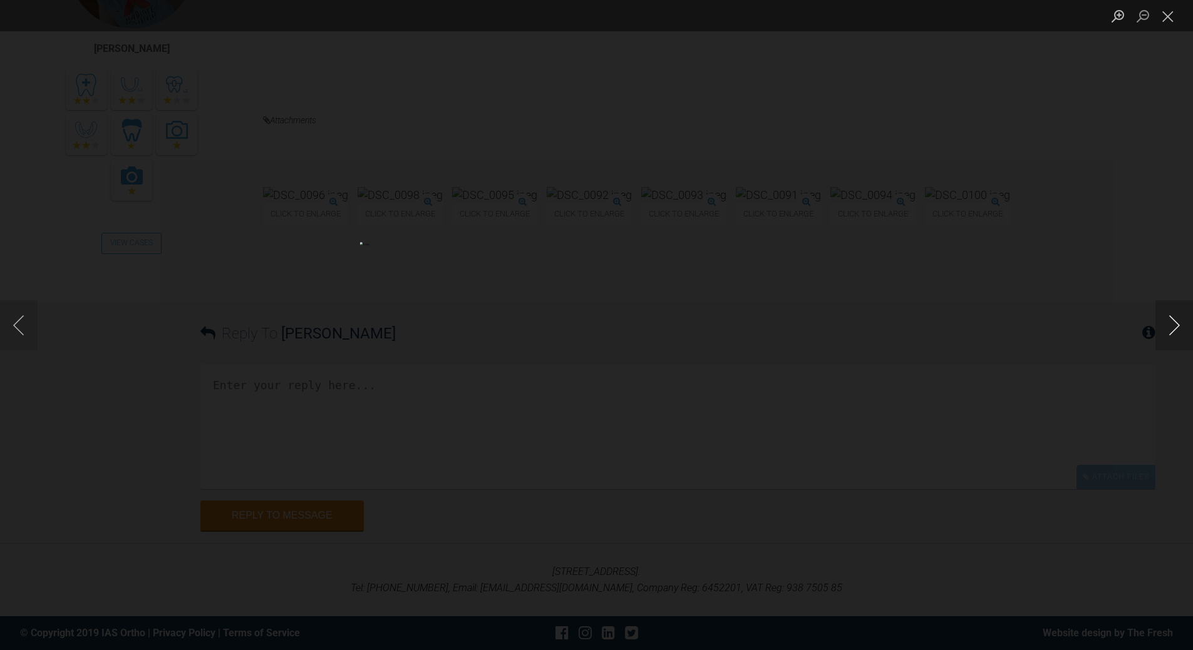
click at [1171, 321] on button "Next image" at bounding box center [1174, 325] width 38 height 50
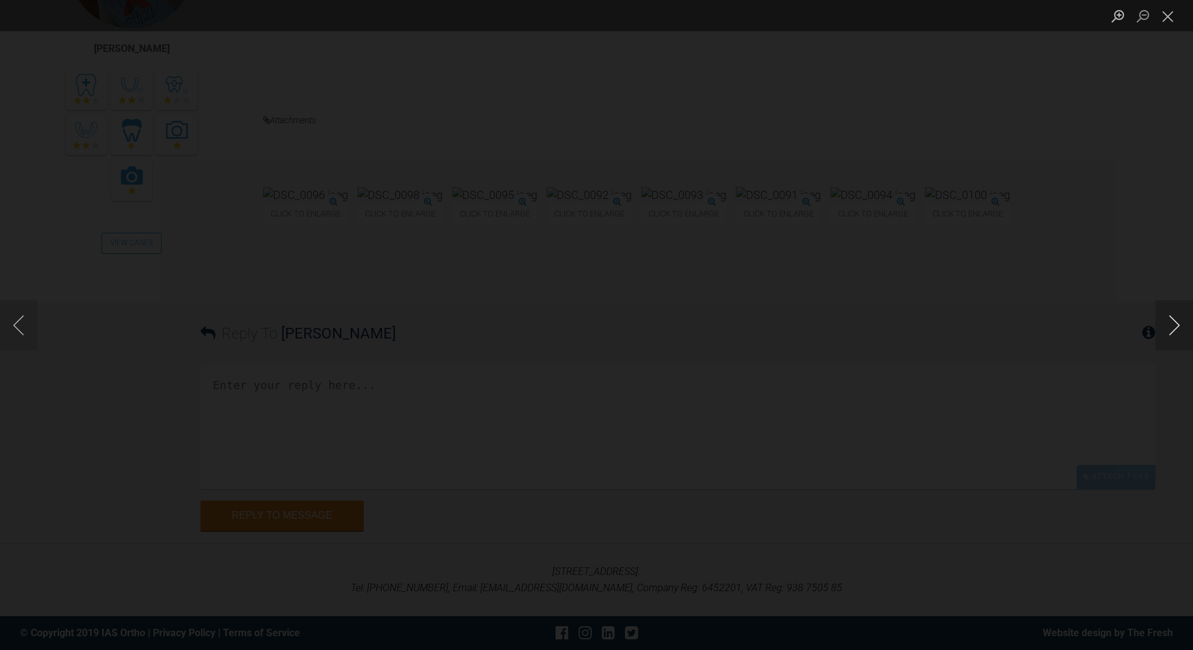
click at [1171, 321] on button "Next image" at bounding box center [1174, 325] width 38 height 50
click at [1169, 324] on button "Next image" at bounding box center [1174, 325] width 38 height 50
click at [1164, 19] on button "Close lightbox" at bounding box center [1167, 16] width 25 height 22
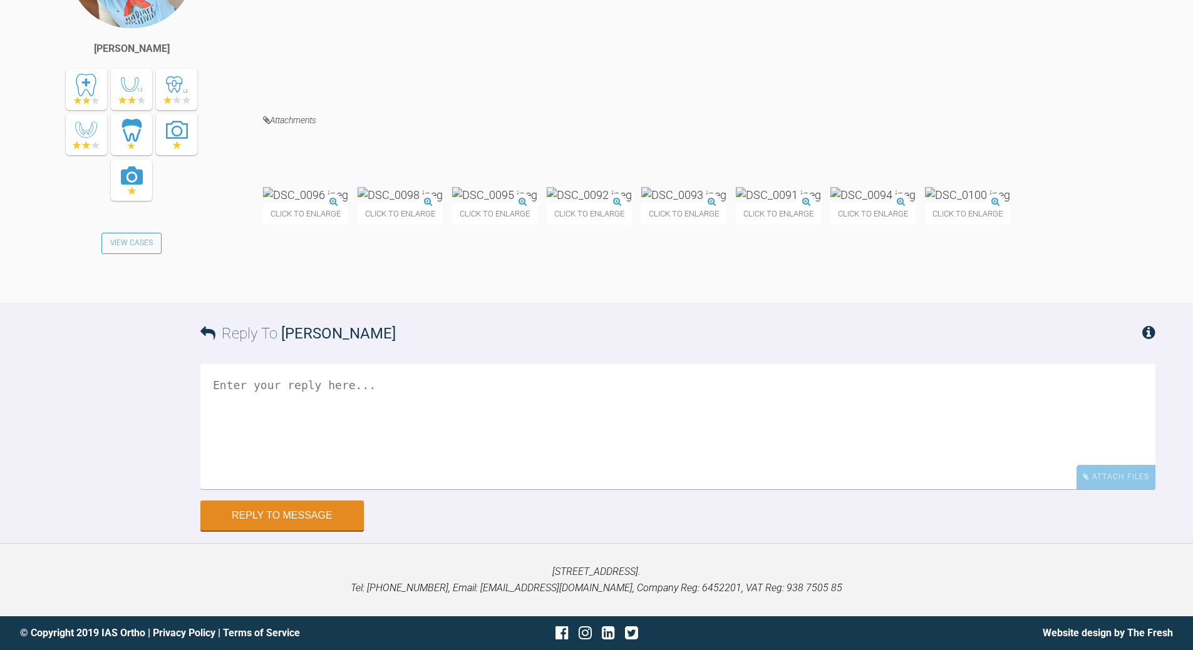
click at [632, 203] on img at bounding box center [589, 195] width 85 height 16
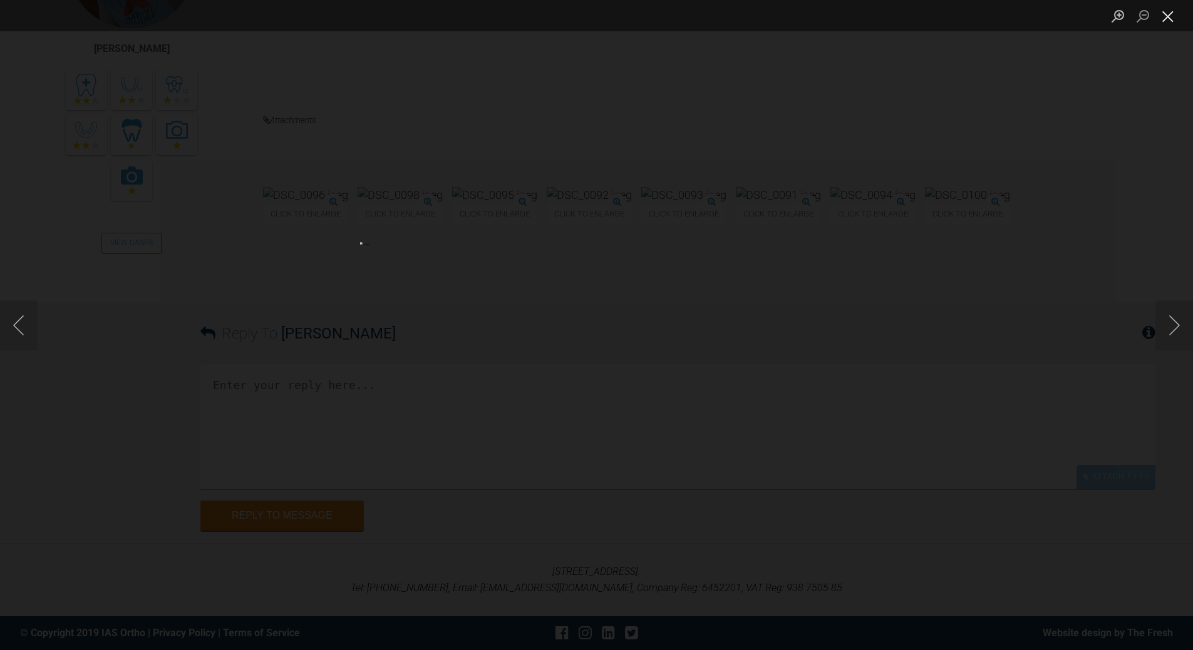
click at [1166, 12] on button "Close lightbox" at bounding box center [1167, 16] width 25 height 22
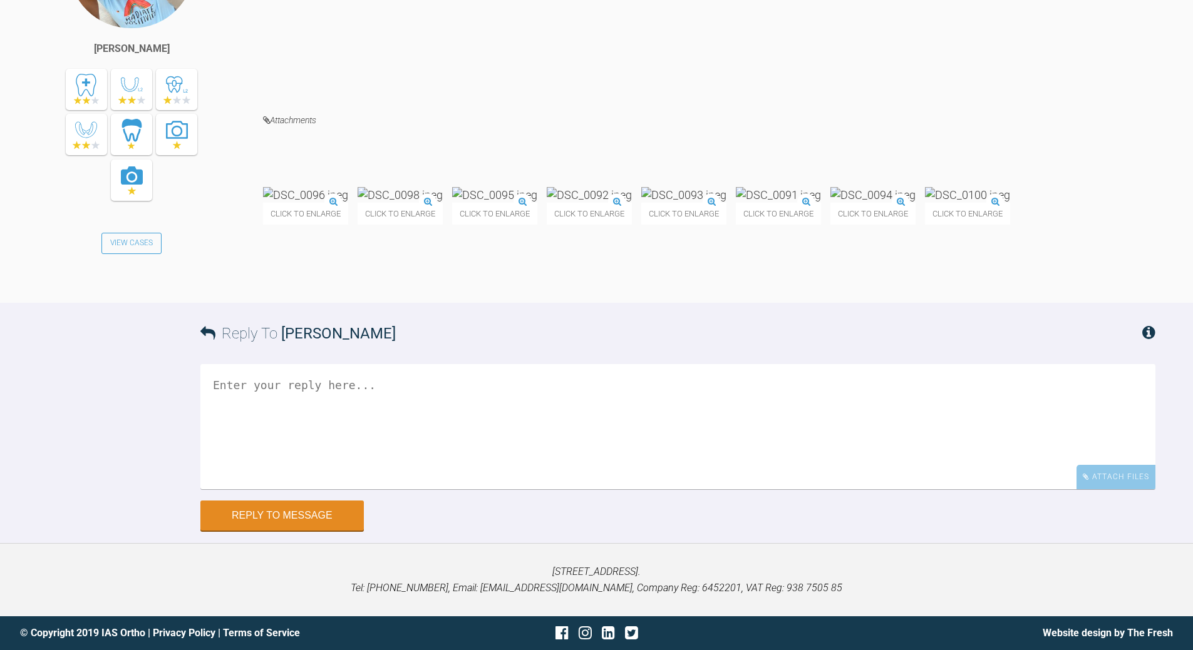
scroll to position [13230, 0]
click at [387, 490] on textarea at bounding box center [677, 426] width 955 height 125
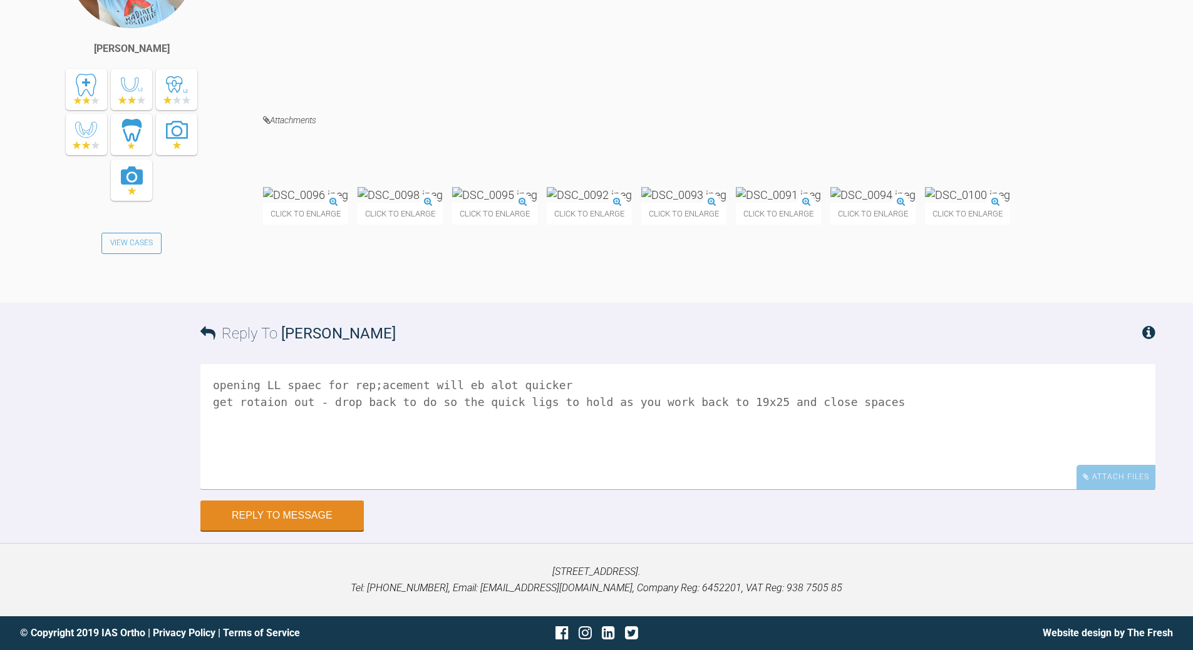
click at [304, 490] on textarea "opening LL spaec for rep;acement will eb alot quicker get rotaion out - drop ba…" at bounding box center [677, 426] width 955 height 125
drag, startPoint x: 363, startPoint y: 548, endPoint x: 362, endPoint y: 542, distance: 6.3
click at [363, 490] on textarea "opening LL space for rep;acement will eb alot quicker get rotaion out - drop ba…" at bounding box center [677, 426] width 955 height 125
drag, startPoint x: 448, startPoint y: 549, endPoint x: 456, endPoint y: 538, distance: 14.3
click at [448, 490] on textarea "opening LL space for replacement will eb alot quicker get rotaion out - drop ba…" at bounding box center [677, 426] width 955 height 125
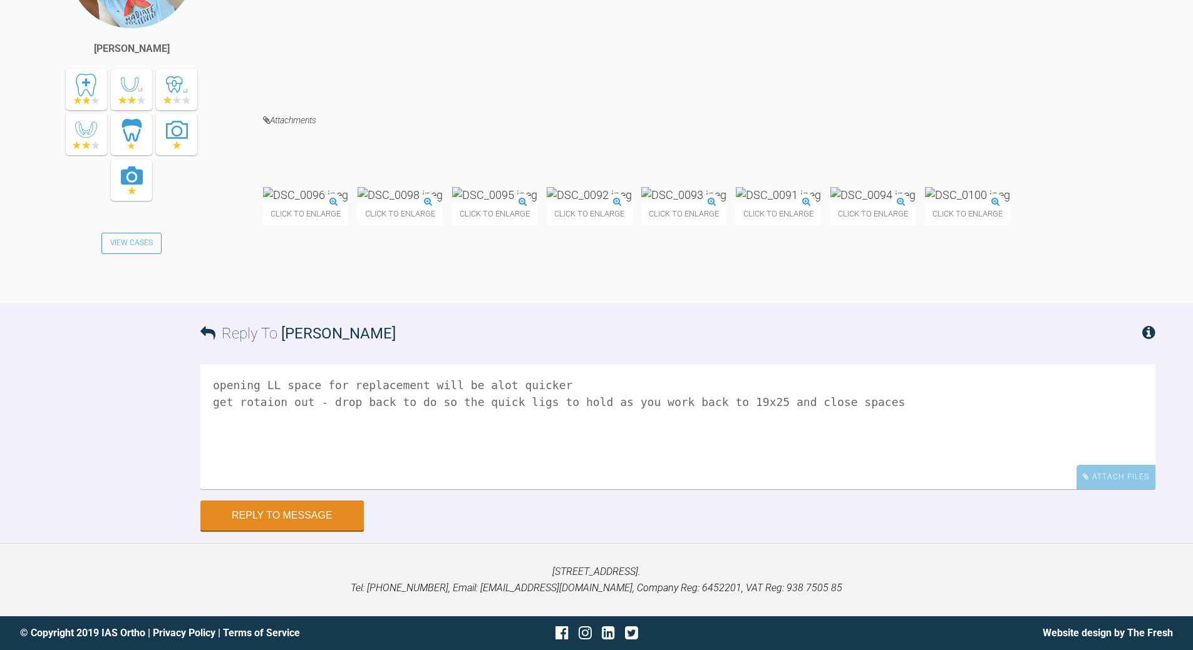
click at [478, 490] on textarea "opening LL space for replacement will be alot quicker get rotaion out - drop ba…" at bounding box center [677, 426] width 955 height 125
click at [475, 490] on textarea "opening LL space for replacement will be alot quicker get rotaion out - drop ba…" at bounding box center [677, 426] width 955 height 125
click at [553, 490] on textarea "opening LL space for replacement will be a lot quicker get rotaion out - drop b…" at bounding box center [677, 426] width 955 height 125
drag, startPoint x: 264, startPoint y: 567, endPoint x: 277, endPoint y: 553, distance: 19.5
click at [264, 490] on textarea "opening LL space for replacement will be a lot quicker then closing - pls advis…" at bounding box center [677, 426] width 955 height 125
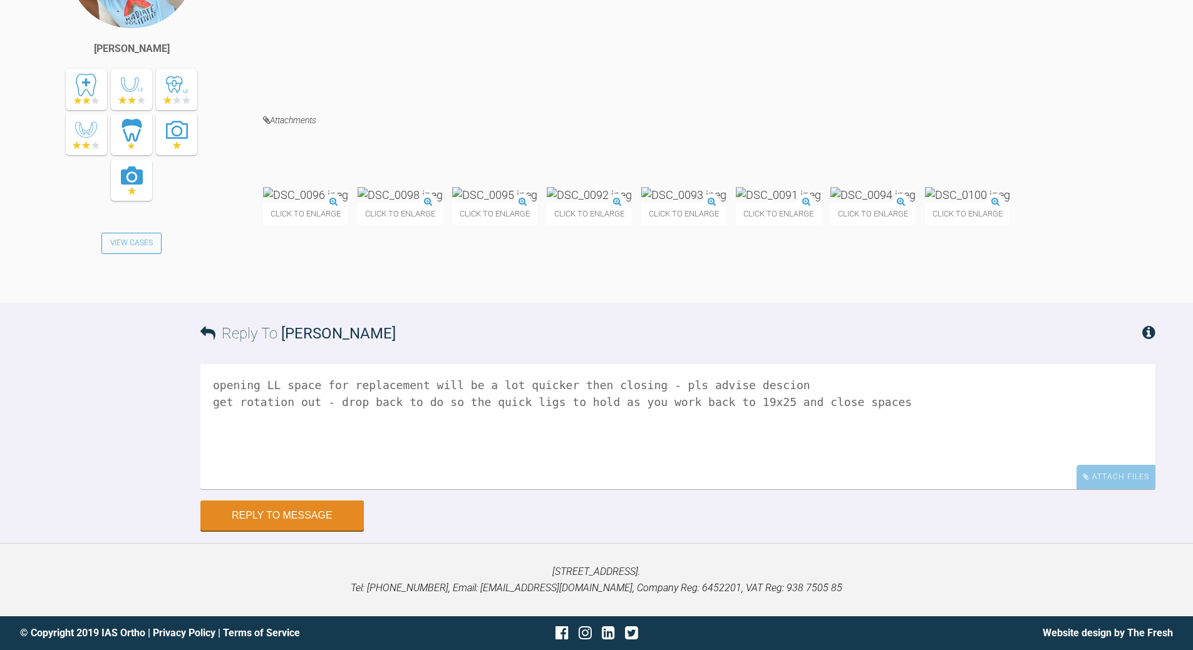
scroll to position [13355, 0]
type textarea "opening LL space for replacement will be a lot quicker then closing - pls advis…"
click at [297, 532] on button "Reply to Message" at bounding box center [281, 517] width 163 height 30
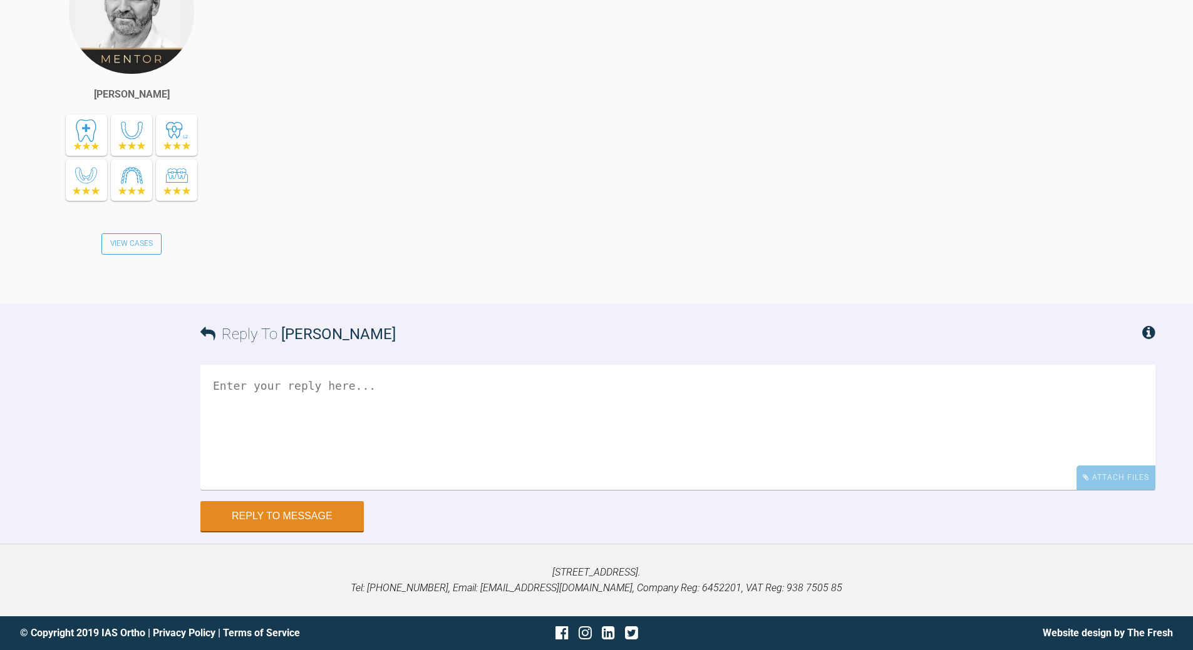
scroll to position [13618, 0]
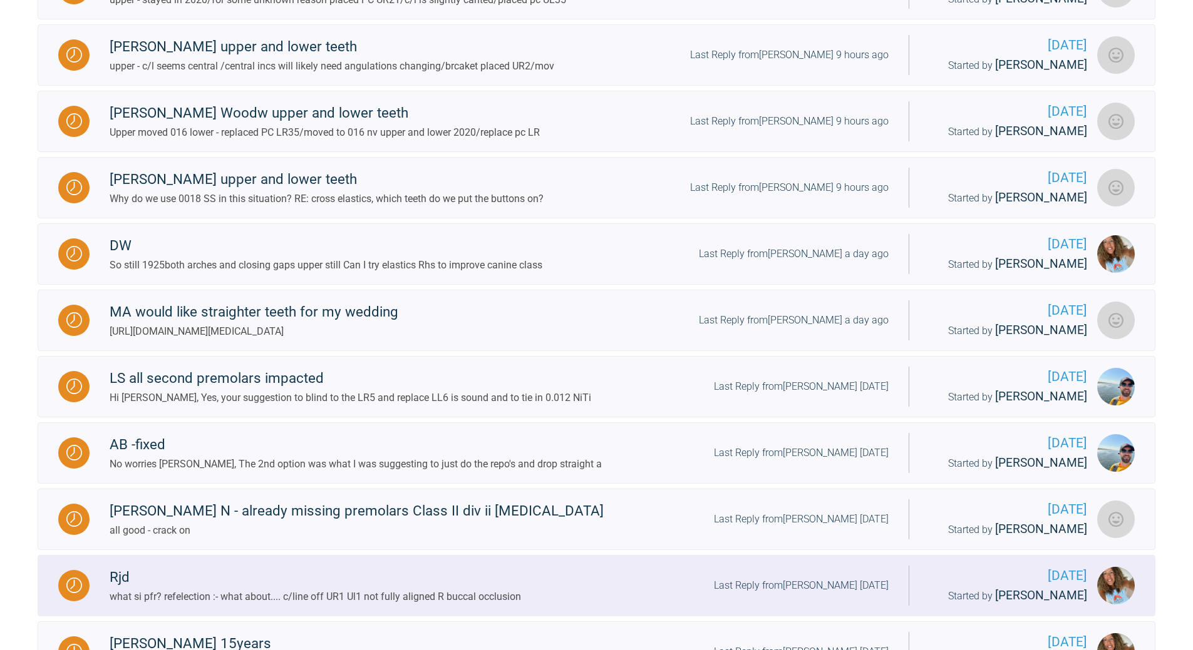
scroll to position [1052, 0]
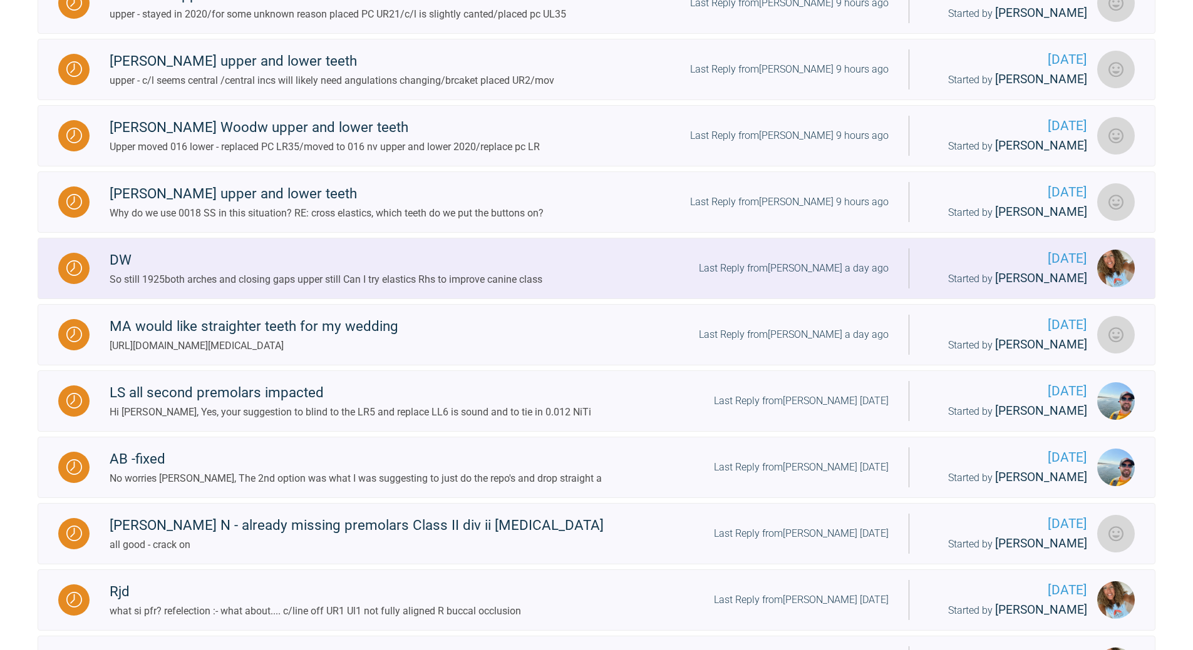
click at [798, 277] on div "Last Reply from [PERSON_NAME] a day ago" at bounding box center [794, 268] width 190 height 16
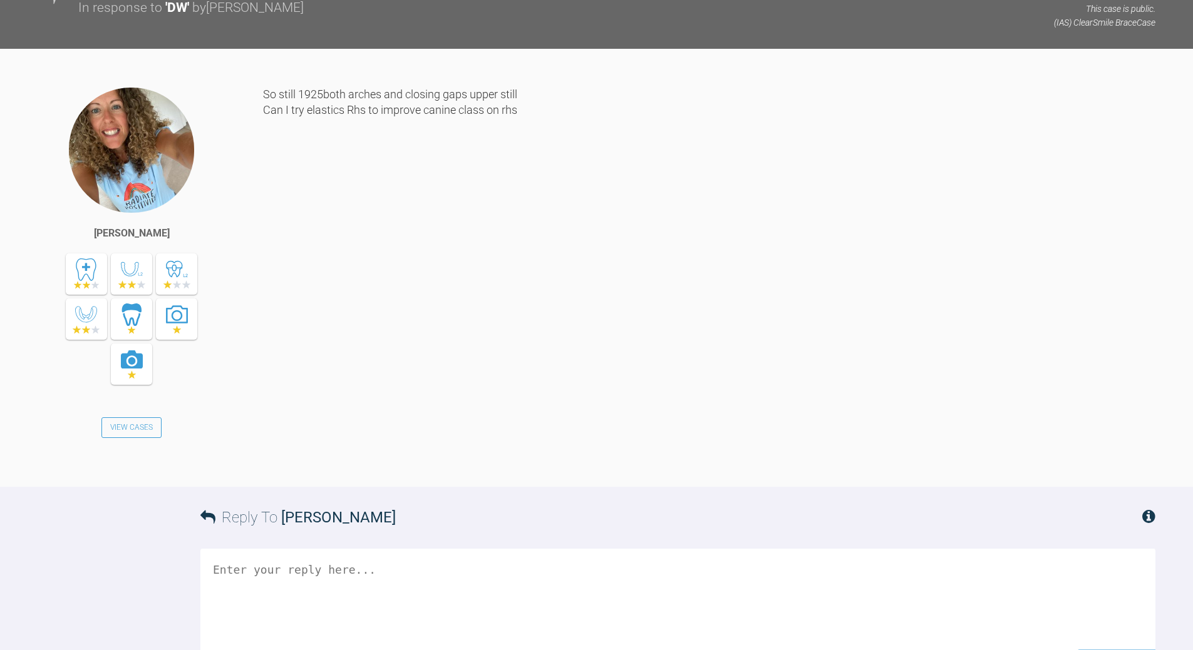
scroll to position [26193, 0]
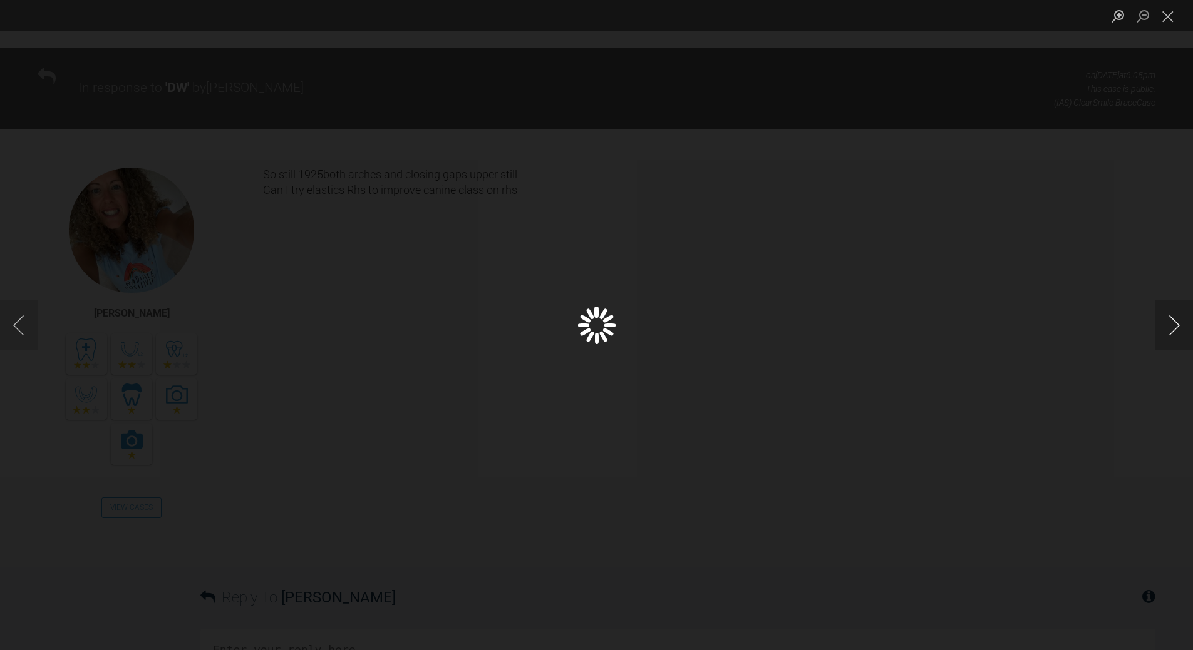
click at [1172, 328] on button "Next image" at bounding box center [1174, 325] width 38 height 50
click at [1169, 16] on button "Close lightbox" at bounding box center [1167, 16] width 25 height 22
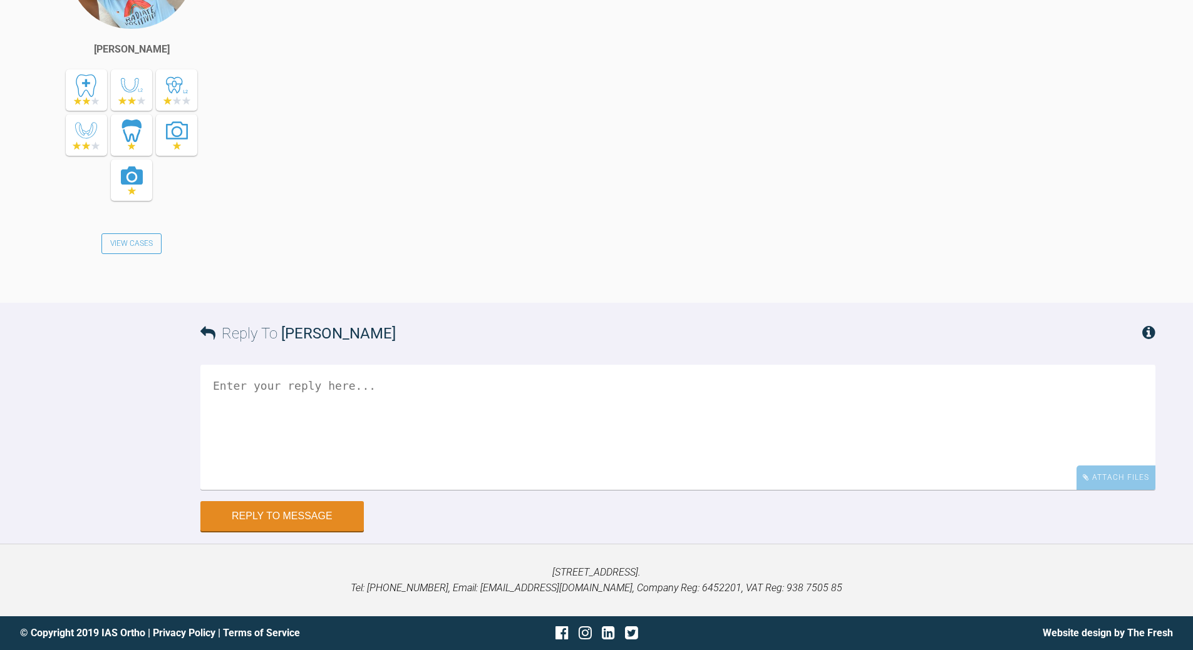
scroll to position [27194, 0]
click at [344, 455] on textarea at bounding box center [677, 427] width 955 height 125
drag, startPoint x: 334, startPoint y: 449, endPoint x: 343, endPoint y: 442, distance: 12.0
click at [336, 447] on textarea "ok - crack on, see hw they get on with elastics" at bounding box center [677, 427] width 955 height 125
type textarea "ok - crack on, see how they get on with elastics"
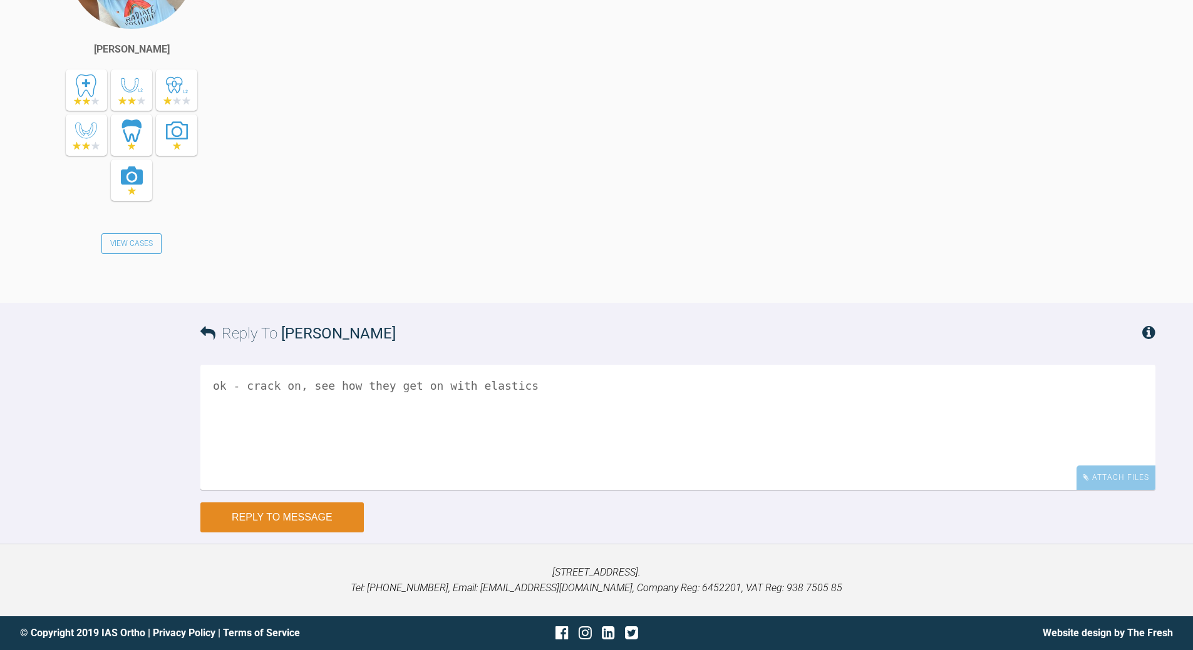
click at [280, 533] on button "Reply to Message" at bounding box center [281, 518] width 163 height 30
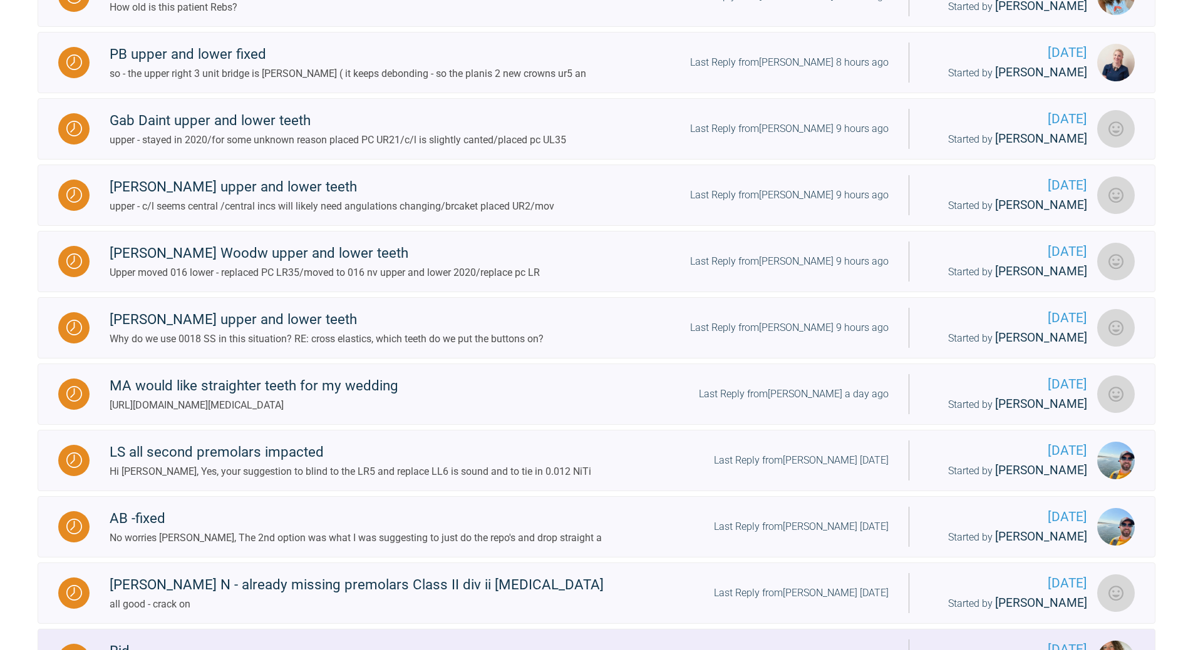
scroll to position [989, 0]
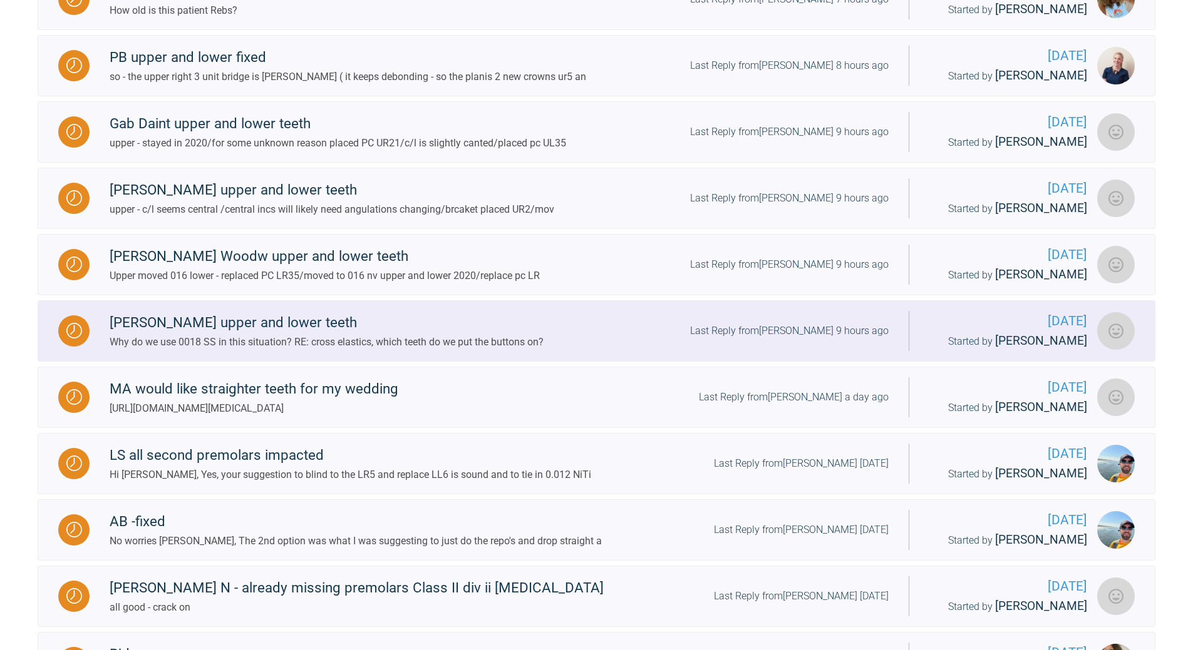
click at [380, 334] on div "[PERSON_NAME] upper and lower teeth" at bounding box center [327, 323] width 434 height 23
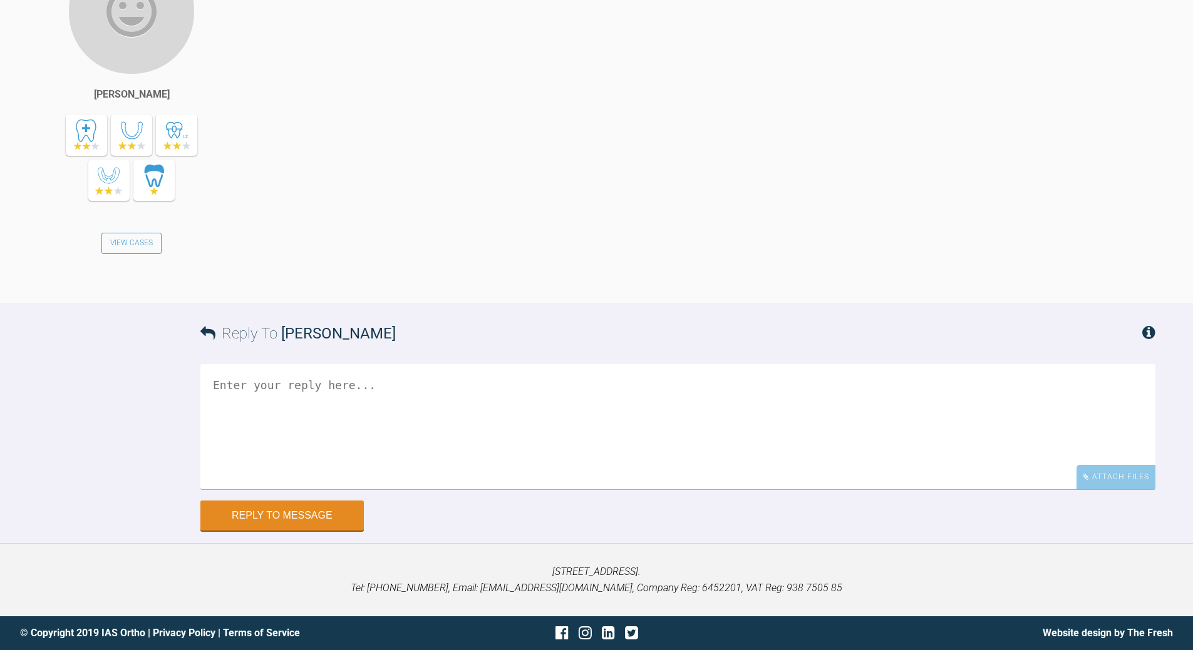
scroll to position [17324, 0]
click at [382, 418] on textarea at bounding box center [677, 426] width 955 height 125
click at [254, 408] on textarea "to allwo teh [DEMOGRAPHIC_DATA] to 'roll' - easier then bodliy movement" at bounding box center [677, 426] width 955 height 125
click at [306, 408] on textarea "to allow the [DEMOGRAPHIC_DATA] to 'roll' - easier then bodliy movement" at bounding box center [677, 426] width 955 height 125
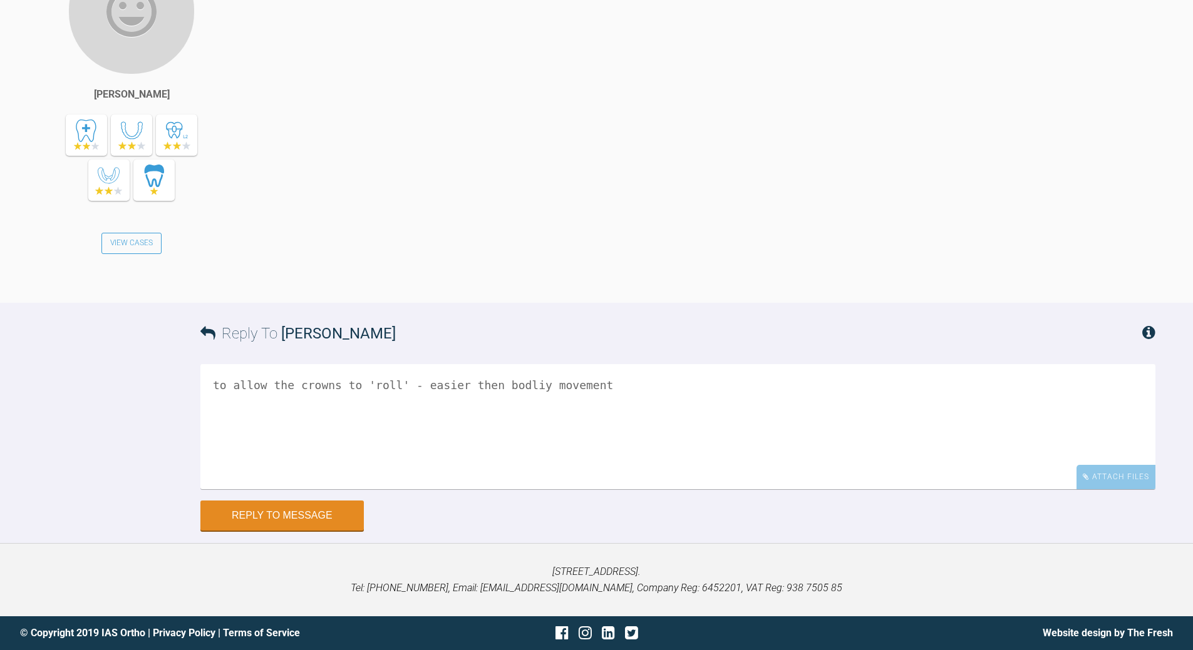
click at [599, 490] on textarea "to allow the crowns to 'roll' - easier then bodliy movement" at bounding box center [677, 426] width 955 height 125
click at [545, 490] on textarea "to allow the crowns to 'roll' - easier then bodliy movement button gpo one ones…" at bounding box center [677, 426] width 955 height 125
drag, startPoint x: 614, startPoint y: 423, endPoint x: 632, endPoint y: 416, distance: 18.8
click at [615, 423] on textarea "to allow the crowns to 'roll' - easier then bodliy movement button gpo one ones…" at bounding box center [677, 426] width 955 height 125
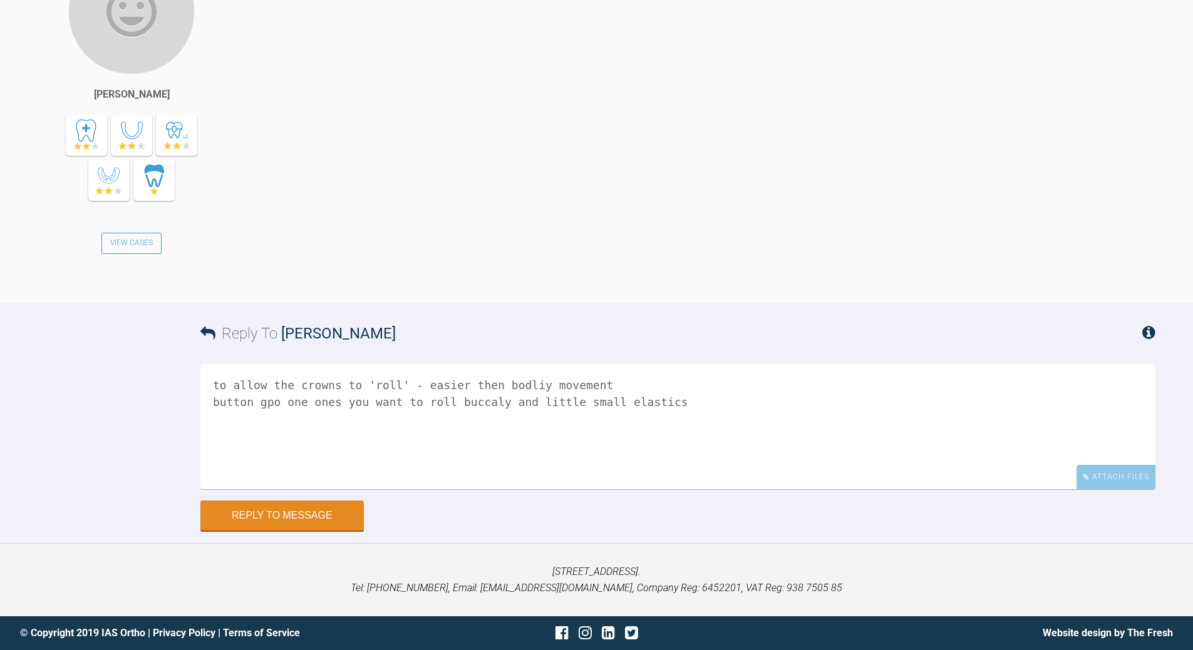
click at [265, 427] on textarea "to allow the crowns to 'roll' - easier then bodliy movement button gpo one ones…" at bounding box center [677, 426] width 955 height 125
type textarea "to allow the crowns to 'roll' - easier then bodliy movement buttons go on teeth…"
click at [340, 532] on button "Reply to Message" at bounding box center [281, 517] width 163 height 30
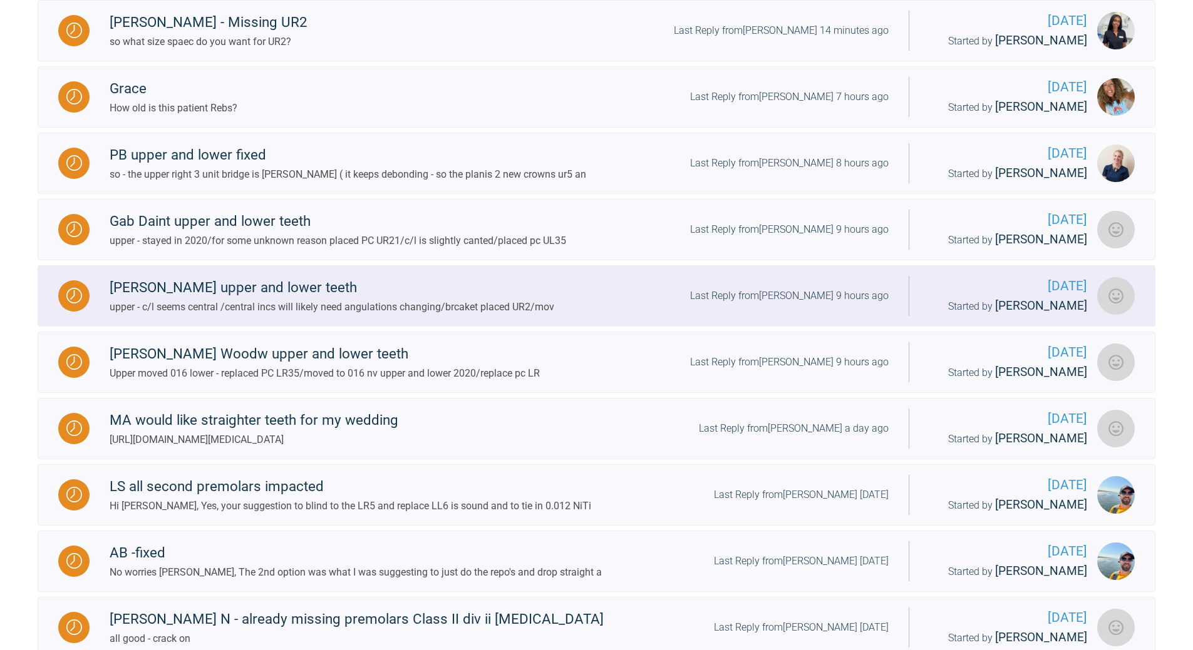
scroll to position [927, 0]
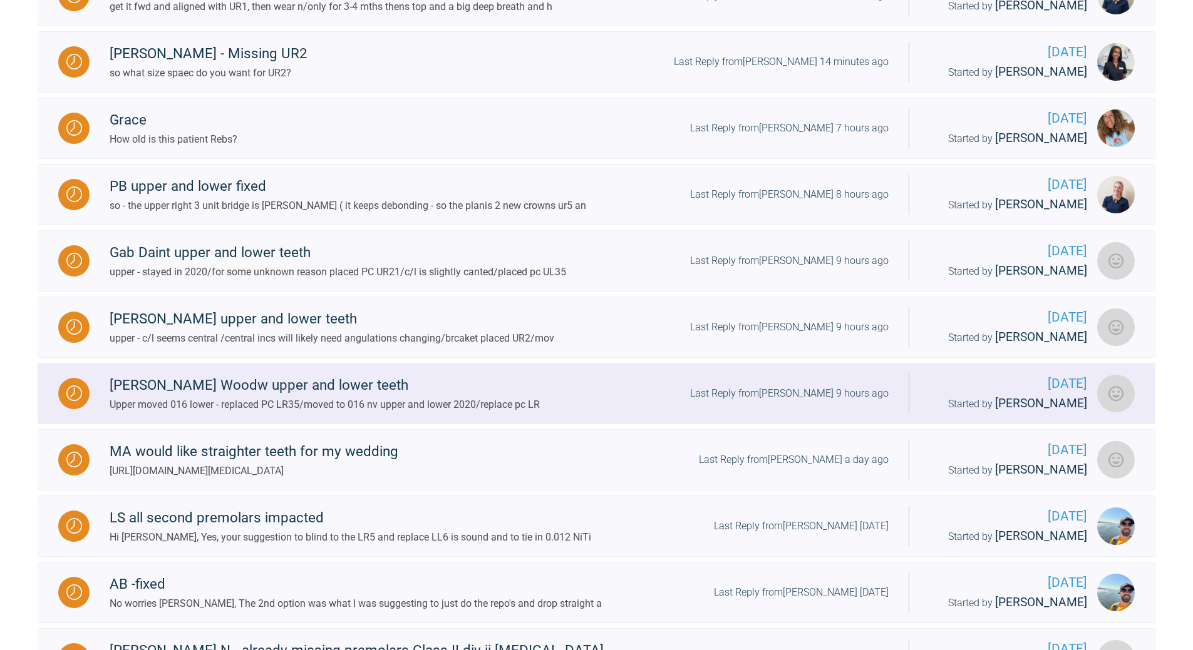
click at [819, 402] on div "Last Reply from [PERSON_NAME] 9 hours ago" at bounding box center [789, 394] width 198 height 16
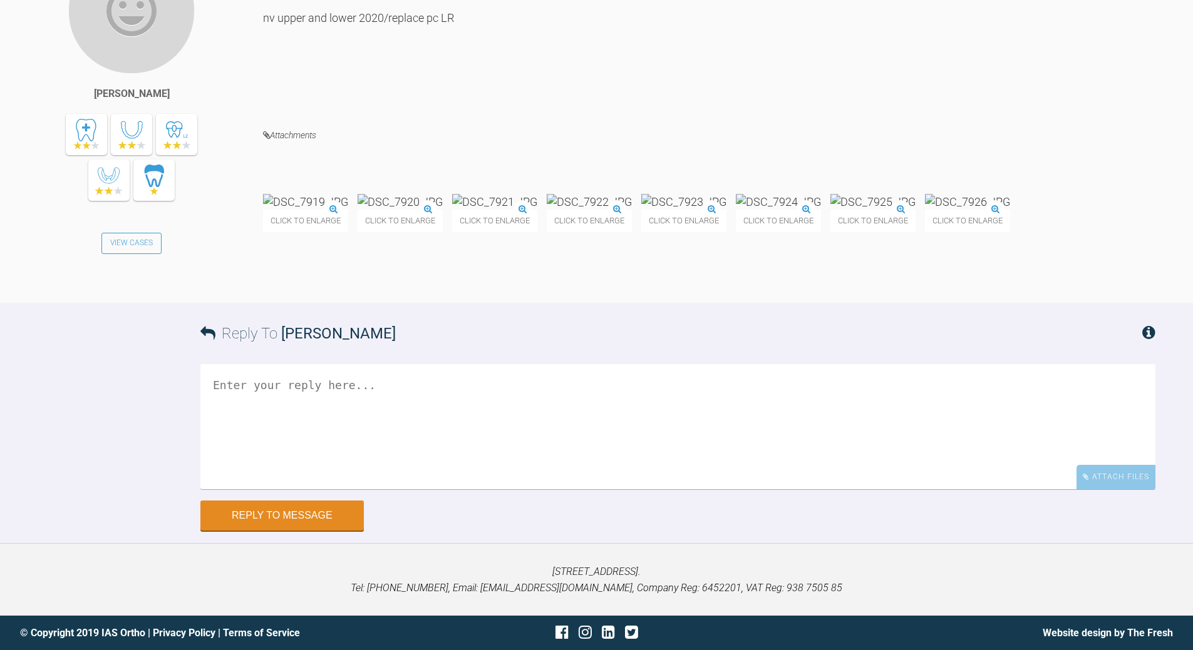
scroll to position [6529, 0]
click at [343, 210] on img at bounding box center [305, 202] width 85 height 16
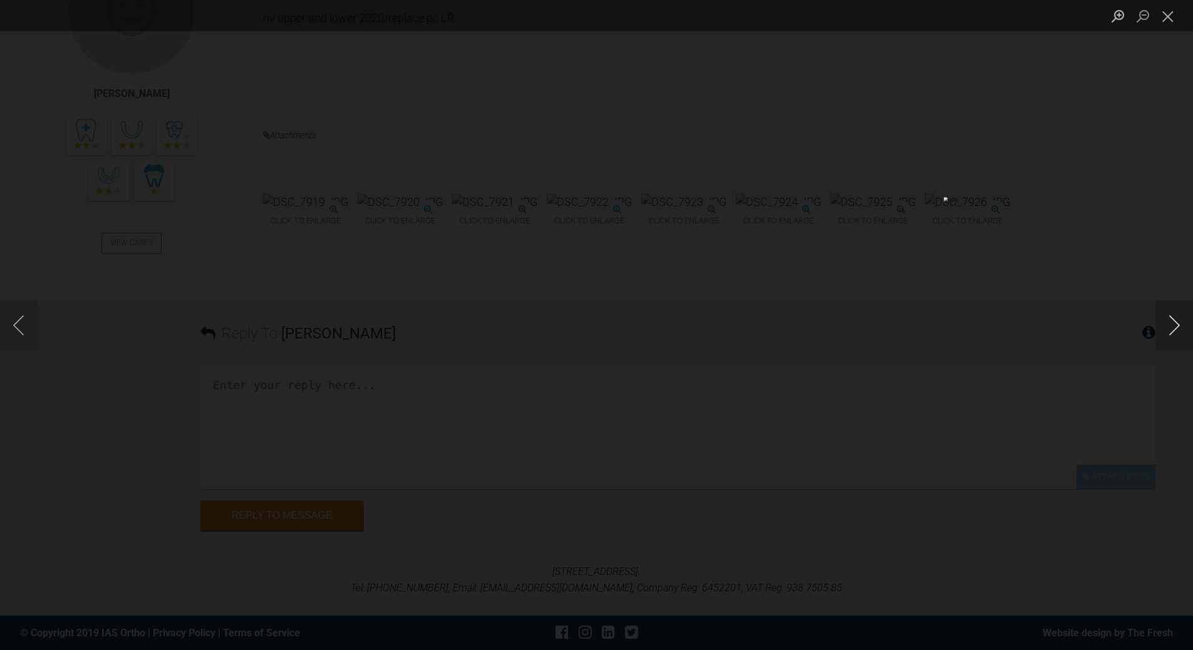
click at [1186, 327] on button "Next image" at bounding box center [1174, 325] width 38 height 50
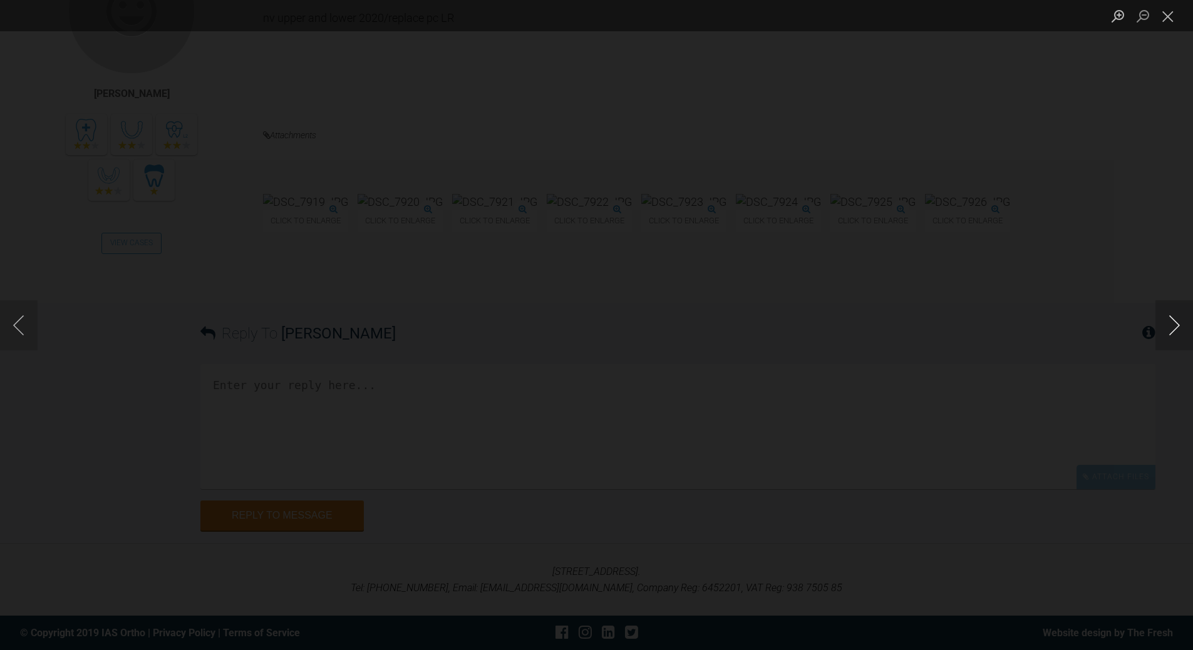
click at [1186, 327] on button "Next image" at bounding box center [1174, 325] width 38 height 50
click at [1167, 18] on button "Close lightbox" at bounding box center [1167, 16] width 25 height 22
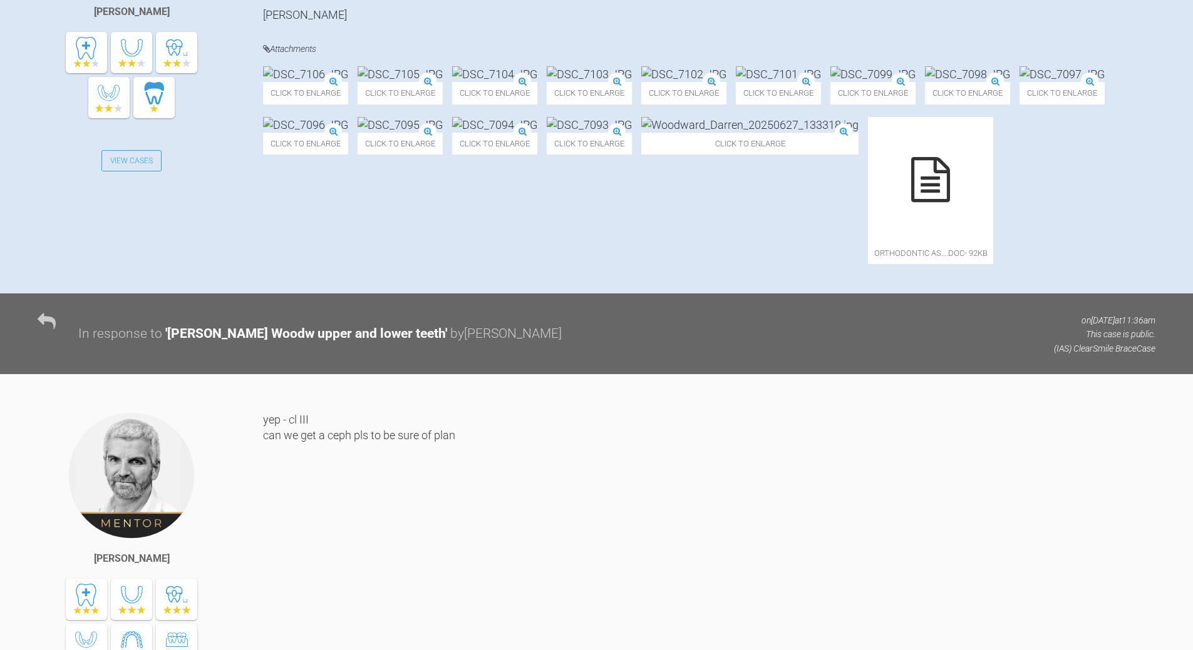
scroll to position [448, 0]
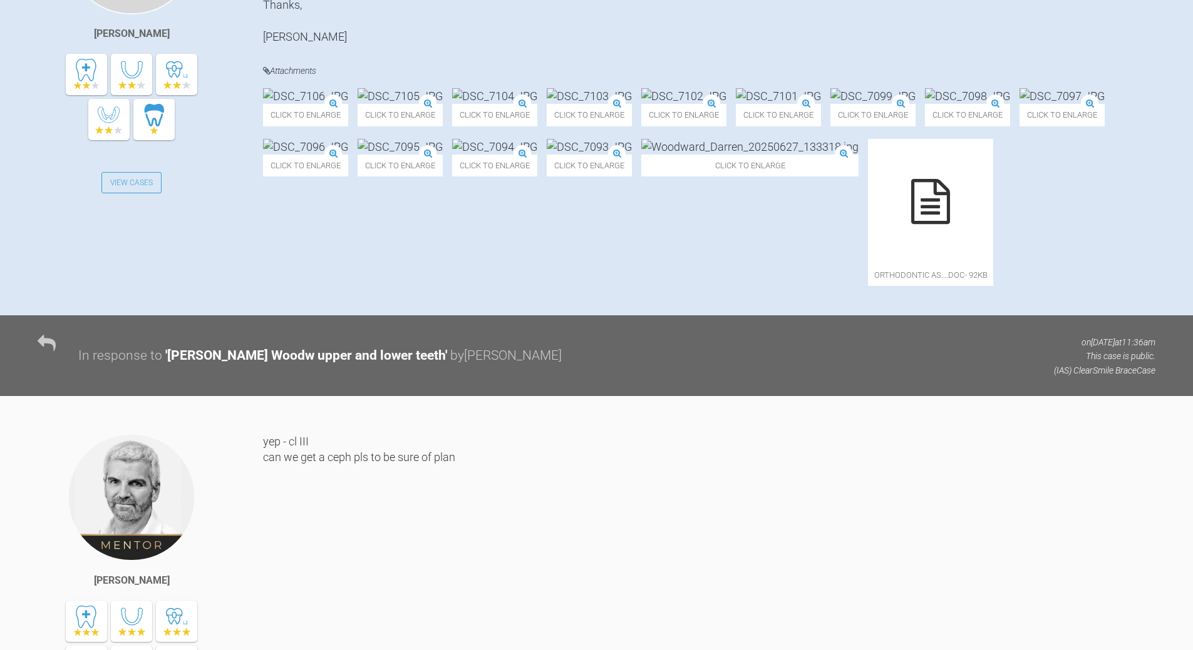
click at [537, 104] on img at bounding box center [494, 96] width 85 height 16
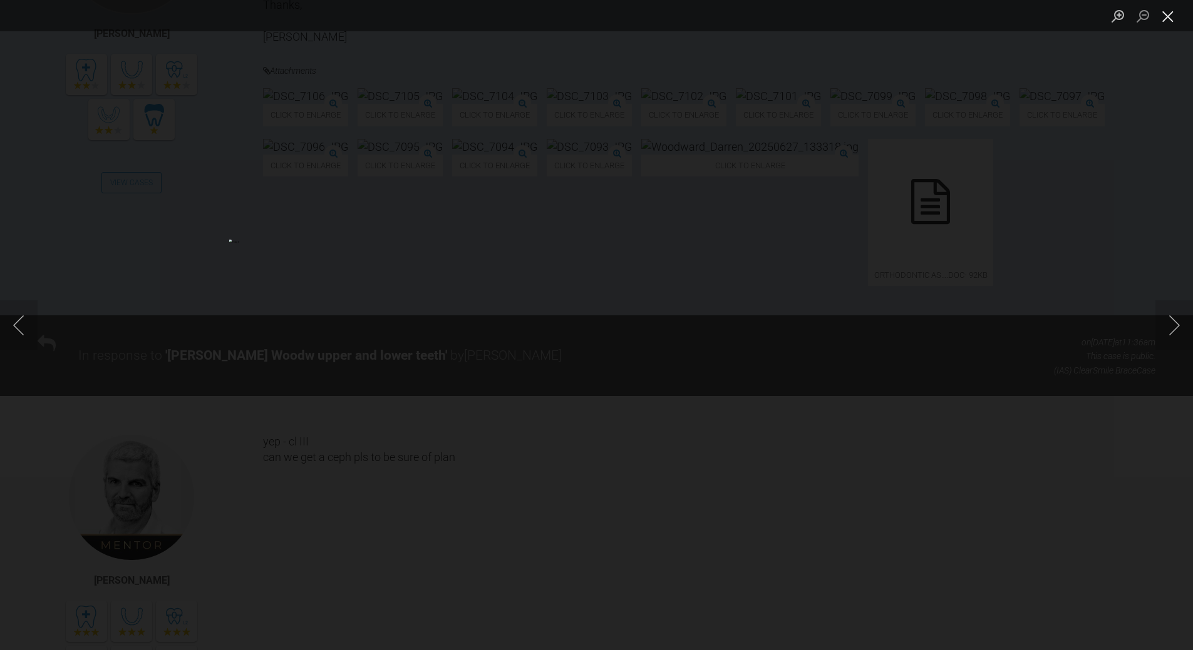
click at [1164, 21] on button "Close lightbox" at bounding box center [1167, 16] width 25 height 22
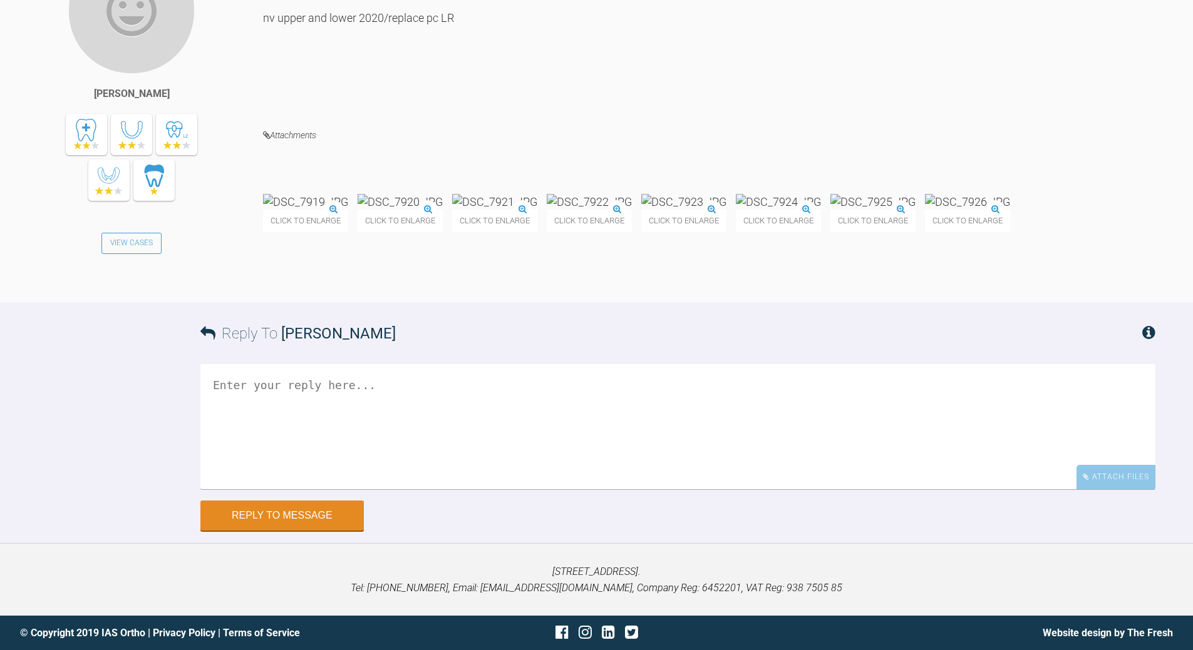
scroll to position [6617, 0]
click at [436, 481] on textarea at bounding box center [677, 426] width 955 height 125
type textarea "ok - crack on"
click at [297, 532] on button "Reply to Message" at bounding box center [281, 517] width 163 height 30
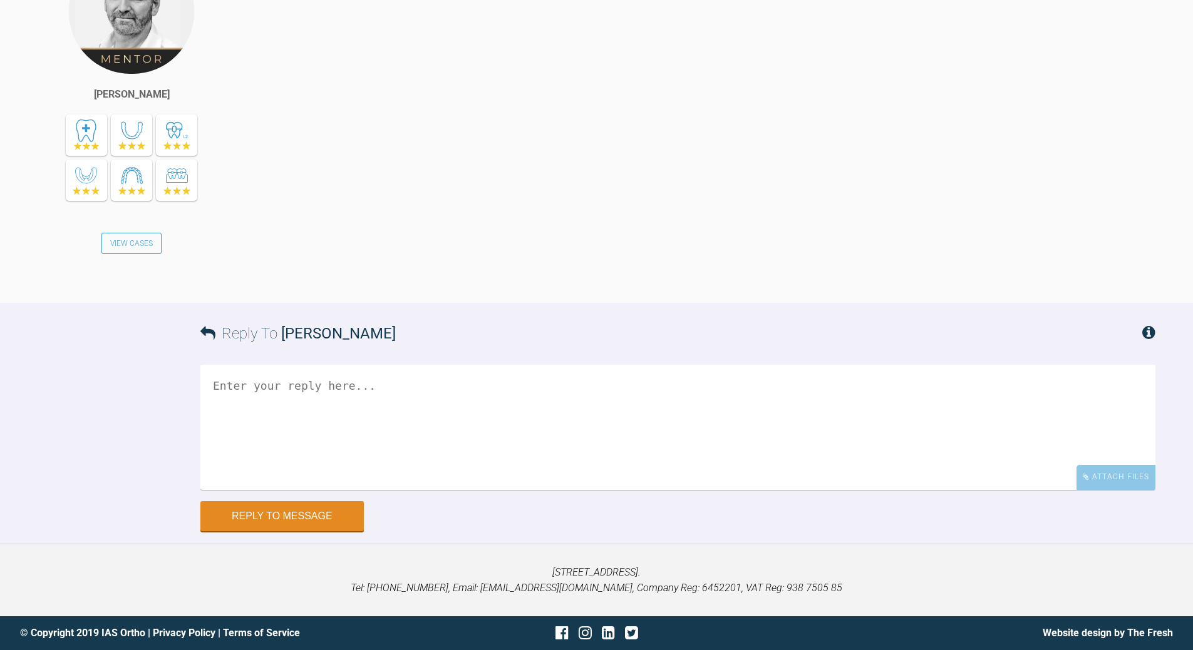
scroll to position [6975, 0]
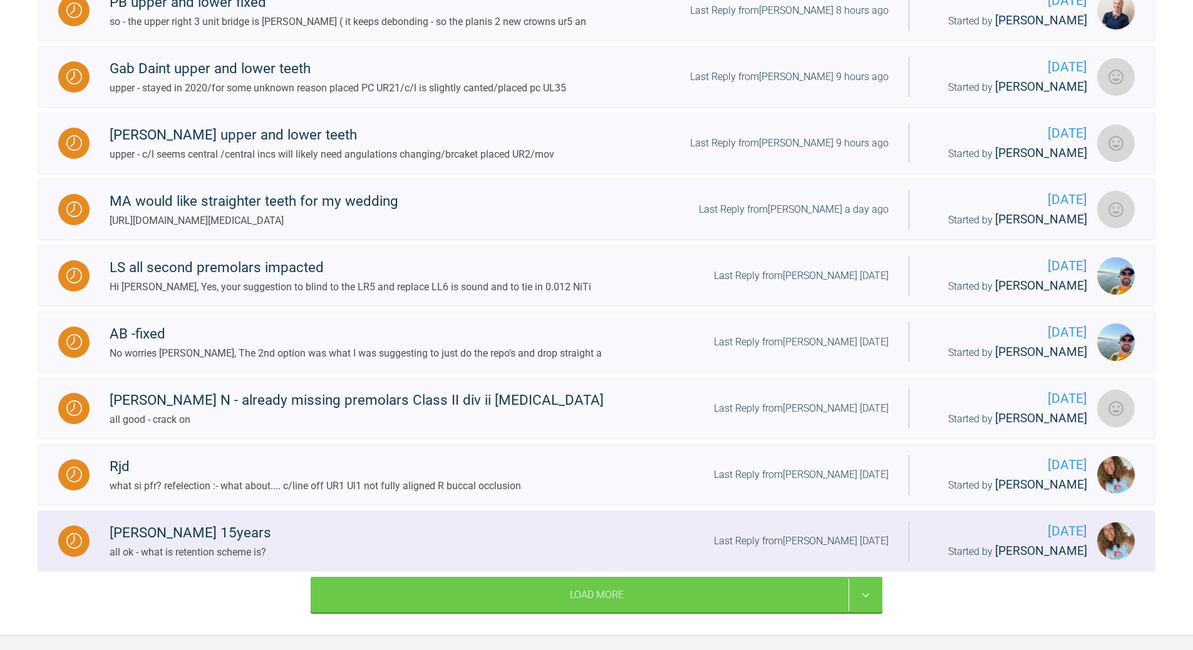
scroll to position [989, 0]
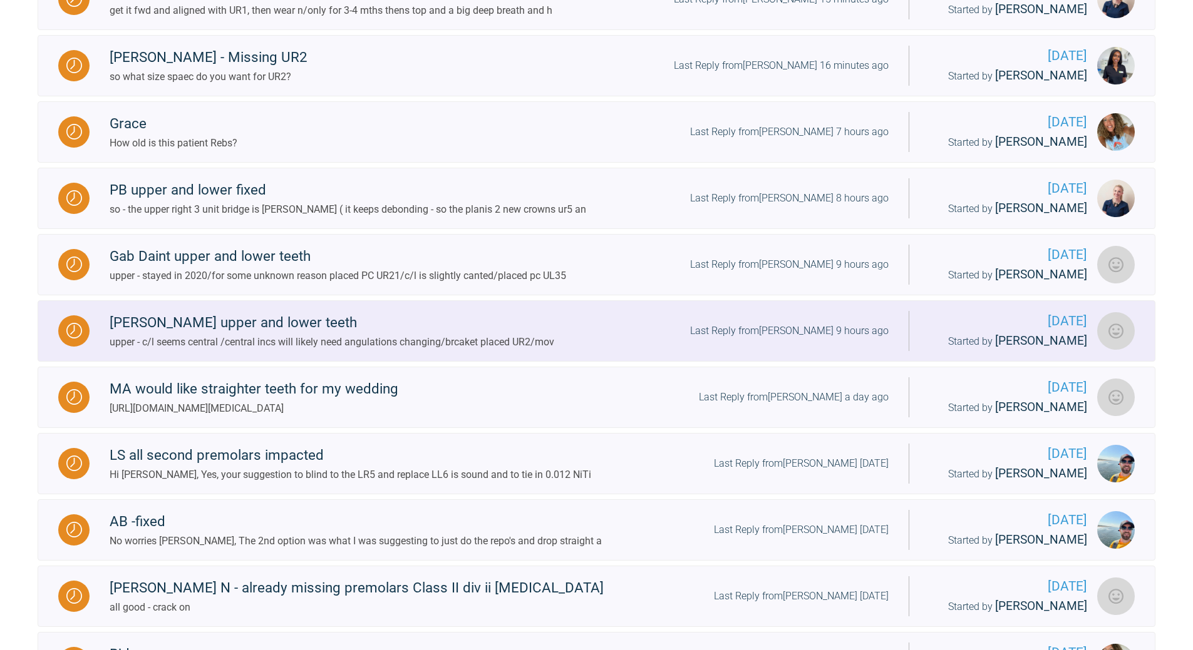
click at [818, 339] on div "Last Reply from [PERSON_NAME] 9 hours ago" at bounding box center [789, 331] width 198 height 16
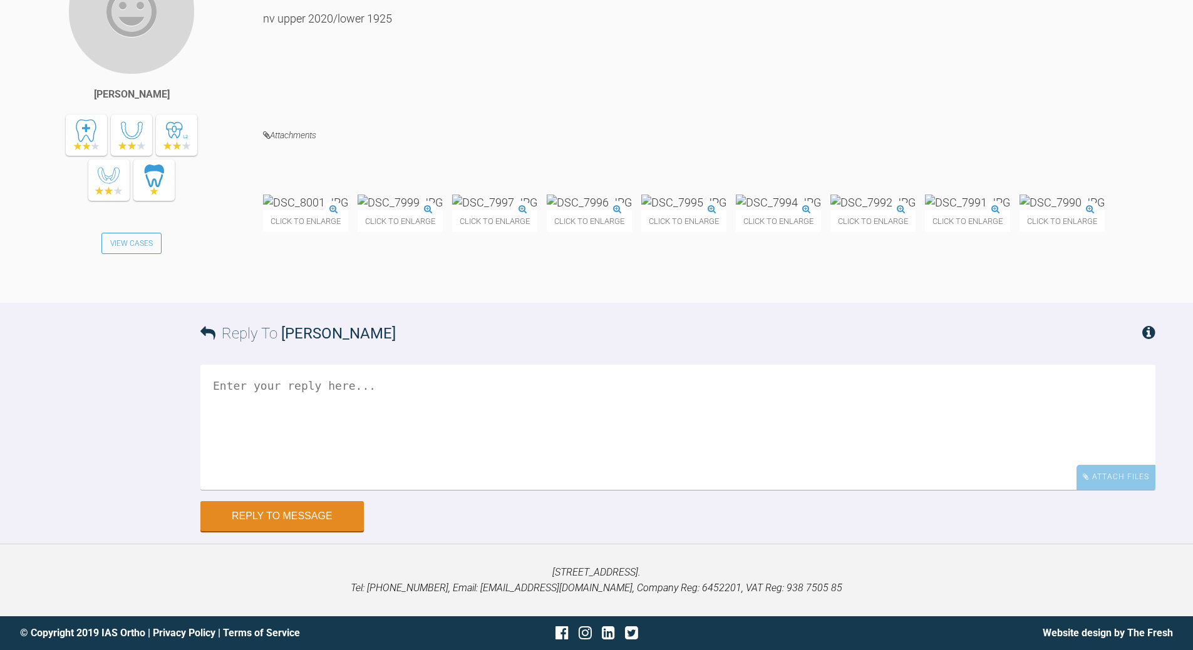
scroll to position [7557, 0]
click at [347, 210] on img at bounding box center [305, 203] width 85 height 16
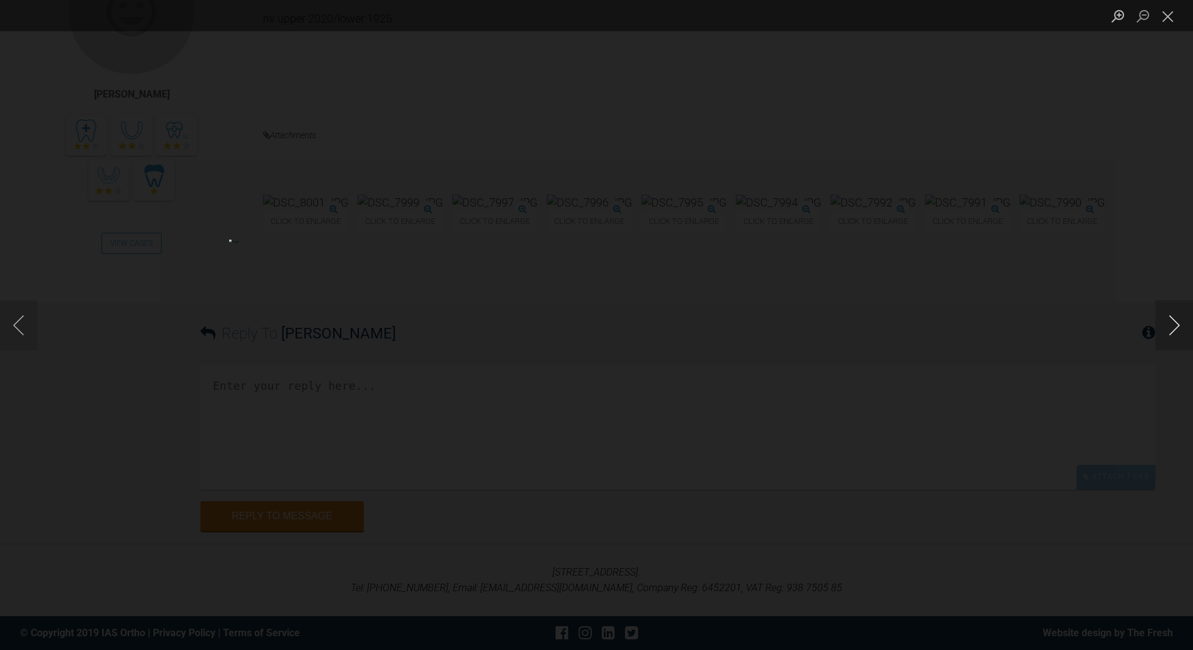
click at [1181, 330] on button "Next image" at bounding box center [1174, 325] width 38 height 50
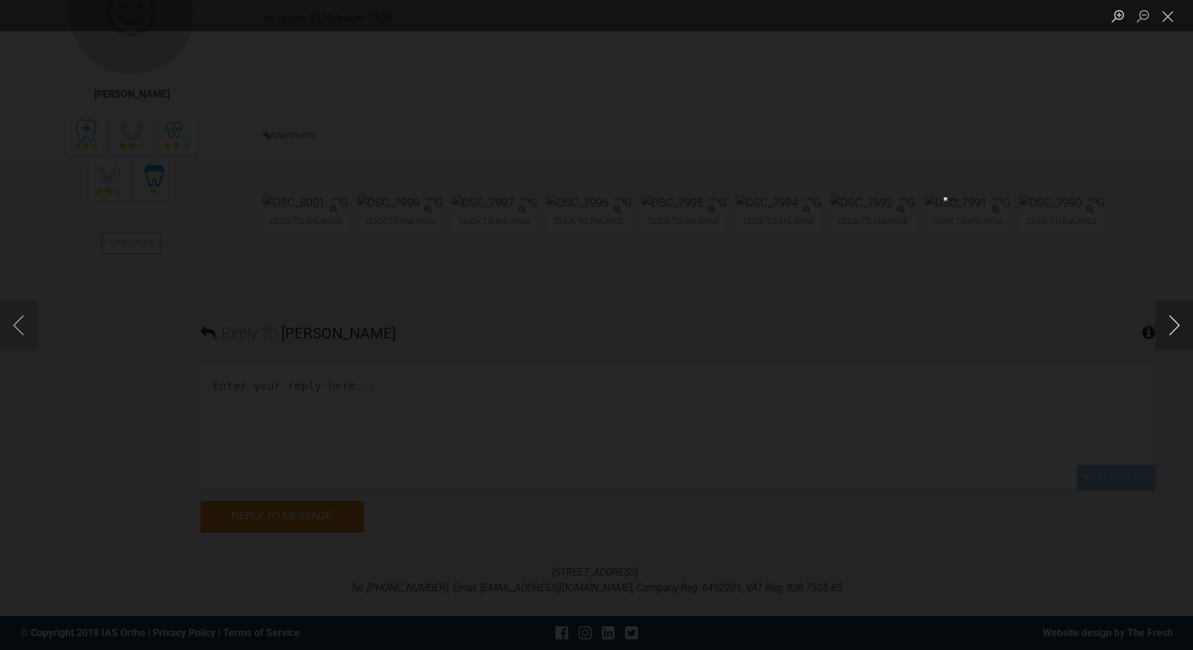
click at [1181, 330] on button "Next image" at bounding box center [1174, 325] width 38 height 50
click at [1164, 12] on button "Close lightbox" at bounding box center [1167, 16] width 25 height 22
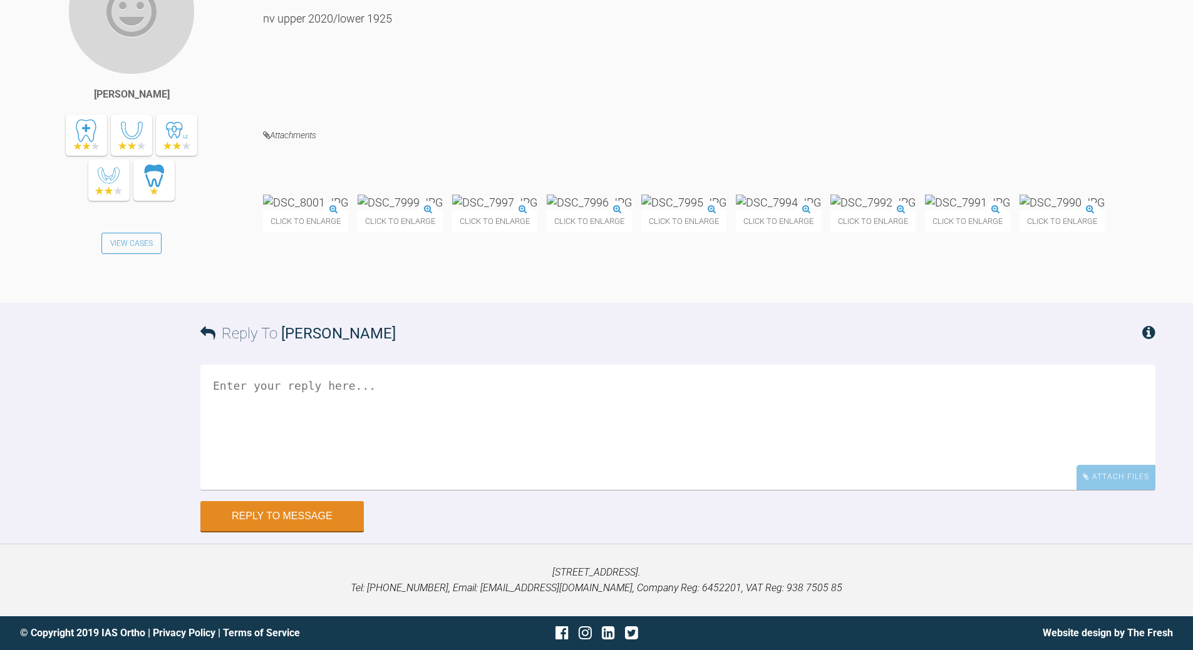
scroll to position [7682, 0]
click at [411, 490] on textarea at bounding box center [677, 427] width 955 height 125
type textarea "lace UL1-6 to hold c/line when in 19x25 PC 6-6"
click at [326, 512] on button "Reply to Message" at bounding box center [281, 518] width 163 height 30
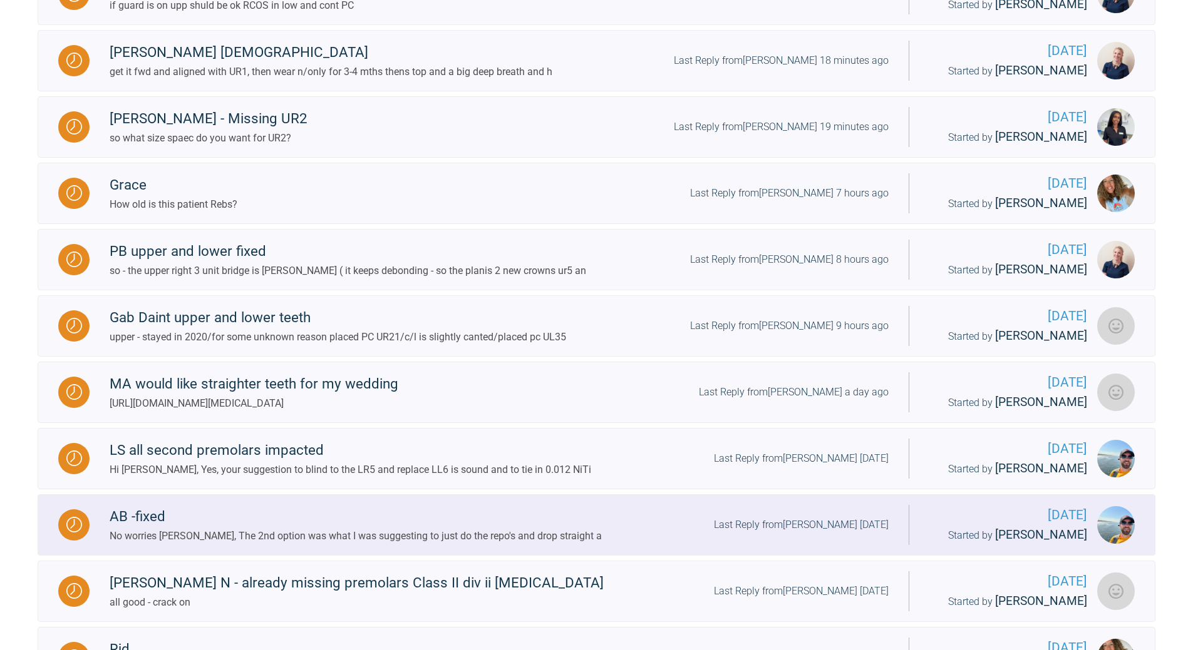
scroll to position [989, 0]
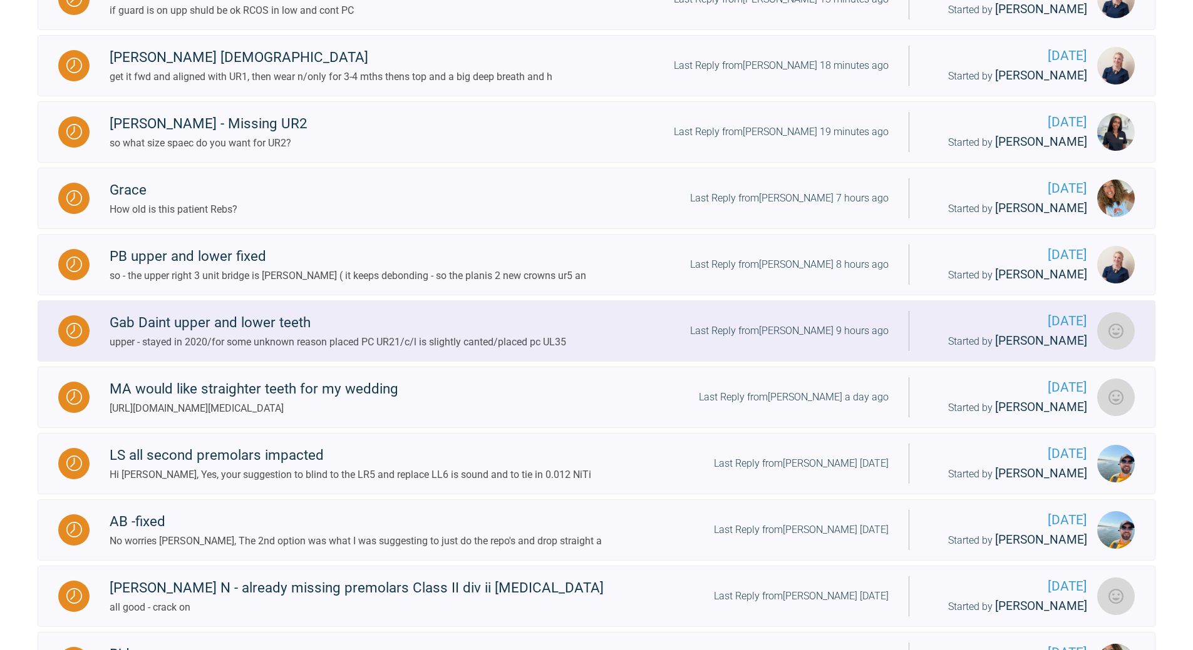
click at [786, 350] on div "Gab Daint upper and lower teeth upper - stayed in 2020/for some unknown reason …" at bounding box center [499, 331] width 819 height 38
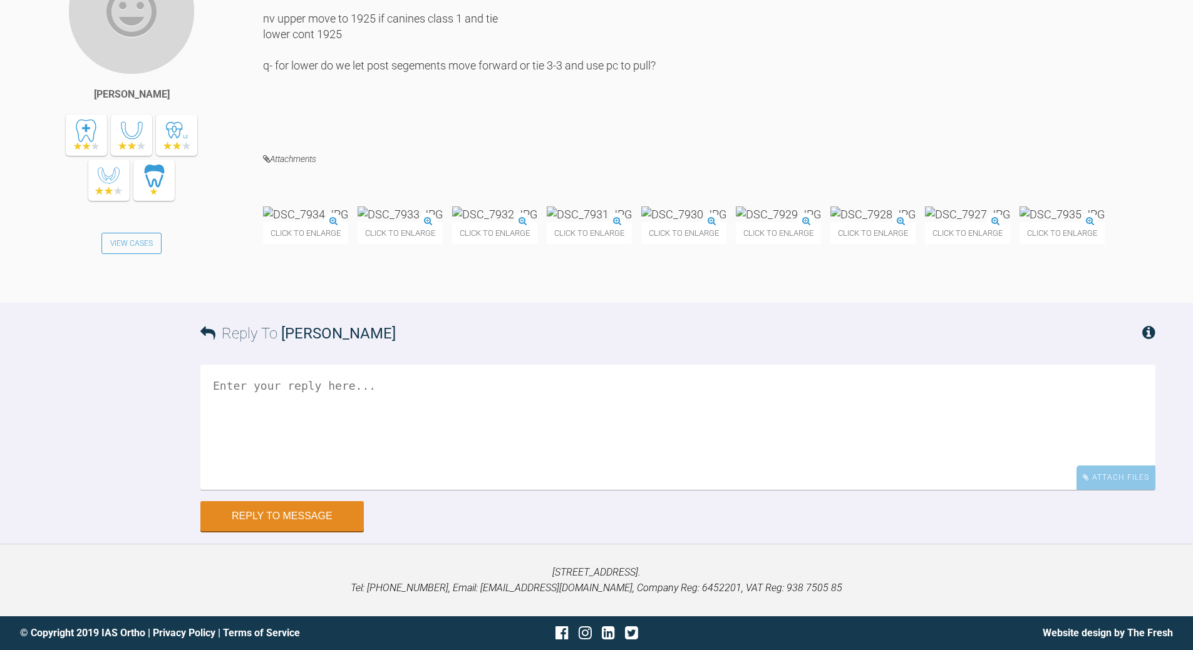
scroll to position [10947, 0]
click at [498, 490] on textarea at bounding box center [677, 427] width 955 height 125
type textarea "l"
type textarea "get upp c/line correct 2 hback the 1 back 0 - then lave 1-6 and P{C 6-6 lower l…"
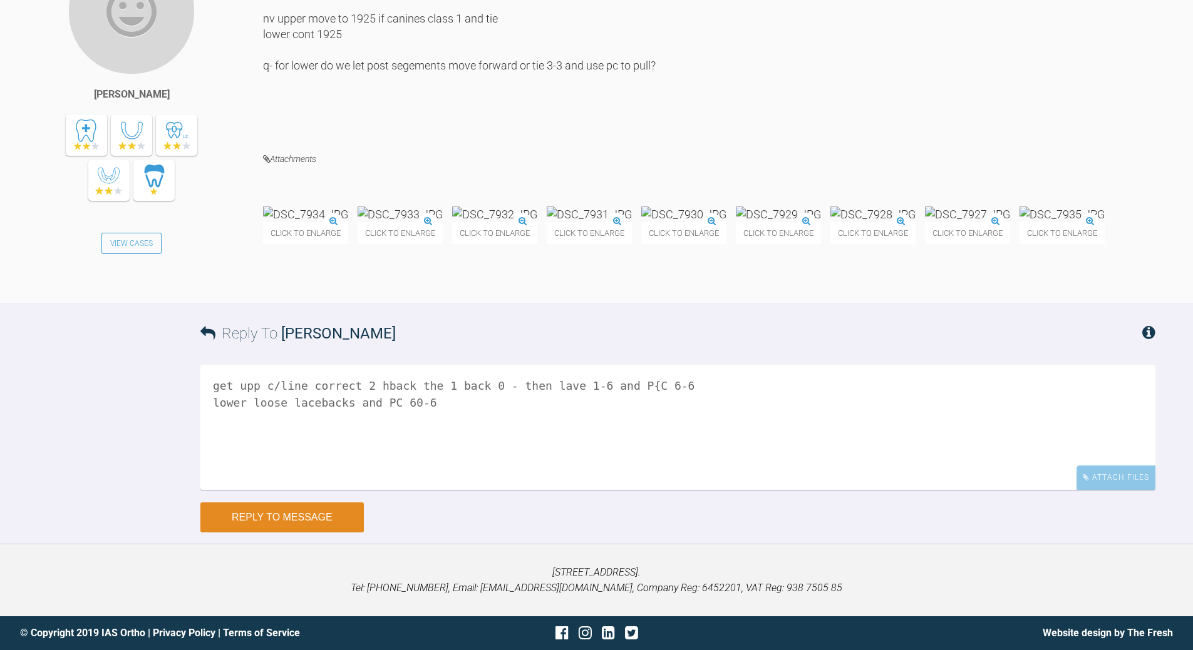
click at [302, 520] on button "Reply to Message" at bounding box center [281, 518] width 163 height 30
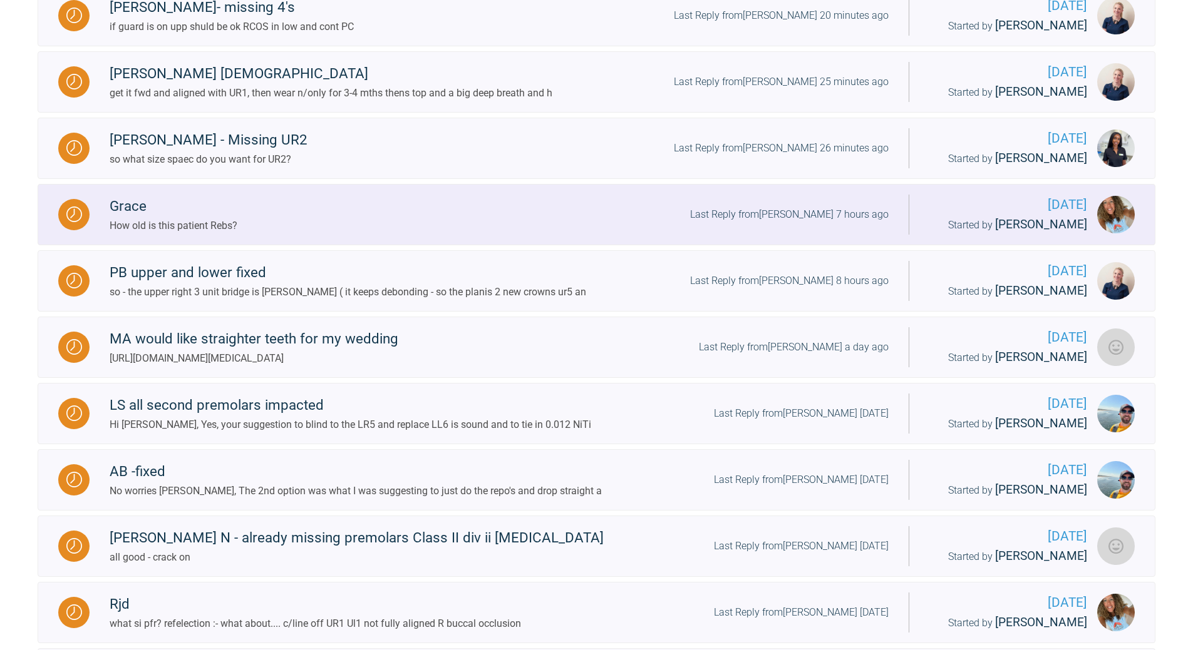
scroll to position [927, 0]
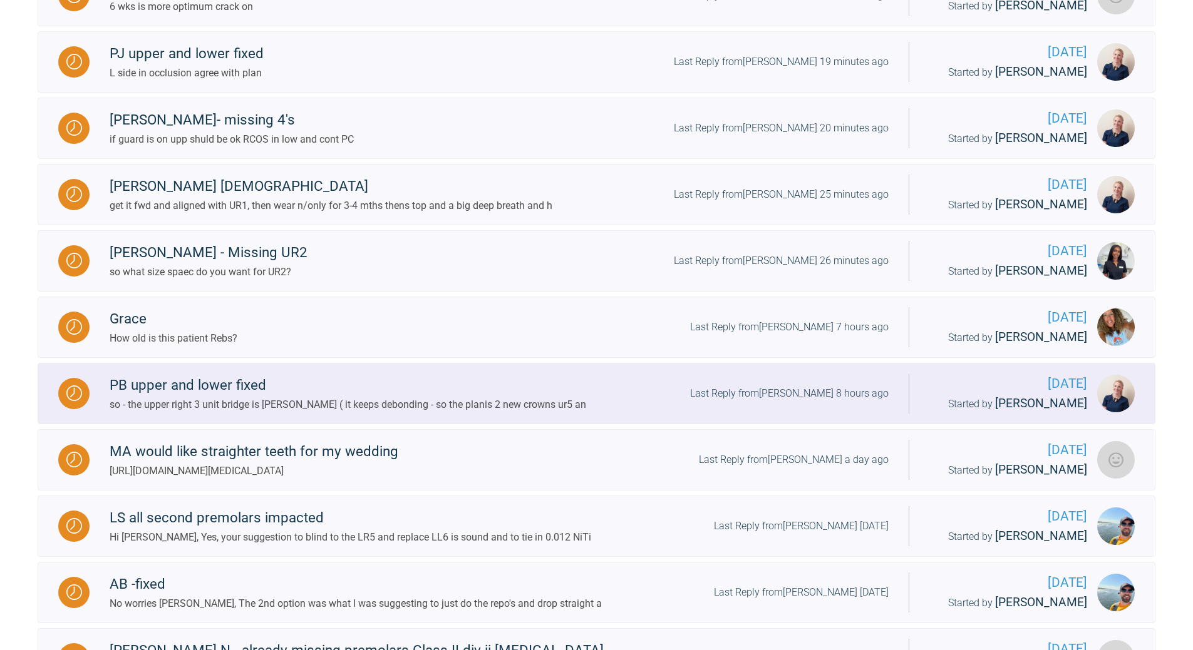
click at [826, 402] on div "Last Reply from [PERSON_NAME] 8 hours ago" at bounding box center [789, 394] width 198 height 16
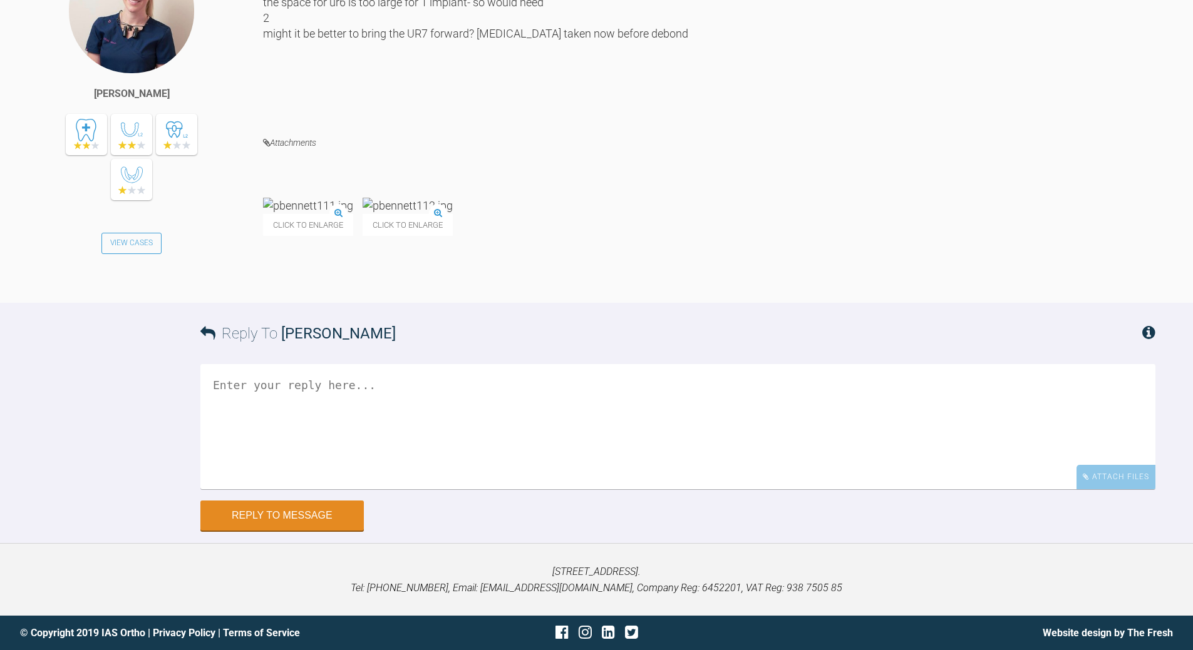
scroll to position [22418, 0]
click at [324, 213] on img at bounding box center [308, 206] width 90 height 16
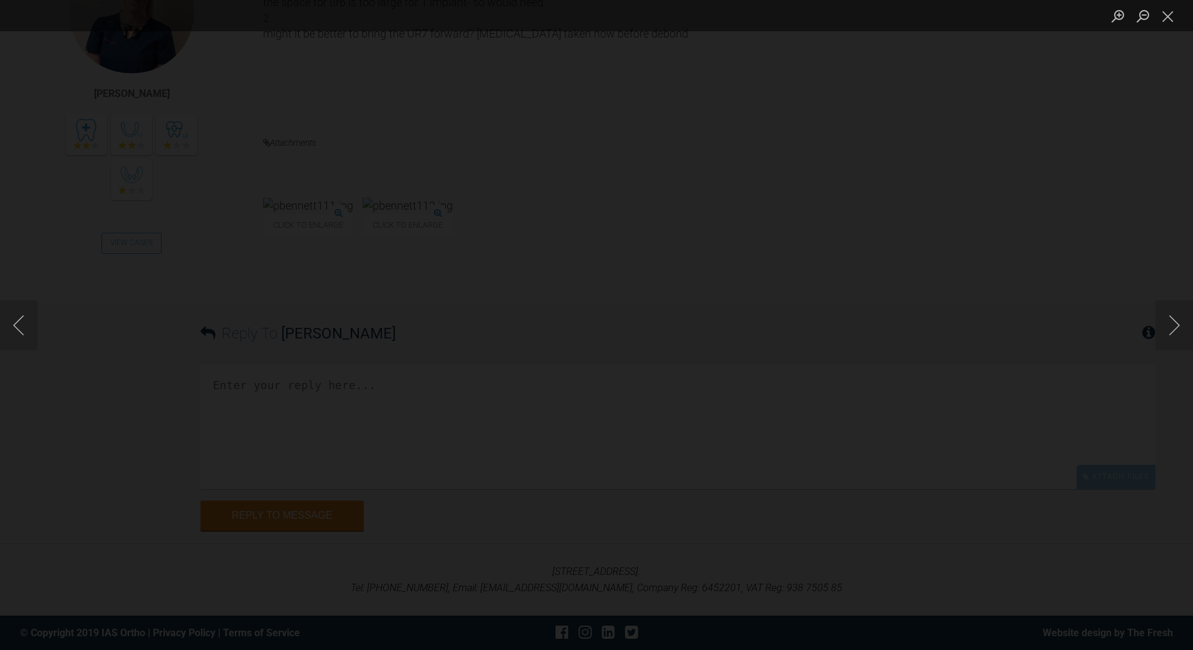
scroll to position [22356, 0]
click at [1176, 330] on button "Next image" at bounding box center [1174, 325] width 38 height 50
click at [711, 341] on img "Lightbox" at bounding box center [596, 325] width 1193 height 650
click at [1174, 323] on button "Next image" at bounding box center [1174, 325] width 38 height 50
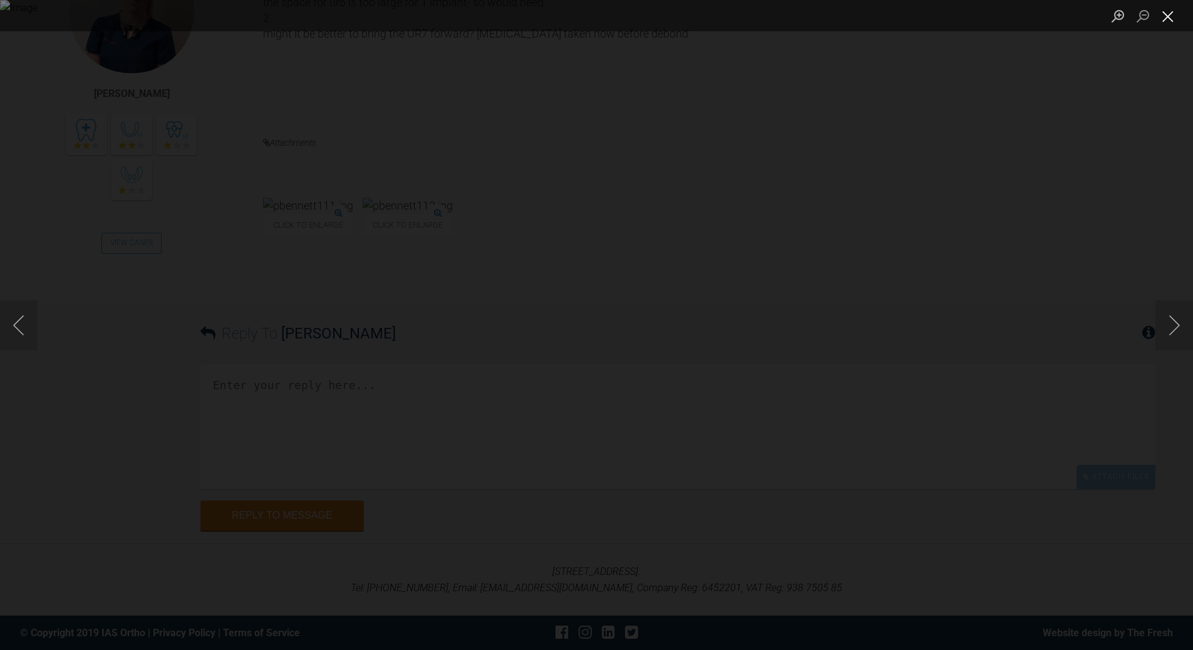
click at [1159, 21] on button "Close lightbox" at bounding box center [1167, 16] width 25 height 22
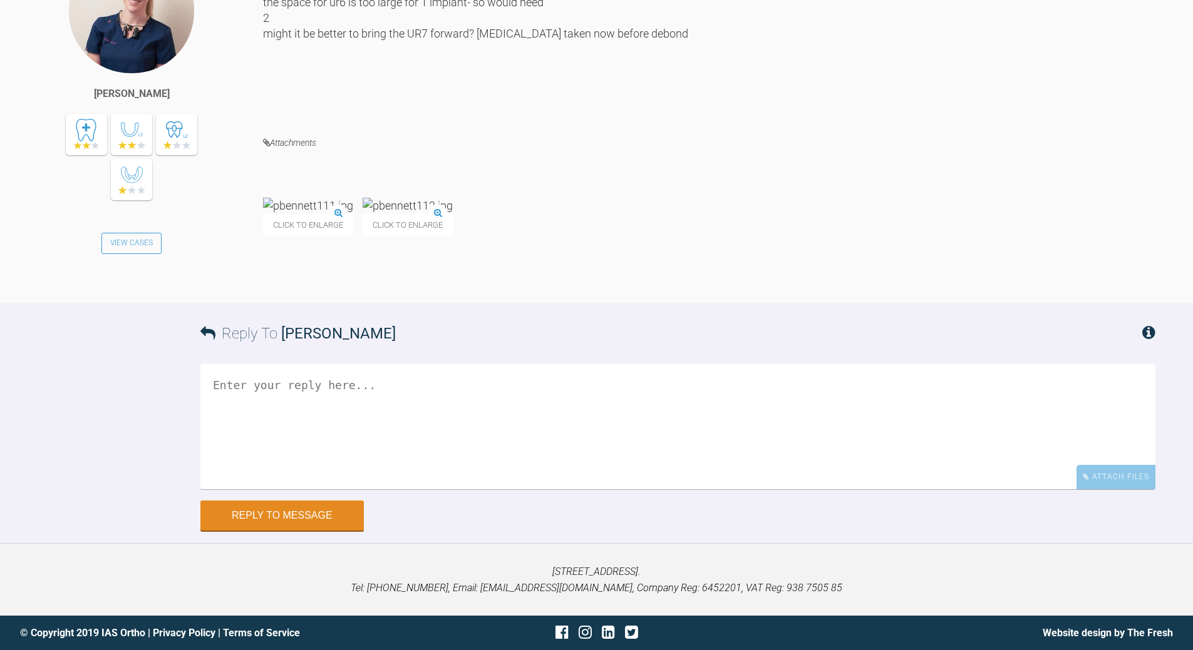
scroll to position [22669, 0]
click at [386, 408] on textarea at bounding box center [677, 426] width 955 height 125
click at [214, 383] on textarea "or take UR7 back - uprighting - have d/.w pt and implant'ist and let me know de…" at bounding box center [677, 426] width 955 height 125
click at [473, 385] on textarea "reduce space or take UR7 back - uprighting - have d/.w pt and implant'ist and l…" at bounding box center [677, 426] width 955 height 125
drag, startPoint x: 540, startPoint y: 388, endPoint x: 543, endPoint y: 379, distance: 9.3
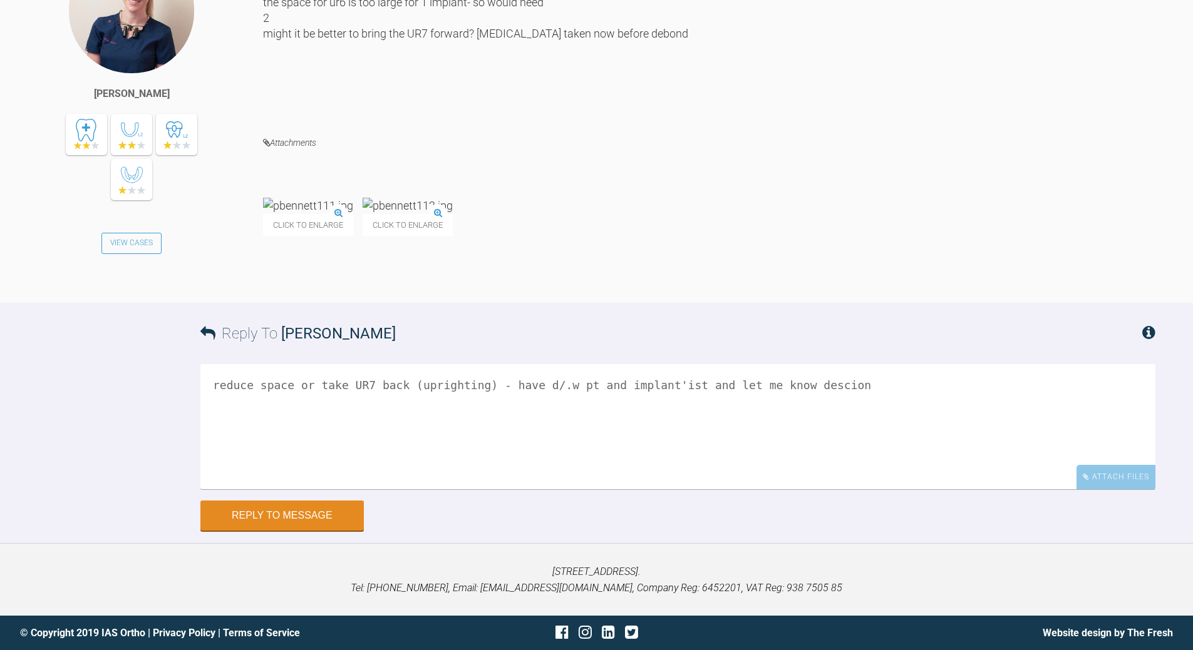
click at [540, 385] on textarea "reduce space or take UR7 back (uprighting) - have d/.w pt and implant'ist and l…" at bounding box center [677, 426] width 955 height 125
type textarea "reduce space or take UR7 back (uprighting) - have d/w pt and implant'ist and le…"
click at [320, 508] on button "Reply to Message" at bounding box center [281, 517] width 163 height 30
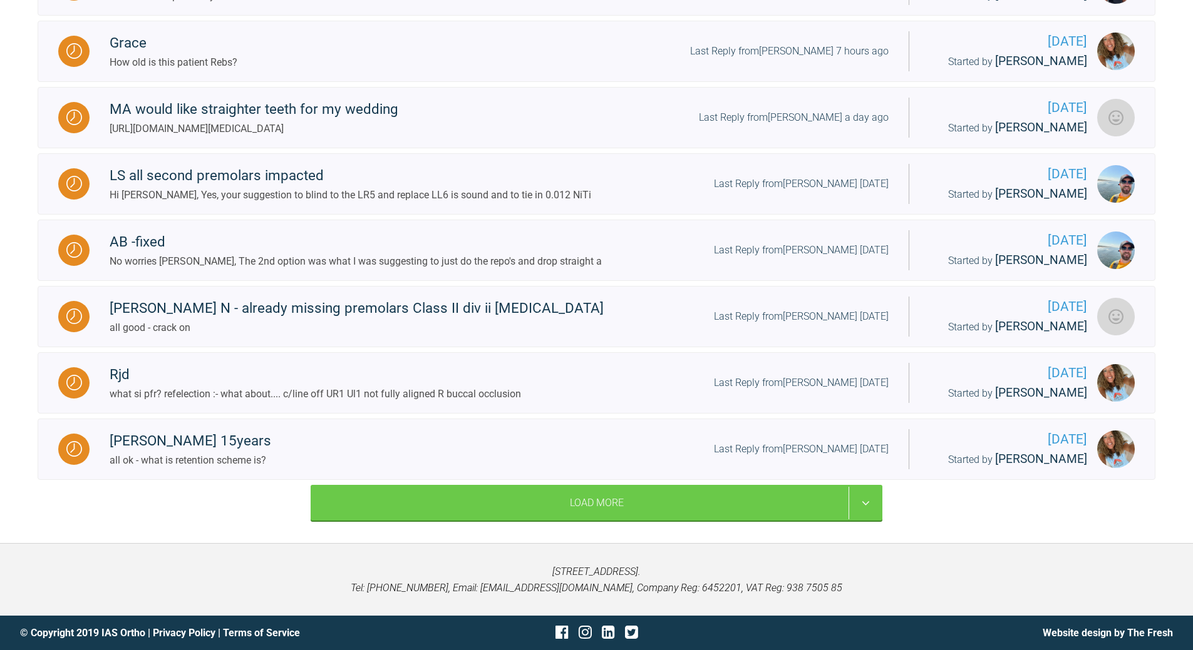
scroll to position [1052, 0]
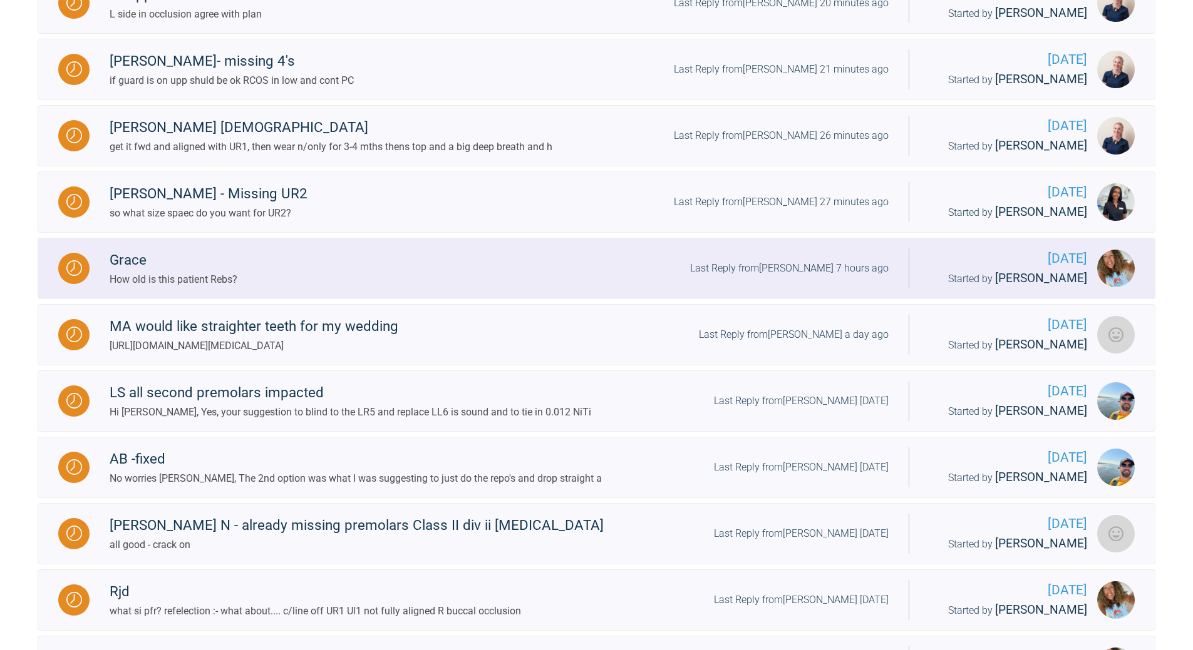
click at [794, 277] on div "Last Reply from [PERSON_NAME] 7 hours ago" at bounding box center [789, 268] width 198 height 16
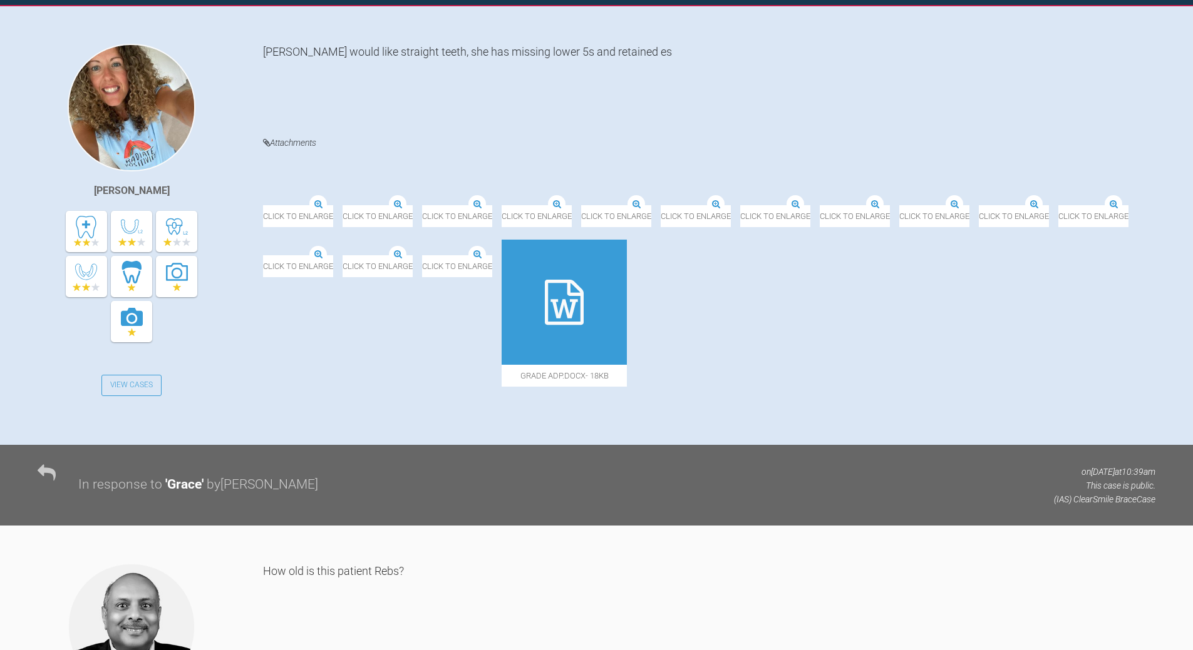
scroll to position [139, 0]
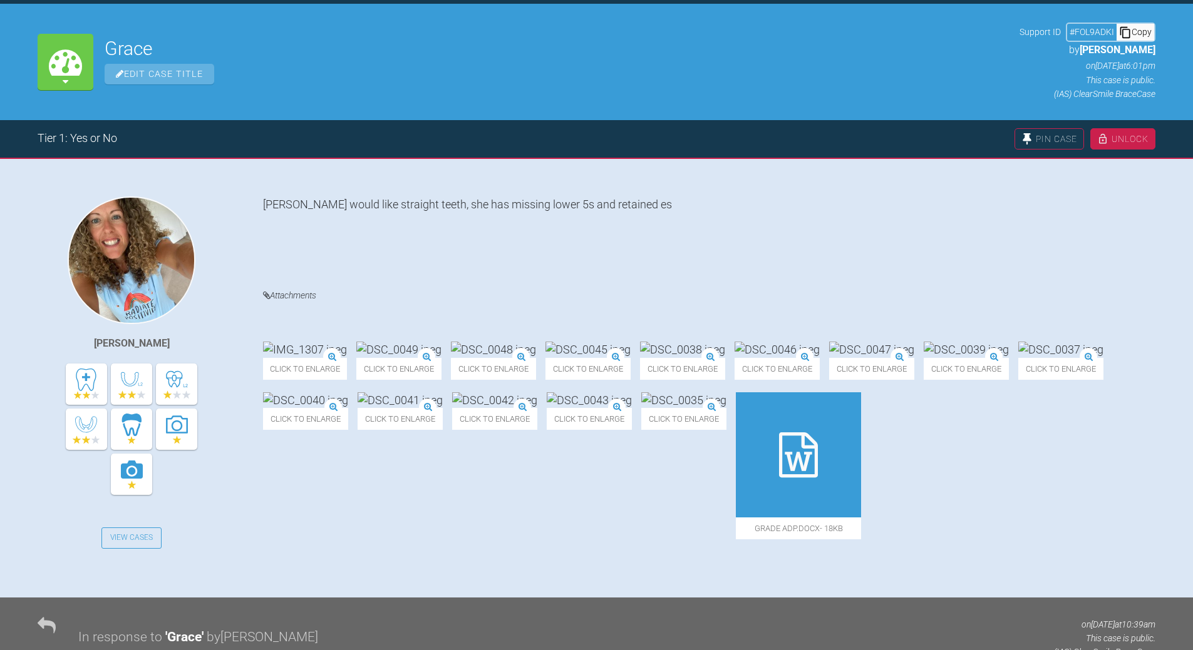
click at [347, 342] on img at bounding box center [305, 350] width 84 height 16
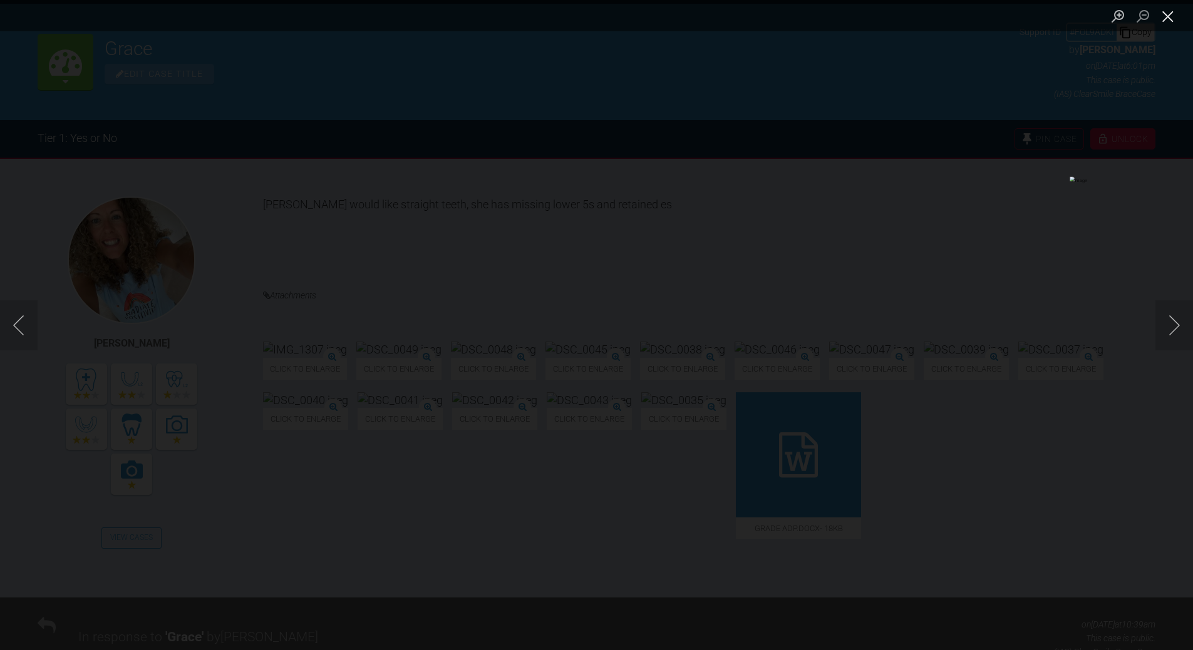
click at [1169, 12] on button "Close lightbox" at bounding box center [1167, 16] width 25 height 22
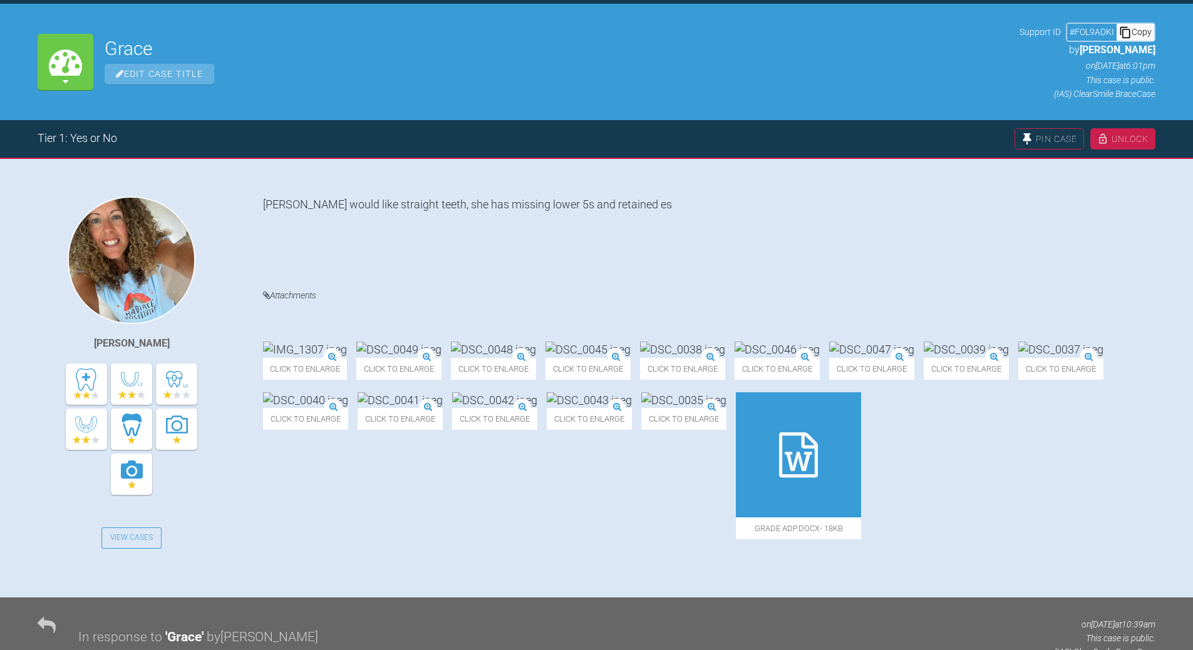
click at [536, 342] on img at bounding box center [493, 350] width 85 height 16
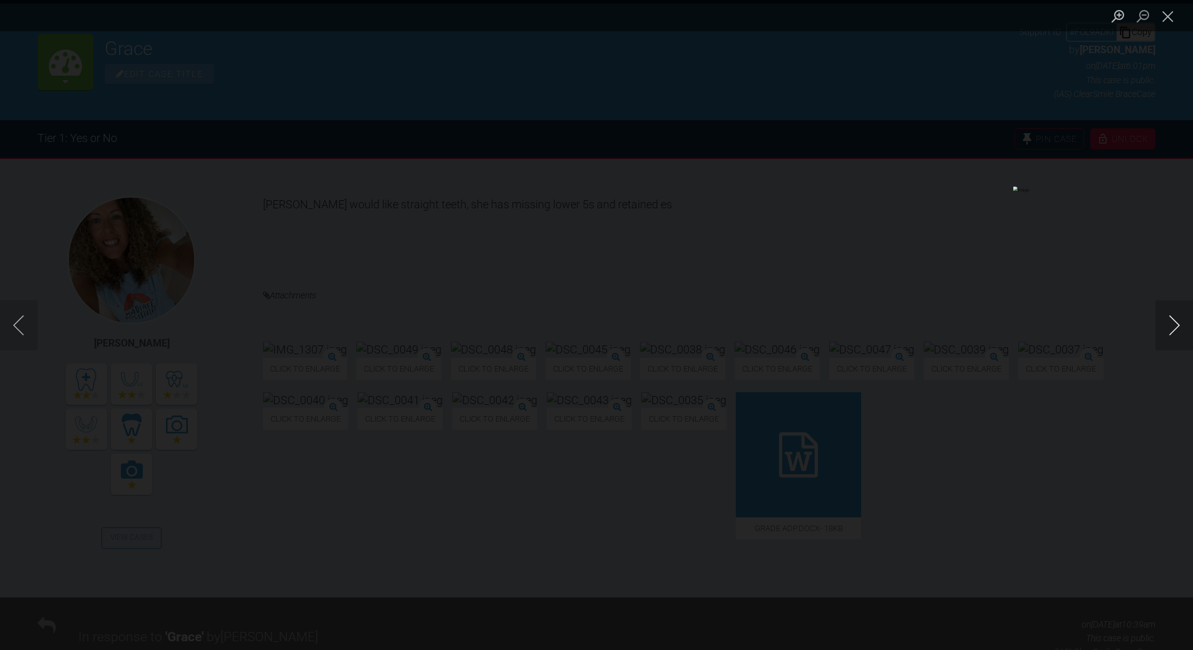
click at [1166, 321] on button "Next image" at bounding box center [1174, 325] width 38 height 50
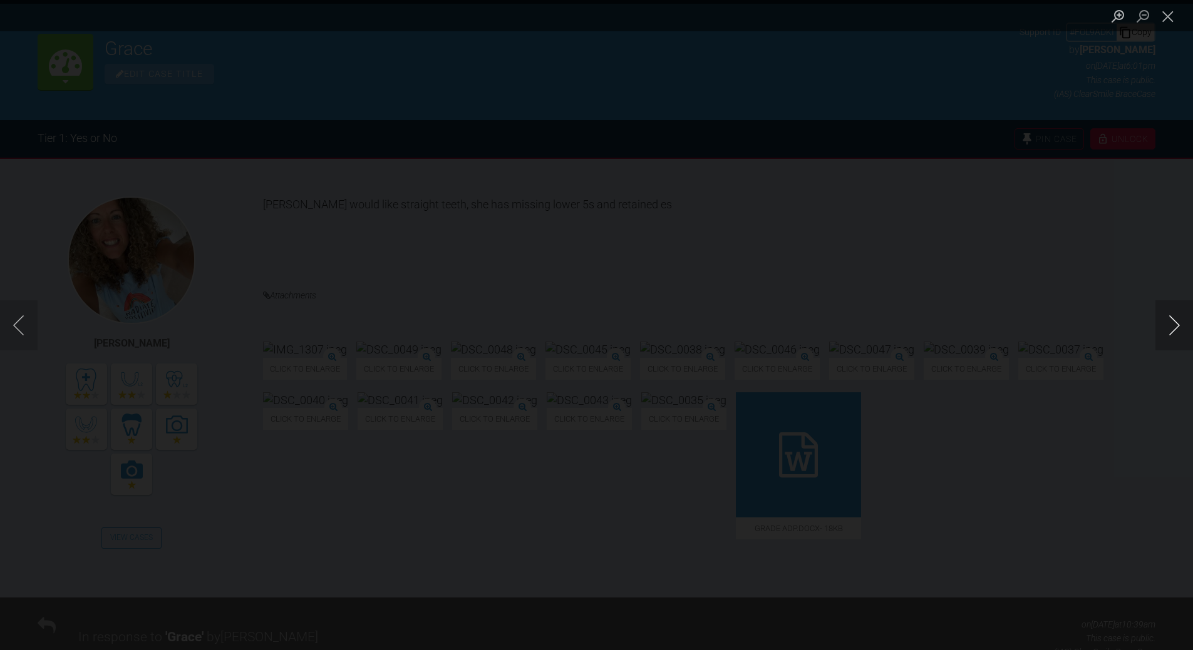
click at [1166, 321] on button "Next image" at bounding box center [1174, 325] width 38 height 50
click at [1166, 322] on button "Next image" at bounding box center [1174, 325] width 38 height 50
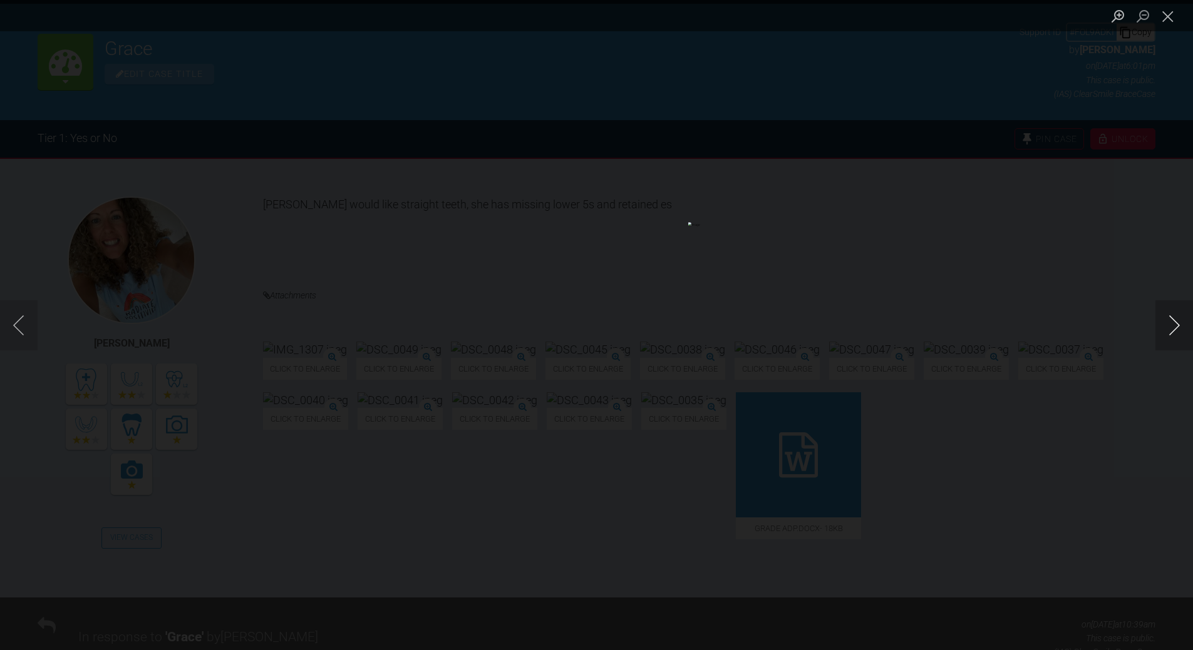
click at [1166, 322] on button "Next image" at bounding box center [1174, 325] width 38 height 50
click at [1166, 321] on button "Next image" at bounding box center [1174, 325] width 38 height 50
click at [1164, 9] on button "Close lightbox" at bounding box center [1167, 16] width 25 height 22
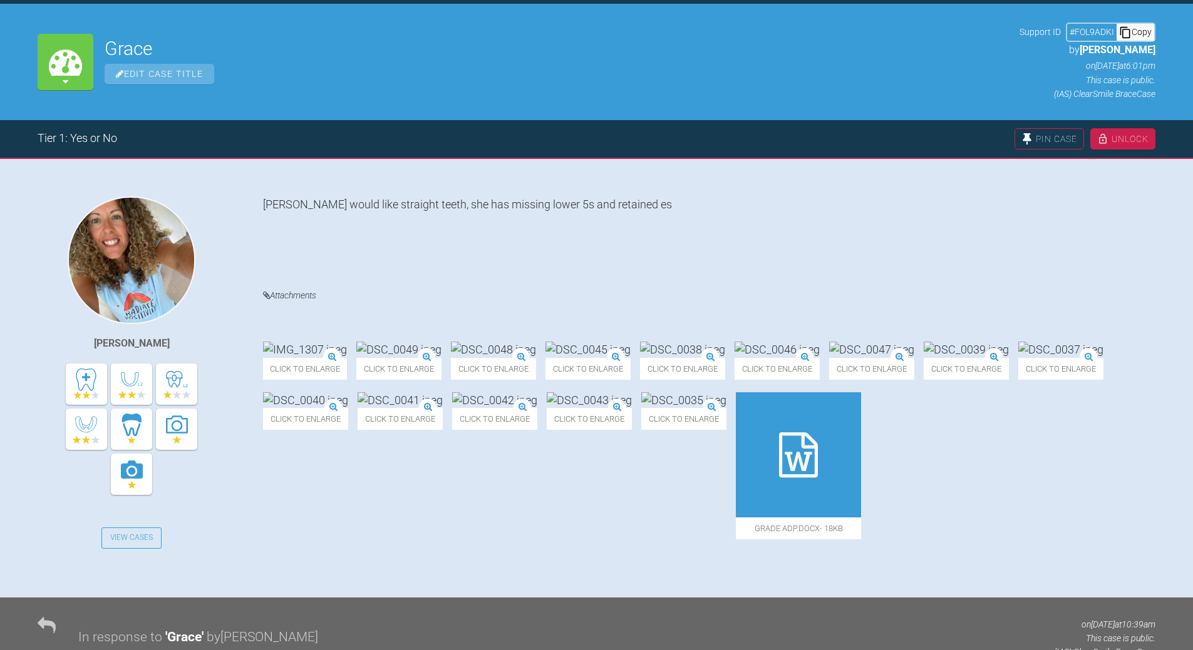
click at [779, 478] on icon at bounding box center [798, 455] width 39 height 45
click at [536, 342] on img at bounding box center [493, 350] width 85 height 16
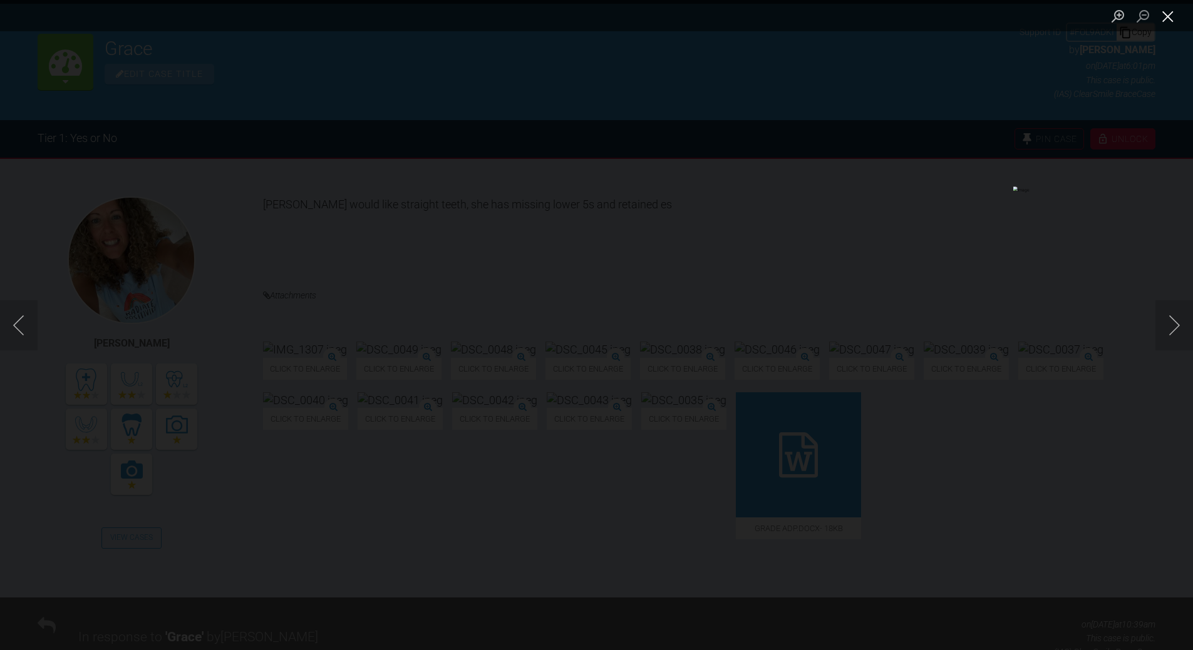
click at [1168, 25] on button "Close lightbox" at bounding box center [1167, 16] width 25 height 22
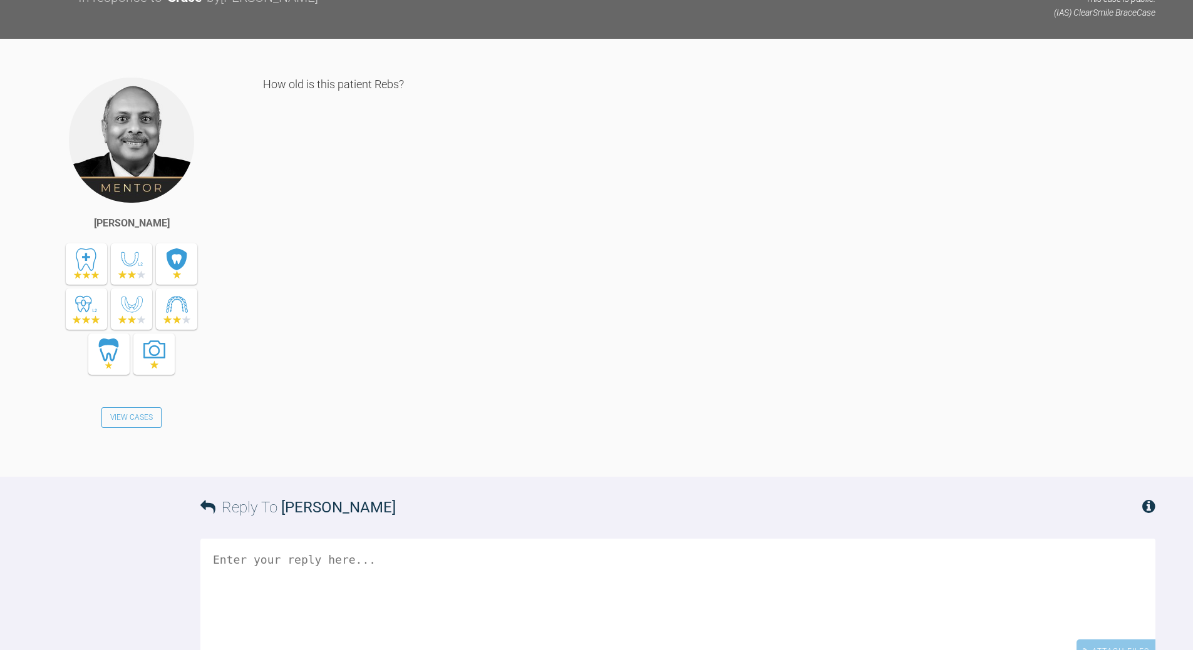
scroll to position [774, 0]
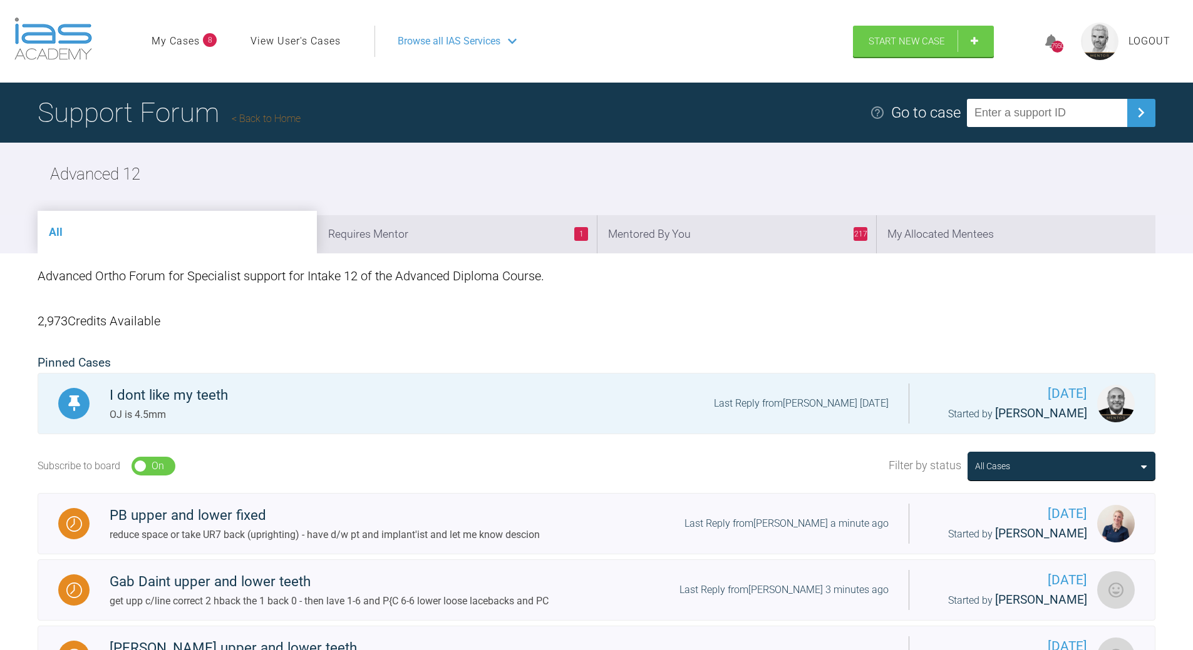
click at [286, 113] on link "Back to Home" at bounding box center [266, 119] width 69 height 12
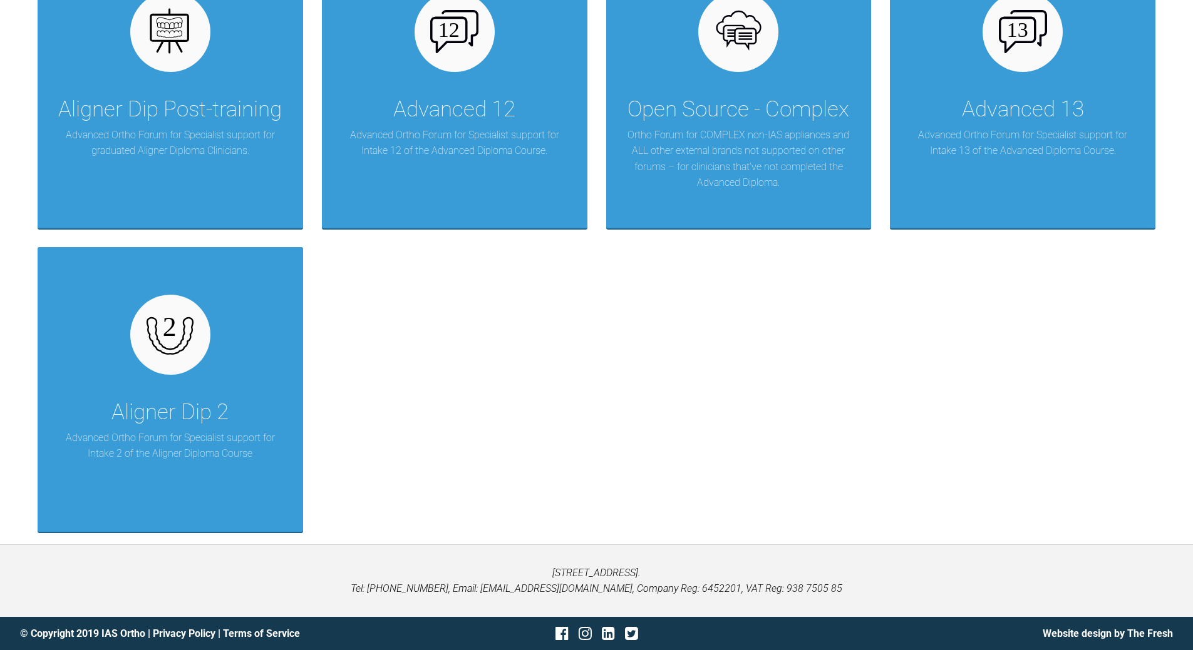
scroll to position [1856, 0]
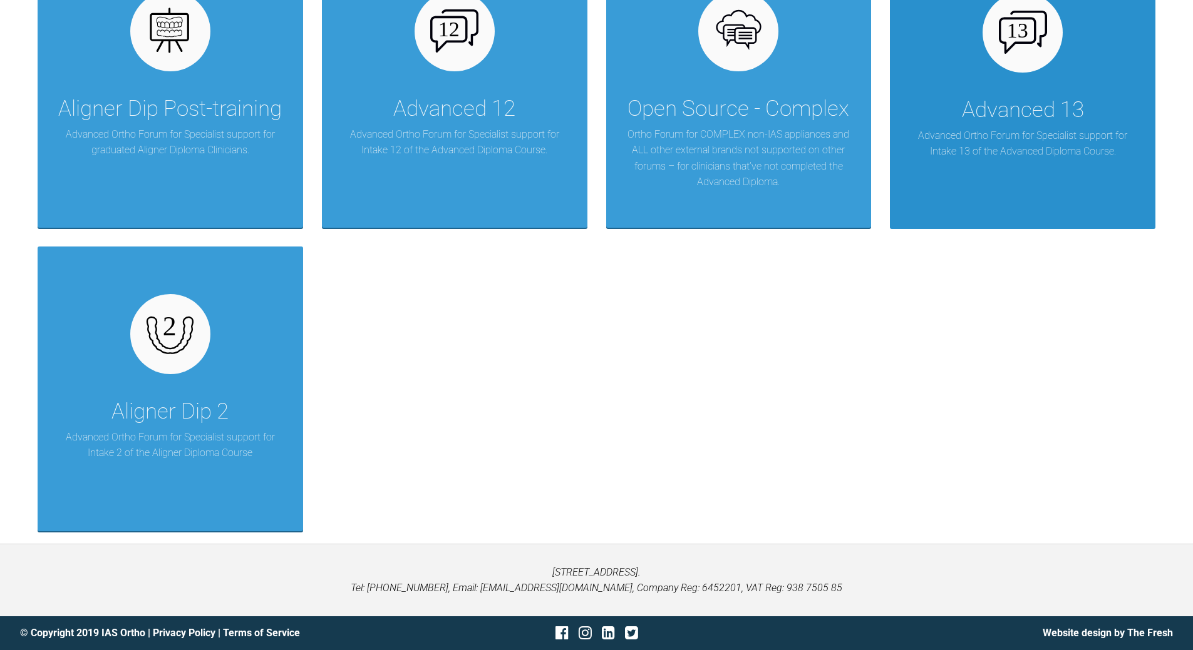
click at [1045, 103] on div "Advanced 13" at bounding box center [1023, 110] width 122 height 35
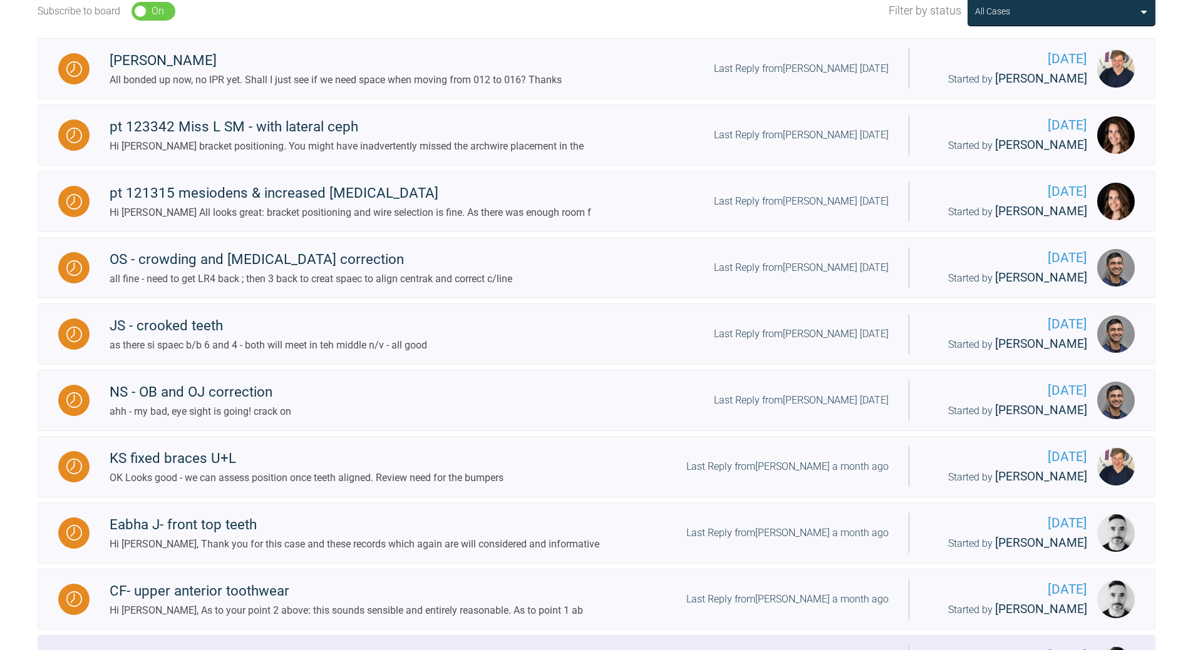
scroll to position [330, 0]
